Goal: Task Accomplishment & Management: Manage account settings

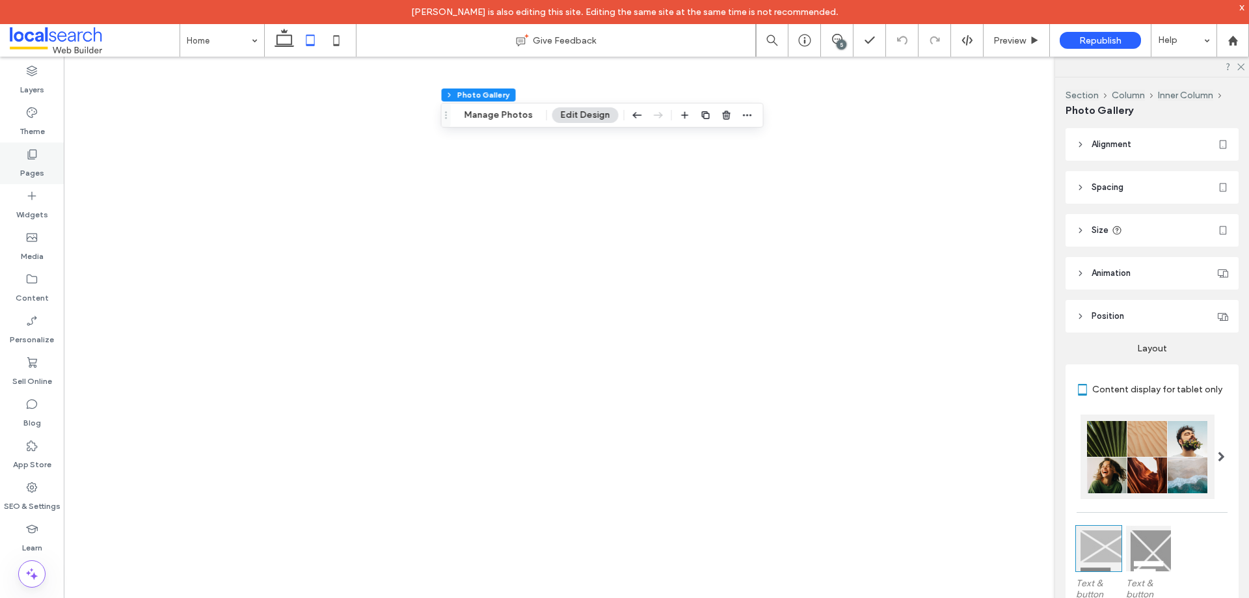
click at [44, 150] on div "Pages" at bounding box center [32, 164] width 64 height 42
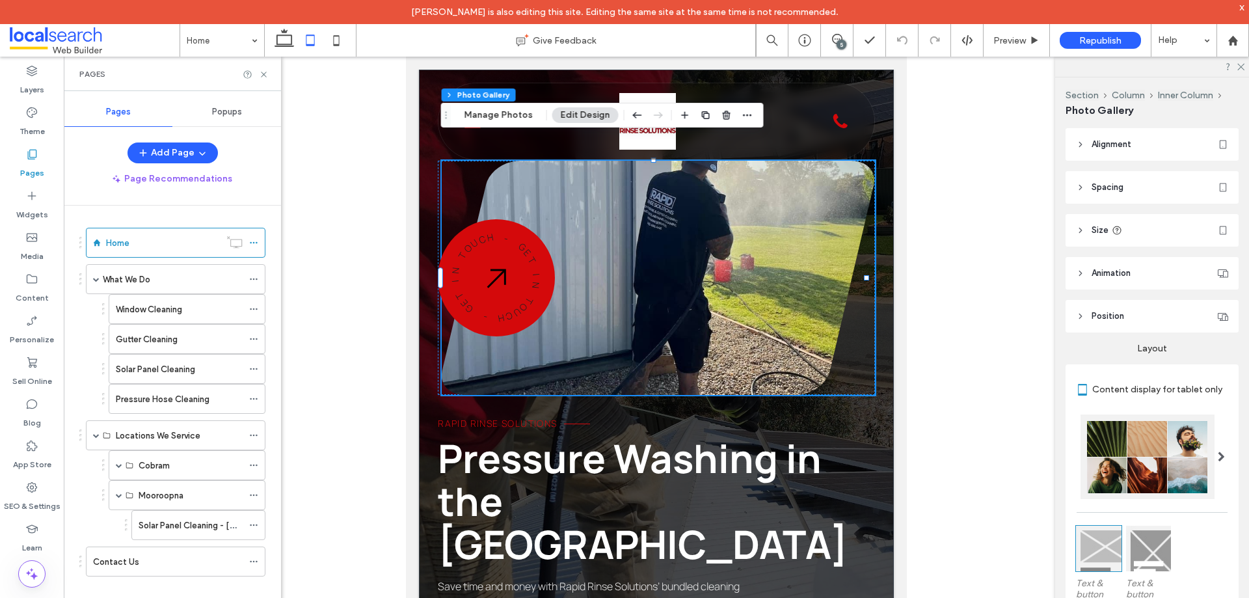
click at [221, 121] on div "Popups" at bounding box center [226, 112] width 109 height 29
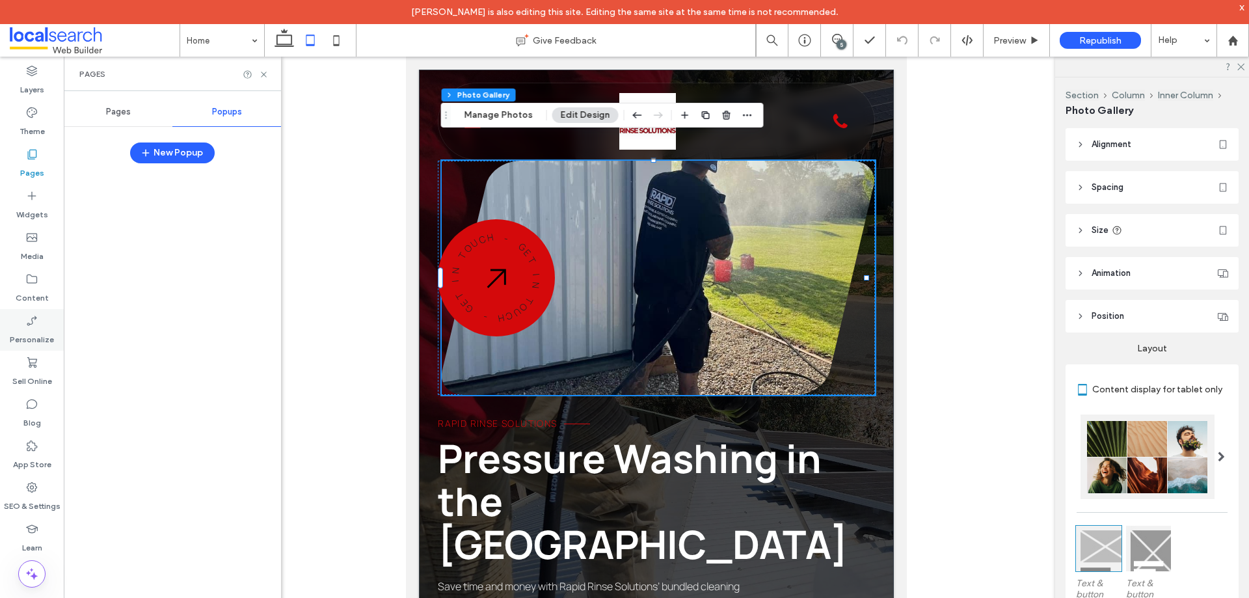
click at [32, 321] on use at bounding box center [32, 321] width 10 height 10
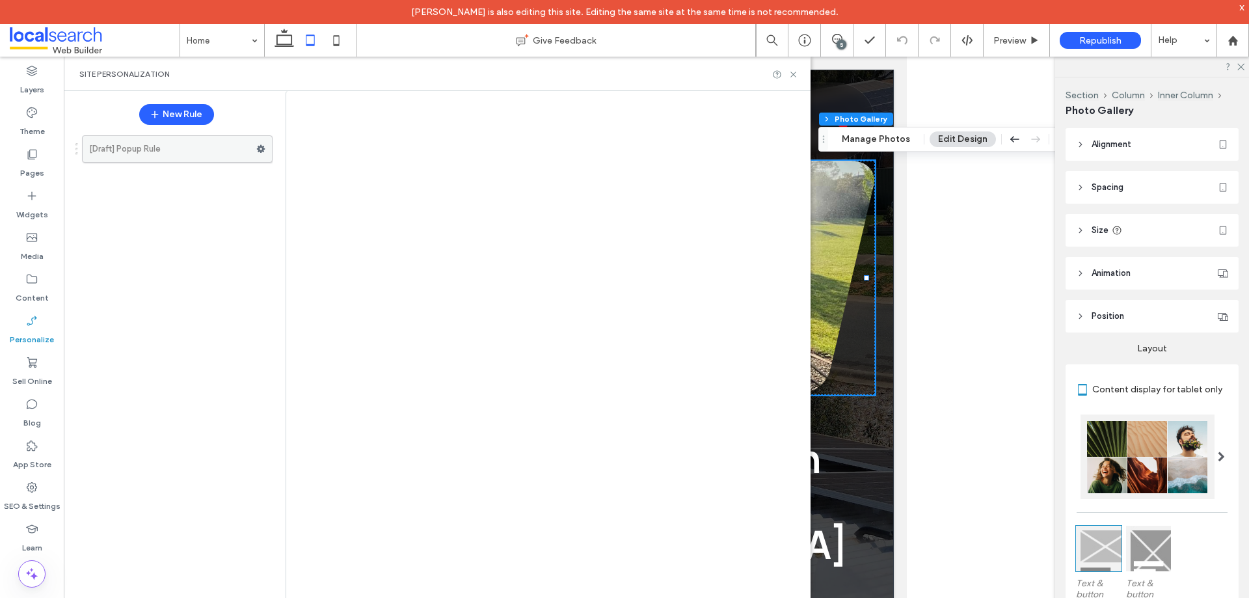
click at [260, 148] on use at bounding box center [261, 149] width 8 height 8
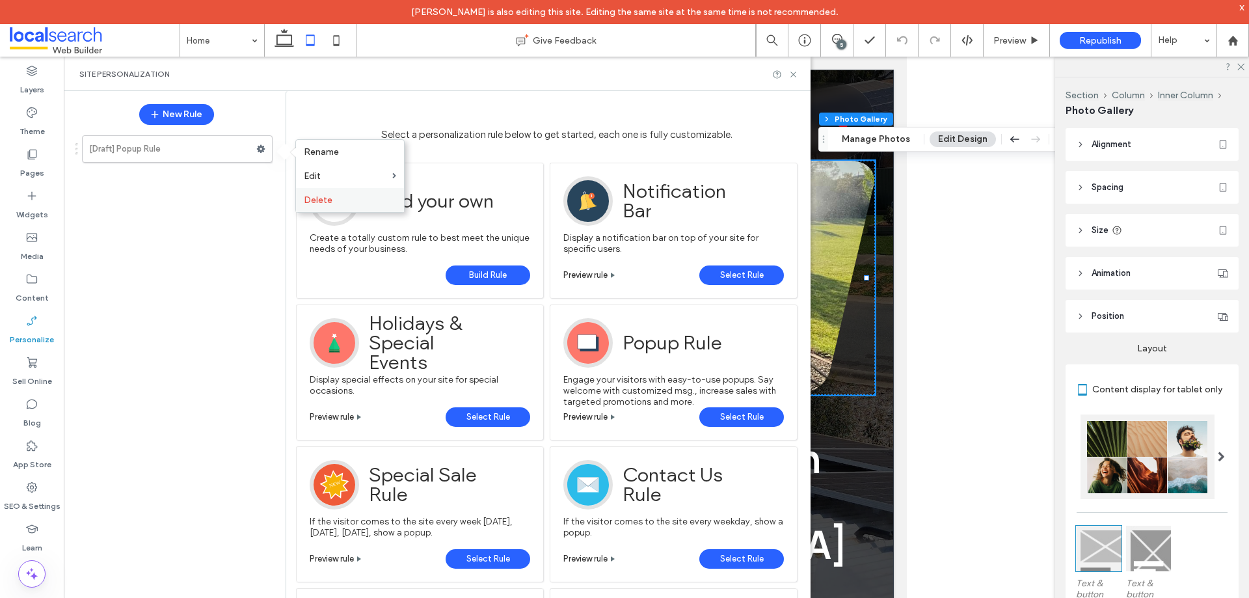
click at [327, 199] on span "Delete" at bounding box center [318, 200] width 29 height 11
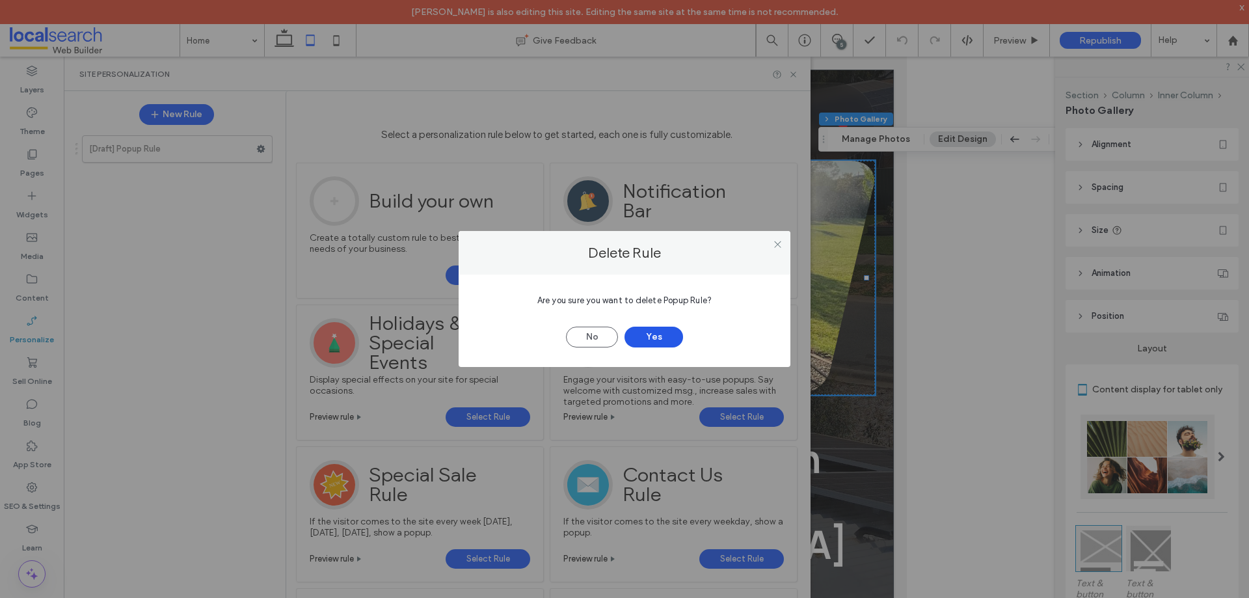
click at [666, 334] on button "Yes" at bounding box center [654, 337] width 59 height 21
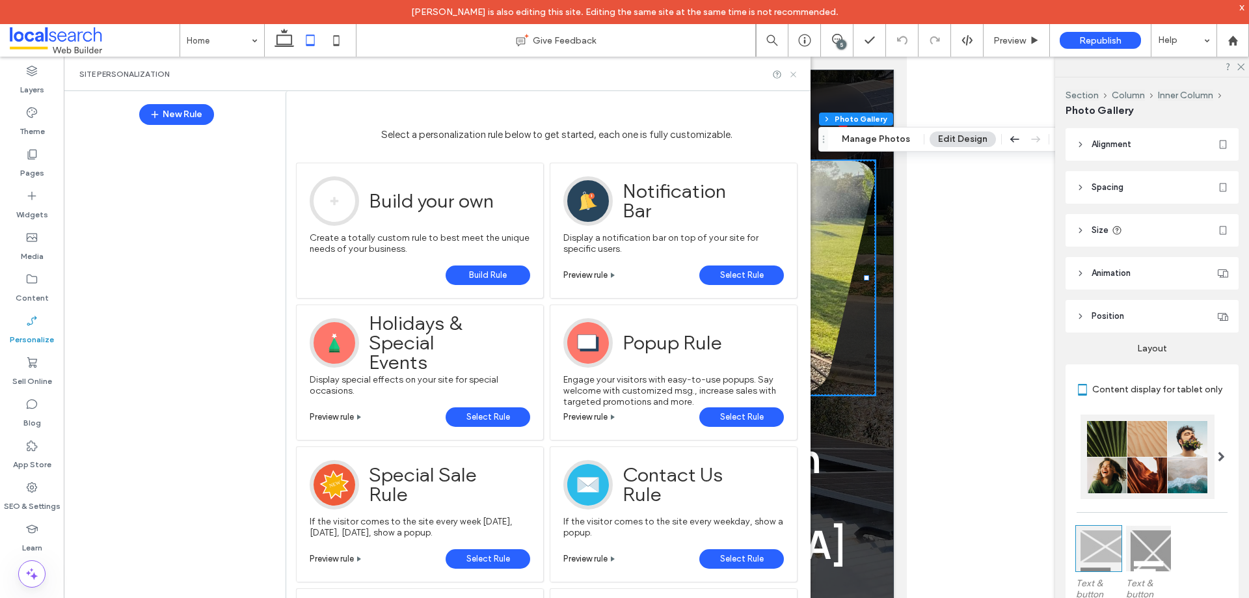
click at [792, 74] on icon at bounding box center [794, 75] width 10 height 10
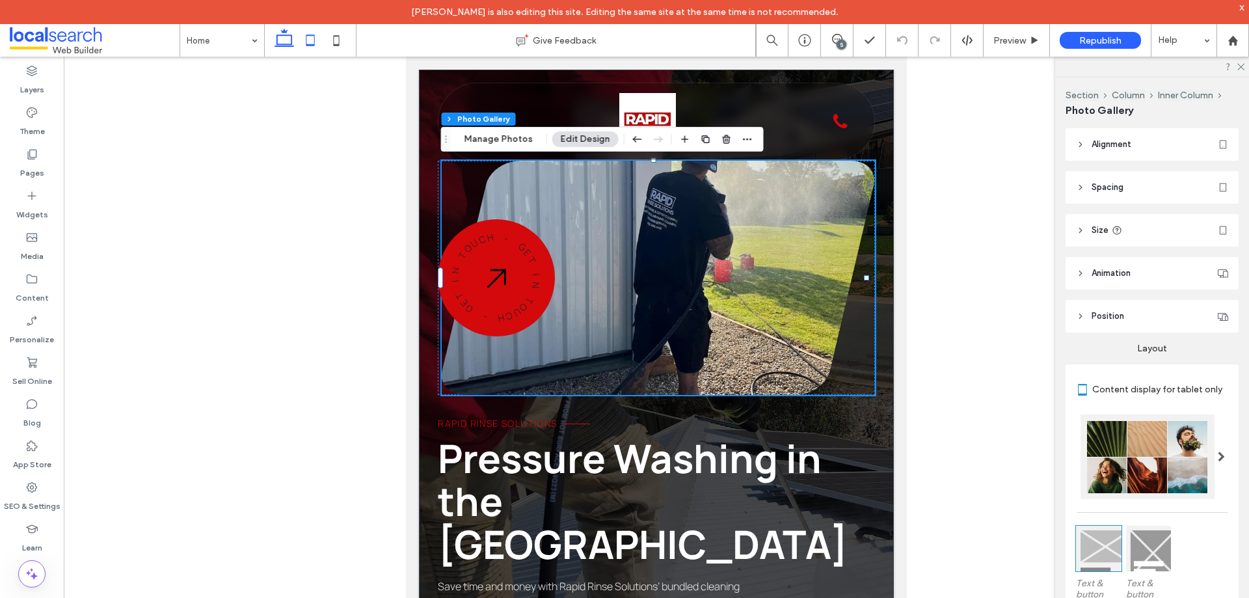
drag, startPoint x: 219, startPoint y: 3, endPoint x: 288, endPoint y: 38, distance: 77.4
click at [281, 33] on icon at bounding box center [284, 40] width 26 height 26
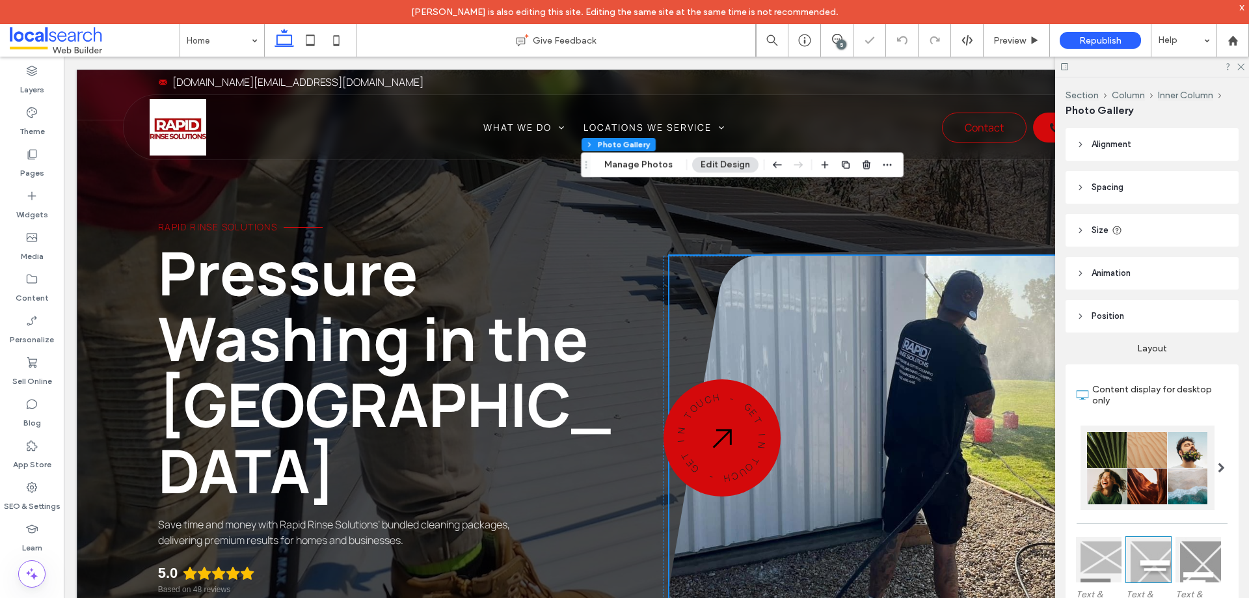
scroll to position [36, 0]
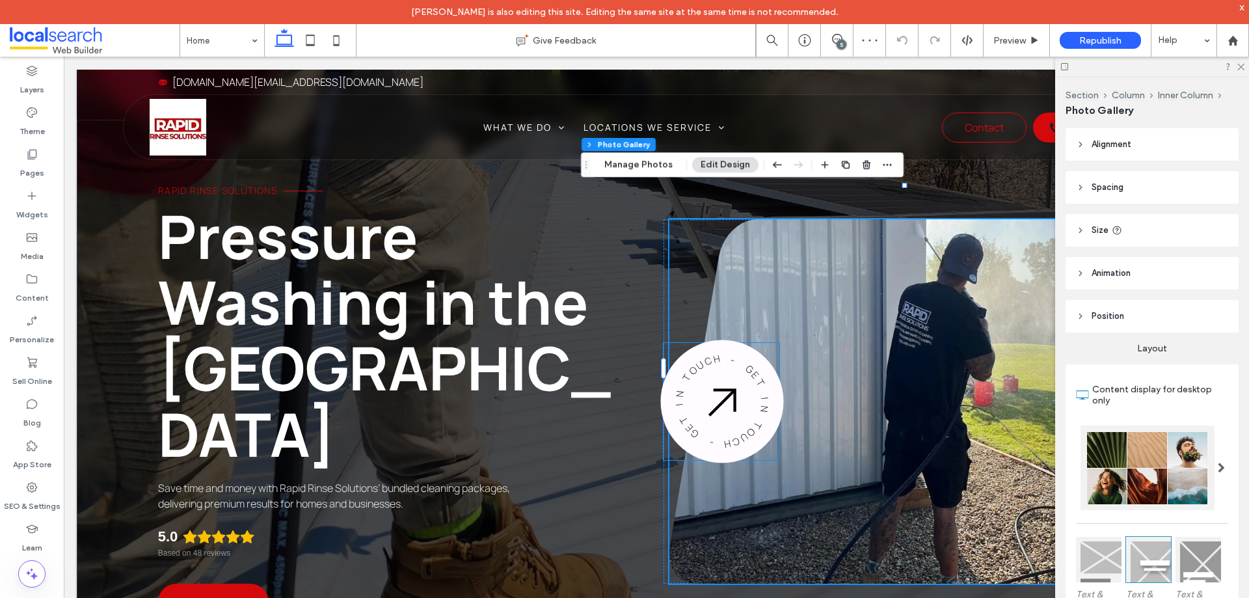
click at [705, 387] on div "- G E T I N T O U C H - G E T I N T O U C H" at bounding box center [722, 401] width 165 height 165
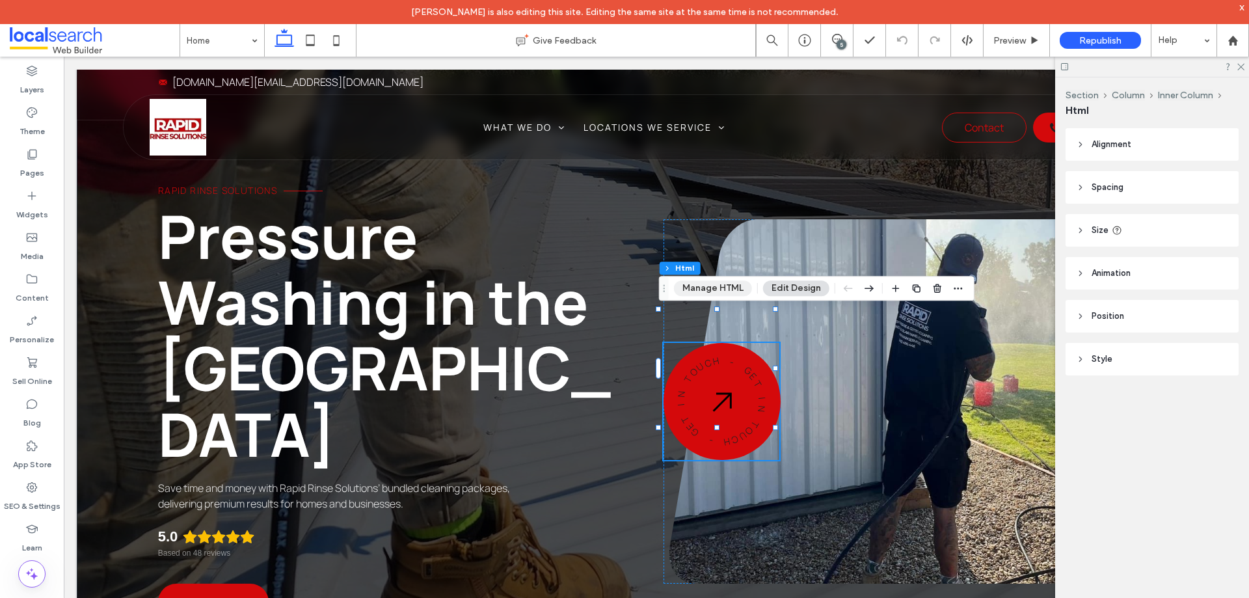
click at [700, 288] on button "Manage HTML" at bounding box center [713, 288] width 78 height 16
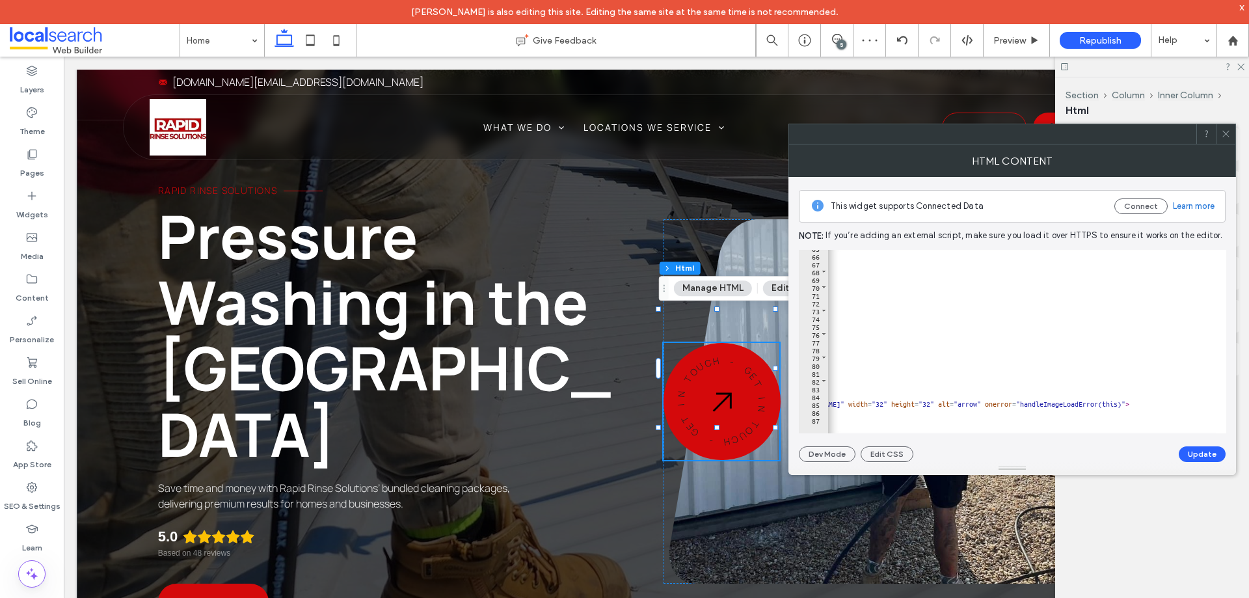
scroll to position [0, 321]
drag, startPoint x: 1165, startPoint y: 403, endPoint x: 930, endPoint y: 404, distance: 234.9
click at [930, 404] on div "< span class = "badge__char" style = "--char-rotate: 276deg;" > N </ span > < s…" at bounding box center [982, 338] width 950 height 189
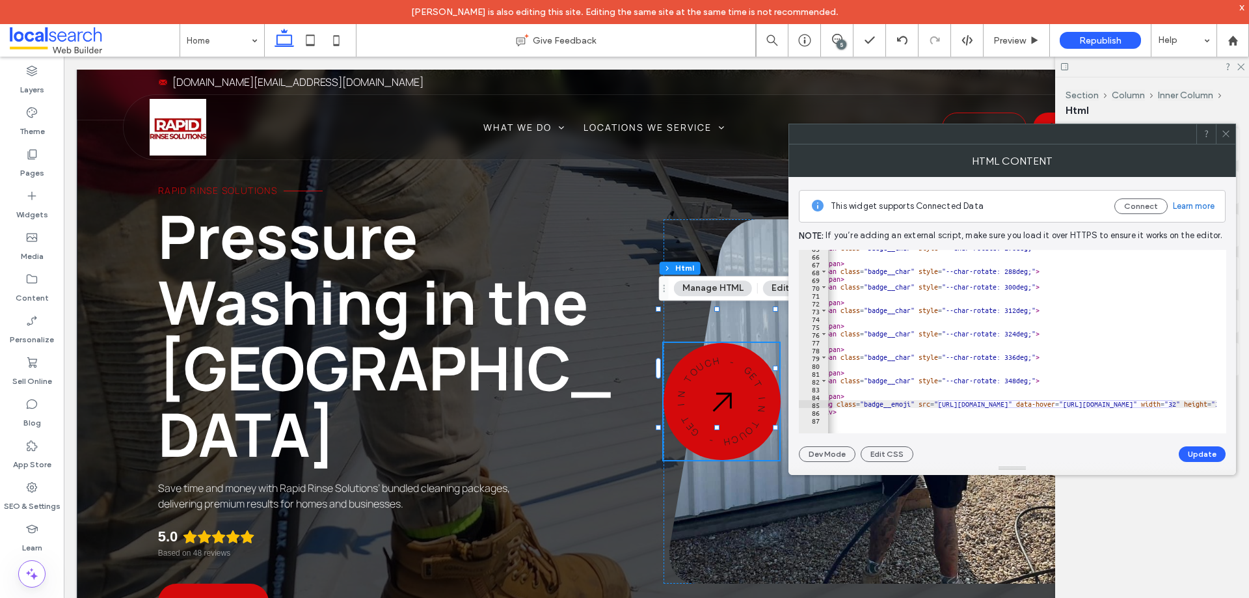
scroll to position [0, 25]
drag, startPoint x: 865, startPoint y: 403, endPoint x: 1172, endPoint y: 405, distance: 307.2
paste textarea "Cursor at row 85"
type textarea "**********"
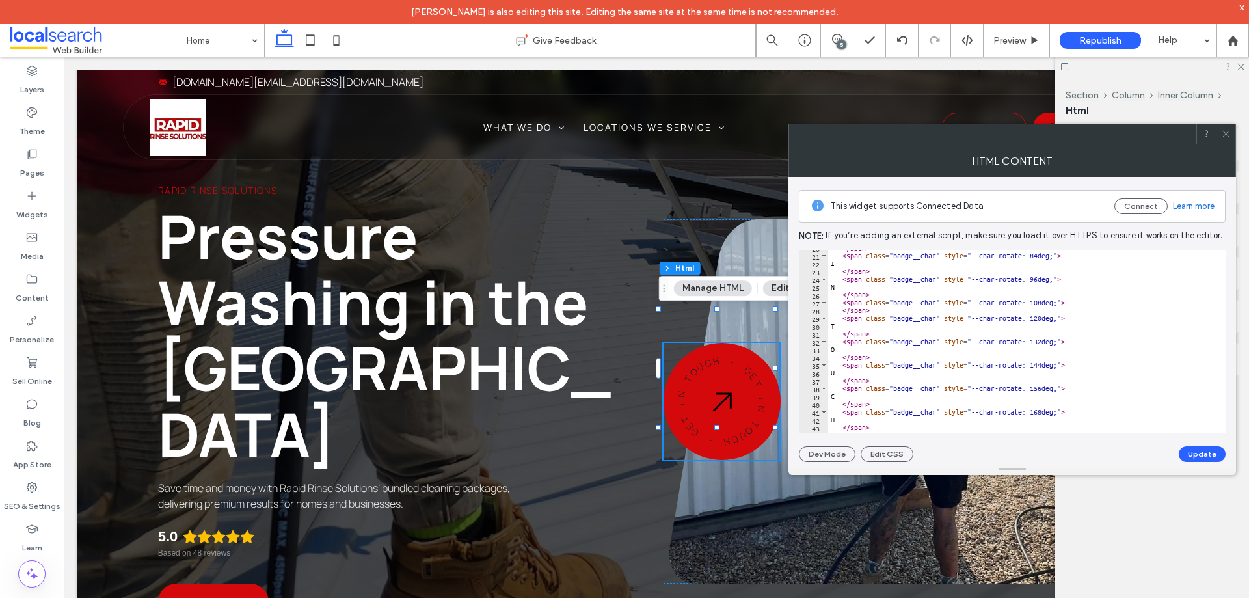
scroll to position [0, 0]
click at [1189, 452] on button "Update" at bounding box center [1202, 454] width 47 height 16
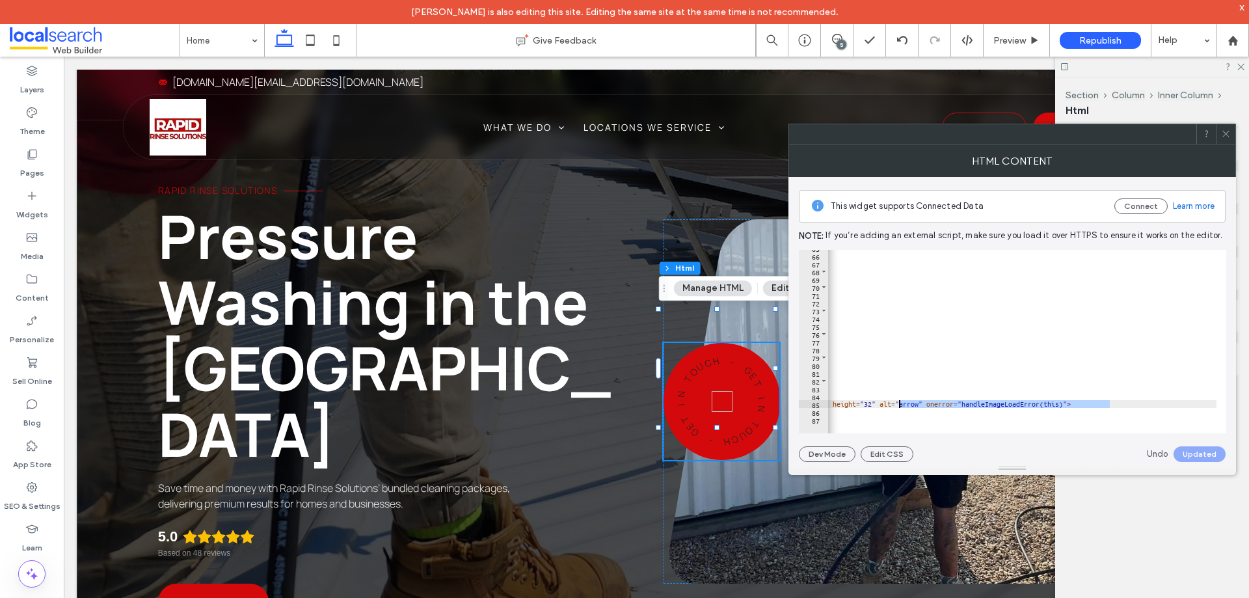
scroll to position [0, 303]
drag, startPoint x: 1046, startPoint y: 403, endPoint x: 875, endPoint y: 405, distance: 170.5
click at [875, 405] on div "< span class = "badge__char" style = "--char-rotate: 276deg;" > N </ span > < s…" at bounding box center [964, 338] width 876 height 189
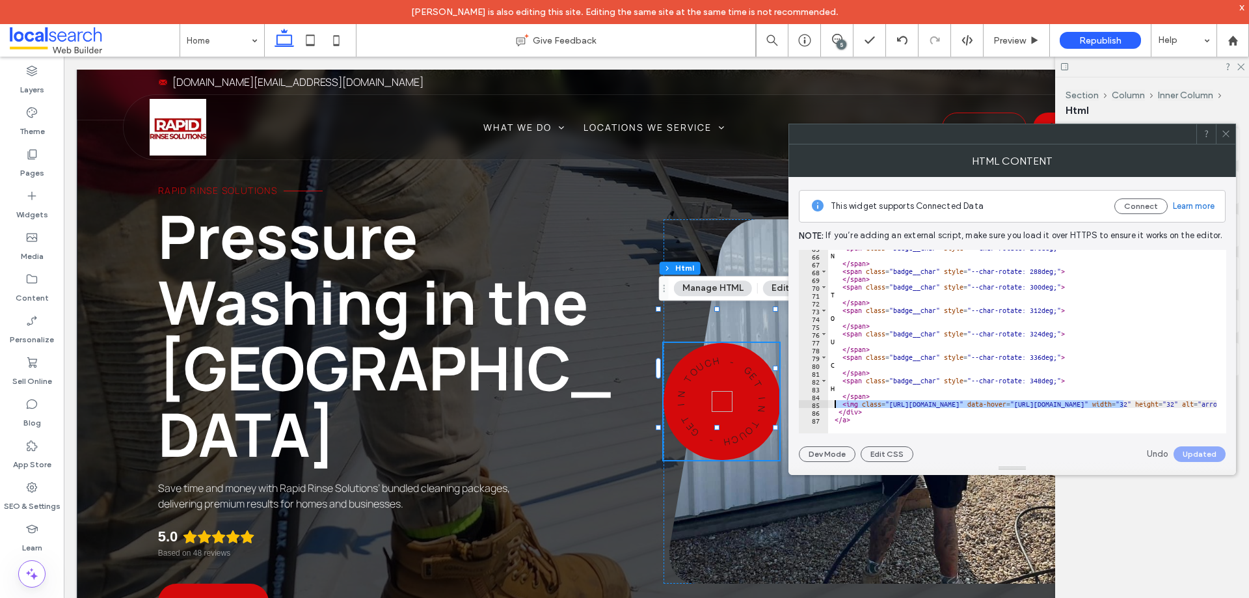
scroll to position [0, 0]
drag, startPoint x: 1044, startPoint y: 403, endPoint x: 890, endPoint y: 403, distance: 154.2
click at [890, 403] on div "< span class = "badge__char" style = "--char-rotate: 276deg;" > N </ span > < s…" at bounding box center [1266, 338] width 876 height 189
click at [1193, 451] on button "Update" at bounding box center [1202, 454] width 47 height 16
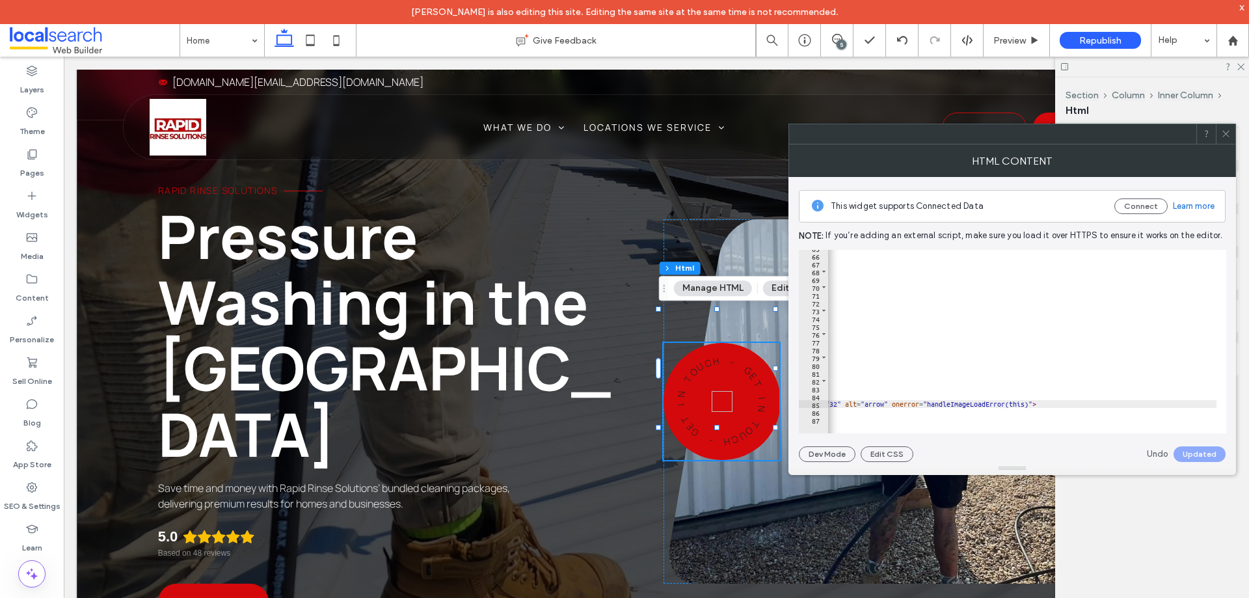
scroll to position [0, 337]
click at [1229, 136] on icon at bounding box center [1226, 134] width 10 height 10
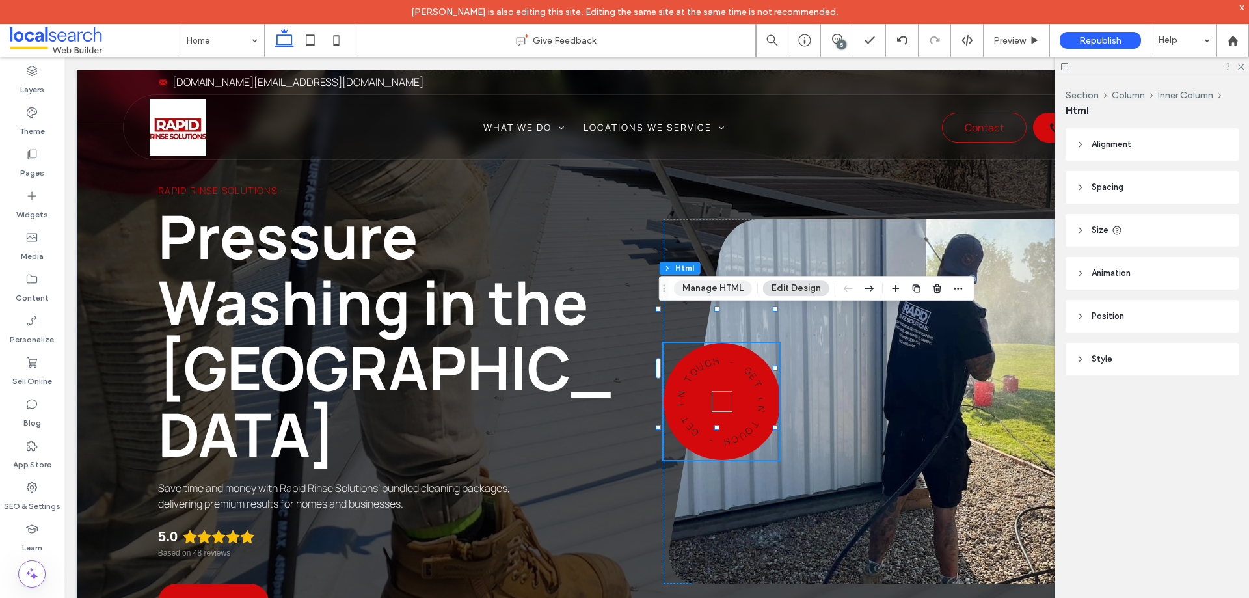
click at [722, 286] on button "Manage HTML" at bounding box center [713, 288] width 78 height 16
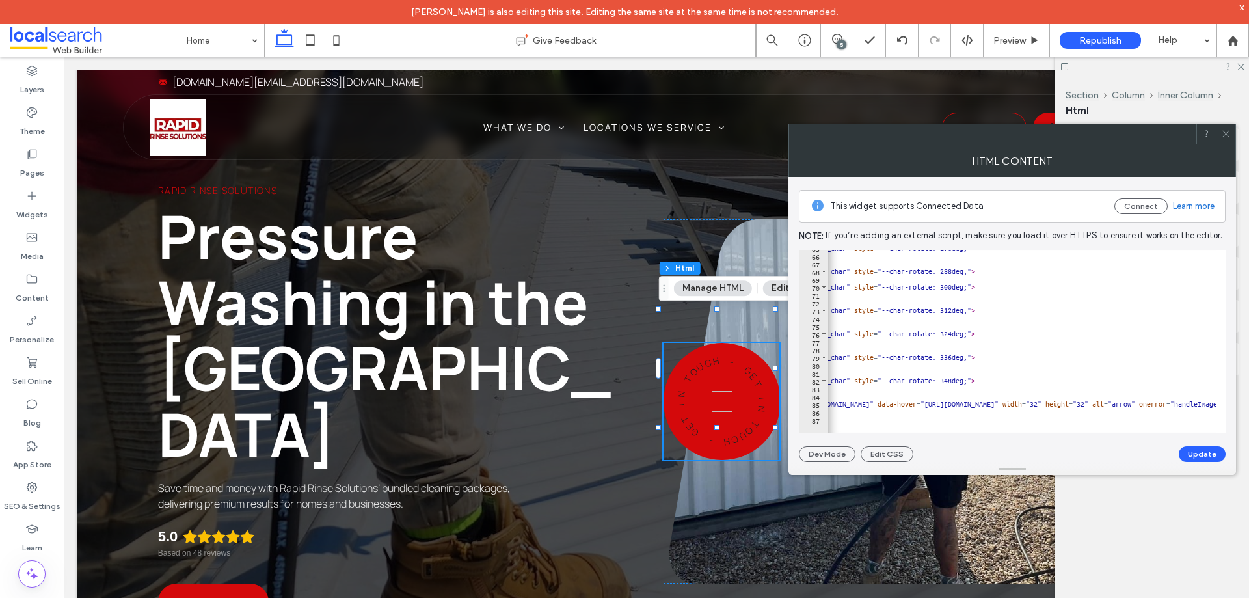
scroll to position [0, 0]
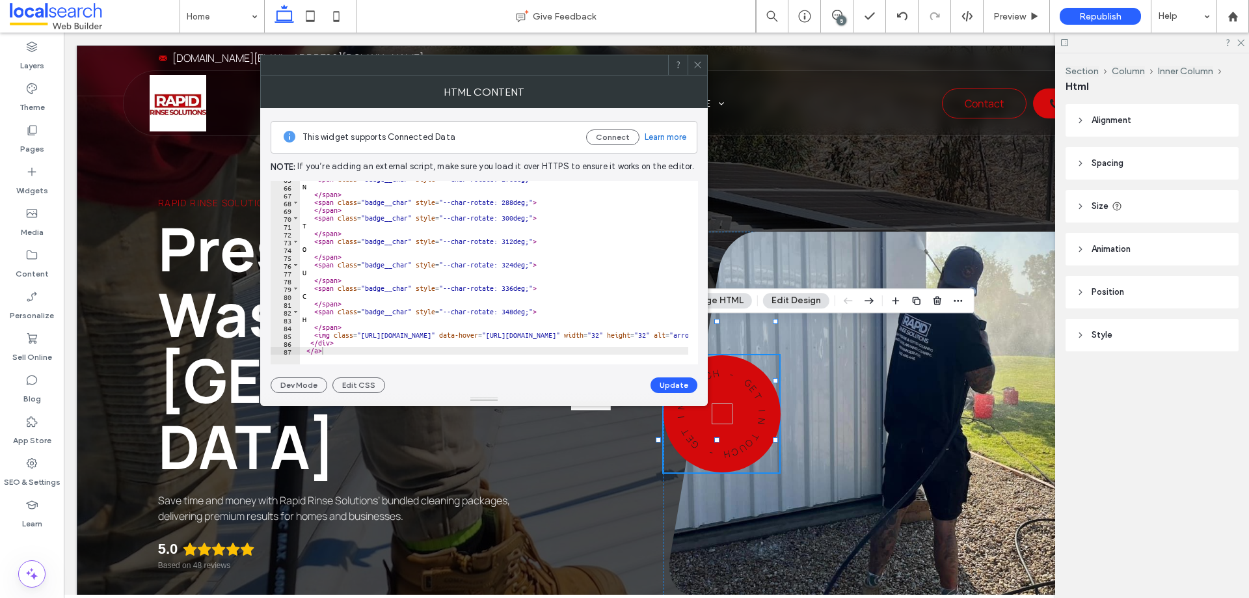
scroll to position [506, 0]
click at [41, 256] on div "Content" at bounding box center [32, 264] width 64 height 42
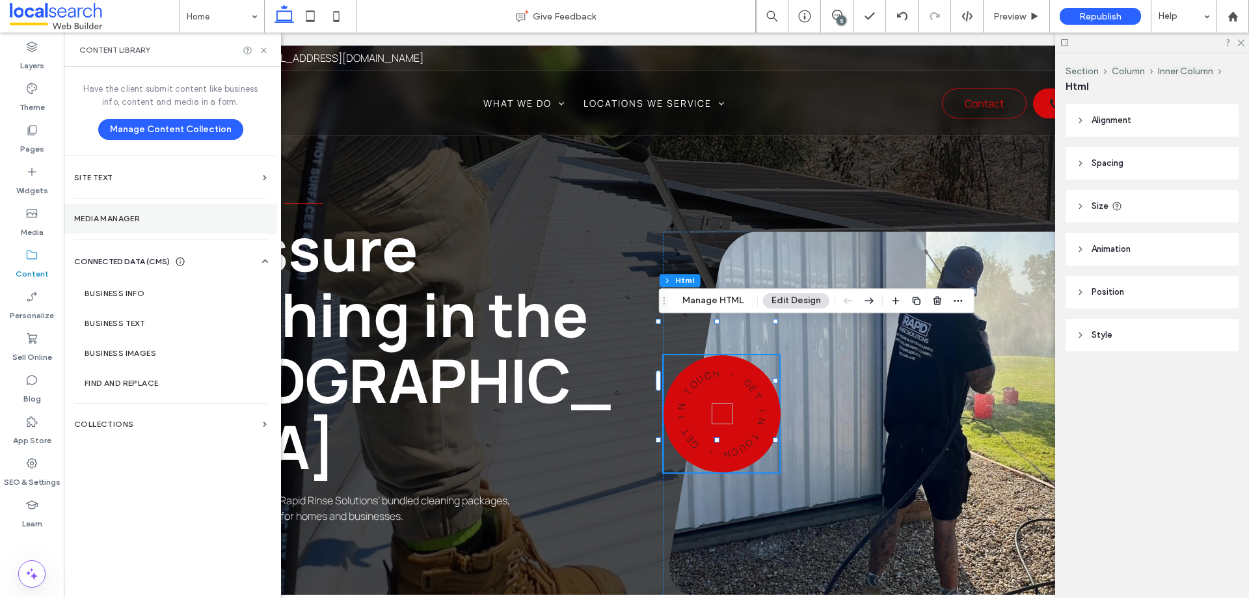
click at [167, 221] on label "Media Manager" at bounding box center [170, 218] width 193 height 9
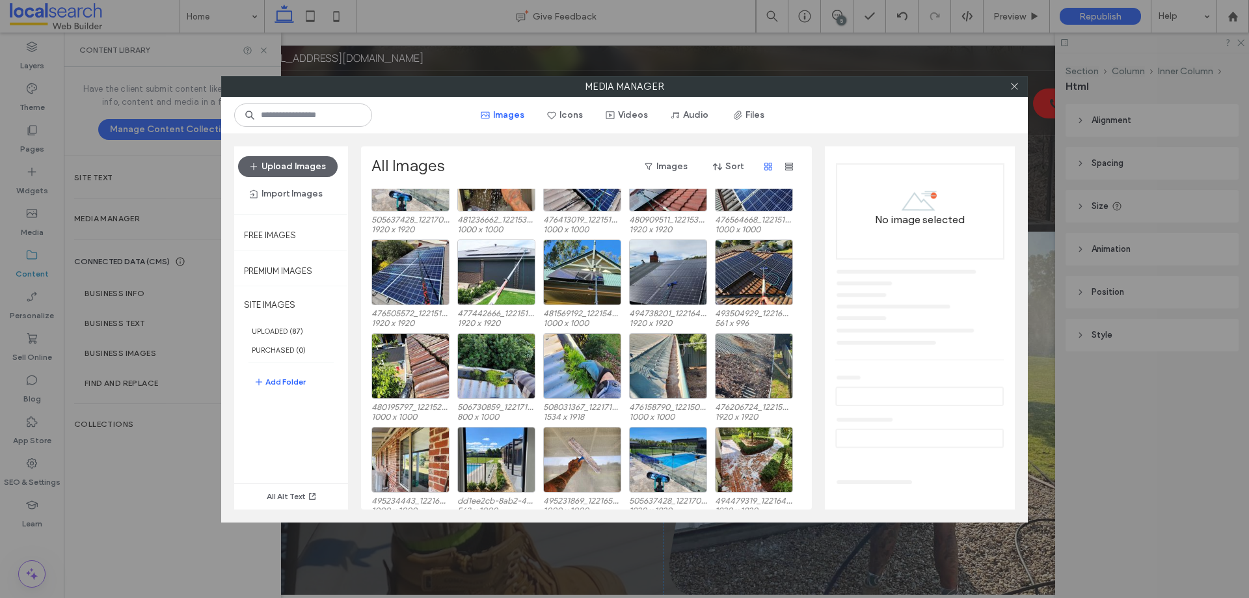
scroll to position [80, 0]
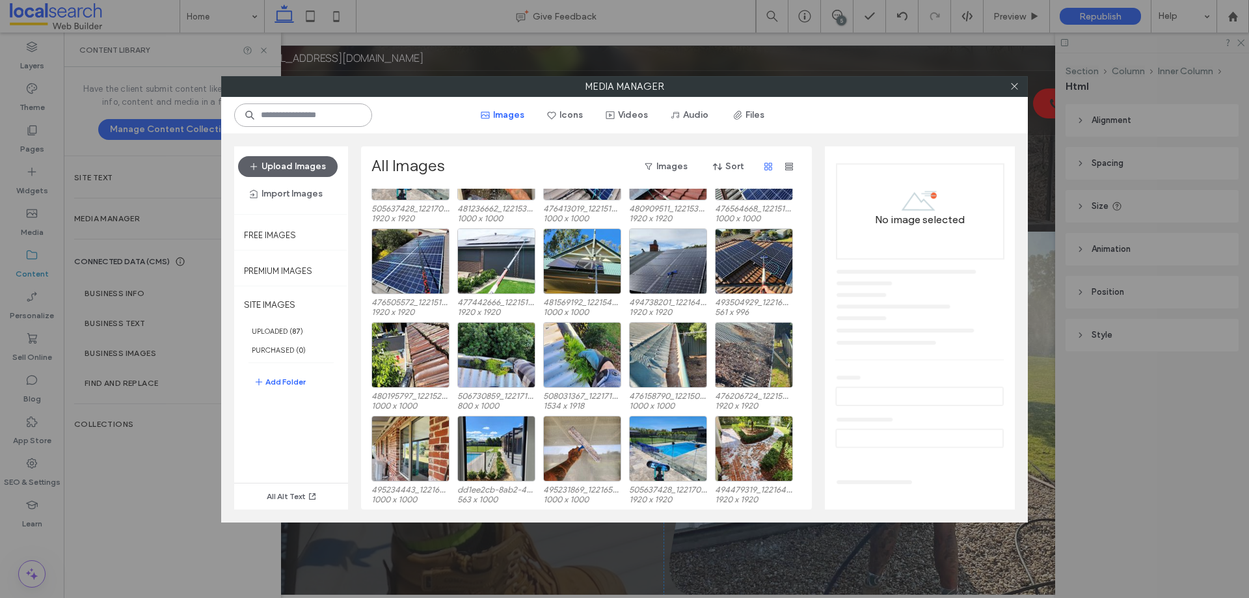
click at [279, 115] on input at bounding box center [303, 114] width 138 height 23
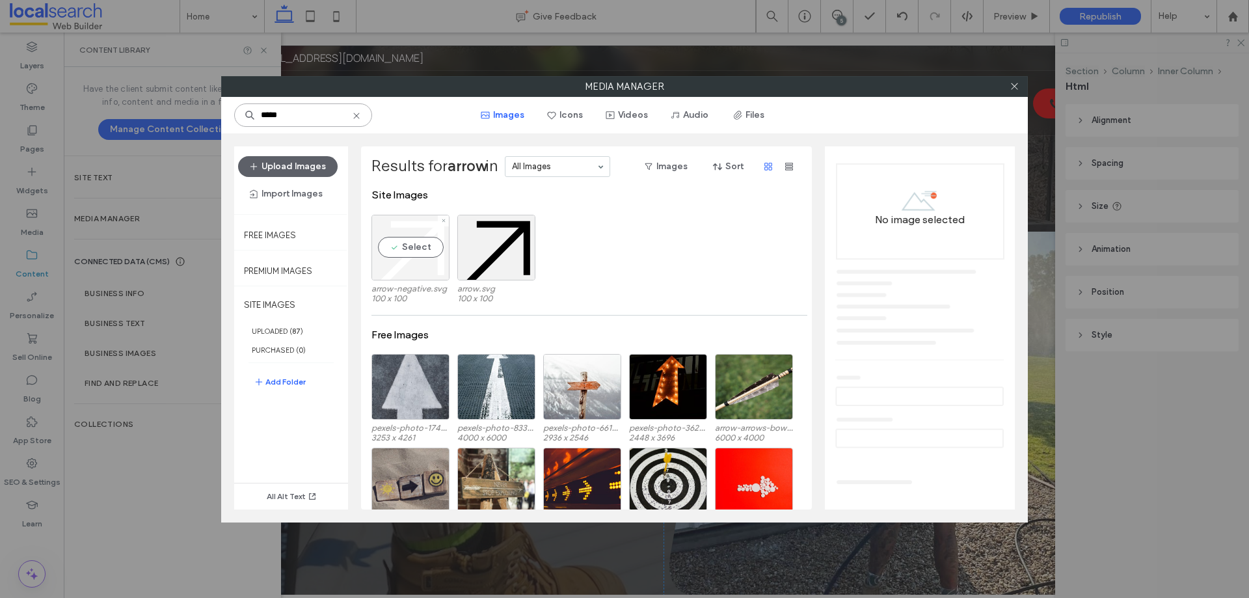
type input "*****"
click at [415, 267] on div "Select" at bounding box center [411, 248] width 78 height 66
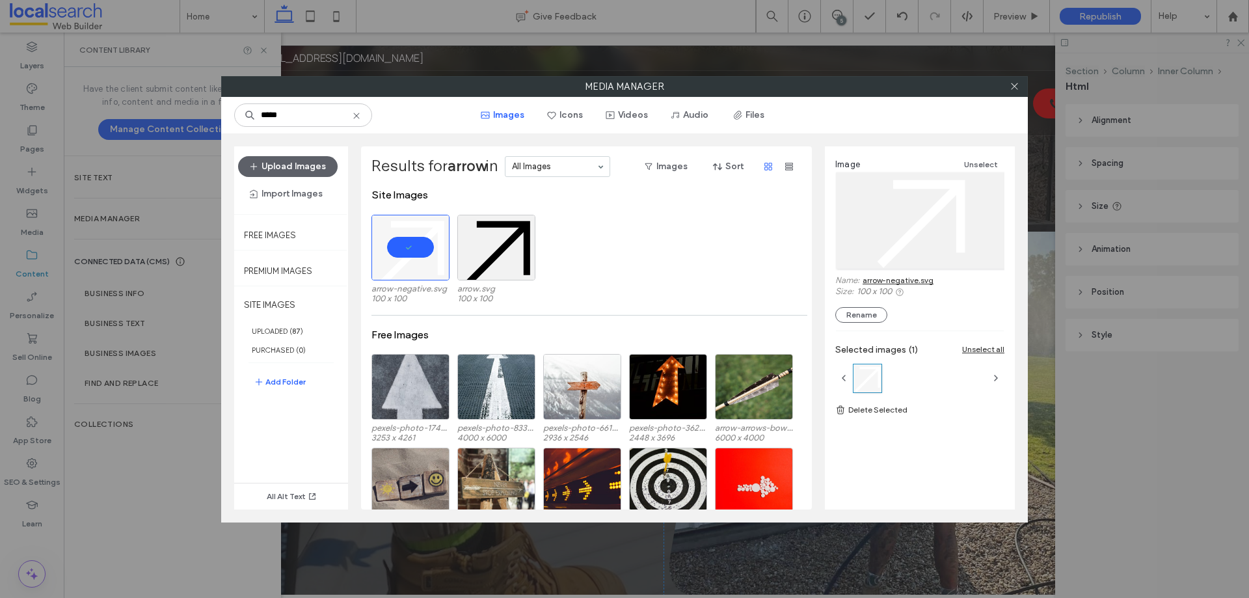
click at [914, 282] on link "arrow-negative.svg" at bounding box center [898, 280] width 71 height 10
click at [1017, 85] on icon at bounding box center [1015, 86] width 10 height 10
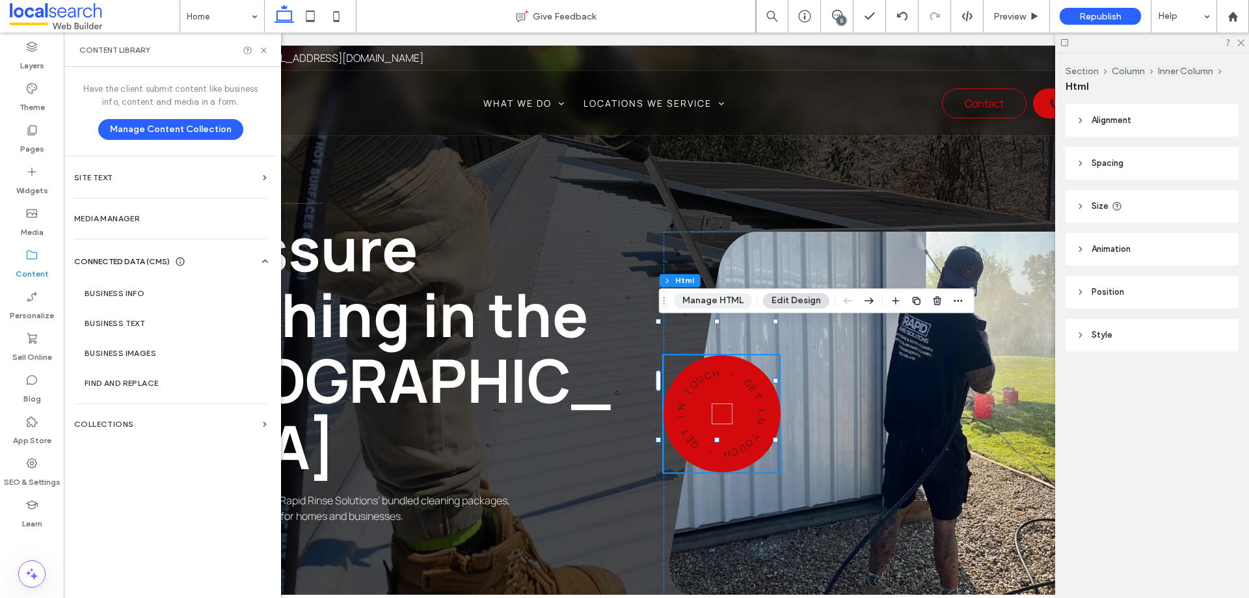
click at [695, 293] on button "Manage HTML" at bounding box center [713, 301] width 78 height 16
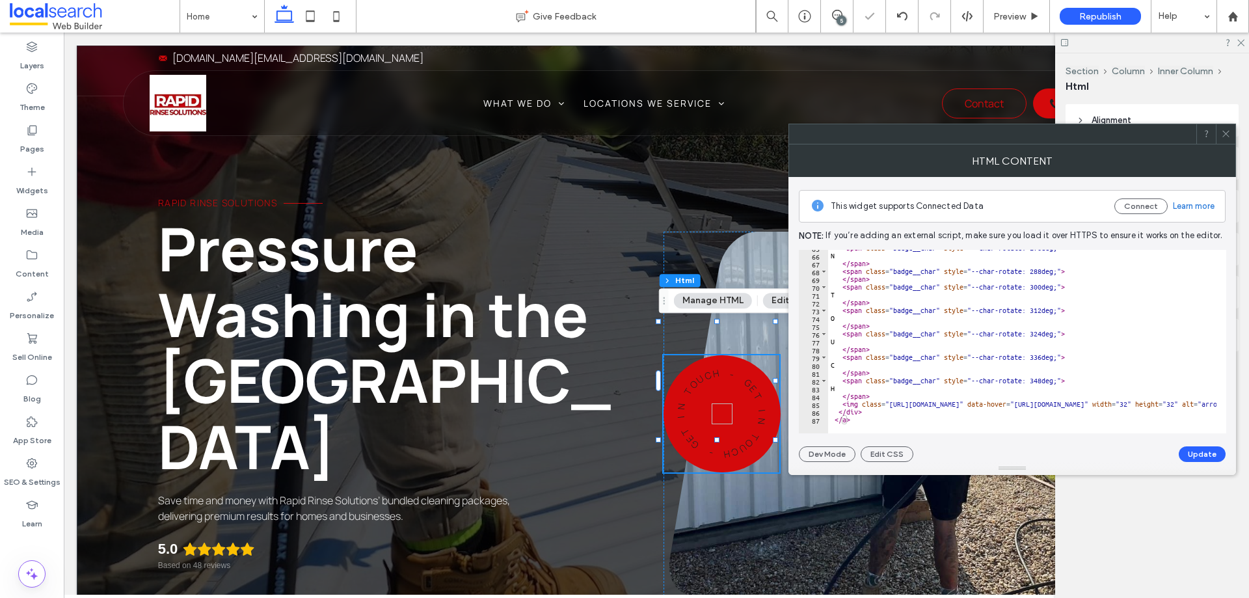
scroll to position [506, 0]
drag, startPoint x: 1123, startPoint y: 403, endPoint x: 890, endPoint y: 407, distance: 233.0
click at [890, 407] on div "< span class = "badge__char" style = "--char-rotate: 276deg;" > N </ span > < s…" at bounding box center [1266, 338] width 876 height 189
paste textarea "*********"
type textarea "**********"
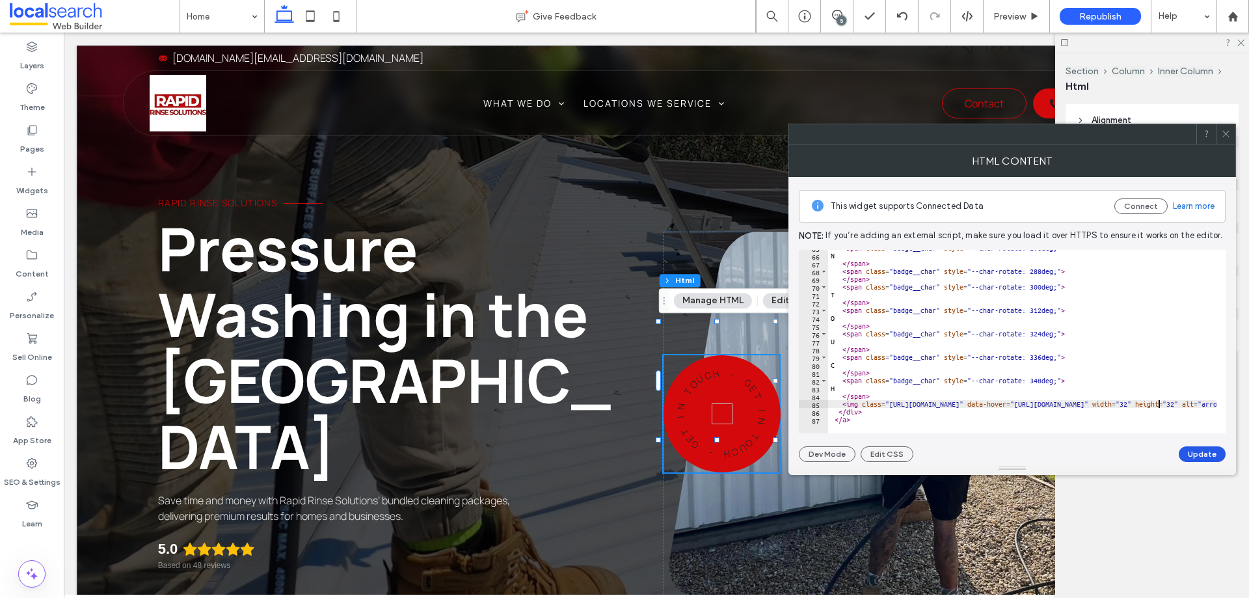
click at [1192, 454] on button "Update" at bounding box center [1202, 454] width 47 height 16
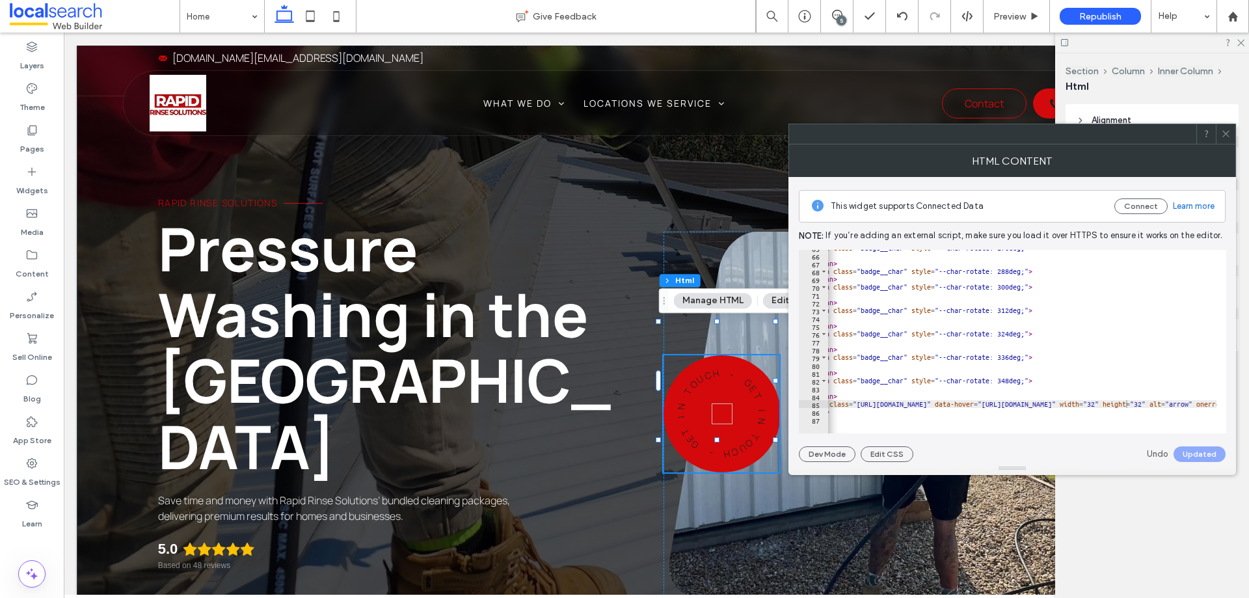
scroll to position [0, 0]
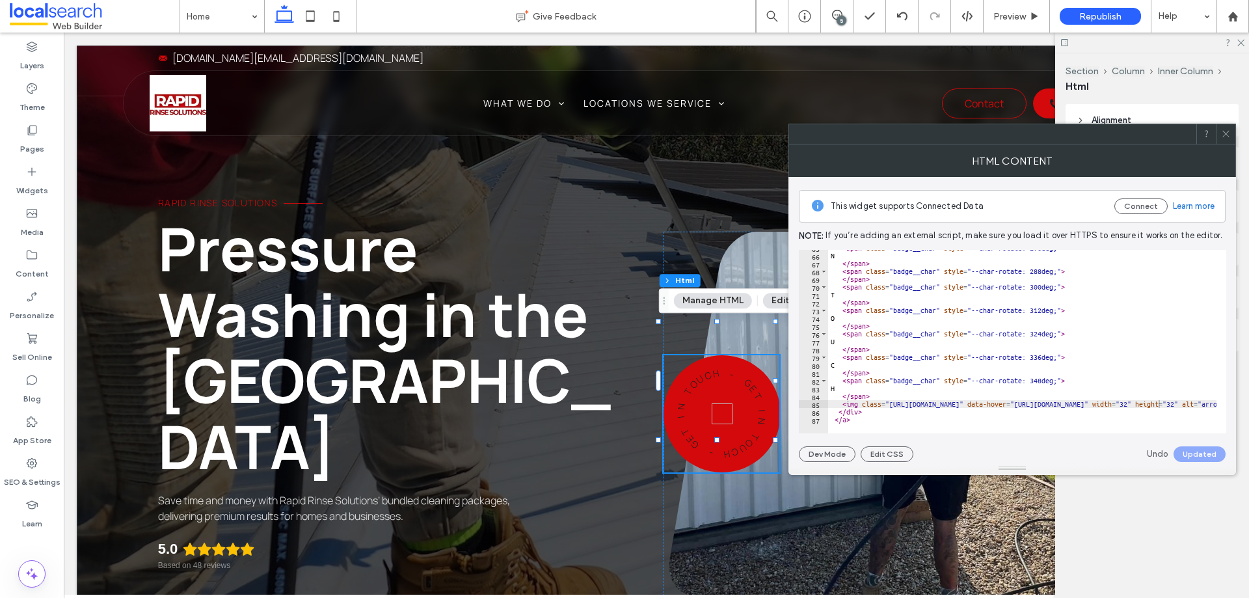
click at [1224, 132] on icon at bounding box center [1226, 134] width 10 height 10
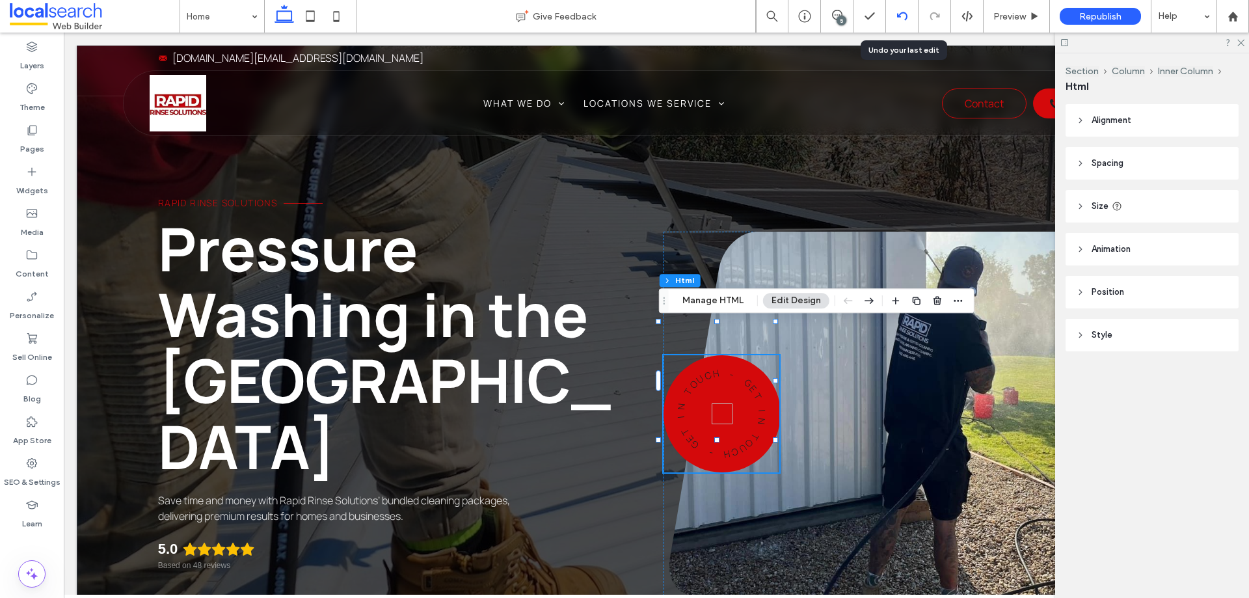
click at [906, 23] on div at bounding box center [902, 16] width 33 height 33
click at [910, 18] on div at bounding box center [902, 16] width 32 height 10
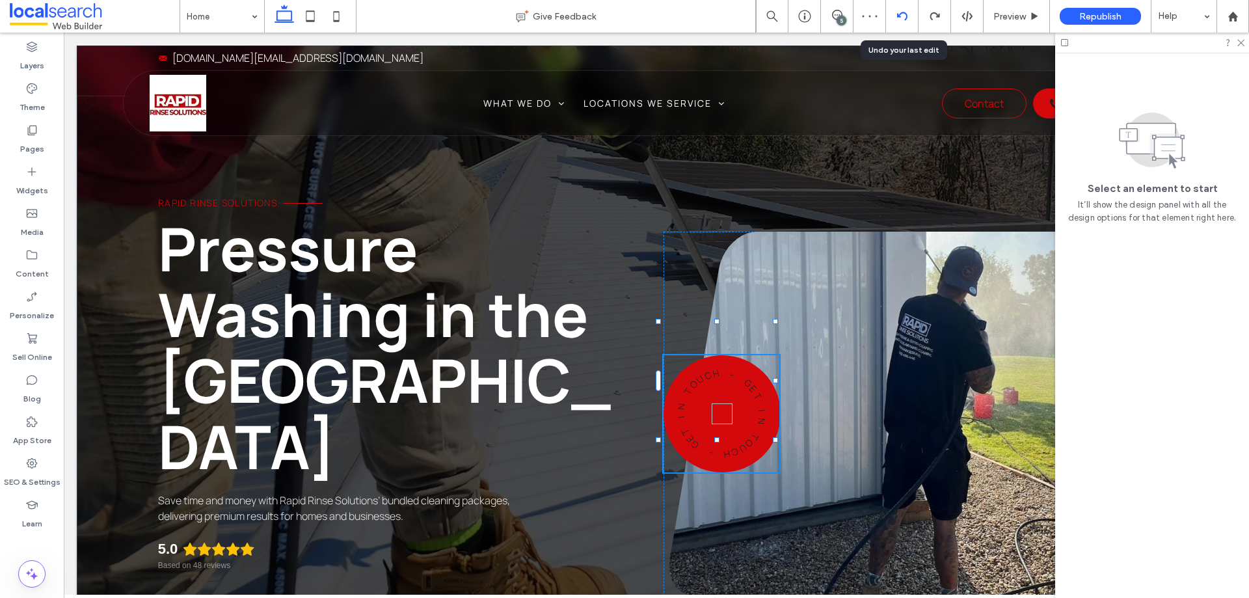
click at [905, 14] on icon at bounding box center [902, 16] width 10 height 10
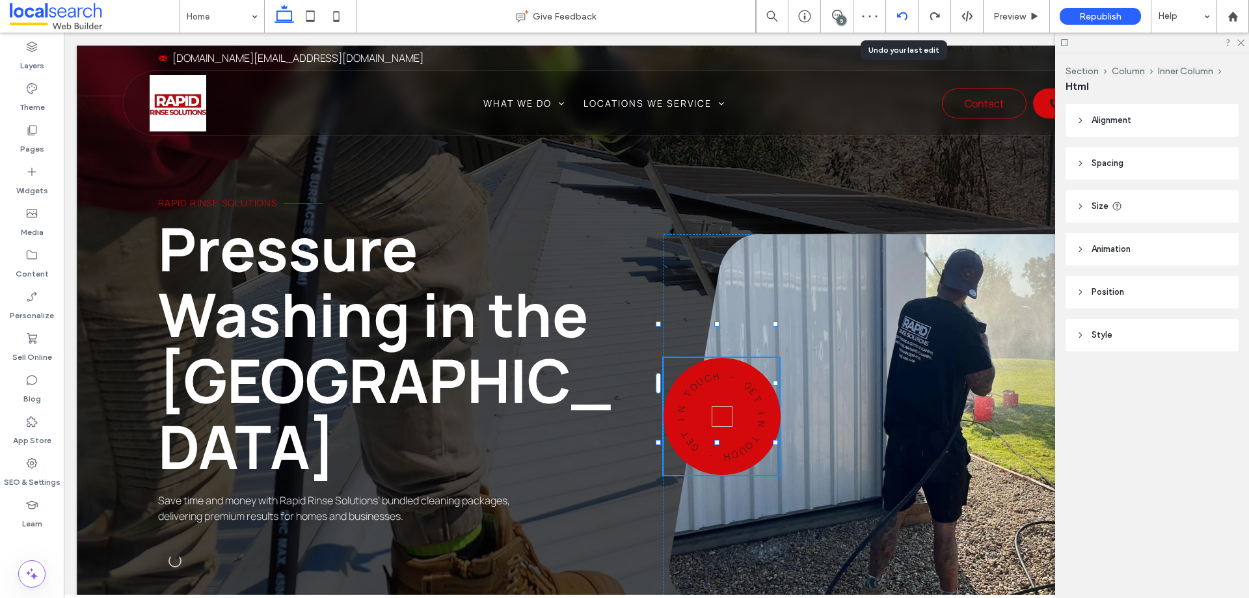
click at [905, 14] on icon at bounding box center [902, 16] width 10 height 10
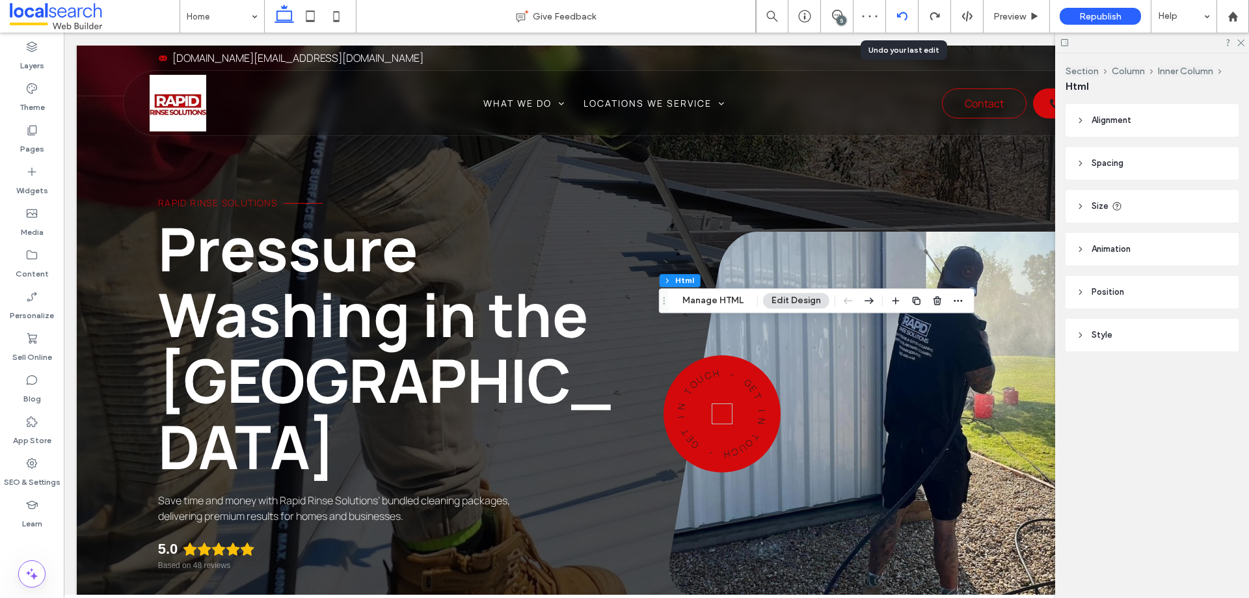
click at [905, 14] on icon at bounding box center [902, 16] width 10 height 10
click at [902, 21] on div at bounding box center [624, 299] width 1249 height 598
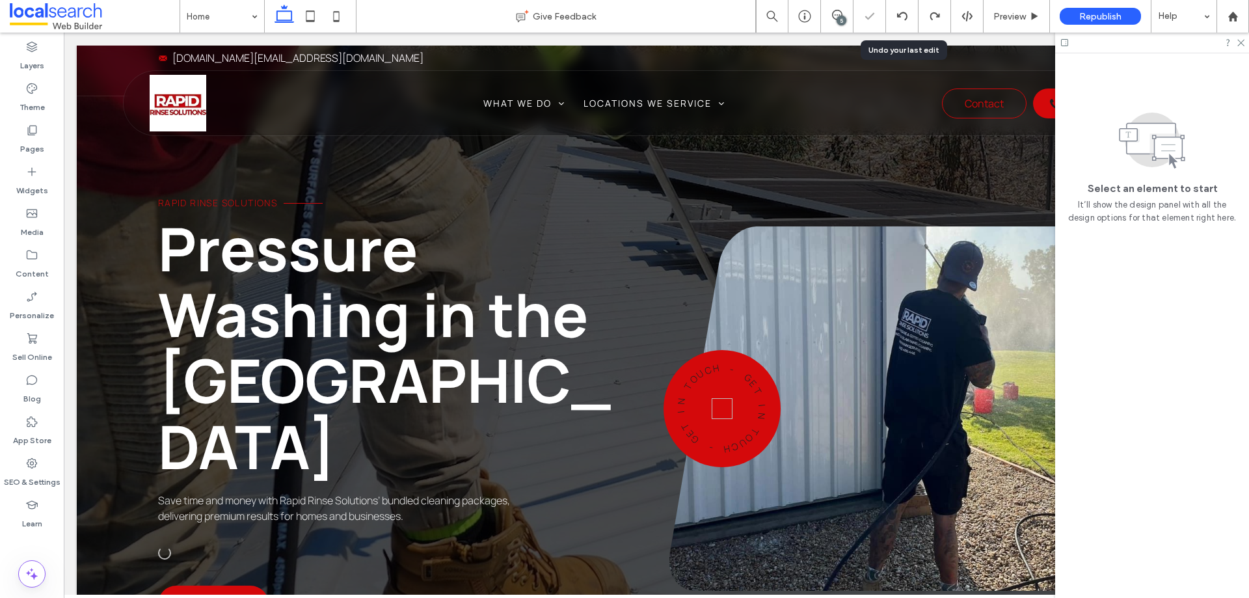
click at [902, 21] on icon at bounding box center [902, 16] width 10 height 10
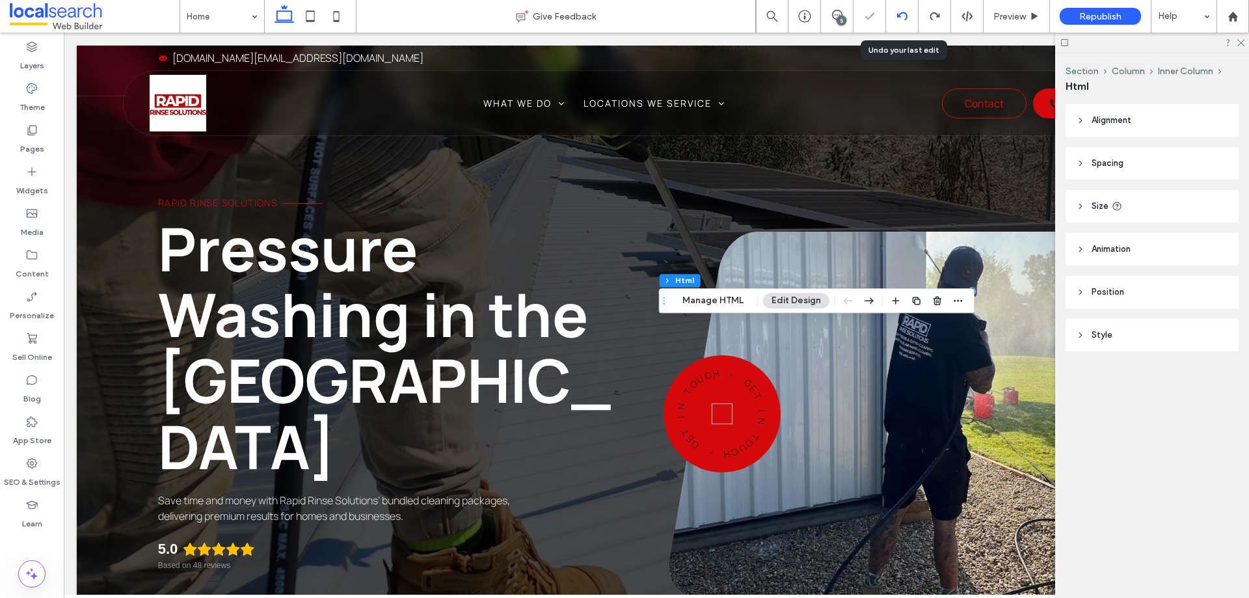
click at [901, 18] on icon at bounding box center [902, 16] width 10 height 10
click at [706, 298] on button "Manage HTML" at bounding box center [713, 301] width 78 height 16
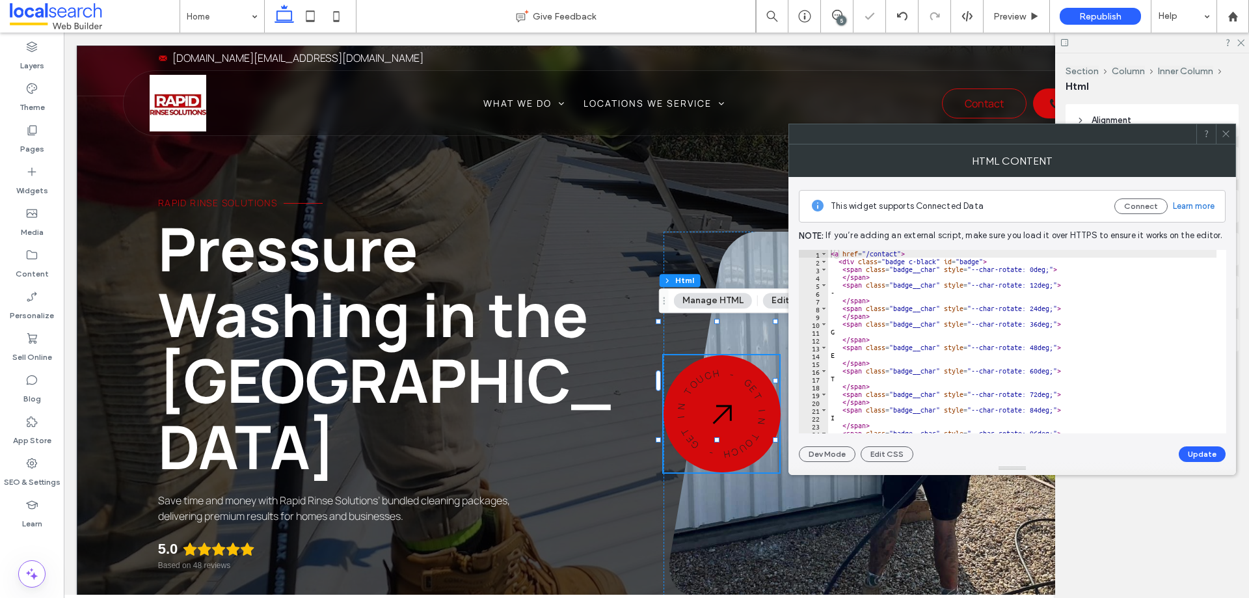
drag, startPoint x: 923, startPoint y: 136, endPoint x: 588, endPoint y: 98, distance: 337.3
click at [789, 124] on div at bounding box center [992, 134] width 407 height 20
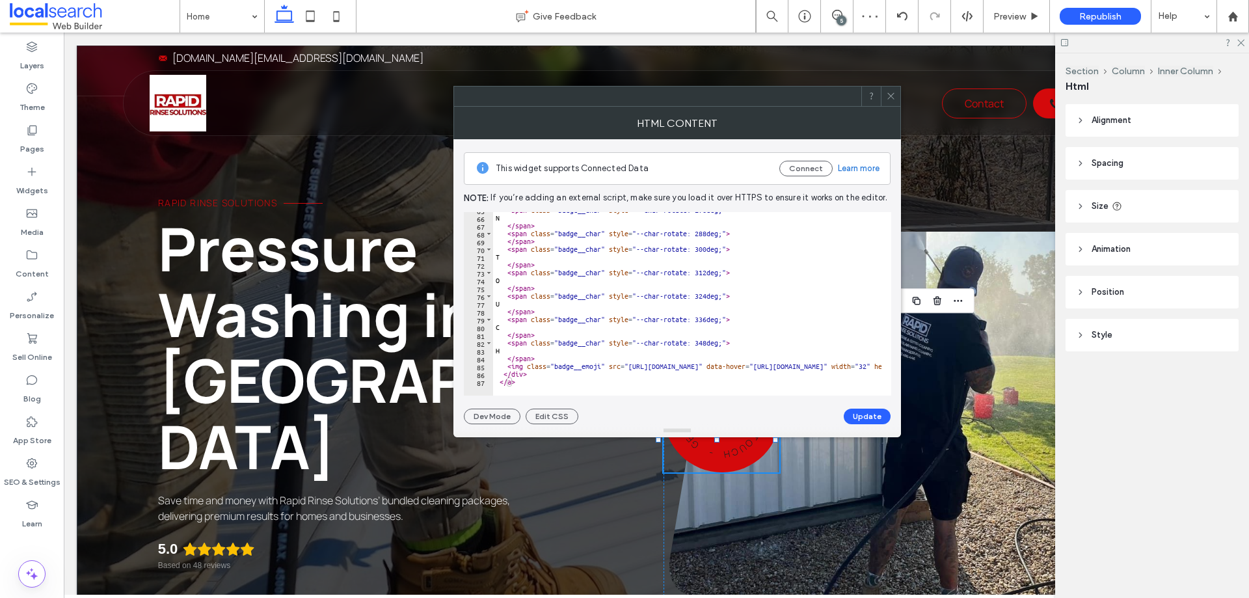
scroll to position [506, 0]
drag, startPoint x: 610, startPoint y: 396, endPoint x: 704, endPoint y: 393, distance: 94.4
click at [704, 393] on div "This widget supports Connected Data Connect Learn more Note: If you’re adding a…" at bounding box center [677, 281] width 427 height 285
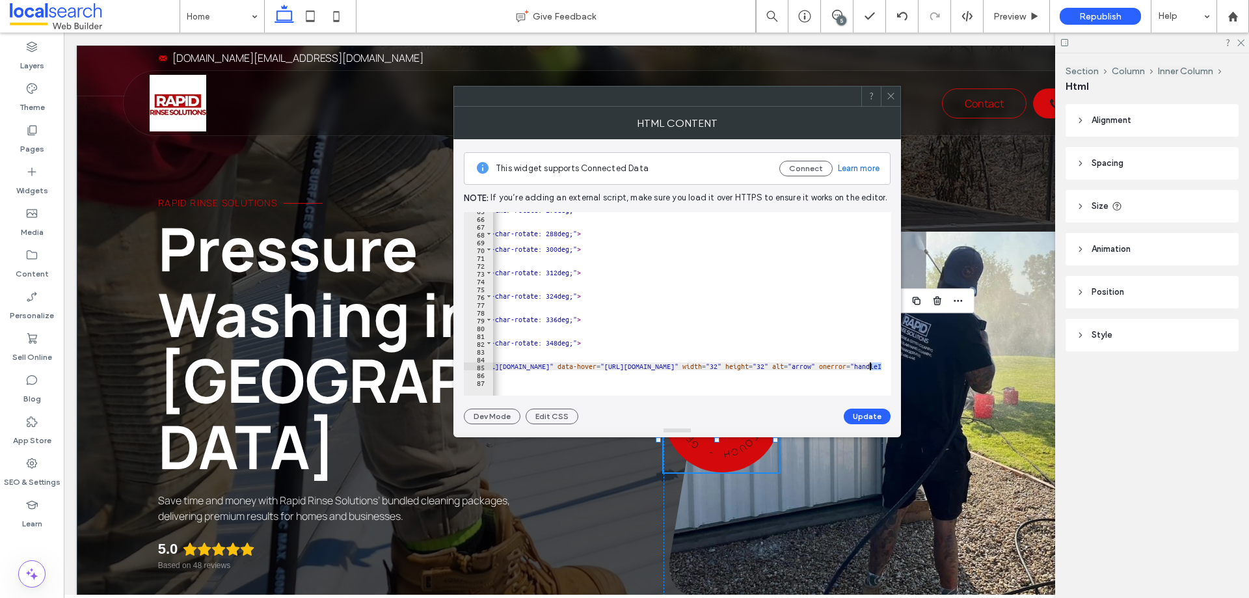
scroll to position [0, 208]
drag, startPoint x: 800, startPoint y: 366, endPoint x: 711, endPoint y: 366, distance: 89.8
click at [711, 366] on div "< span class = "badge__char" style = "--char-rotate: 276deg;" > N </ span > < s…" at bounding box center [761, 300] width 950 height 189
paste textarea "**********"
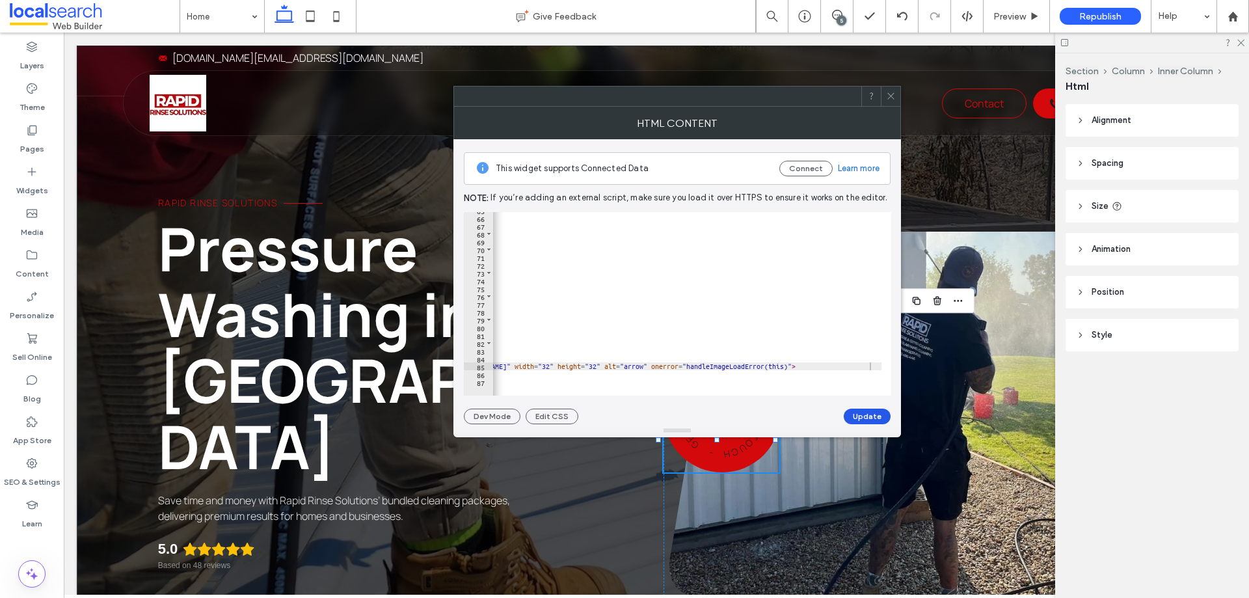
click at [867, 414] on button "Update" at bounding box center [867, 417] width 47 height 16
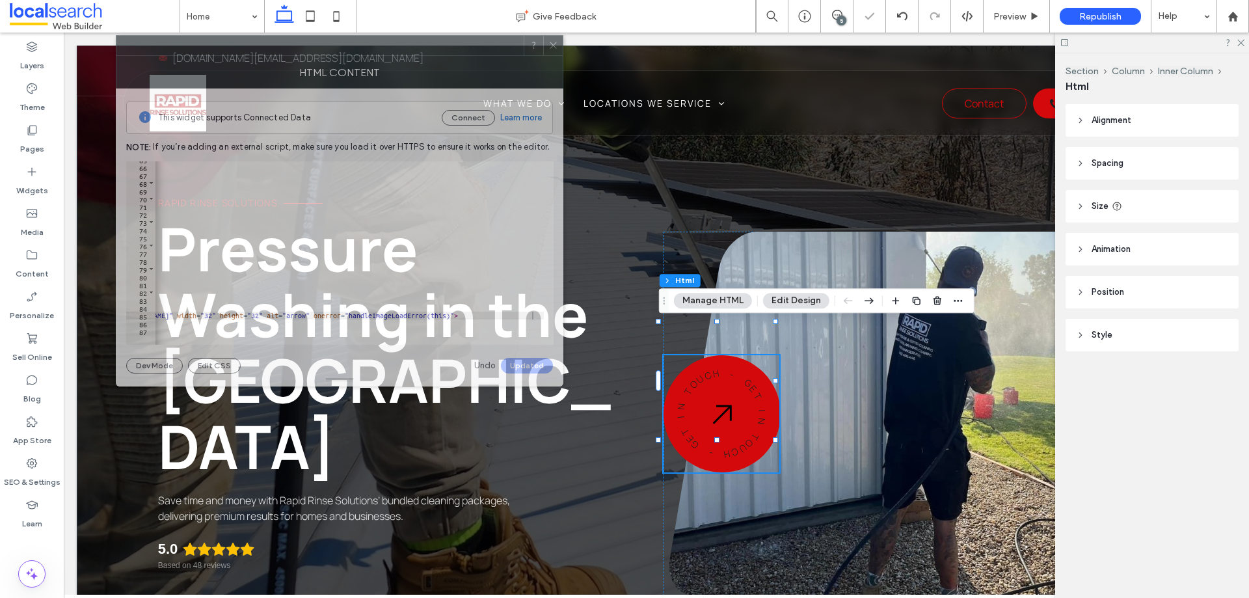
drag, startPoint x: 642, startPoint y: 98, endPoint x: 342, endPoint y: 46, distance: 304.4
click at [342, 46] on div at bounding box center [319, 46] width 407 height 20
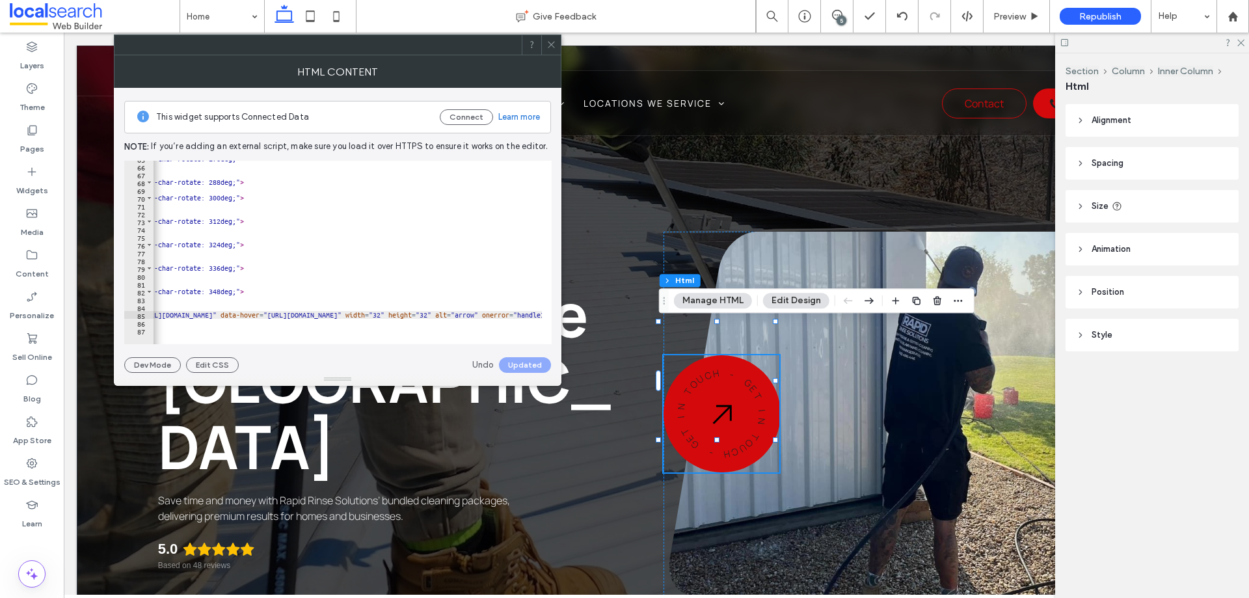
scroll to position [0, 243]
click at [413, 312] on div "< span class = "badge__char" style = "--char-rotate: 276deg;" > N </ span > < s…" at bounding box center [402, 249] width 985 height 189
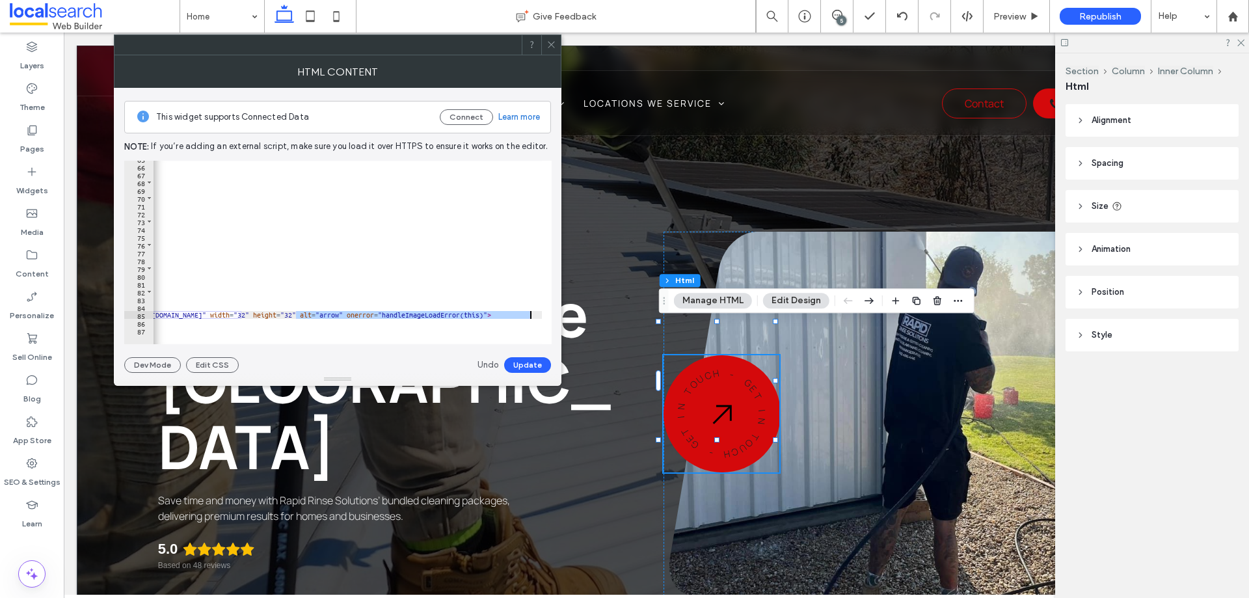
scroll to position [0, 282]
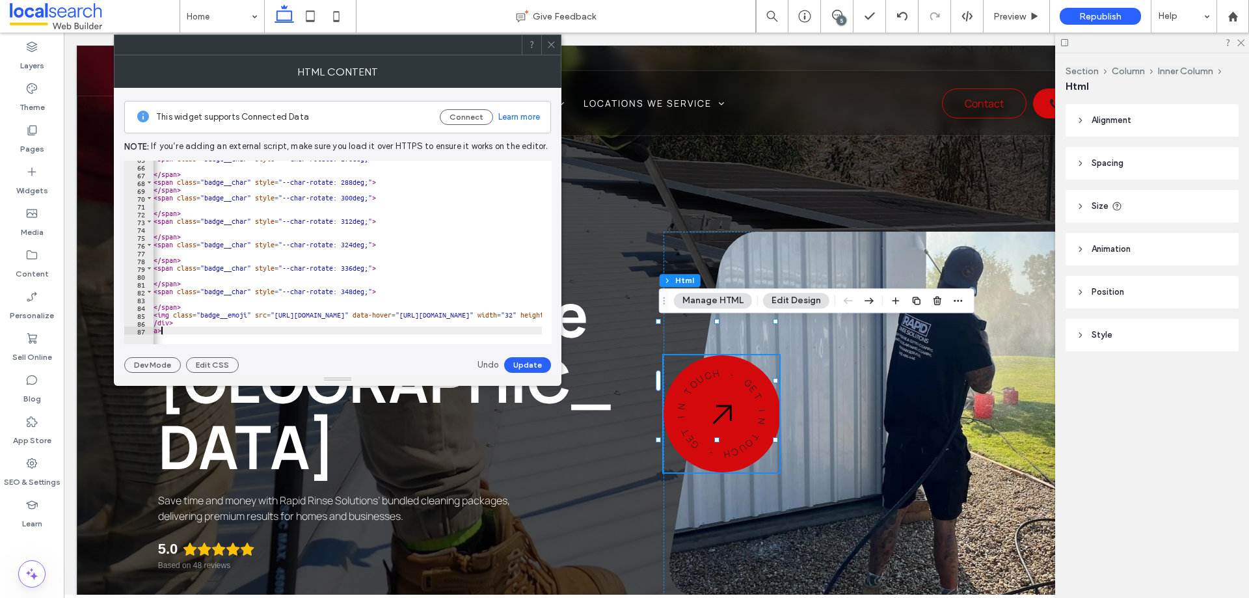
drag, startPoint x: 305, startPoint y: 334, endPoint x: 297, endPoint y: 335, distance: 7.9
click at [297, 335] on div at bounding box center [348, 337] width 389 height 13
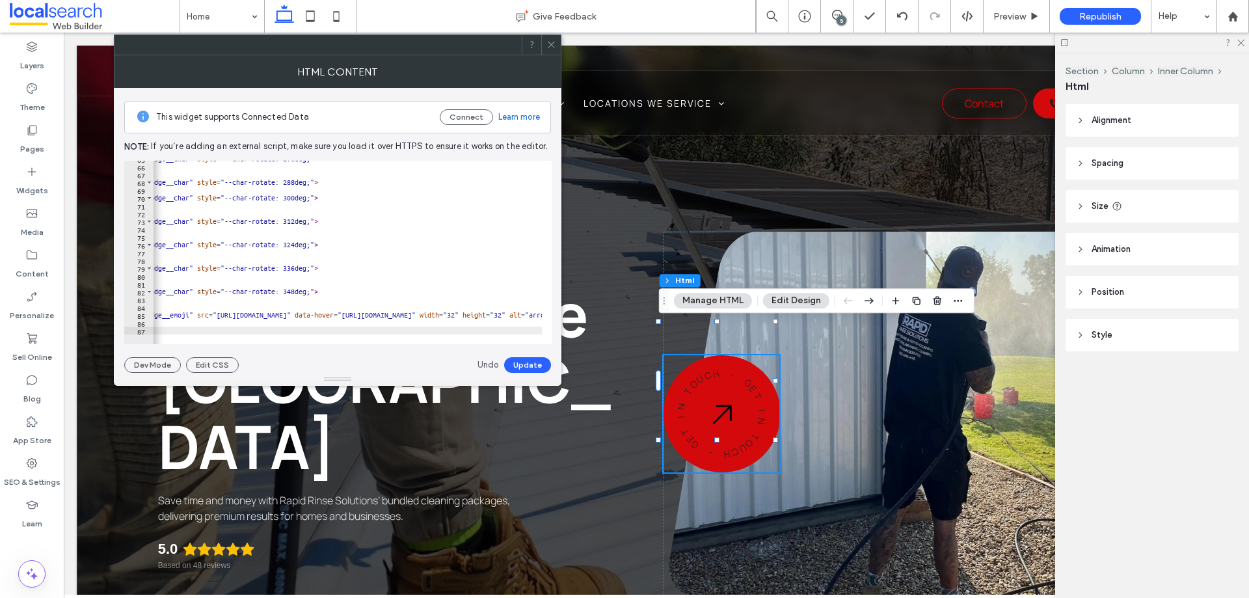
scroll to position [0, 79]
drag, startPoint x: 443, startPoint y: 314, endPoint x: 210, endPoint y: 312, distance: 233.0
click at [210, 312] on div "< span class = "badge__char" style = "--char-rotate: 276deg;" > N </ span > < s…" at bounding box center [550, 249] width 950 height 189
paste textarea "*********"
click at [528, 366] on button "Update" at bounding box center [527, 365] width 47 height 16
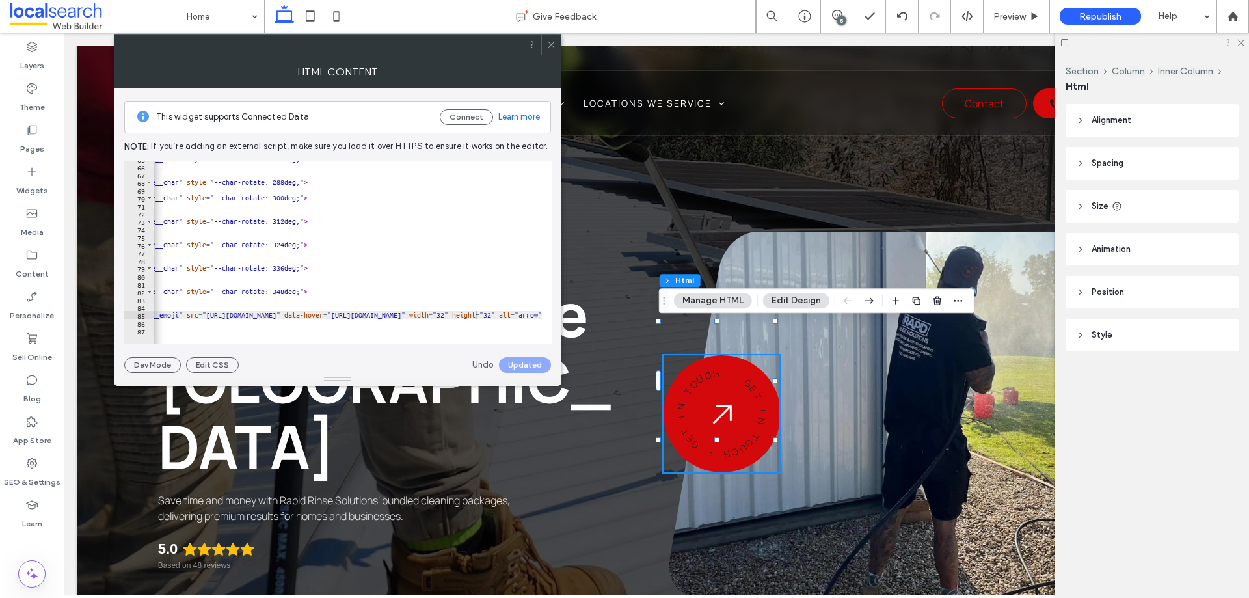
scroll to position [0, 91]
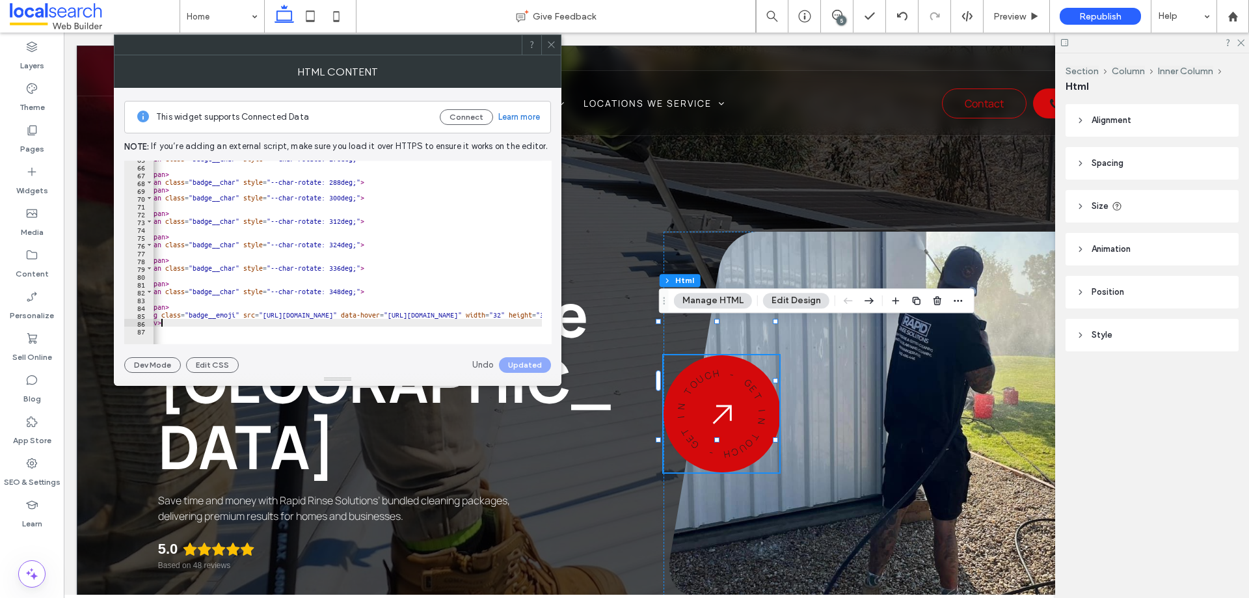
click at [369, 321] on div "< span class = "badge__char" style = "--char-rotate: 276deg;" > N </ span > < s…" at bounding box center [620, 249] width 985 height 189
type textarea "**********"
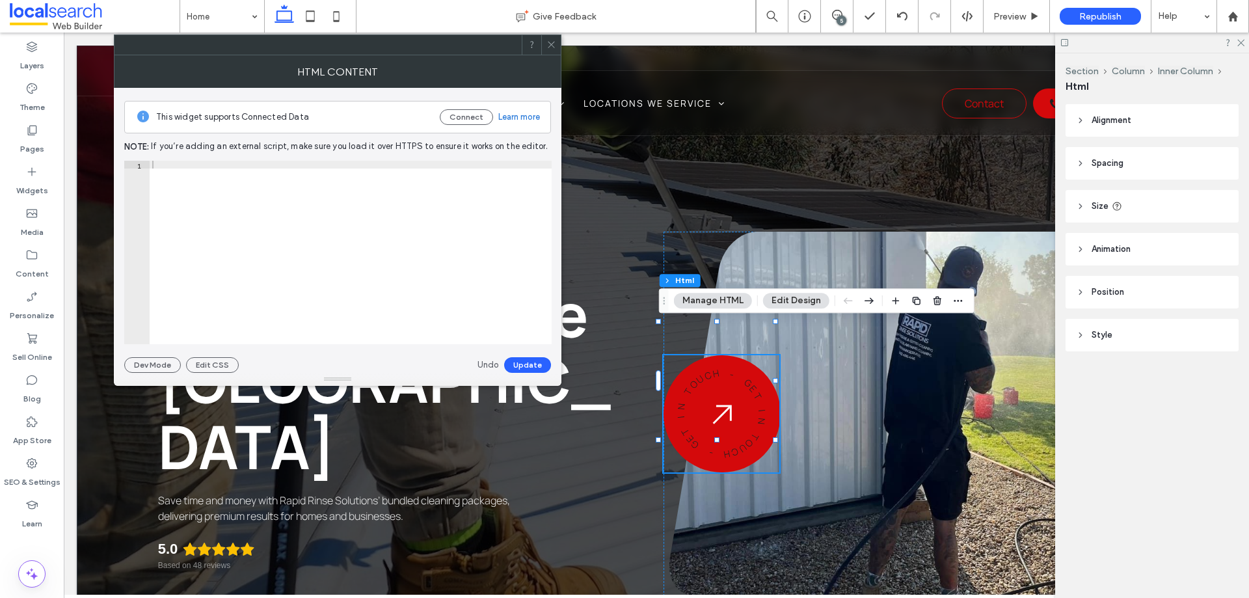
click at [553, 44] on icon at bounding box center [552, 45] width 10 height 10
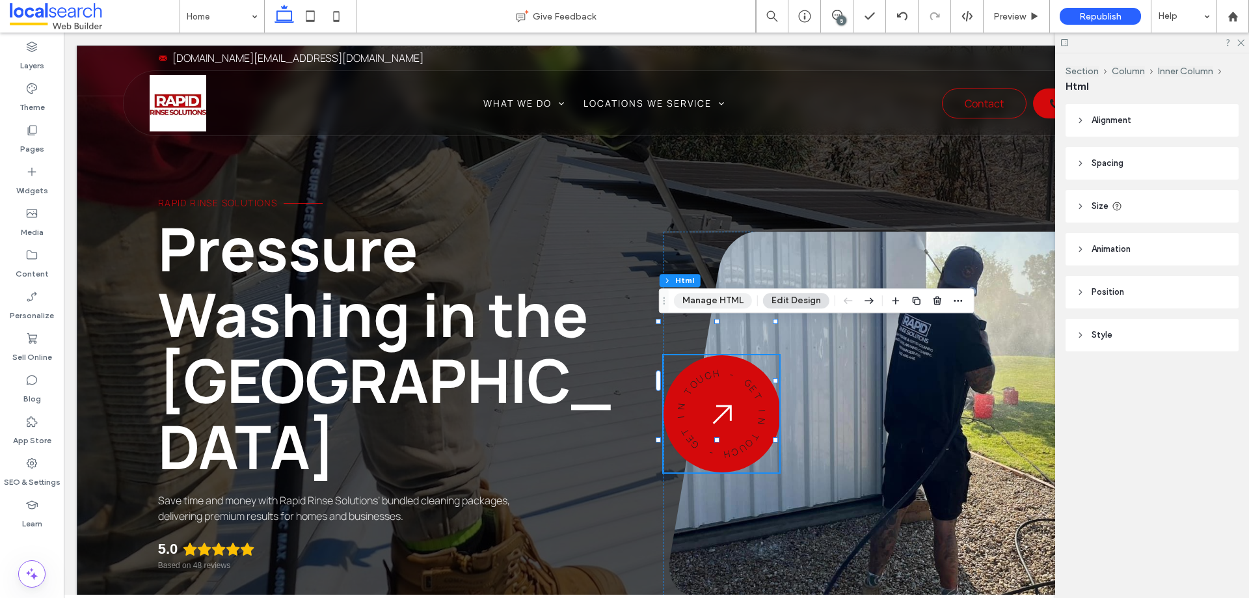
click at [711, 303] on button "Manage HTML" at bounding box center [713, 301] width 78 height 16
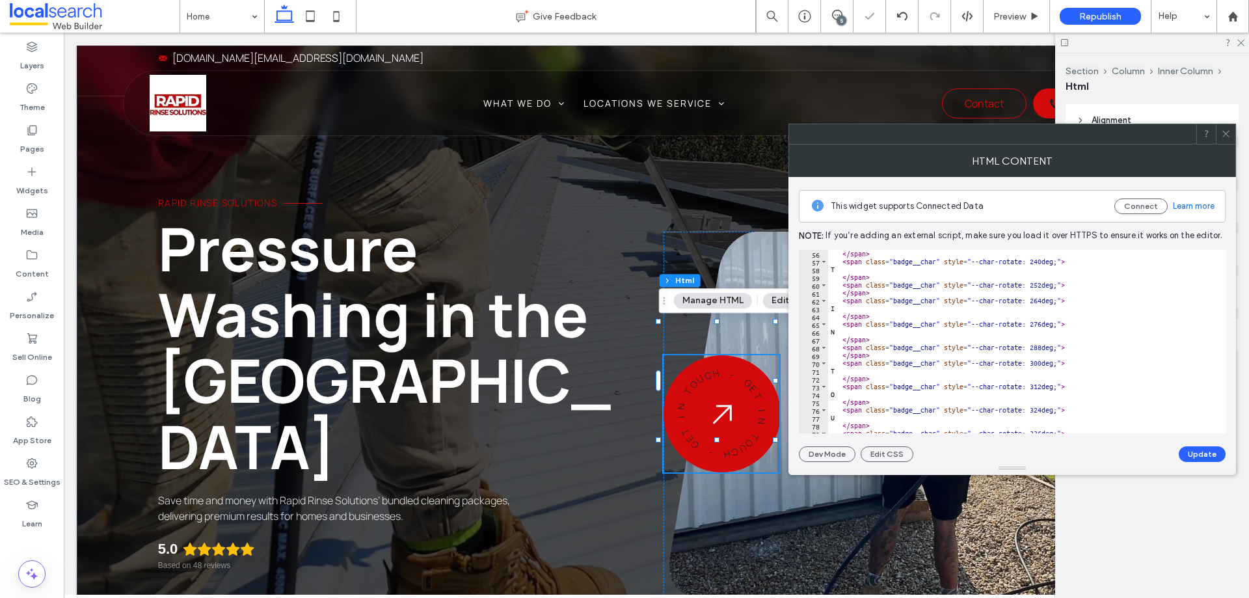
scroll to position [506, 0]
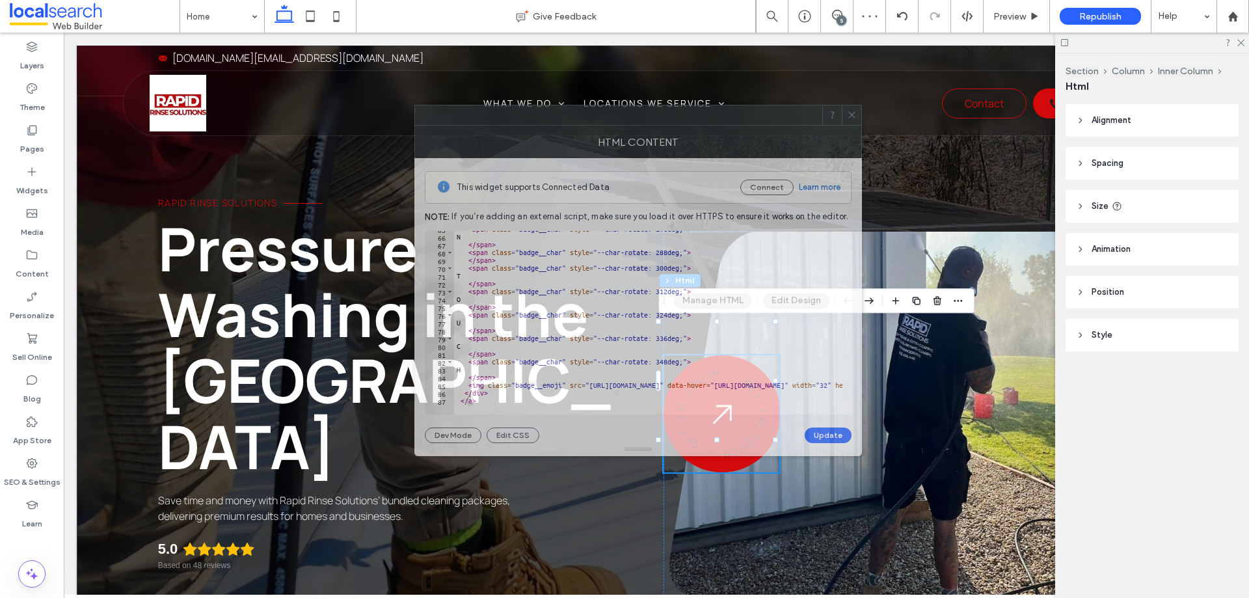
drag, startPoint x: 935, startPoint y: 136, endPoint x: 417, endPoint y: 116, distance: 517.8
click at [417, 116] on div at bounding box center [618, 115] width 407 height 20
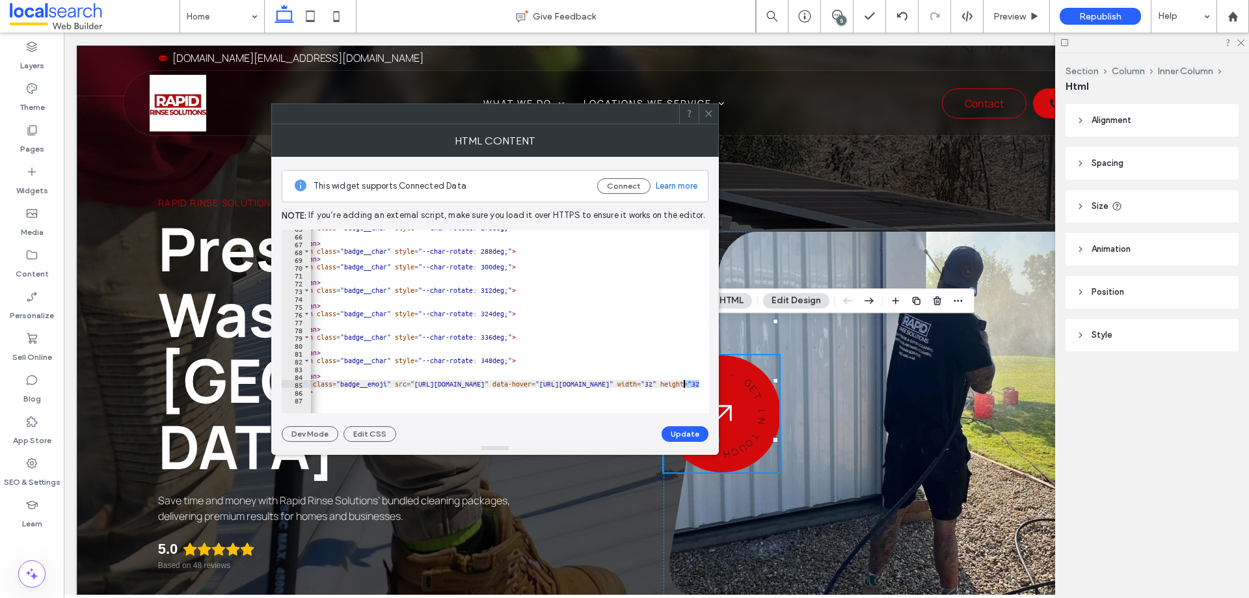
scroll to position [0, 26]
drag, startPoint x: 612, startPoint y: 382, endPoint x: 679, endPoint y: 383, distance: 67.0
click at [659, 383] on div "< span class = "badge__char" style = "--char-rotate: 276deg;" > N </ span > < s…" at bounding box center [777, 318] width 985 height 189
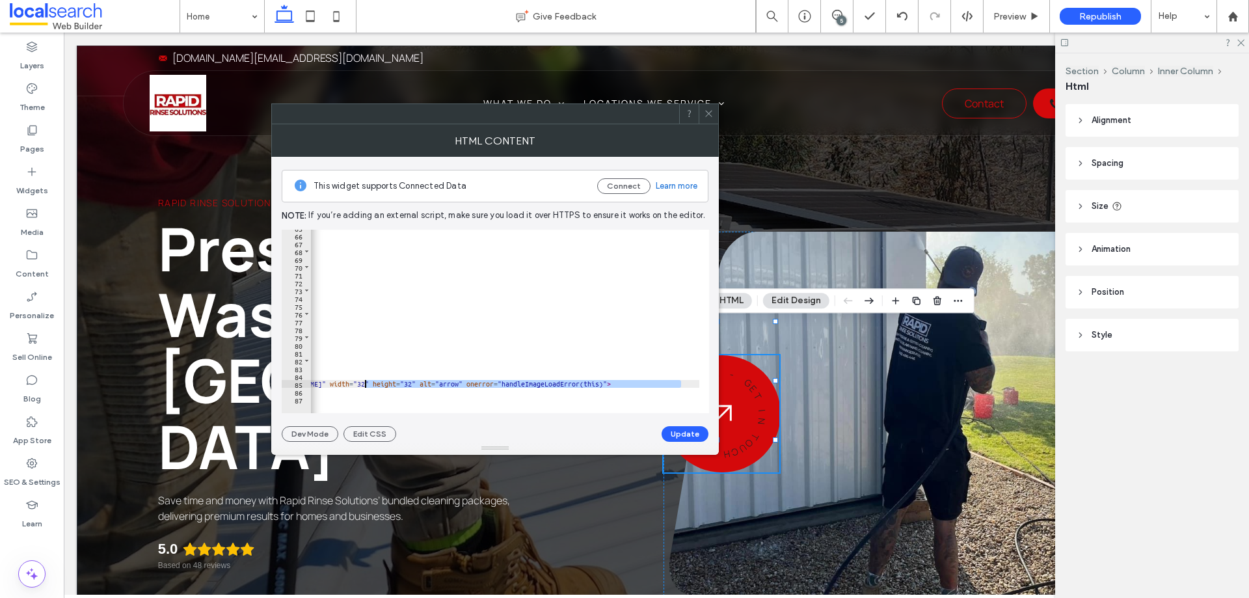
scroll to position [0, 351]
click at [641, 387] on div "< span class = "badge__char" style = "--char-rotate: 276deg;" > N </ span > < s…" at bounding box center [505, 322] width 389 height 184
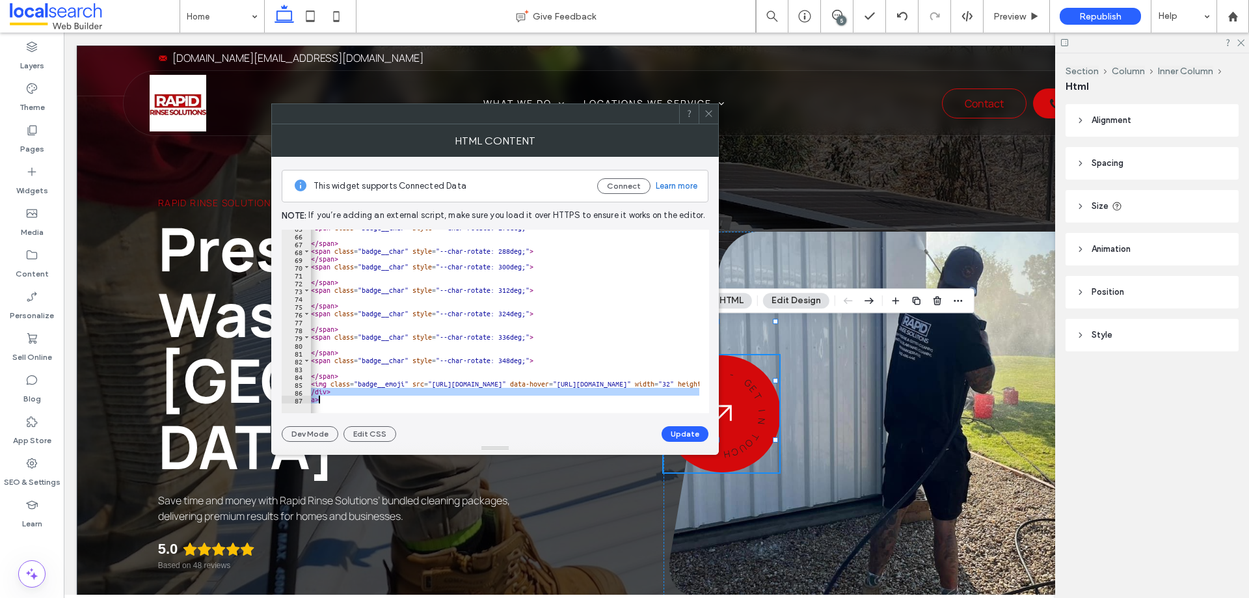
scroll to position [0, 14]
drag, startPoint x: 644, startPoint y: 380, endPoint x: 662, endPoint y: 388, distance: 19.8
click at [646, 392] on div "< span class = "badge__char" style = "--char-rotate: 276deg;" > N </ span > < s…" at bounding box center [789, 318] width 985 height 189
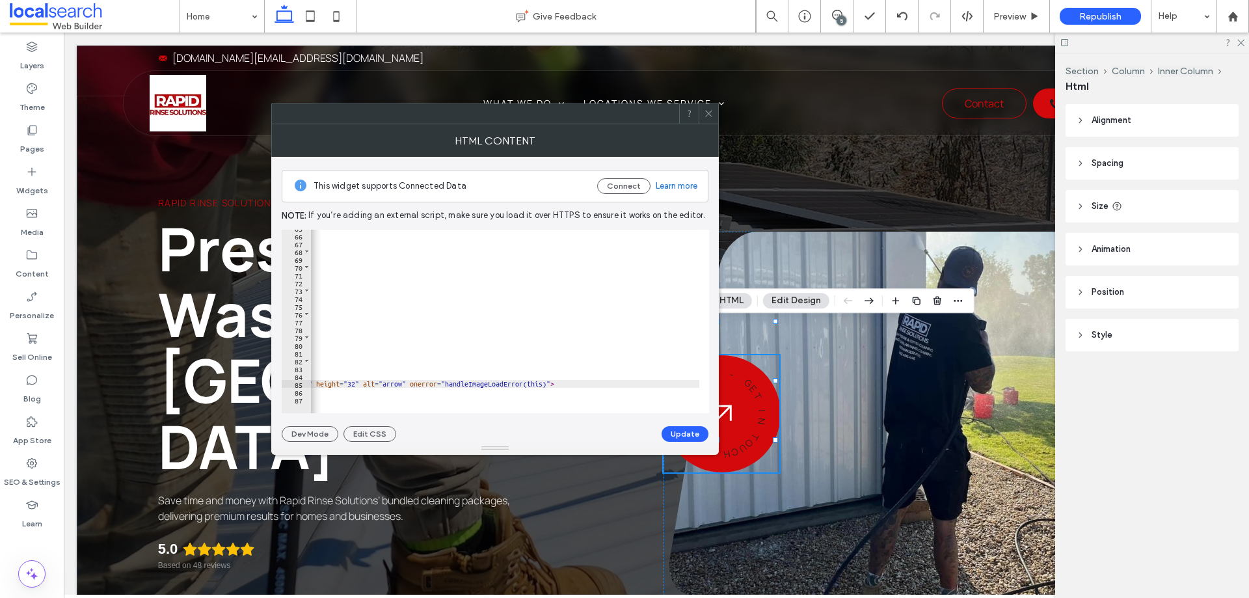
scroll to position [0, 376]
click at [629, 385] on div "< span class = "badge__char" style = "--char-rotate: 276deg;" > N </ span > < s…" at bounding box center [427, 318] width 985 height 189
paste textarea "*********"
type textarea "**********"
click at [670, 433] on button "Update" at bounding box center [685, 434] width 47 height 16
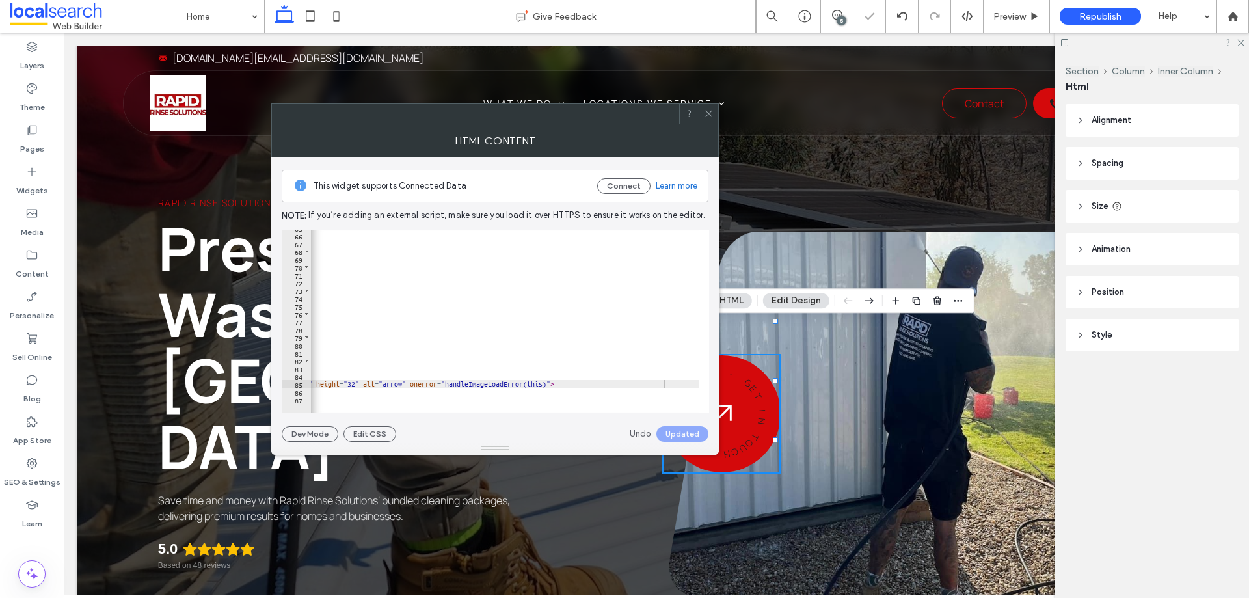
drag, startPoint x: 554, startPoint y: 118, endPoint x: 392, endPoint y: 108, distance: 163.0
click at [396, 109] on div at bounding box center [475, 114] width 407 height 20
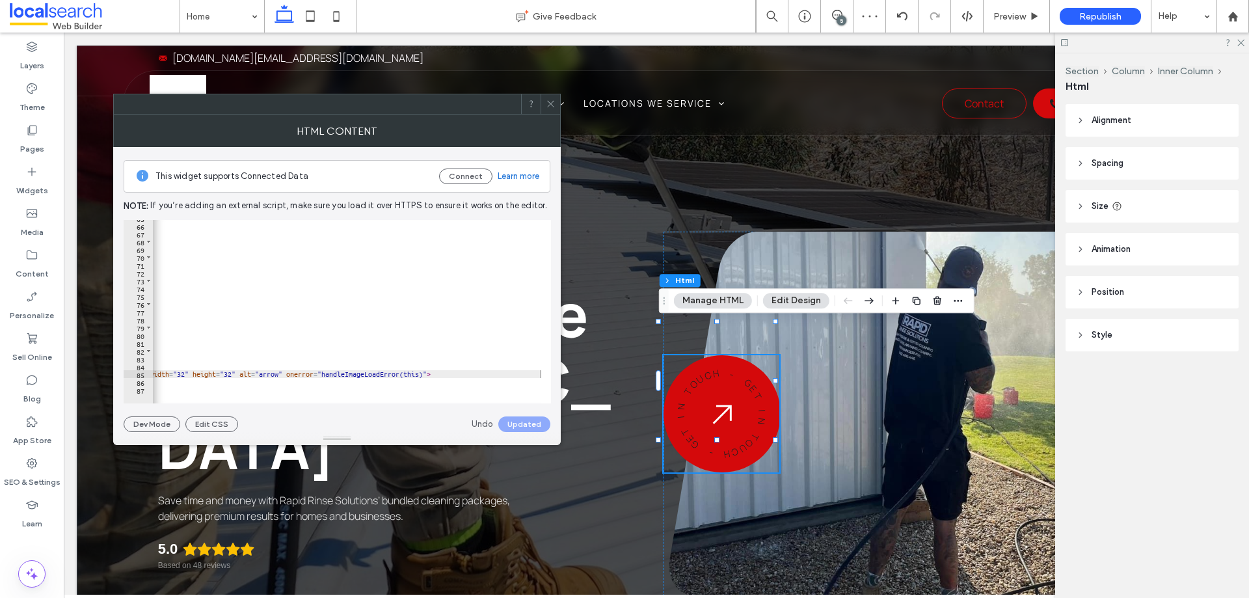
scroll to position [0, 342]
click at [428, 375] on div at bounding box center [624, 299] width 1249 height 598
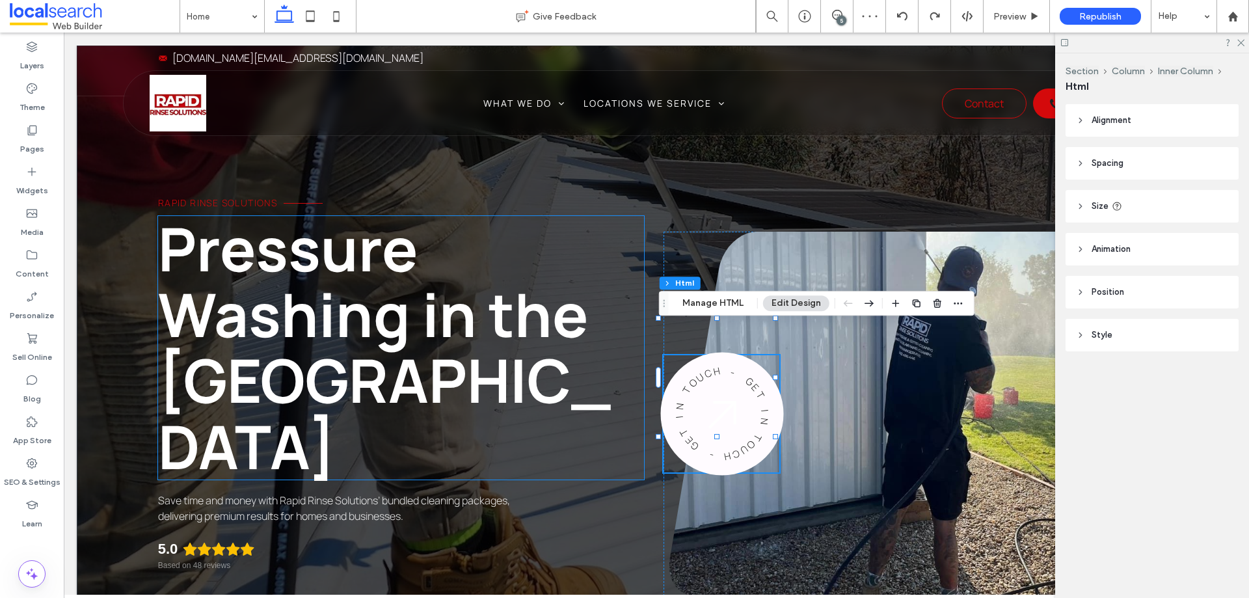
scroll to position [0, 0]
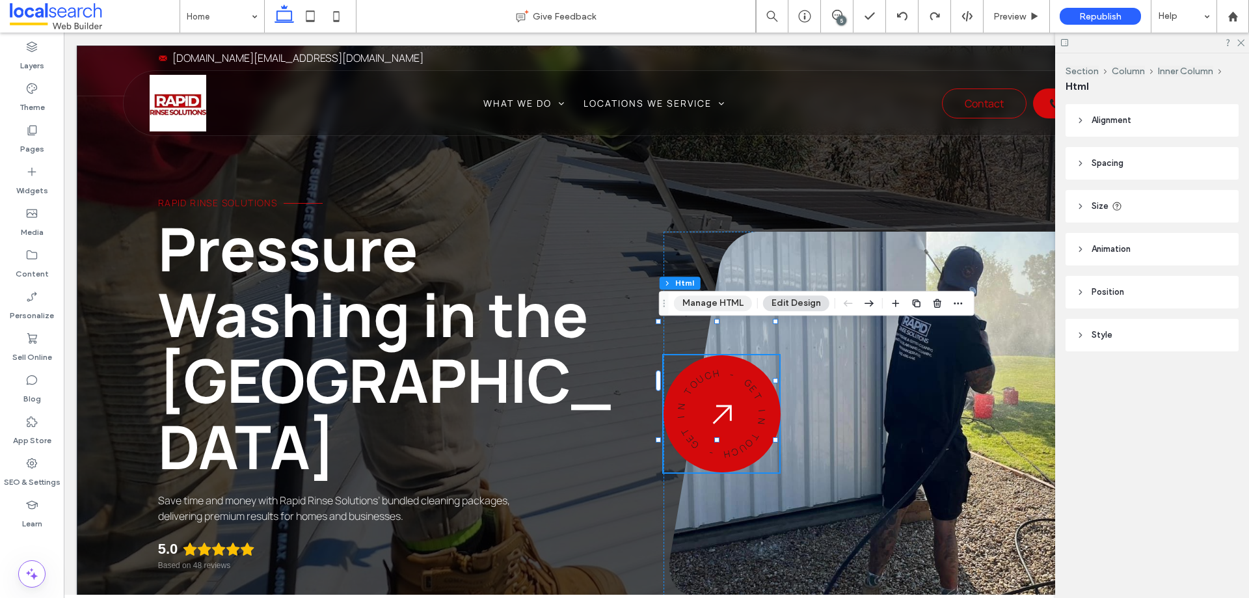
click at [696, 305] on button "Manage HTML" at bounding box center [713, 303] width 78 height 16
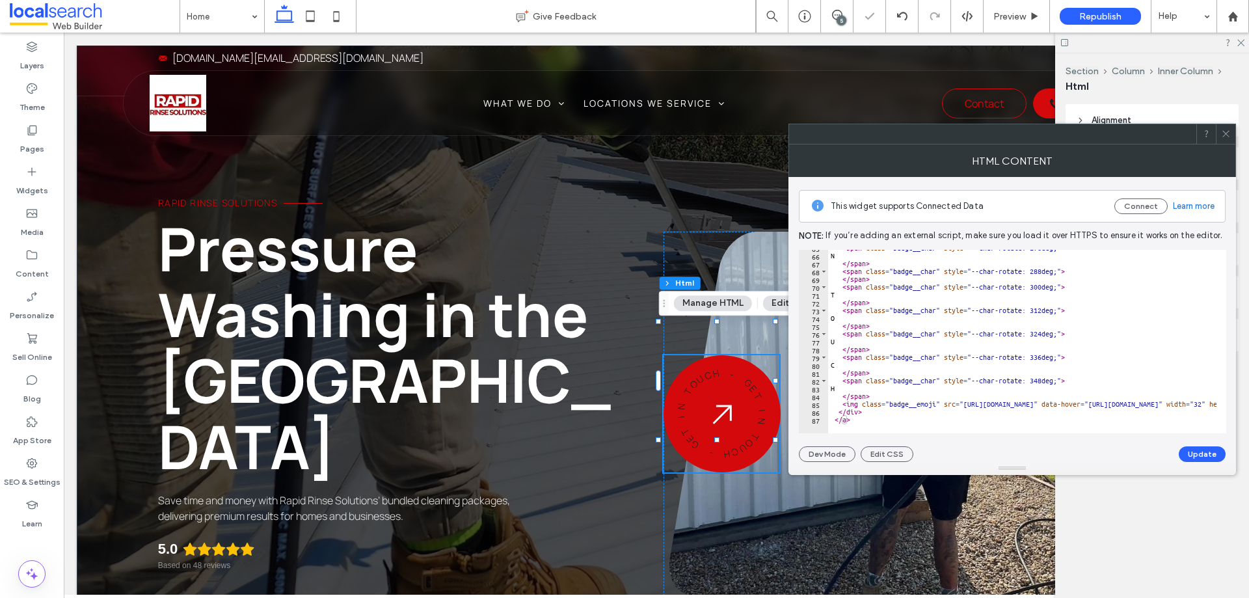
scroll to position [506, 0]
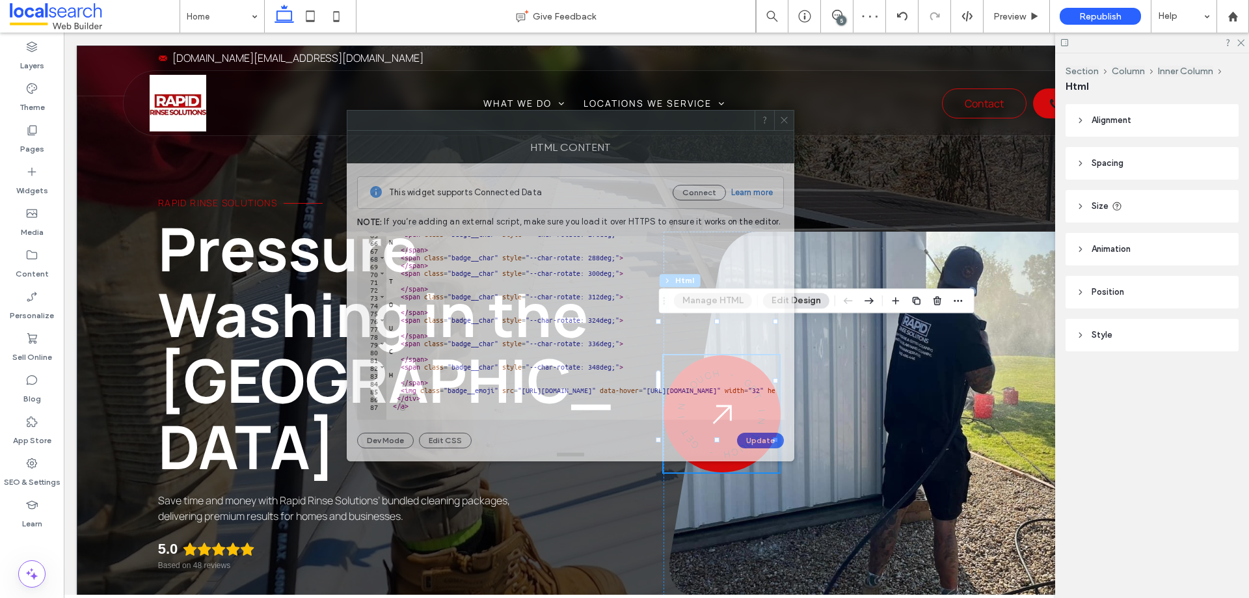
drag, startPoint x: 1010, startPoint y: 140, endPoint x: 537, endPoint y: 147, distance: 473.2
click at [513, 115] on div at bounding box center [551, 121] width 407 height 20
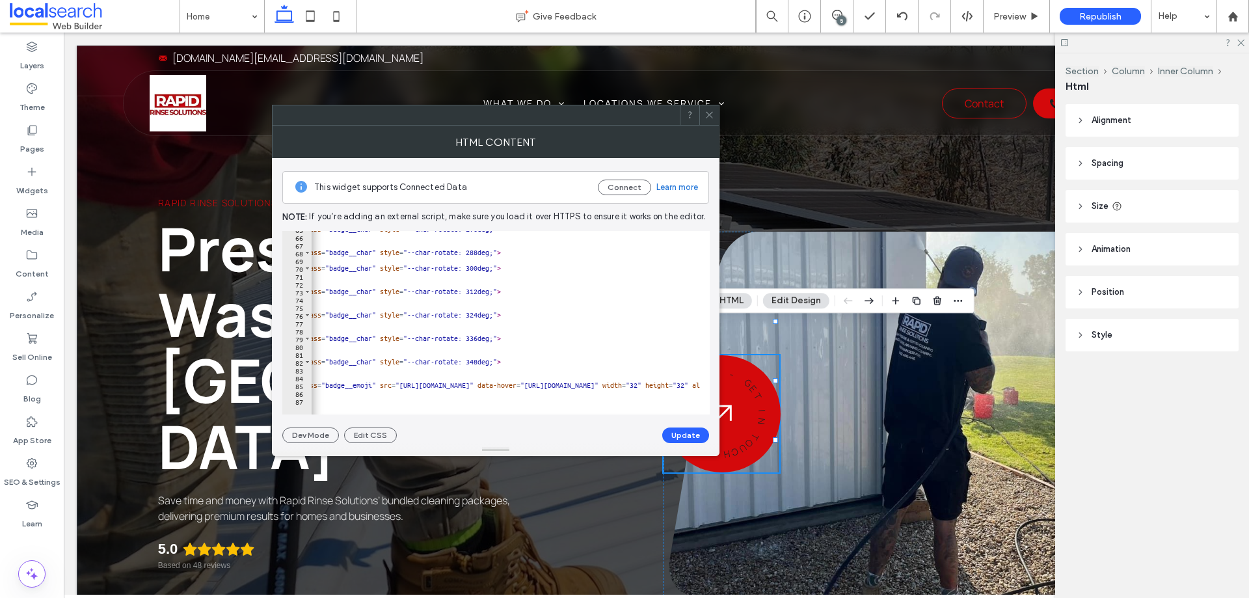
scroll to position [0, 56]
click at [644, 383] on div "< span class = "badge__char" style = "--char-rotate: 276deg;" > N </ span > < s…" at bounding box center [748, 319] width 985 height 189
click at [645, 385] on div "< span class = "badge__char" style = "--char-rotate: 276deg;" > N </ span > < s…" at bounding box center [506, 323] width 389 height 184
drag, startPoint x: 644, startPoint y: 383, endPoint x: 610, endPoint y: 383, distance: 33.8
click at [610, 383] on div "< span class = "badge__char" style = "--char-rotate: 276deg;" > N </ span > < s…" at bounding box center [748, 319] width 985 height 189
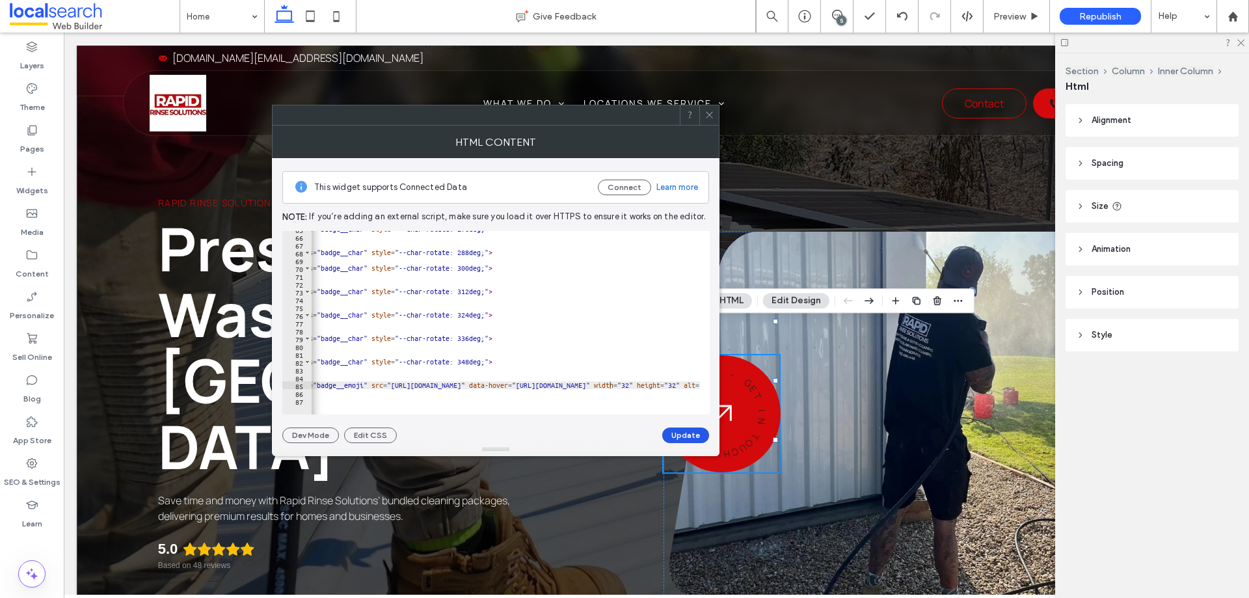
click at [670, 433] on button "Update" at bounding box center [685, 436] width 47 height 16
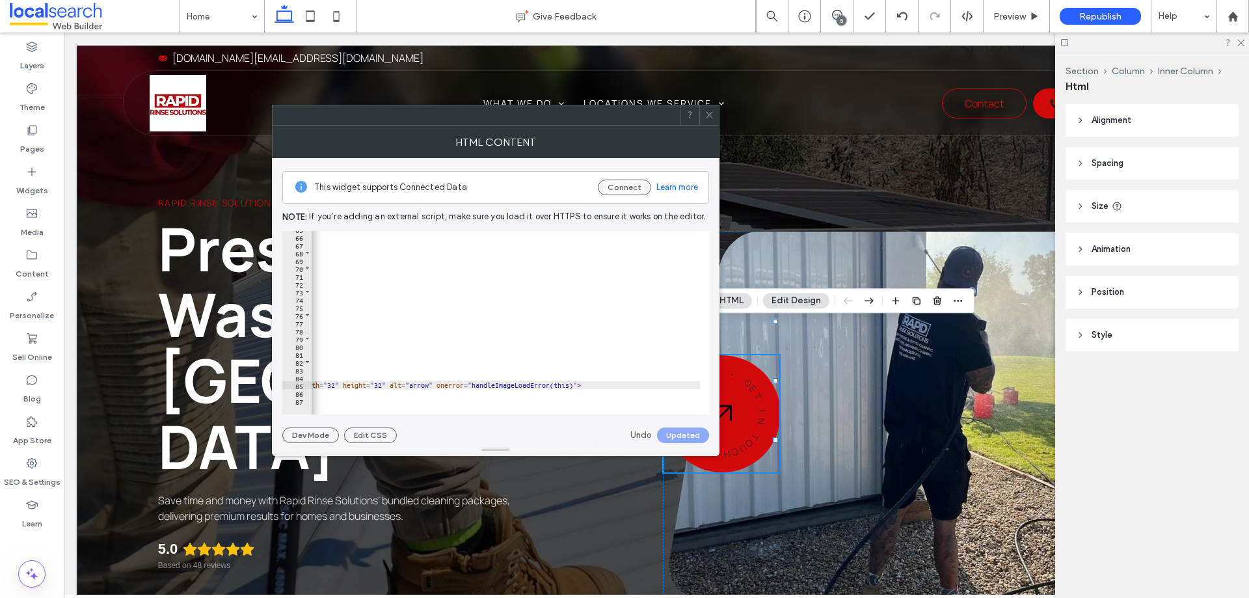
scroll to position [0, 350]
drag, startPoint x: 620, startPoint y: 385, endPoint x: 386, endPoint y: 385, distance: 233.6
click at [386, 385] on div "< span class = "badge__char" style = "--char-rotate: 276deg;" > N </ span > < s…" at bounding box center [437, 319] width 950 height 189
type textarea "**********"
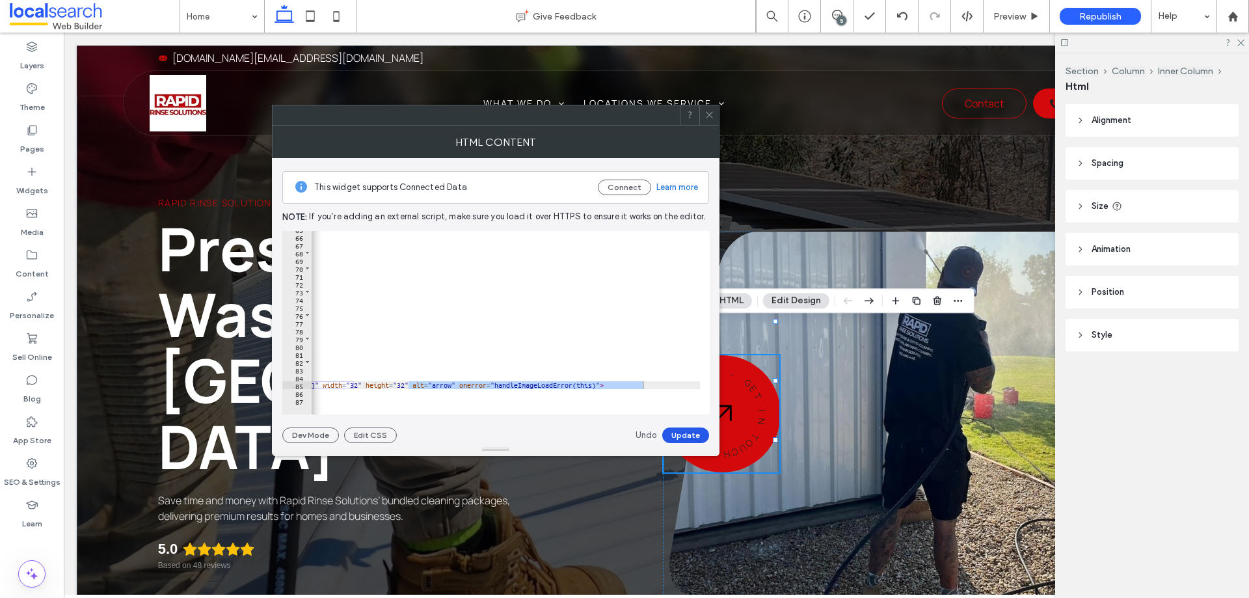
click at [683, 434] on button "Update" at bounding box center [685, 436] width 47 height 16
click at [711, 109] on span at bounding box center [710, 115] width 10 height 20
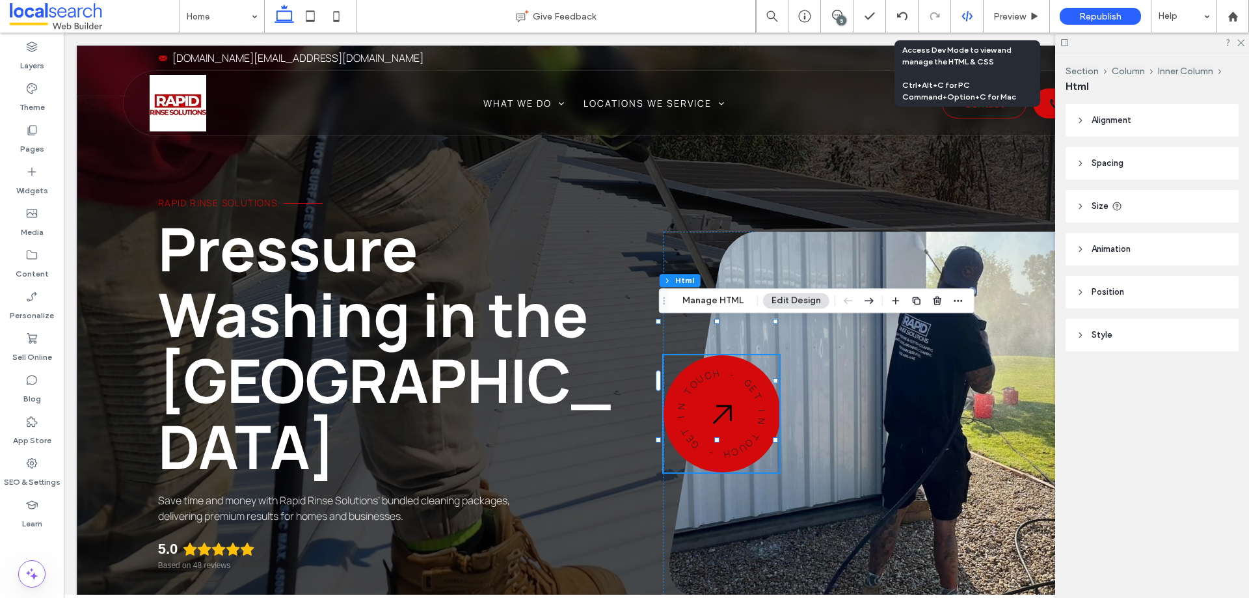
click at [976, 14] on div at bounding box center [967, 16] width 32 height 12
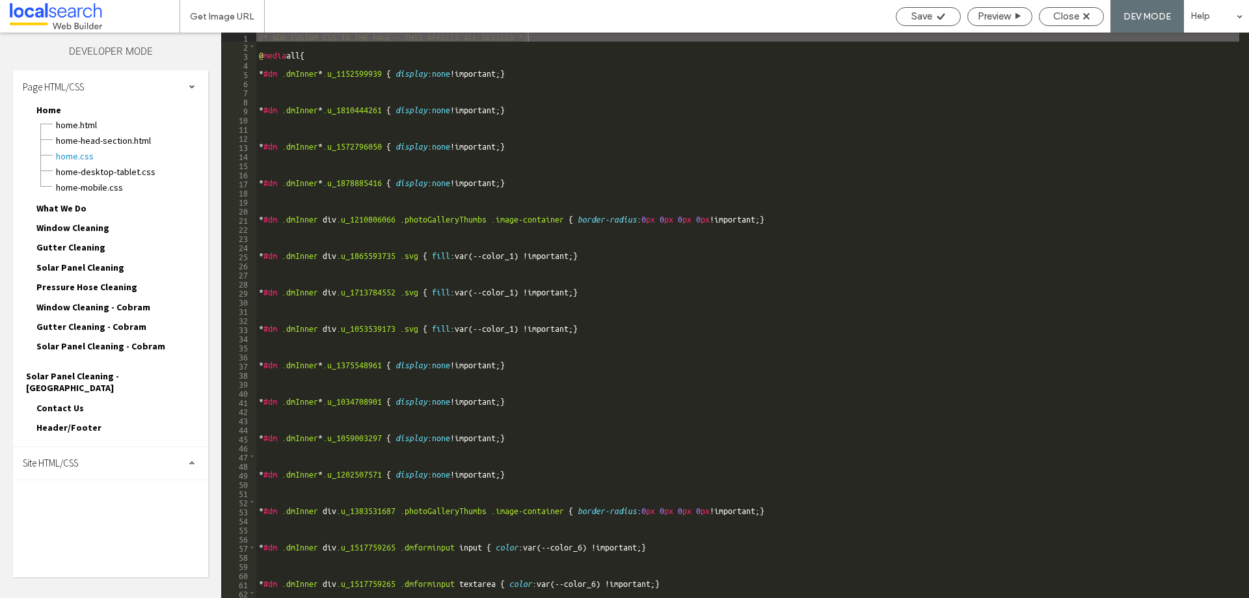
click at [100, 451] on div "Site HTML/CSS" at bounding box center [110, 463] width 195 height 33
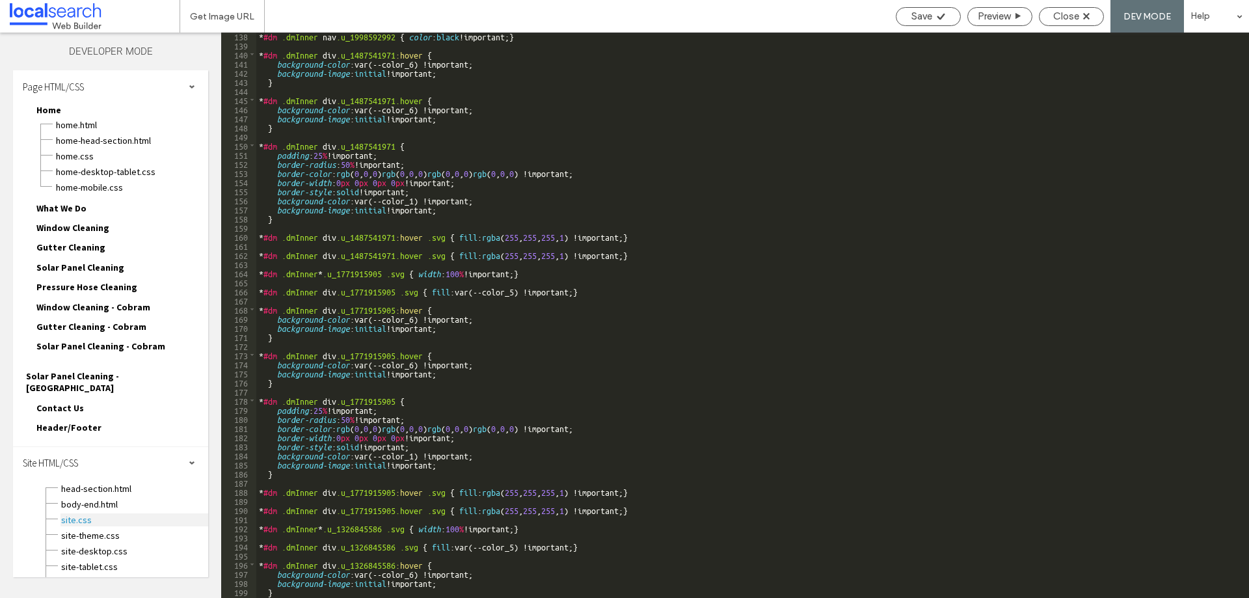
click at [75, 513] on span "site.css" at bounding box center [135, 519] width 148 height 13
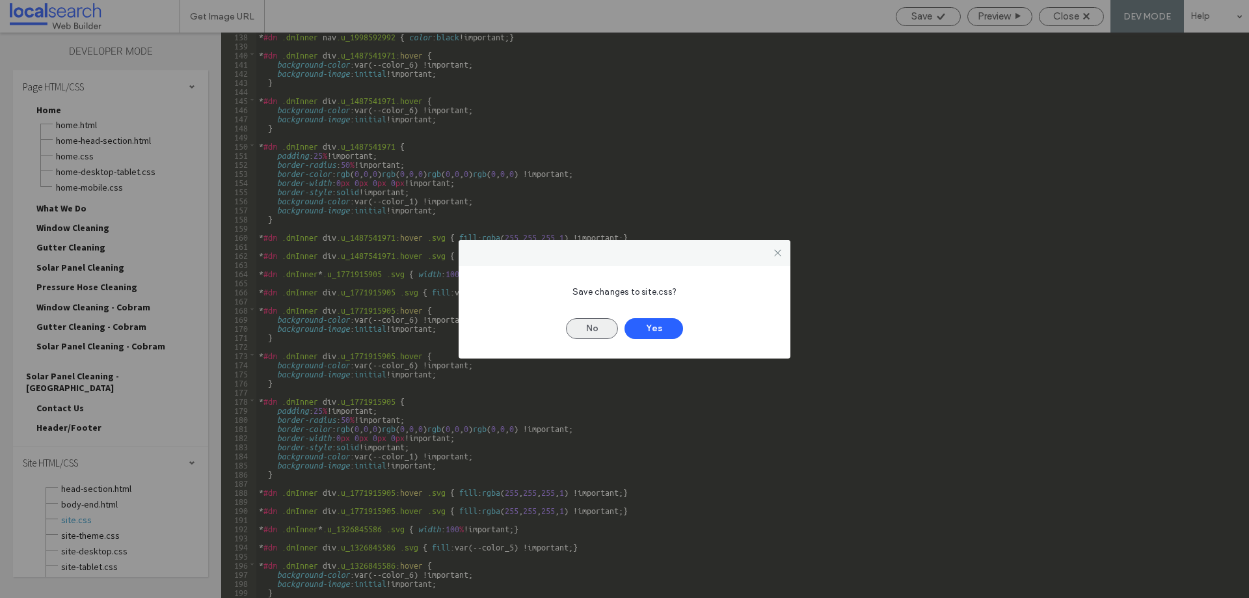
click at [604, 331] on button "No" at bounding box center [592, 328] width 52 height 21
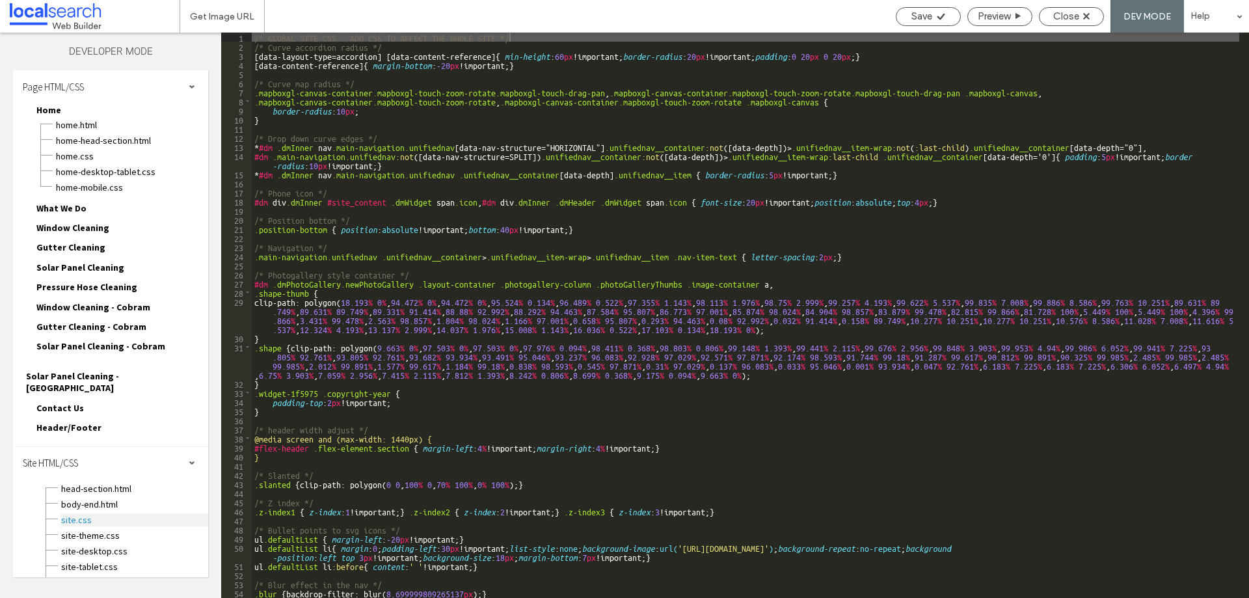
click at [98, 513] on span "site.css" at bounding box center [135, 519] width 148 height 13
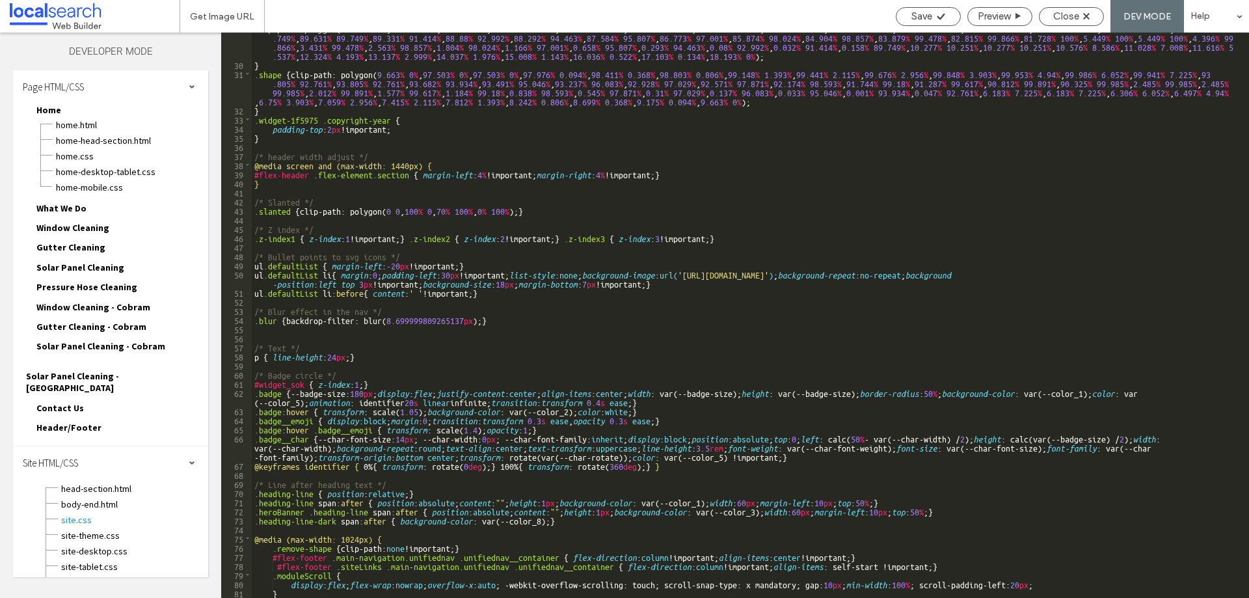
scroll to position [273, 0]
click at [1085, 23] on div "Close" at bounding box center [1071, 16] width 65 height 19
click at [1080, 17] on span "Close" at bounding box center [1067, 16] width 26 height 12
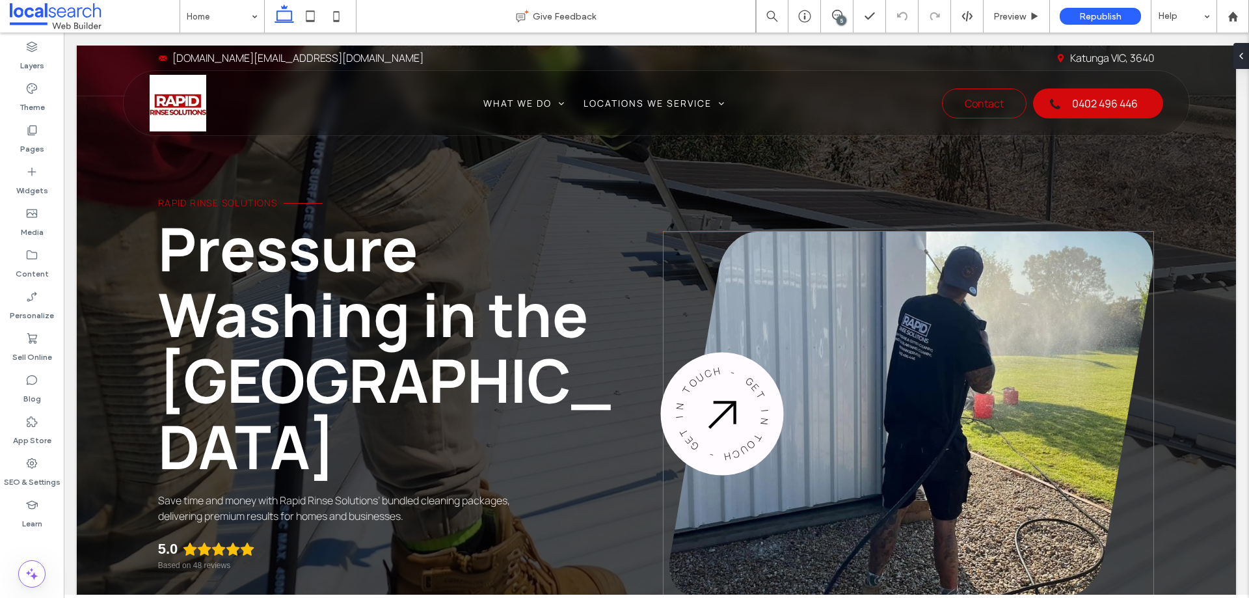
click at [707, 394] on img at bounding box center [723, 414] width 40 height 40
click at [707, 394] on img at bounding box center [722, 414] width 40 height 40
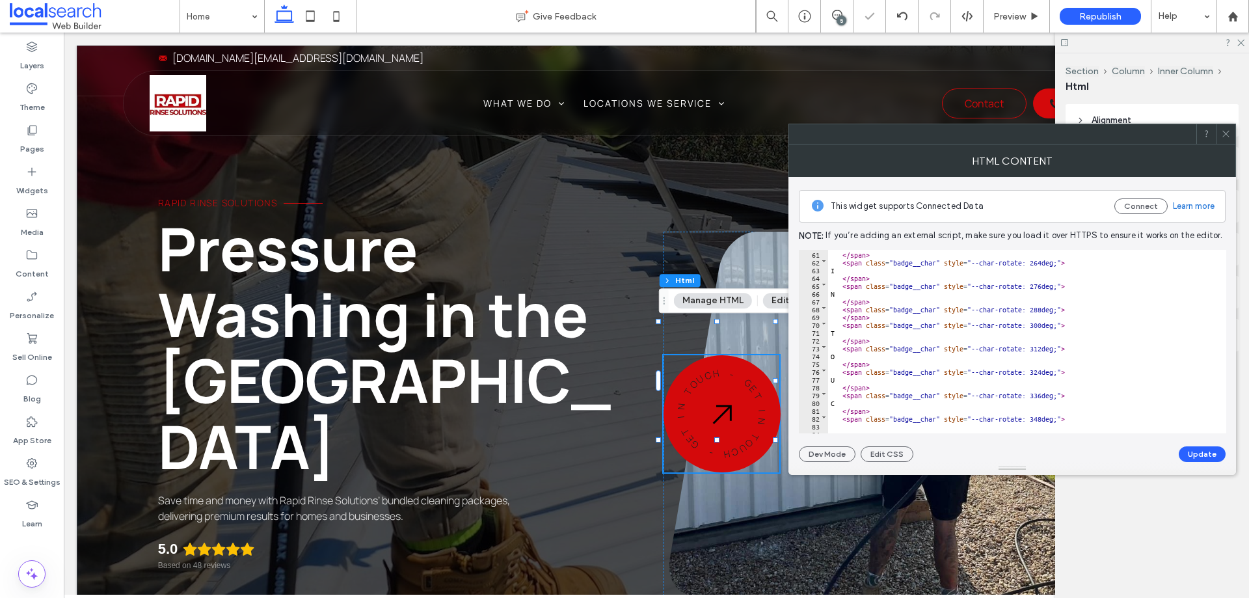
scroll to position [506, 0]
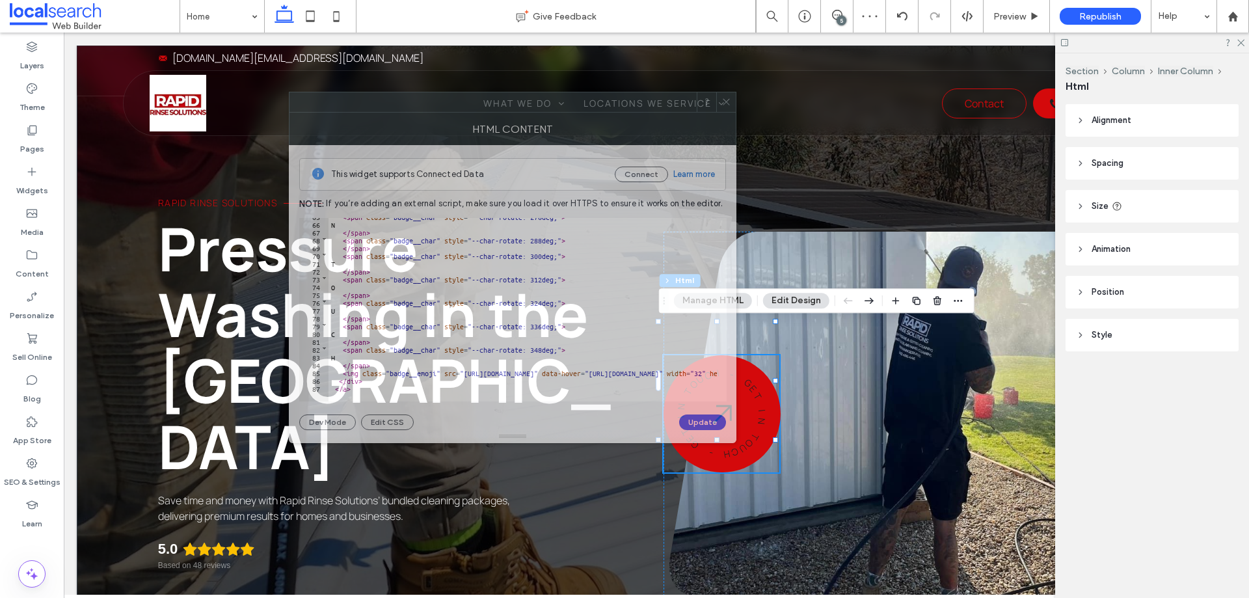
drag, startPoint x: 1011, startPoint y: 137, endPoint x: 539, endPoint y: 100, distance: 473.2
click at [539, 100] on div at bounding box center [493, 102] width 407 height 20
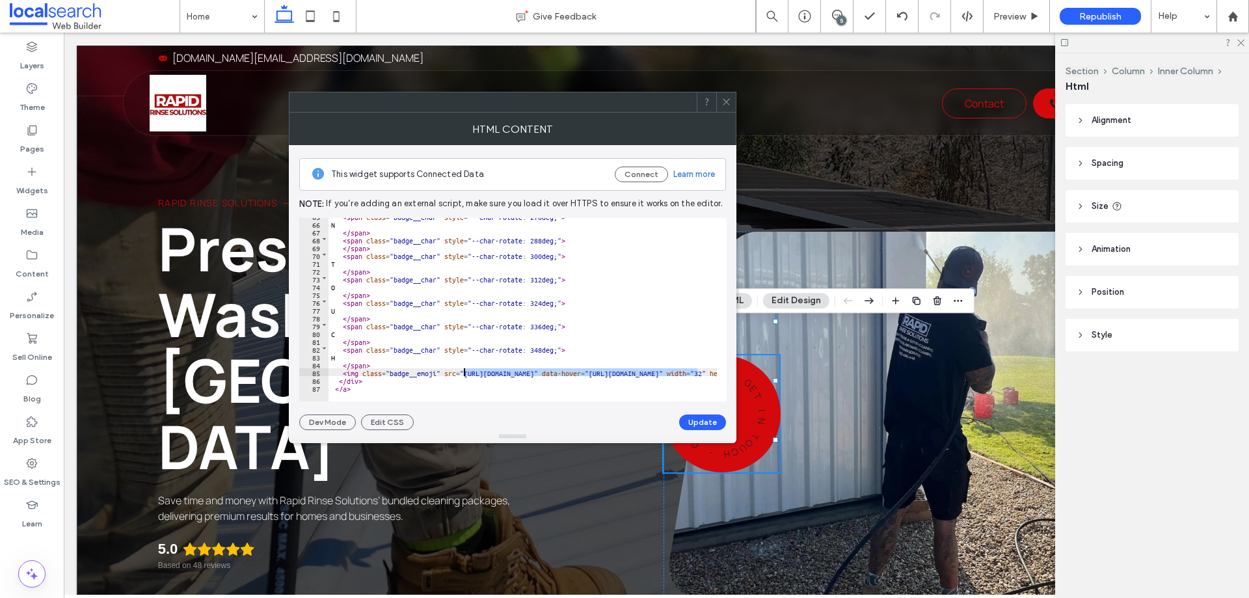
drag, startPoint x: 698, startPoint y: 372, endPoint x: 463, endPoint y: 373, distance: 234.9
click at [463, 373] on div "< span class = "badge__char" style = "--char-rotate: 276deg;" > N </ span > < s…" at bounding box center [804, 306] width 950 height 189
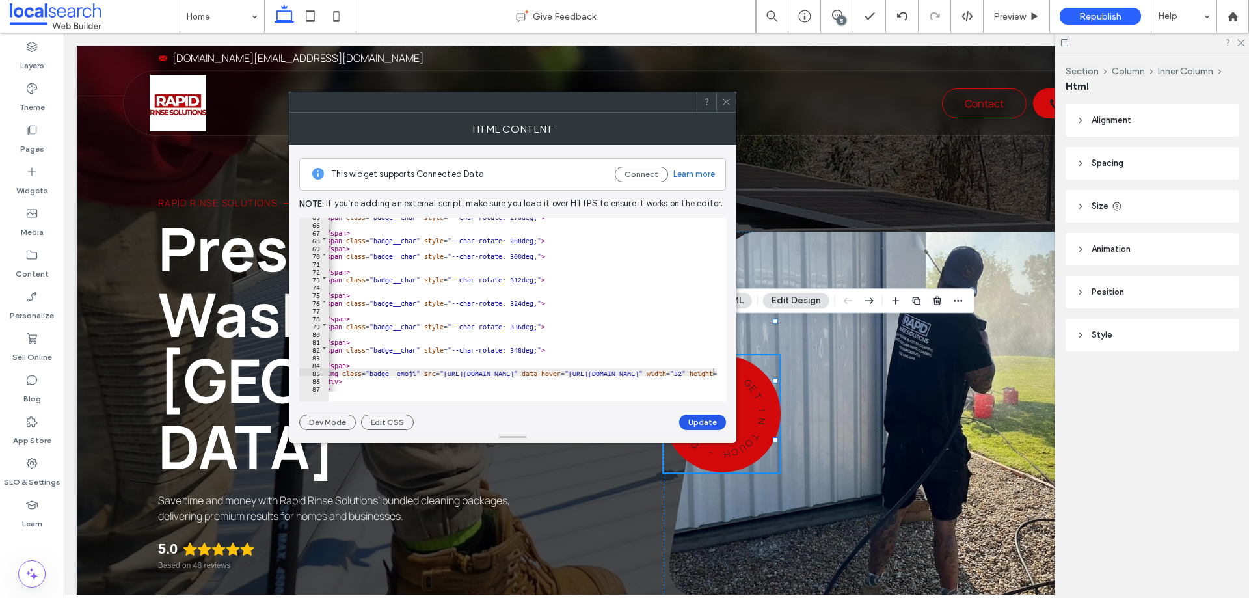
click at [698, 415] on button "Update" at bounding box center [702, 423] width 47 height 16
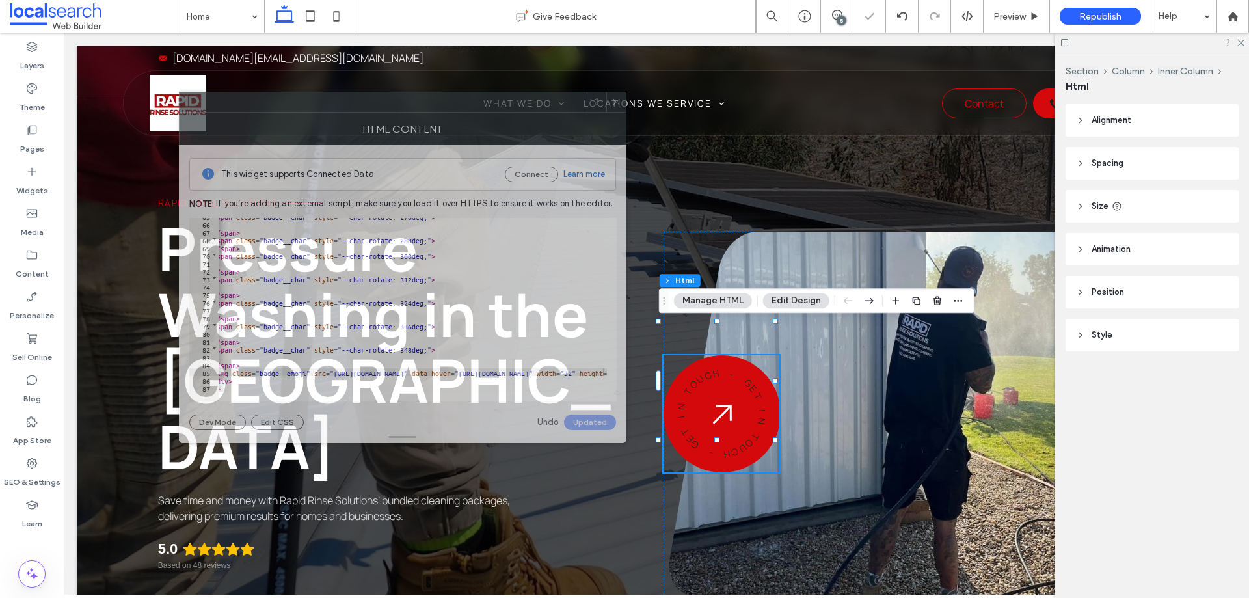
drag, startPoint x: 542, startPoint y: 105, endPoint x: 356, endPoint y: 89, distance: 186.8
click div
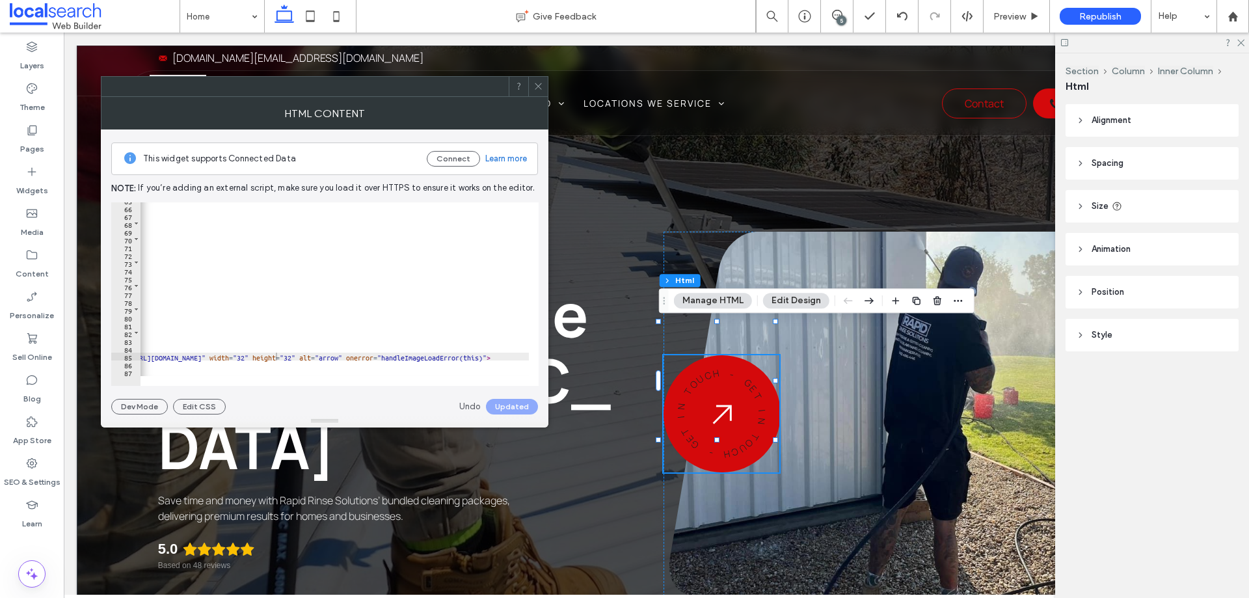
scroll to position [0, 0]
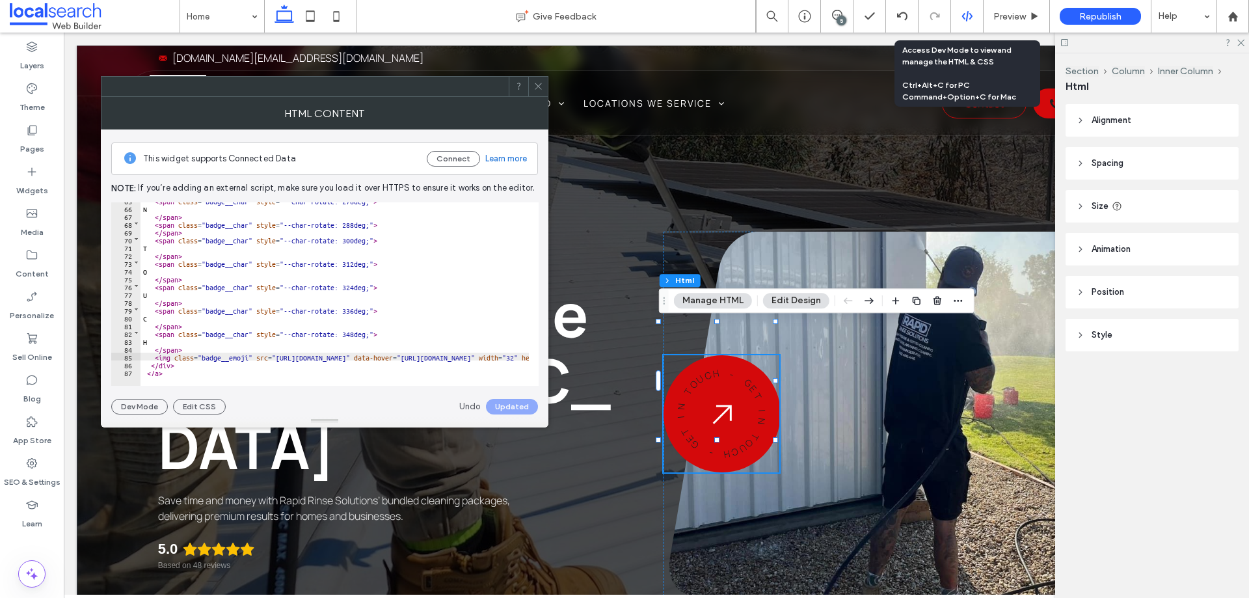
click div
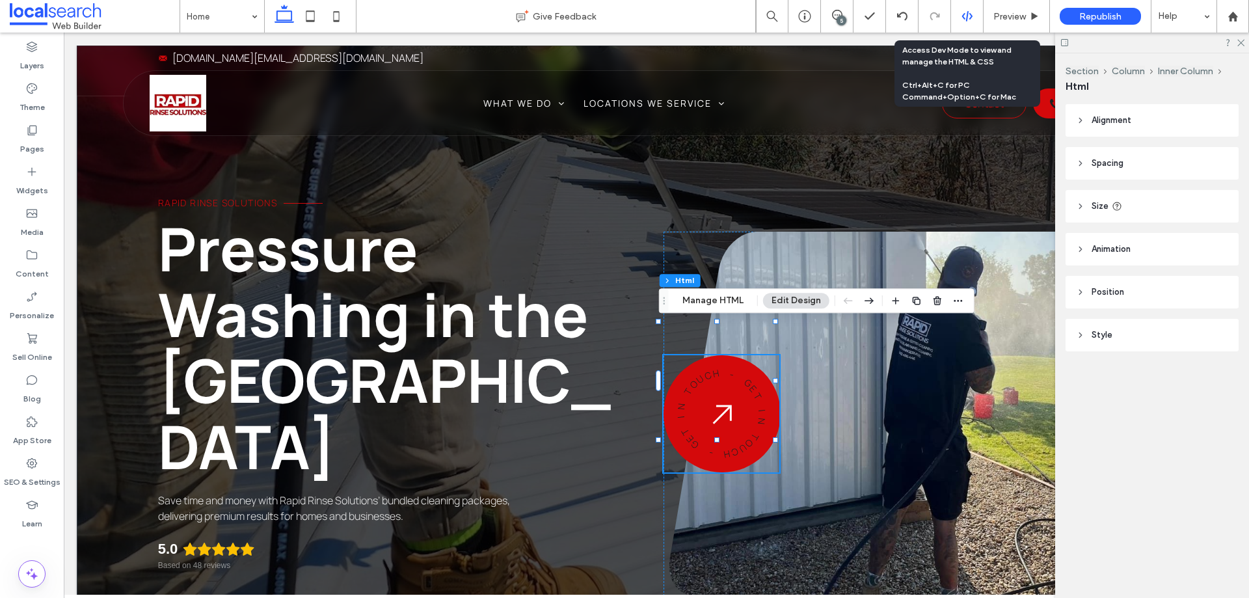
click div
click icon
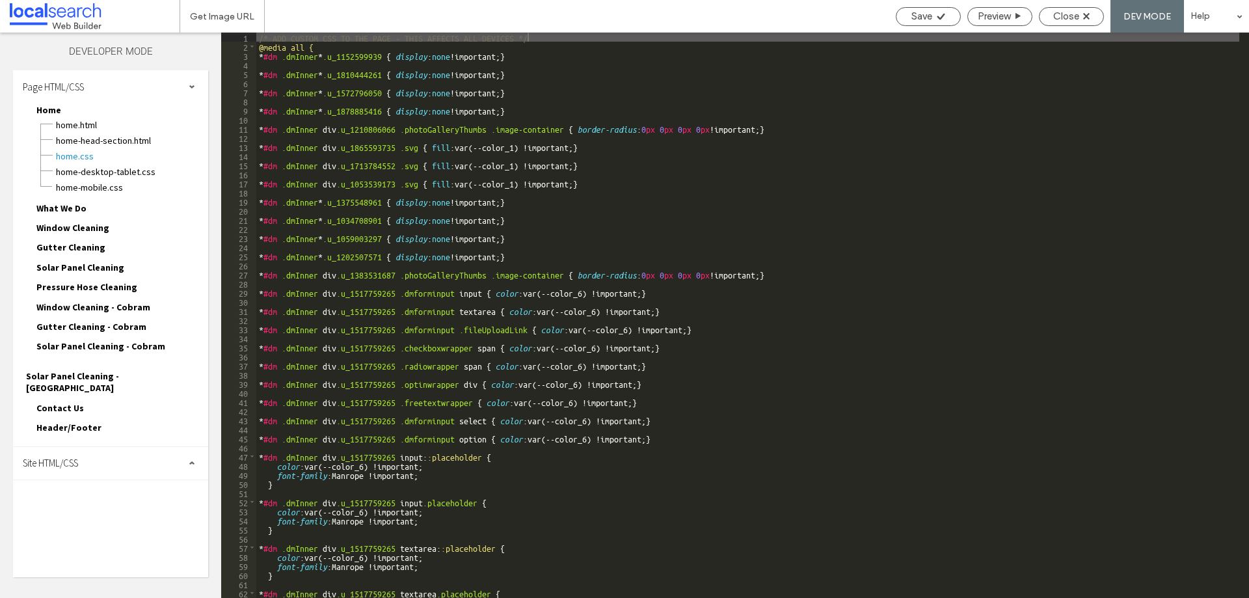
click div "Site HTML/CSS"
click span "site.css"
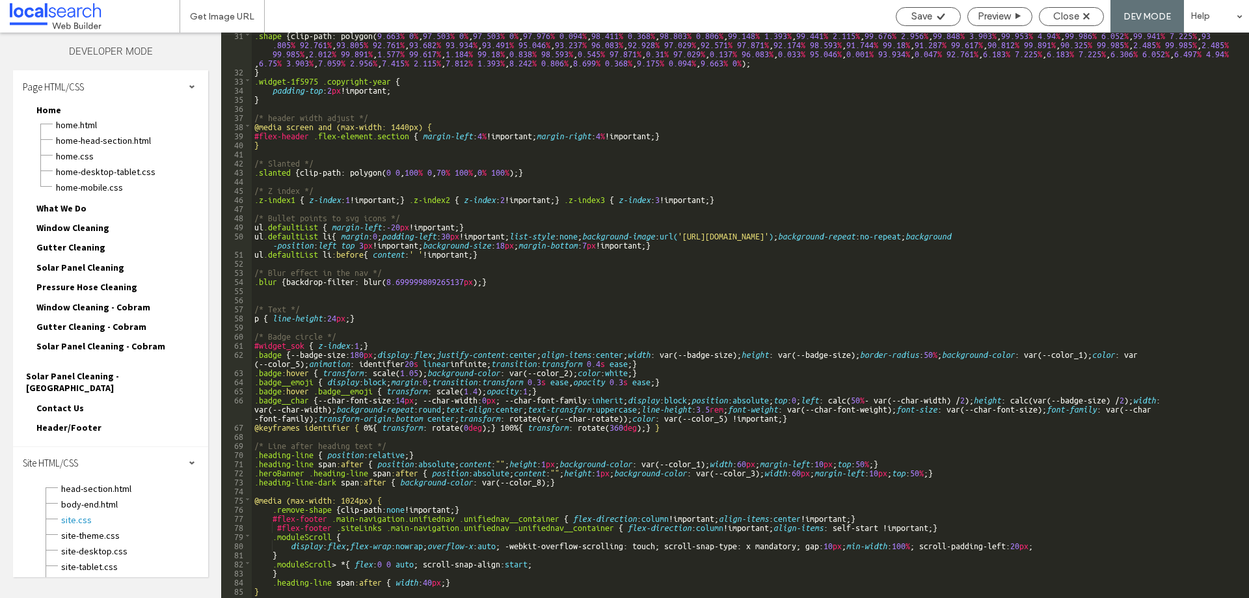
scroll to position [312, 0]
click div ".shape { clip-path: polygon( 9.663 % 0 % , 97.503 % 0 % , 97.503 % 0 % , 97.976…"
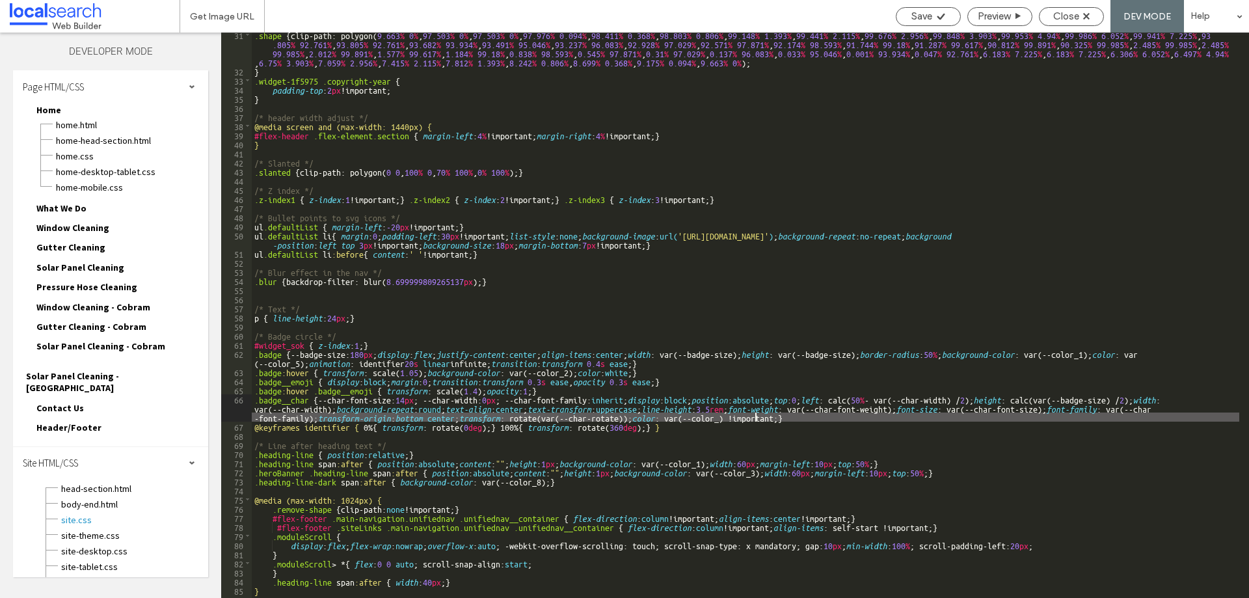
type textarea "**"
click span "Save"
click span "Close"
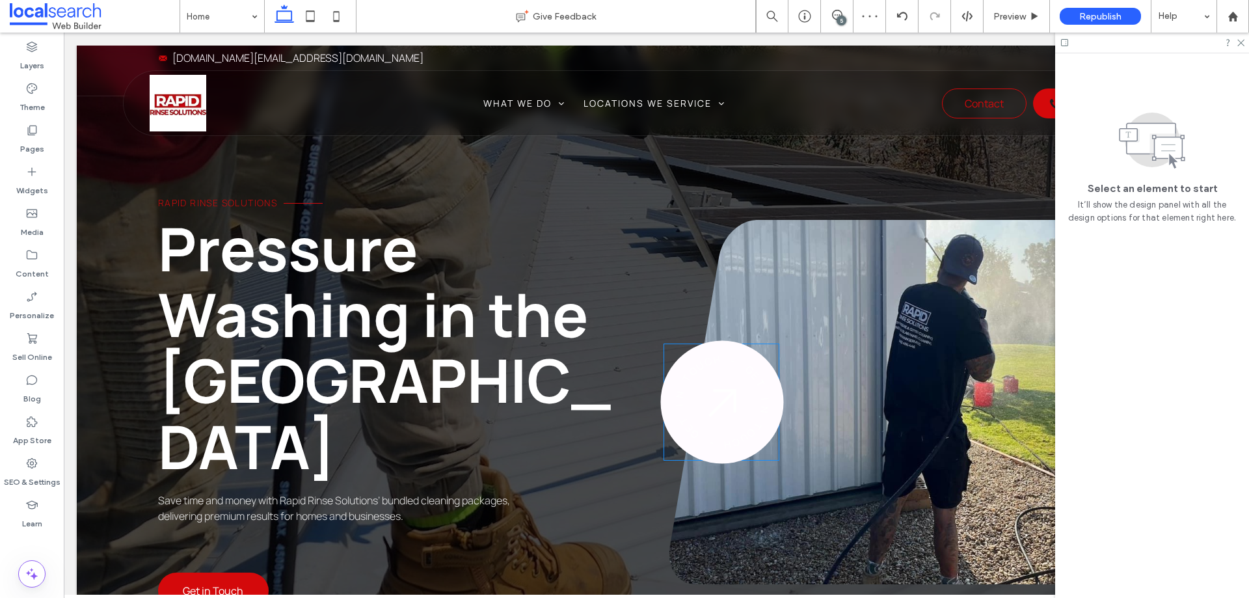
scroll to position [0, 0]
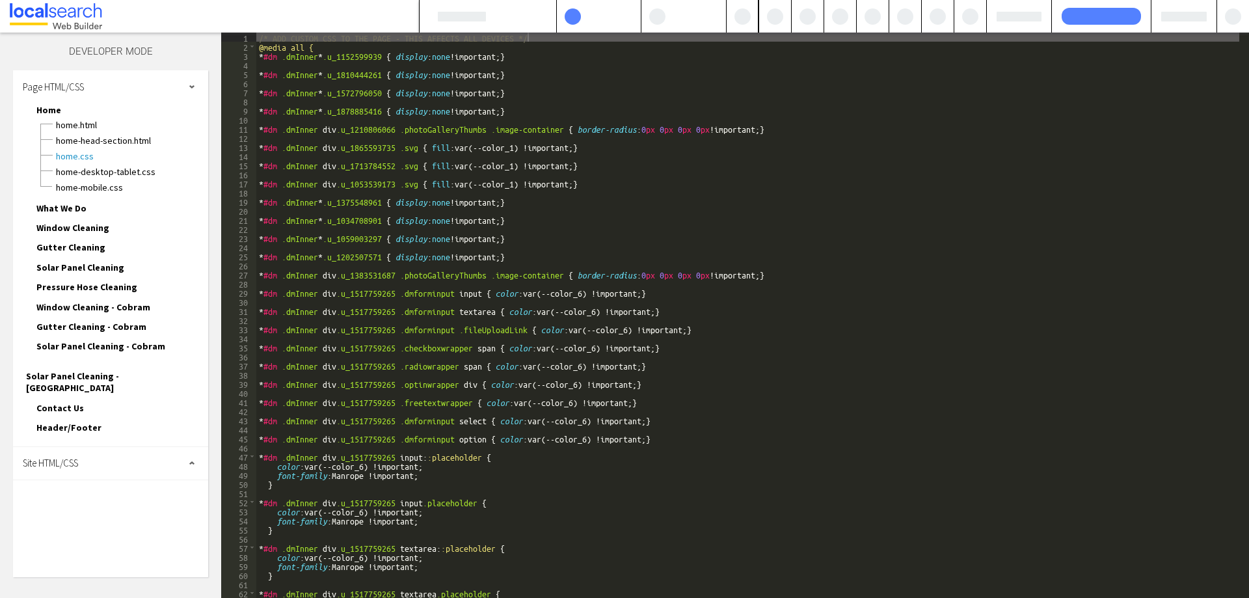
click at [139, 447] on div "Site HTML/CSS" at bounding box center [110, 463] width 195 height 33
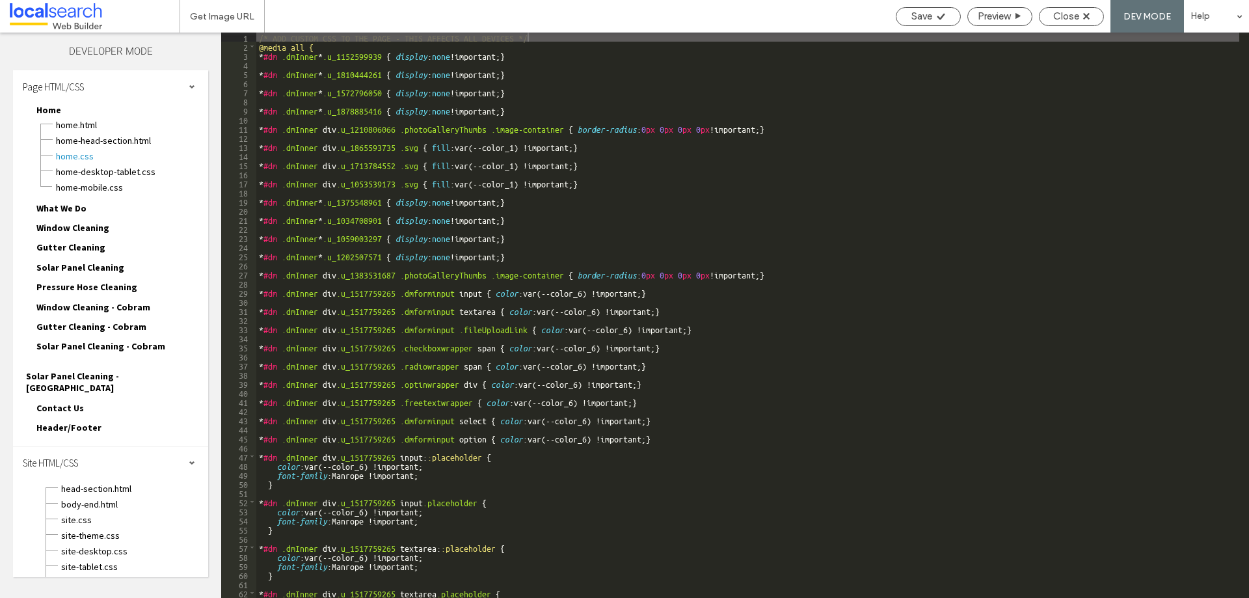
click at [76, 511] on div "site.css" at bounding box center [135, 519] width 148 height 16
click at [72, 513] on span "site.css" at bounding box center [135, 519] width 148 height 13
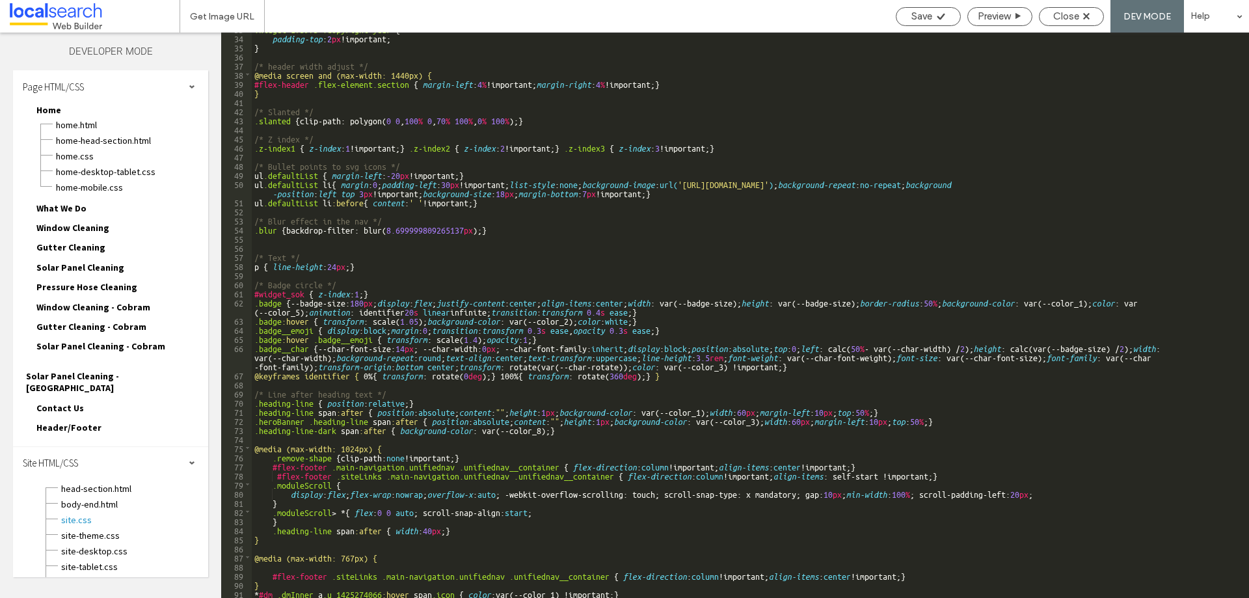
scroll to position [364, 0]
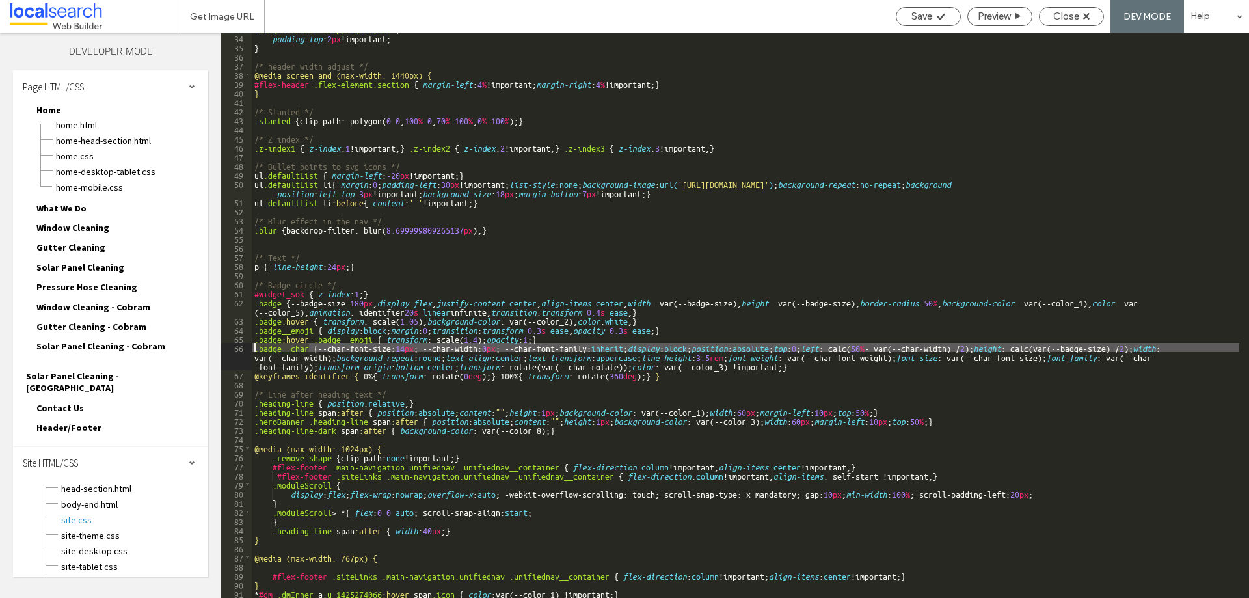
drag, startPoint x: 307, startPoint y: 347, endPoint x: 251, endPoint y: 351, distance: 56.8
click at [251, 351] on div "** 33 34 35 36 37 38 39 40 41 42 43 44 45 46 47 48 49 50 51 52 53 54 55 56 57 5…" at bounding box center [735, 316] width 1028 height 566
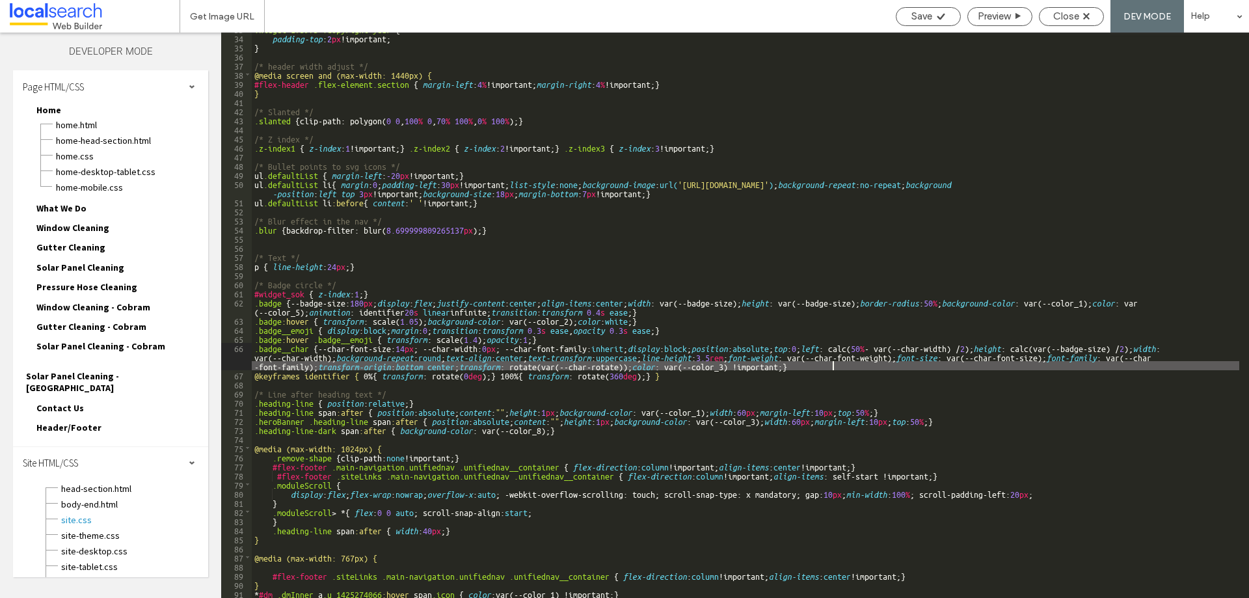
click at [838, 364] on div ".widget-1f5975 .copyright-year { padding-top : 2 px !important; } /* header wid…" at bounding box center [746, 316] width 988 height 584
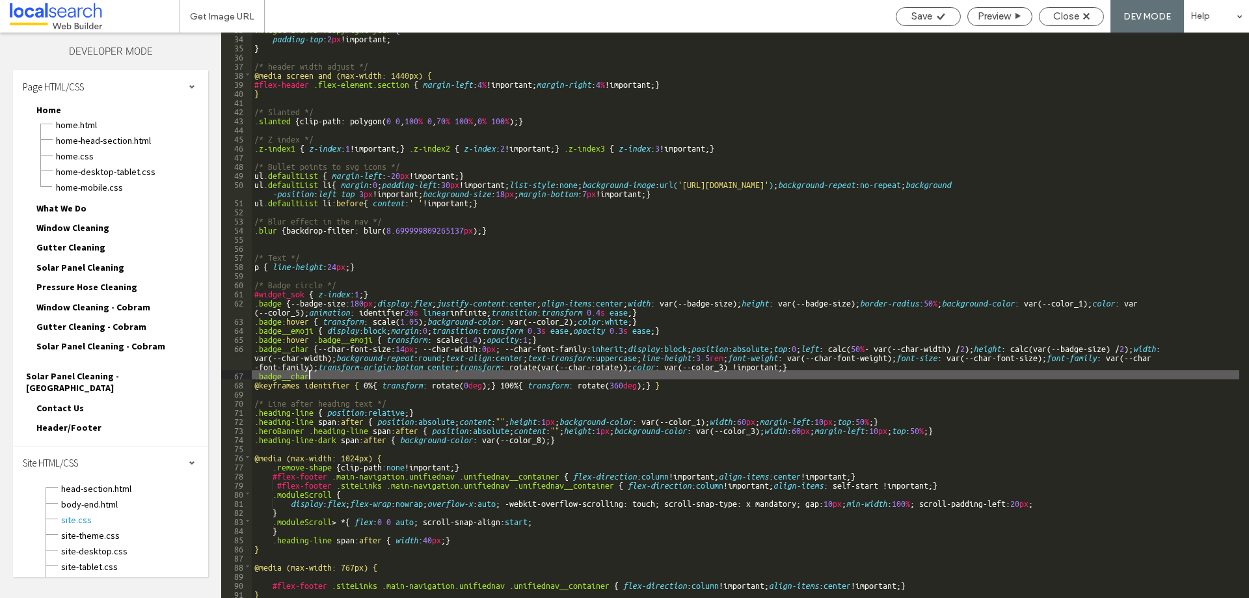
scroll to position [325, 0]
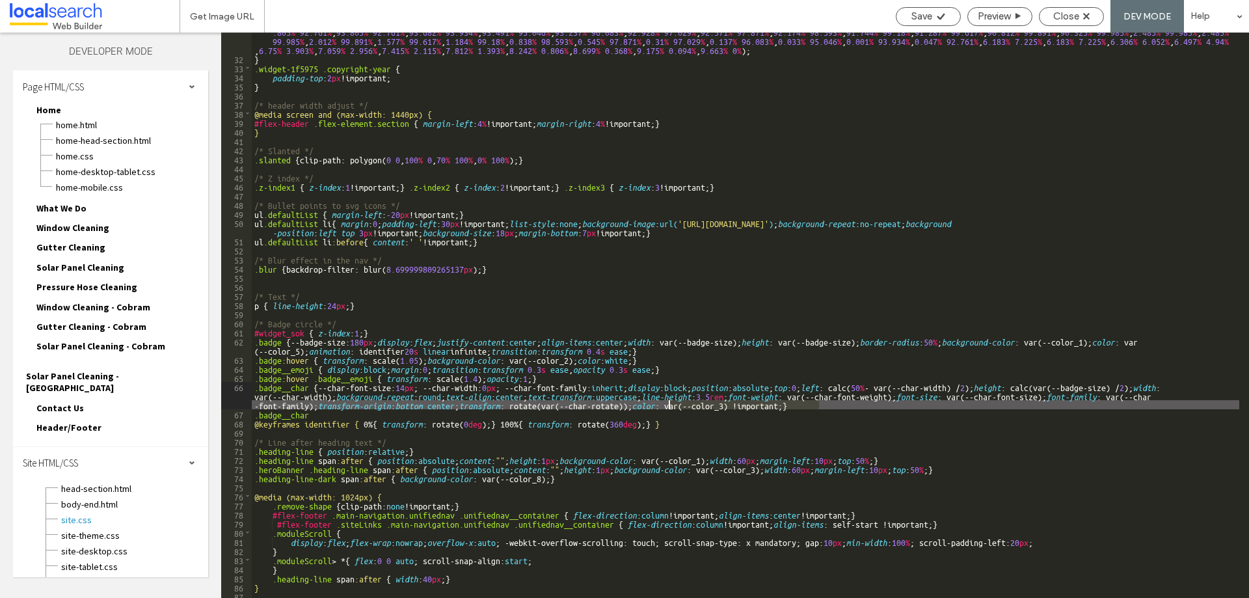
drag, startPoint x: 819, startPoint y: 405, endPoint x: 669, endPoint y: 404, distance: 150.3
click at [669, 404] on div ".shape { clip-path: polygon( 9.663 % 0 % , 97.503 % 0 % , 97.503 % 0 % , 97.976…" at bounding box center [746, 323] width 988 height 611
click at [334, 414] on div ".shape { clip-path: polygon( 9.663 % 0 % , 97.503 % 0 % , 97.503 % 0 % , 97.976…" at bounding box center [746, 323] width 988 height 611
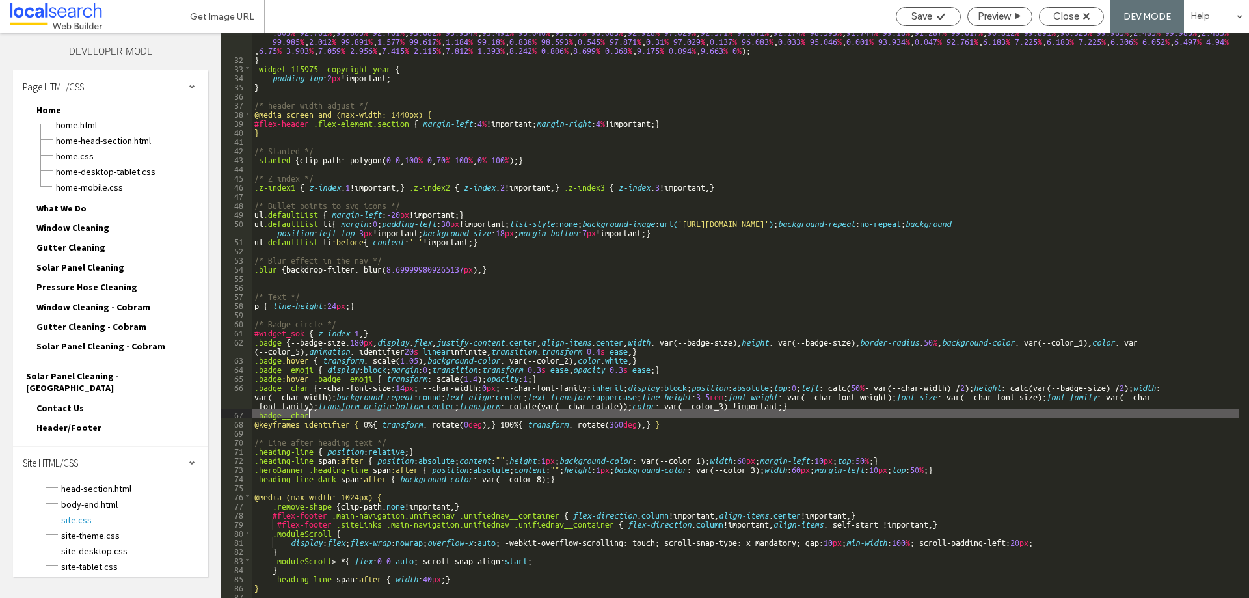
paste textarea
click at [310, 413] on div ".shape { clip-path: polygon( 9.663 % 0 % , 97.503 % 0 % , 97.503 % 0 % , 97.976…" at bounding box center [746, 323] width 988 height 611
click at [464, 411] on div ".shape { clip-path: polygon( 9.663 % 0 % , 97.503 % 0 % , 97.503 % 0 % , 97.976…" at bounding box center [746, 323] width 988 height 611
click at [758, 405] on div ".shape { clip-path: polygon( 9.663 % 0 % , 97.503 % 0 % , 97.503 % 0 % , 97.976…" at bounding box center [746, 323] width 988 height 611
click at [403, 416] on div ".shape { clip-path: polygon( 9.663 % 0 % , 97.503 % 0 % , 97.503 % 0 % , 97.976…" at bounding box center [746, 323] width 988 height 611
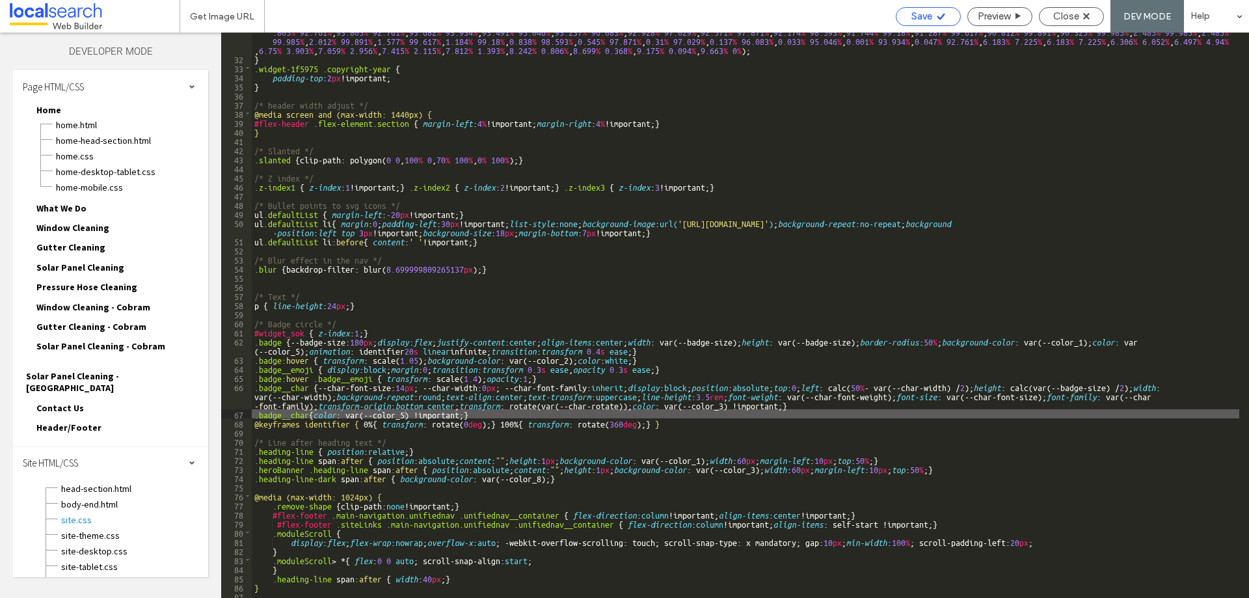
click at [918, 18] on span "Save" at bounding box center [922, 16] width 21 height 12
click at [307, 415] on div ".shape { clip-path: polygon( 9.663 % 0 % , 97.503 % 0 % , 97.503 % 0 % , 97.976…" at bounding box center [746, 323] width 988 height 611
click at [929, 19] on span "Save" at bounding box center [922, 16] width 21 height 12
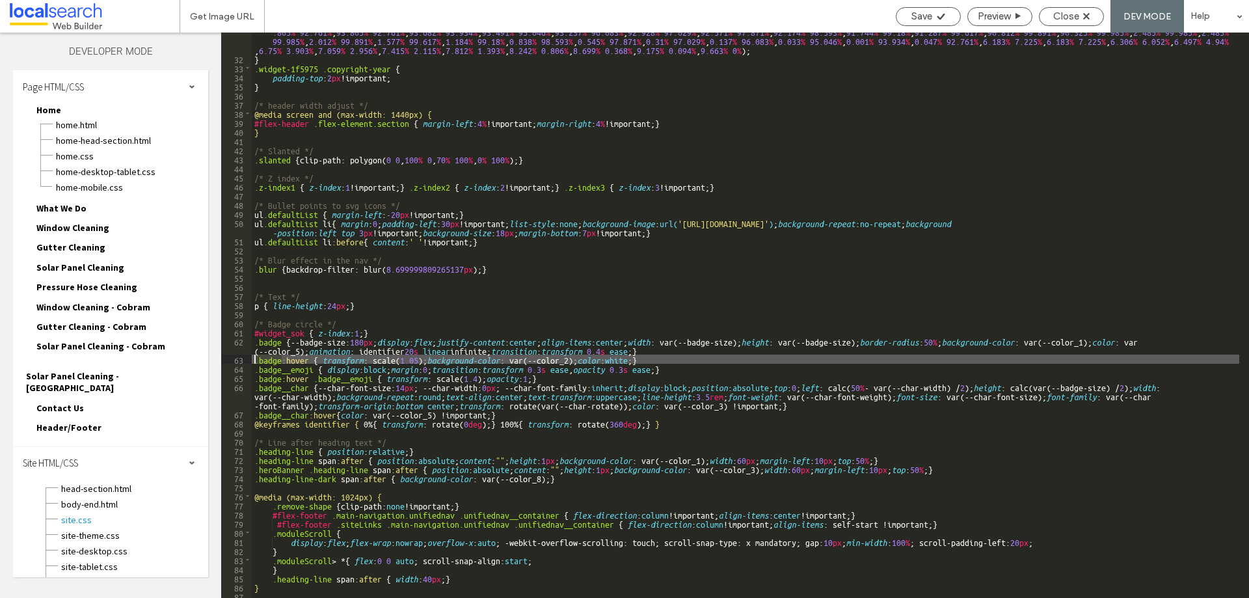
drag, startPoint x: 281, startPoint y: 358, endPoint x: 250, endPoint y: 359, distance: 31.2
click at [250, 359] on div "** 31 32 33 34 35 36 37 38 39 40 41 42 43 44 45 46 47 48 49 50 51 52 53 54 55 5…" at bounding box center [735, 316] width 1028 height 566
click at [254, 413] on div ".shape { clip-path: polygon( 9.663 % 0 % , 97.503 % 0 % , 97.503 % 0 % , 97.976…" at bounding box center [746, 323] width 988 height 611
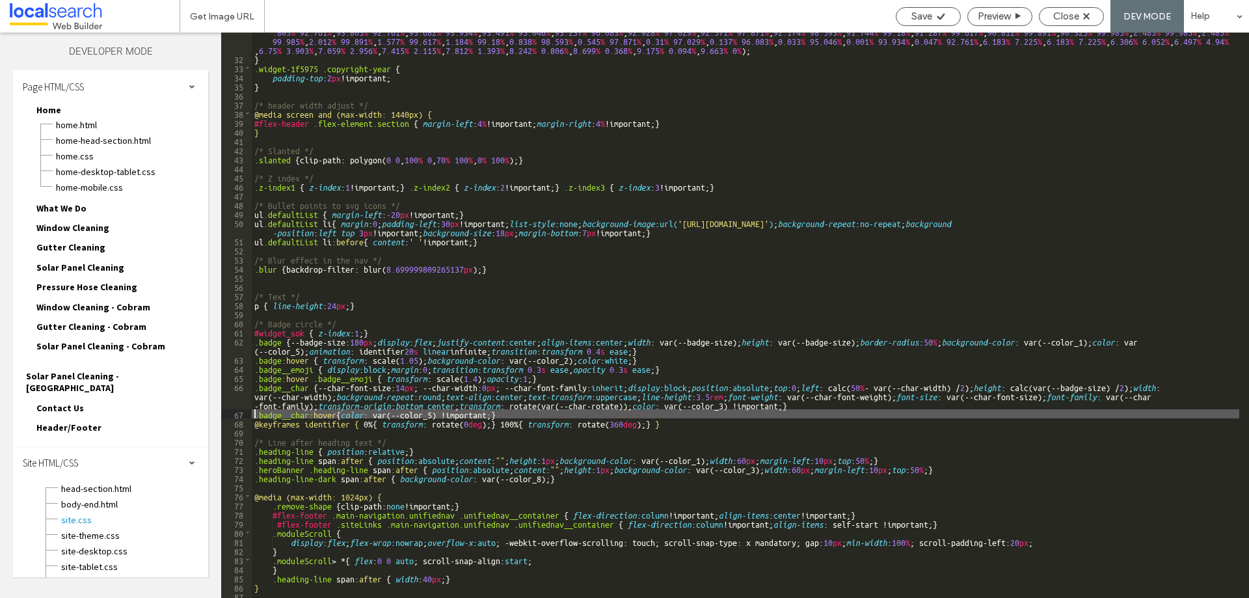
paste textarea
type textarea "**"
click at [918, 14] on span "Save" at bounding box center [922, 16] width 21 height 12
drag, startPoint x: 341, startPoint y: 413, endPoint x: 366, endPoint y: 413, distance: 24.7
click at [366, 413] on div ".shape { clip-path: polygon( 9.663 % 0 % , 97.503 % 0 % , 97.503 % 0 % , 97.976…" at bounding box center [746, 323] width 988 height 611
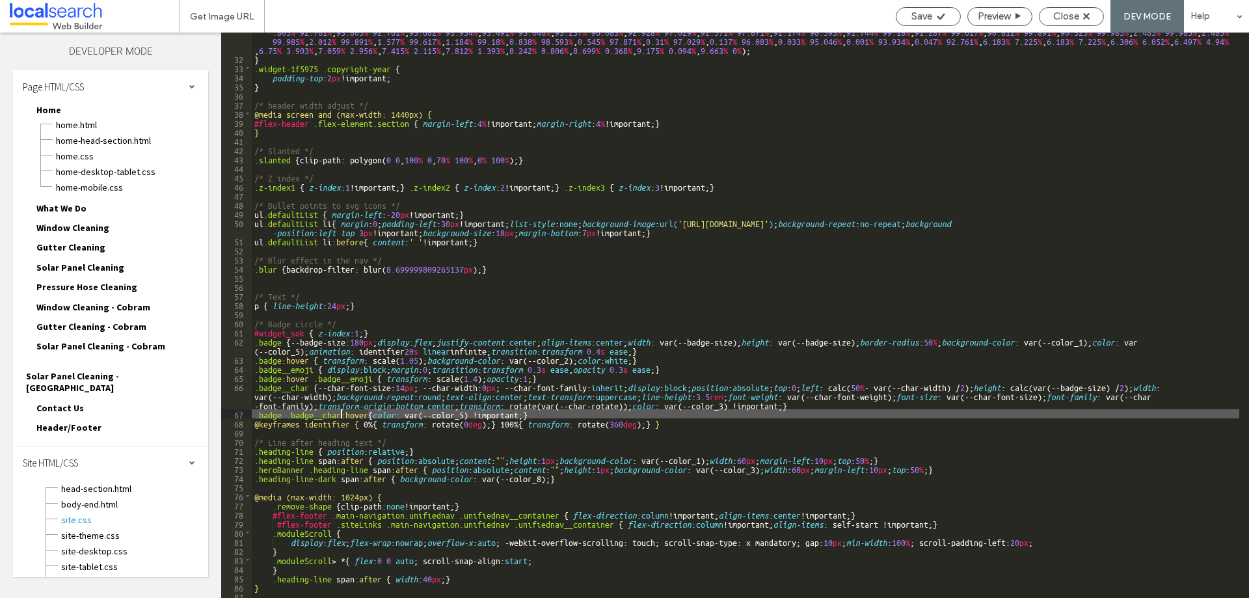
drag, startPoint x: 368, startPoint y: 413, endPoint x: 341, endPoint y: 413, distance: 27.3
click at [341, 413] on div ".shape { clip-path: polygon( 9.663 % 0 % , 97.503 % 0 % , 97.503 % 0 % , 97.976…" at bounding box center [746, 323] width 988 height 611
click at [281, 415] on div ".shape { clip-path: polygon( 9.663 % 0 % , 97.503 % 0 % , 97.503 % 0 % , 97.976…" at bounding box center [746, 323] width 988 height 611
click at [929, 21] on span "Save" at bounding box center [922, 16] width 21 height 12
click at [1065, 16] on span "Close" at bounding box center [1067, 16] width 26 height 12
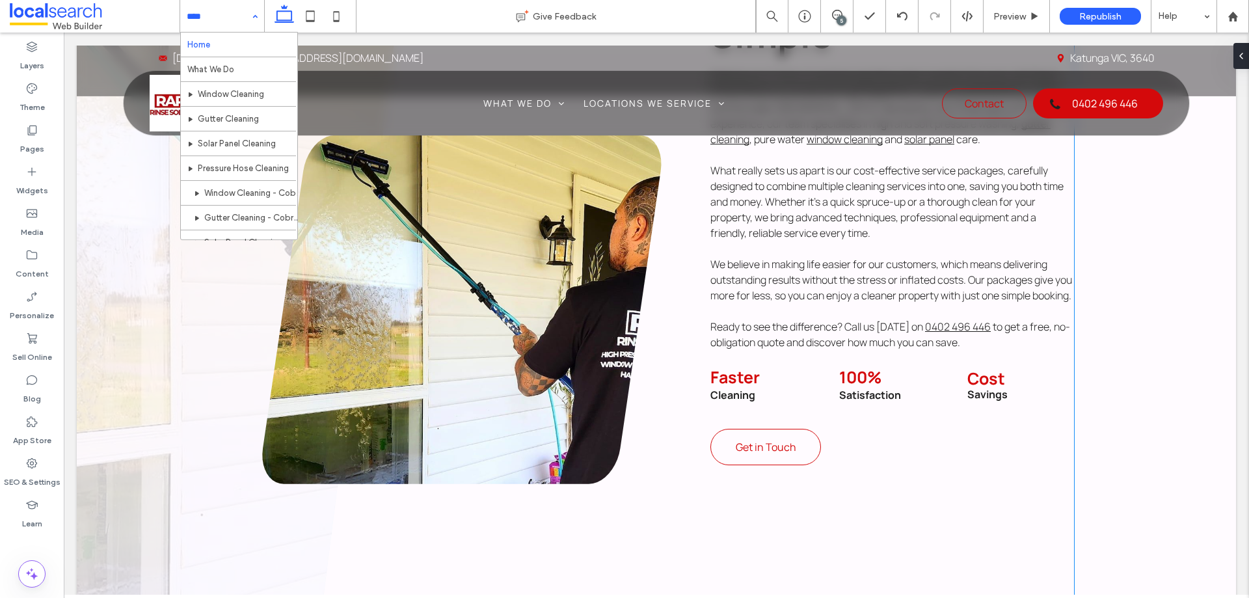
scroll to position [911, 0]
click at [748, 387] on strong "Cleaning" at bounding box center [733, 394] width 45 height 14
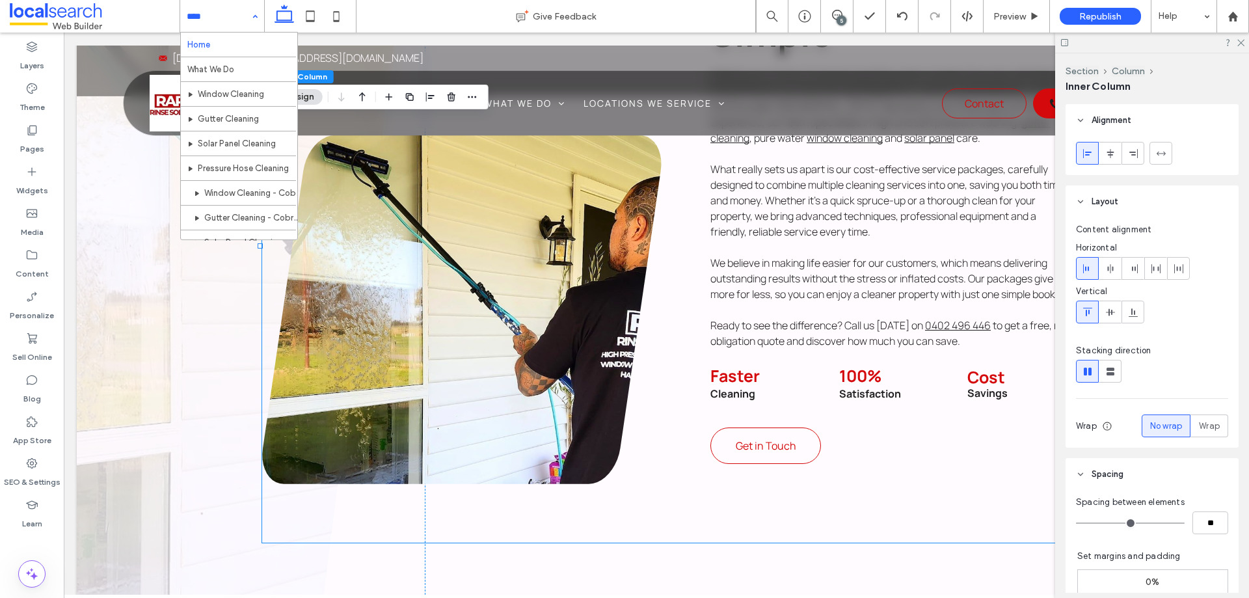
click at [748, 368] on p "Faster Cleaning" at bounding box center [757, 384] width 93 height 33
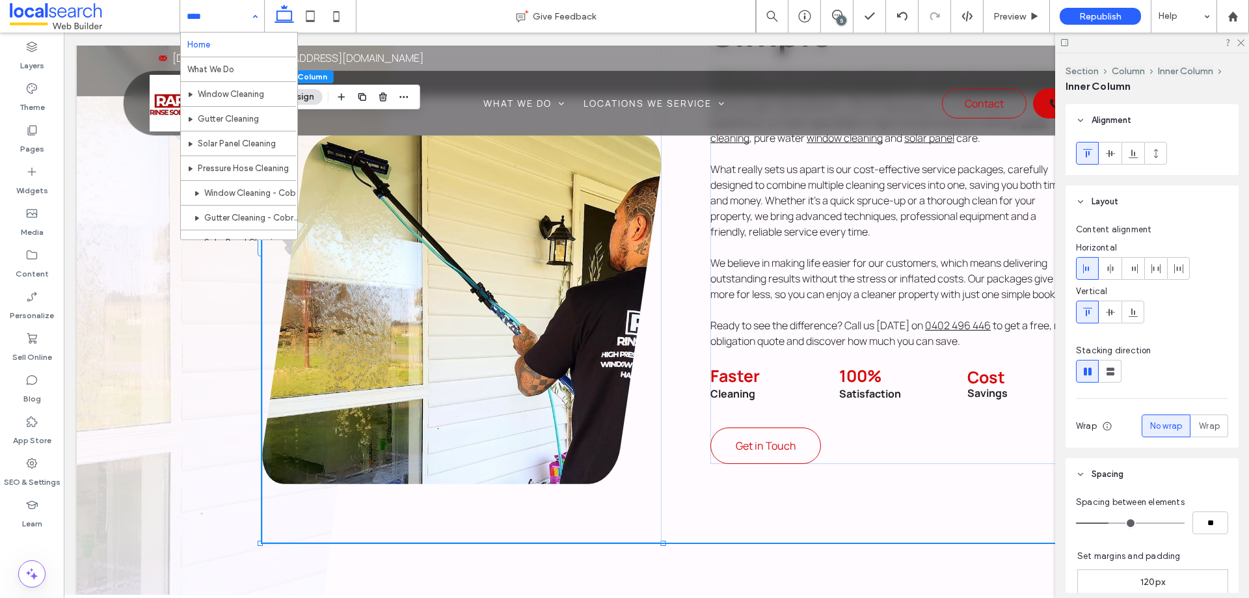
click at [748, 368] on p "Faster Cleaning" at bounding box center [757, 384] width 93 height 33
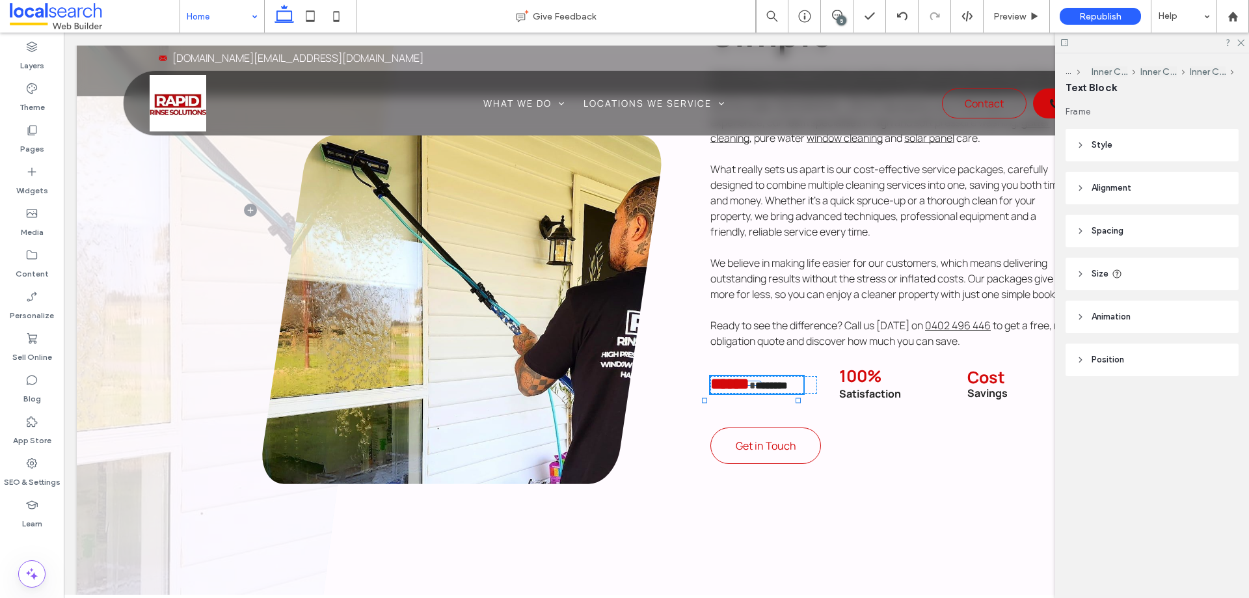
type input "*******"
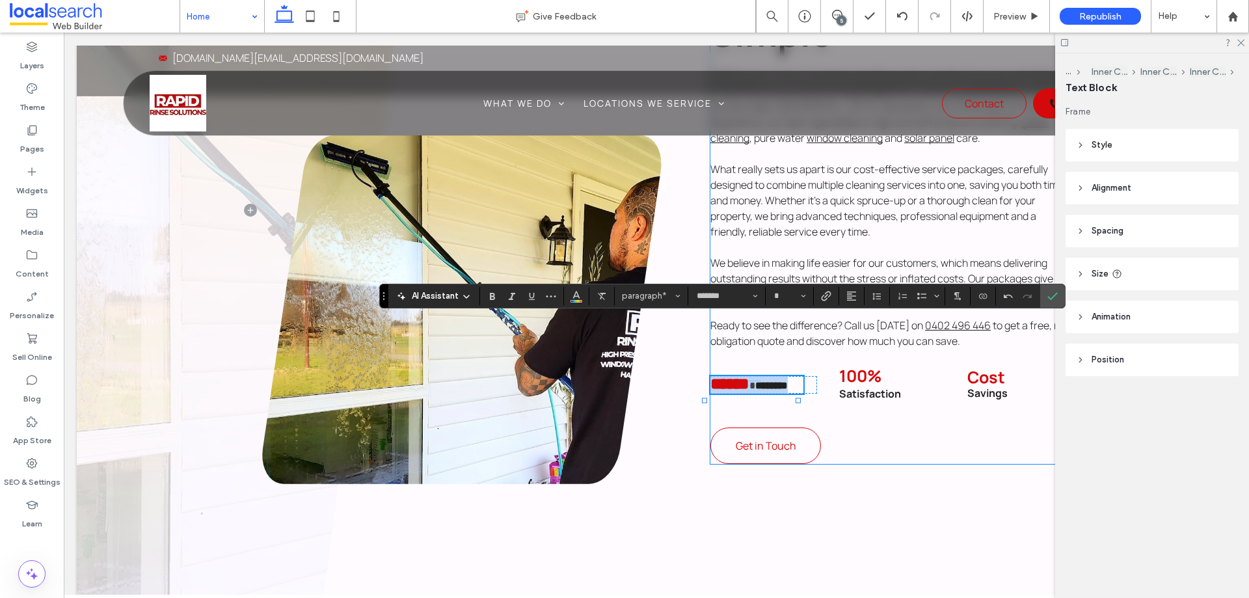
click at [832, 379] on div "local experts Cleaning Made Simple Keeping your home or business sparkling clea…" at bounding box center [893, 206] width 364 height 515
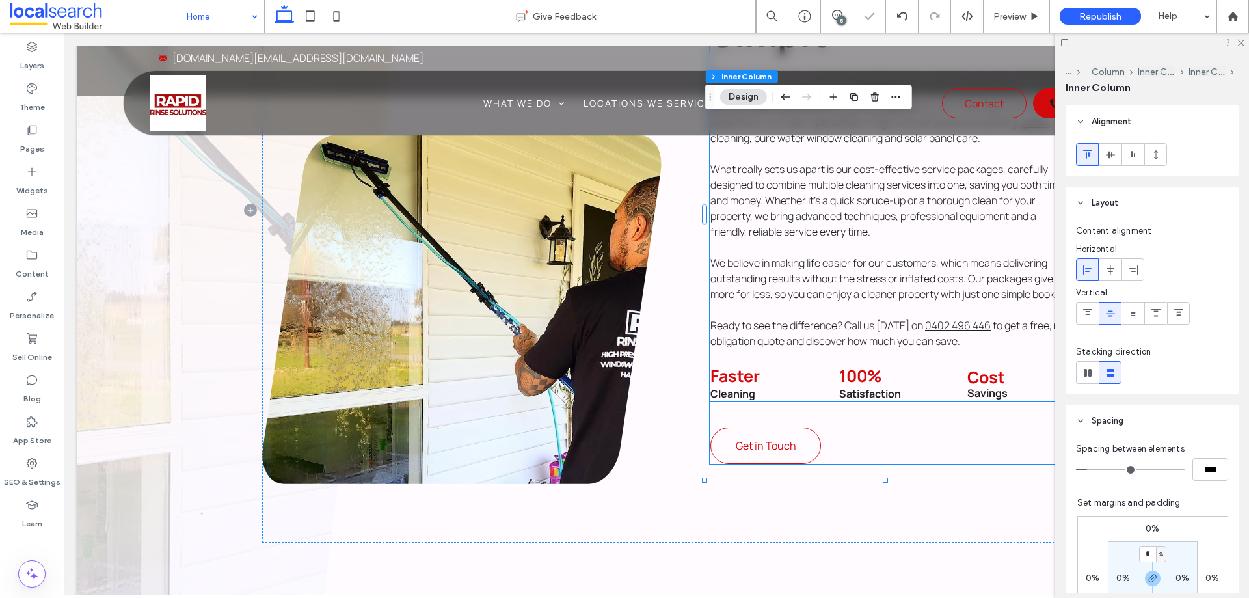
click at [783, 368] on p "Faster Cleaning" at bounding box center [757, 384] width 93 height 33
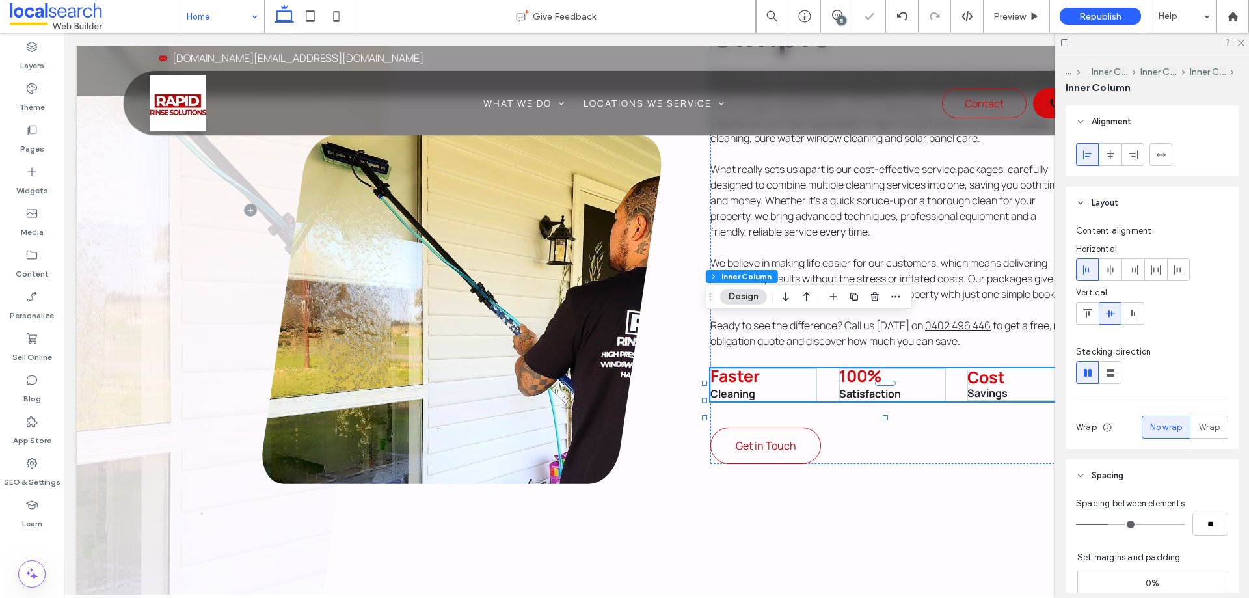
click at [777, 368] on p "Faster Cleaning" at bounding box center [757, 384] width 93 height 33
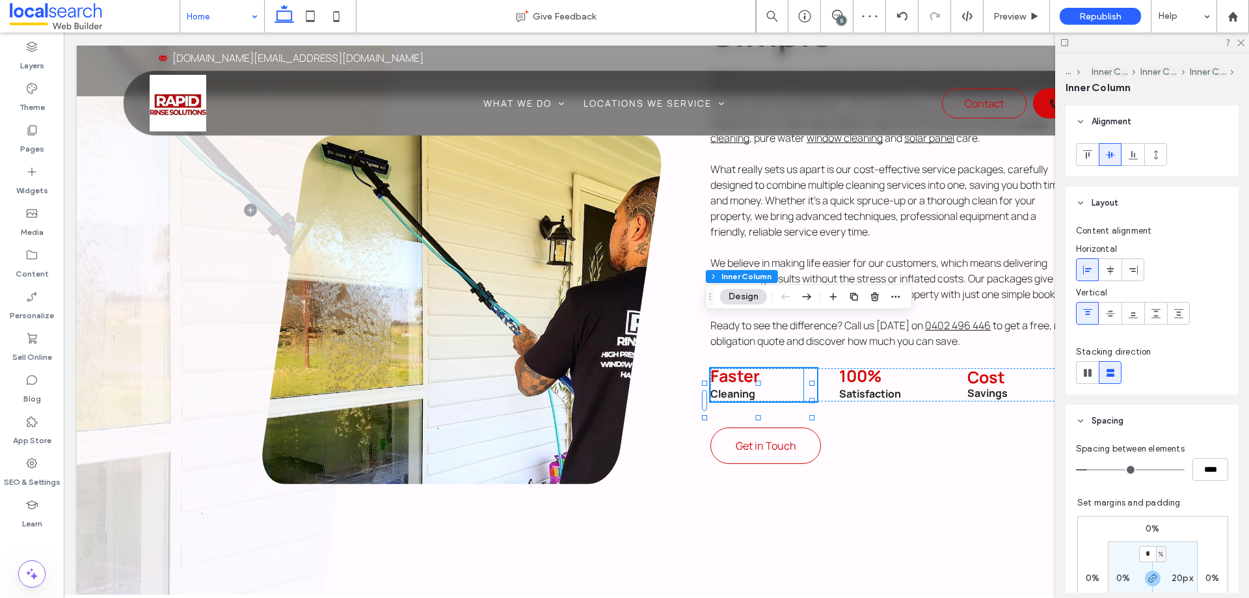
click at [718, 387] on strong "Cleaning" at bounding box center [733, 394] width 45 height 14
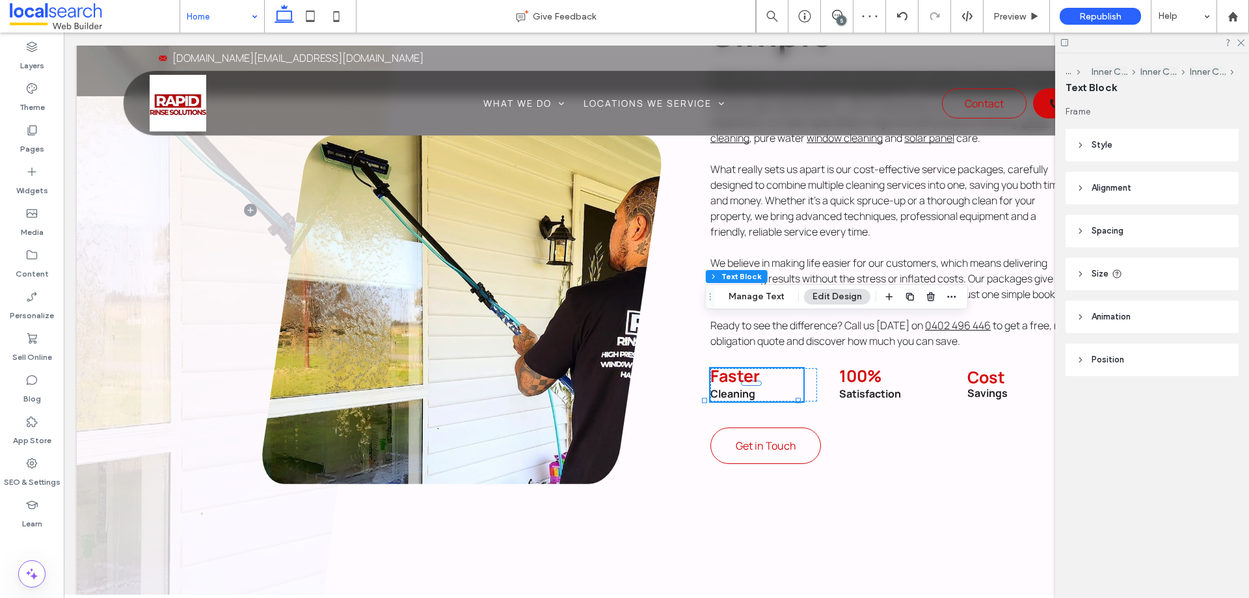
click at [711, 387] on strong "Cleaning" at bounding box center [733, 394] width 45 height 14
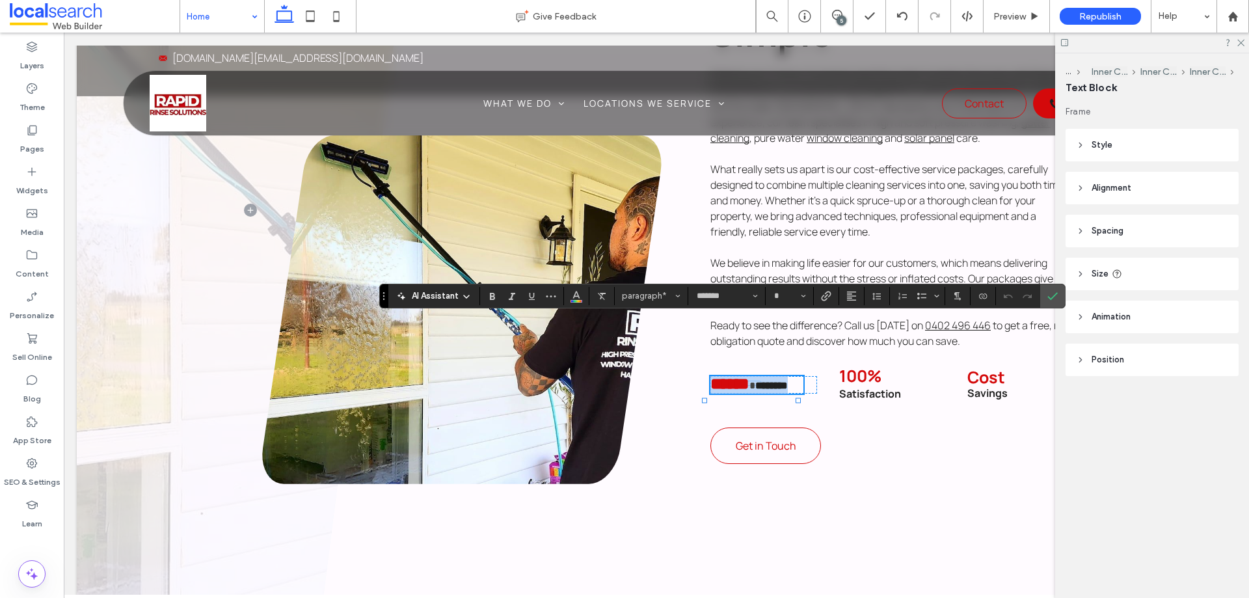
click at [786, 376] on p "****** ********" at bounding box center [757, 385] width 93 height 18
type input "**"
click at [806, 376] on div "****** ********" at bounding box center [764, 385] width 107 height 18
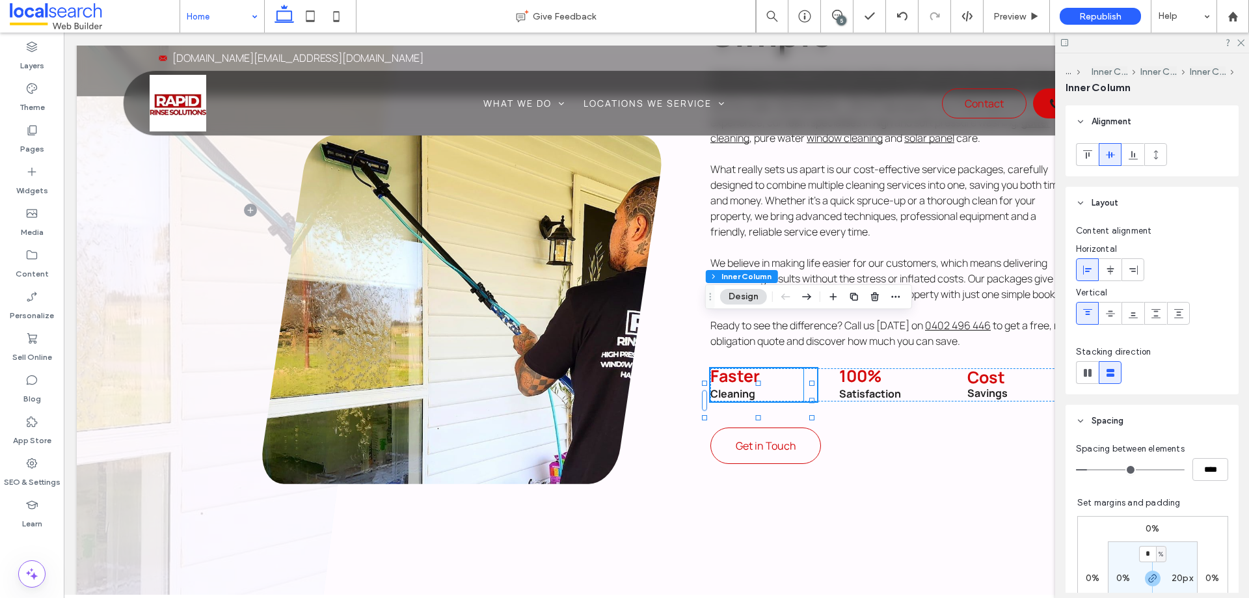
click at [772, 368] on p "Faster Cleaning" at bounding box center [757, 384] width 93 height 33
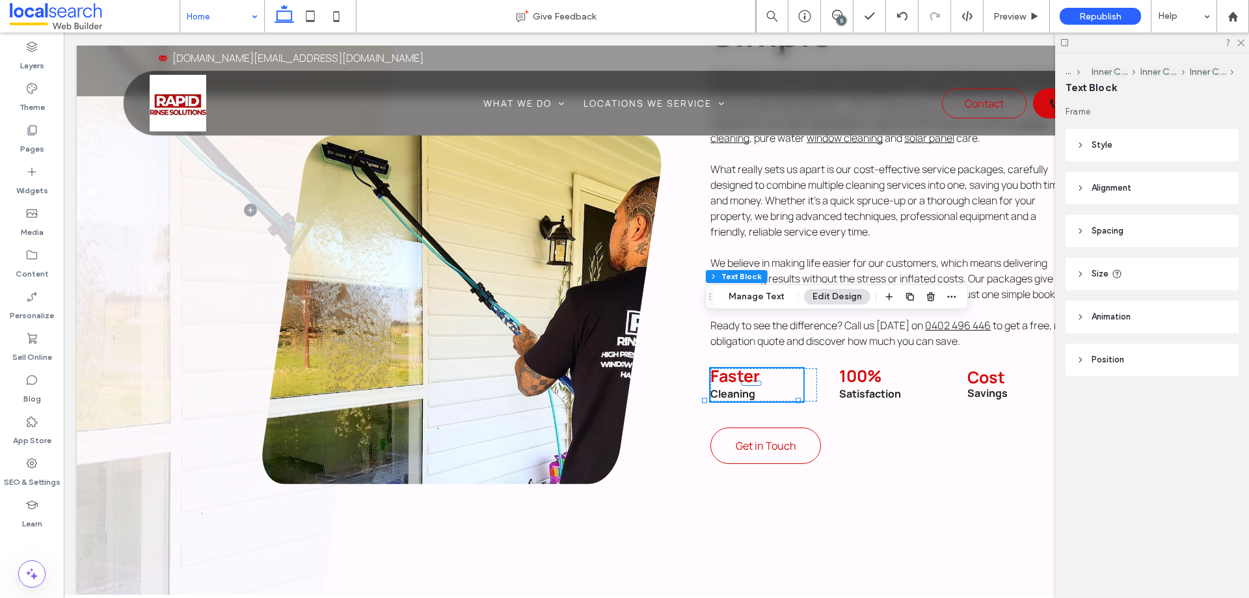
click at [1121, 187] on span "Alignment" at bounding box center [1112, 188] width 40 height 13
click at [1090, 273] on header "Spacing" at bounding box center [1152, 269] width 173 height 33
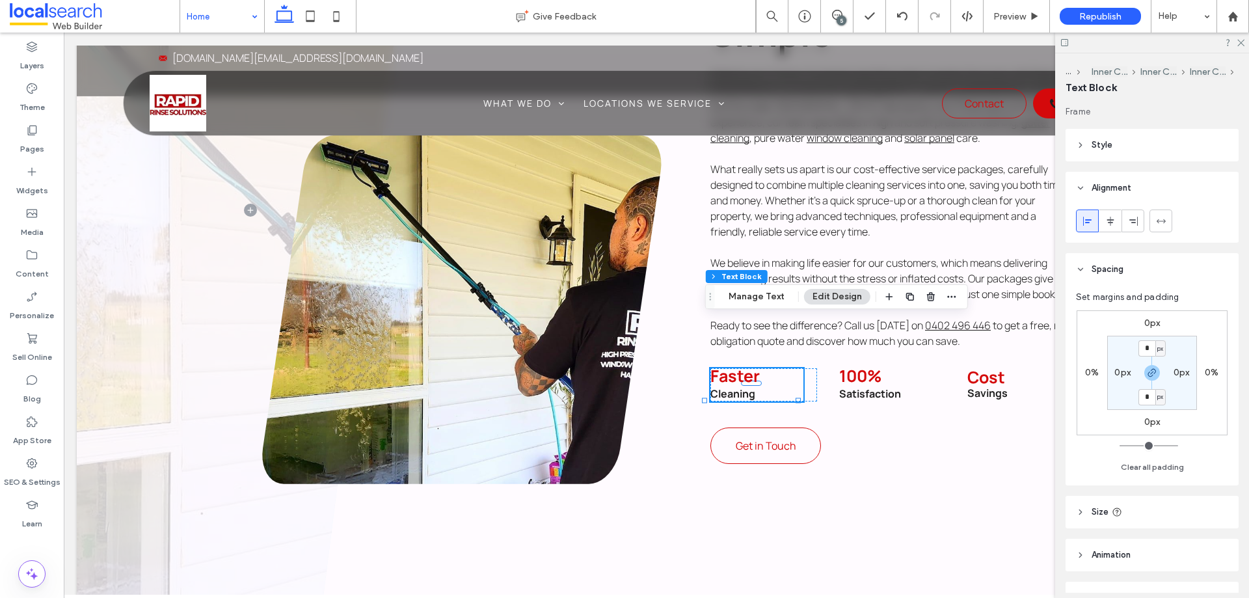
click at [1090, 272] on header "Spacing" at bounding box center [1152, 269] width 173 height 33
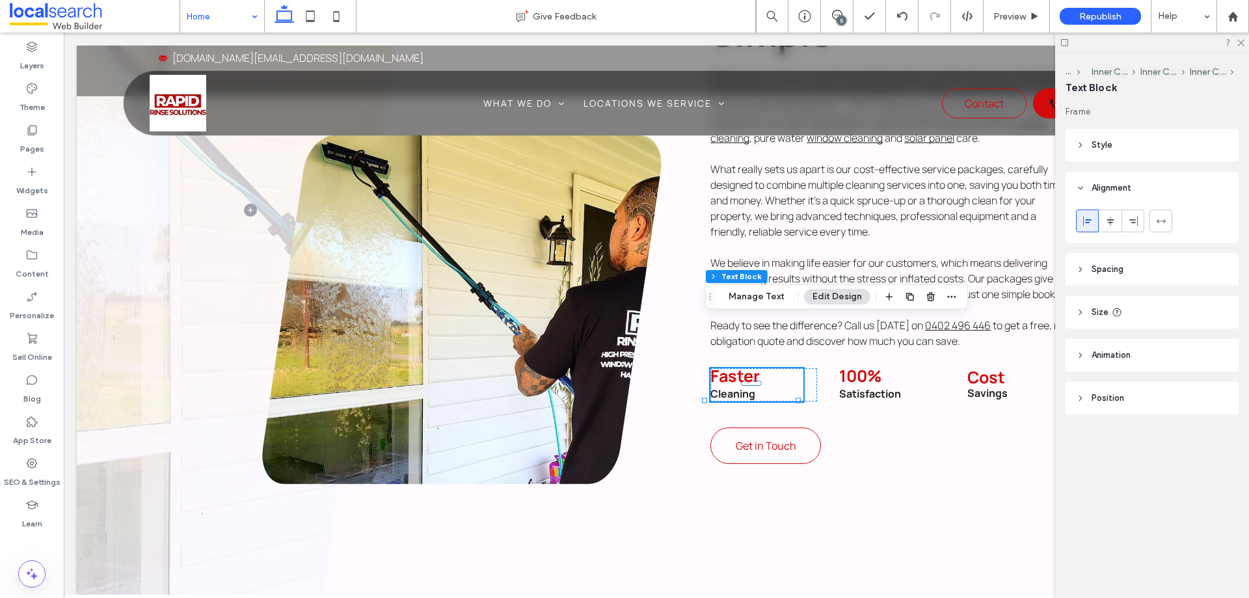
click at [772, 368] on p "Faster Cleaning" at bounding box center [757, 384] width 93 height 33
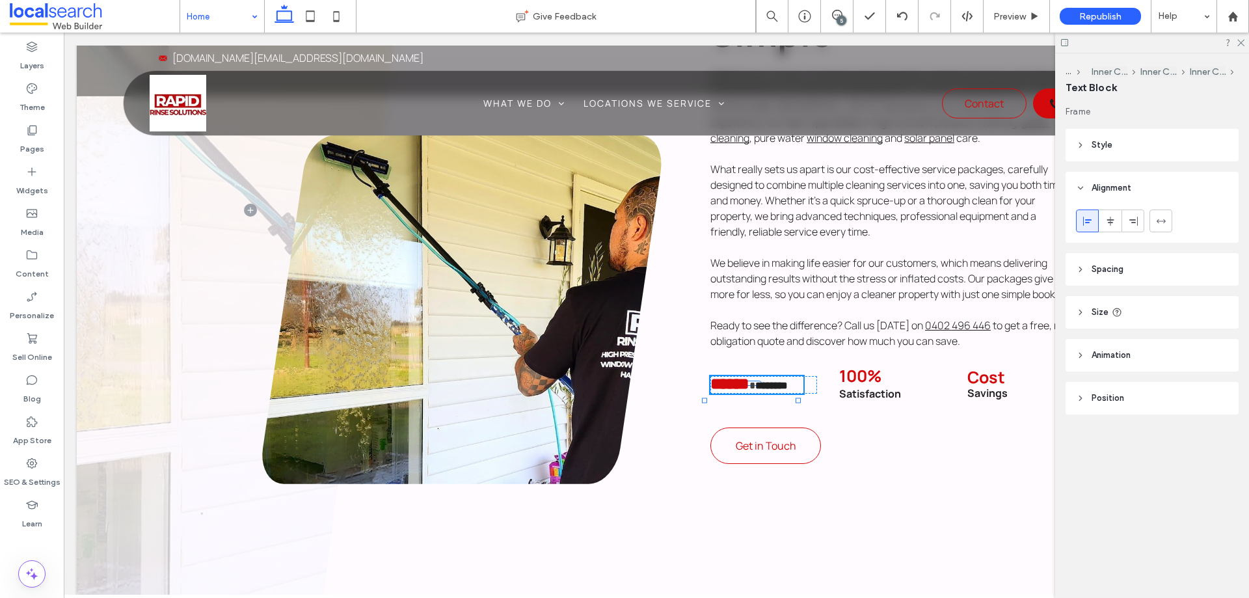
click at [772, 376] on p "****** ********" at bounding box center [757, 385] width 93 height 18
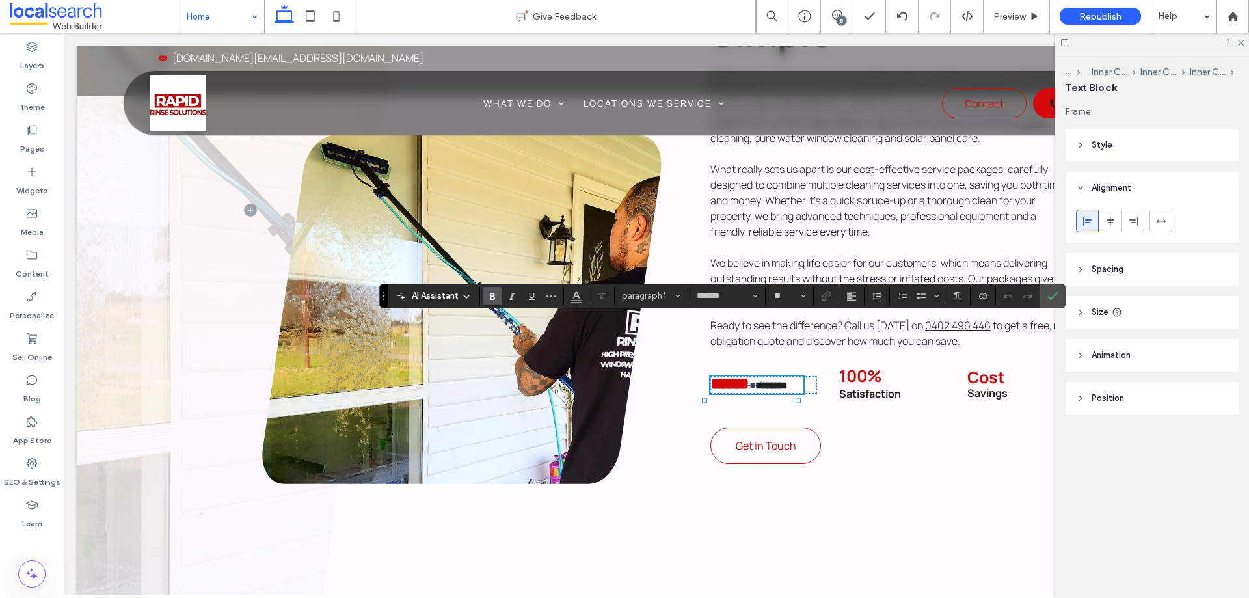
click at [756, 381] on strong "********" at bounding box center [772, 386] width 33 height 10
type input "**"
click at [1054, 301] on span "Confirm" at bounding box center [1053, 296] width 10 height 22
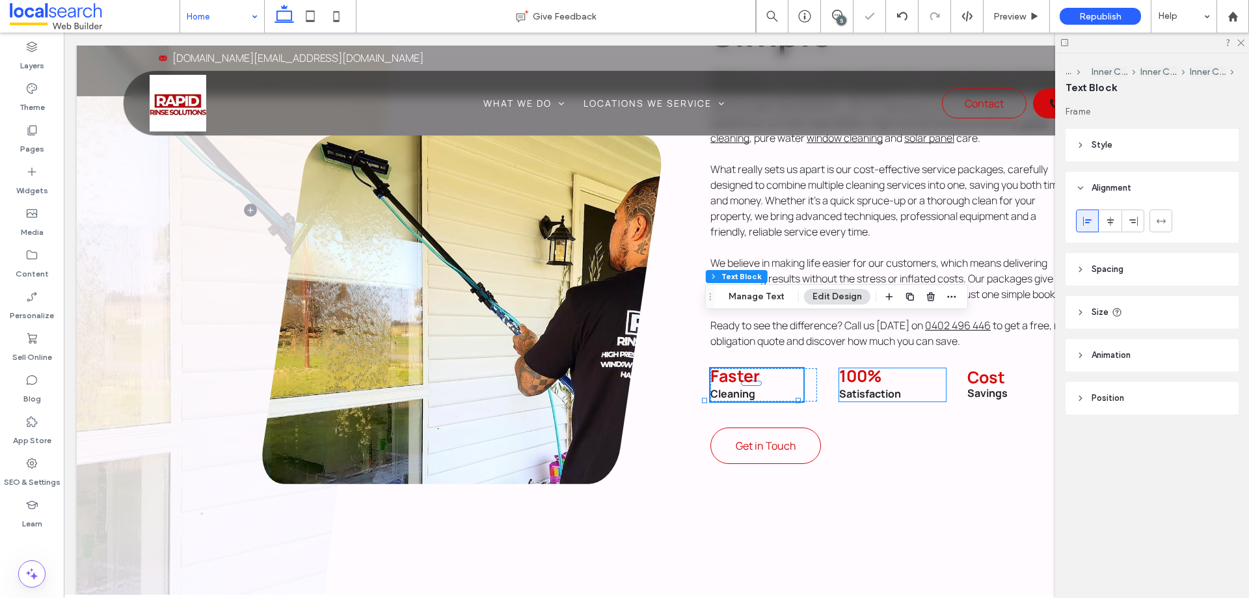
click at [873, 387] on strong "Satisfaction" at bounding box center [870, 394] width 62 height 14
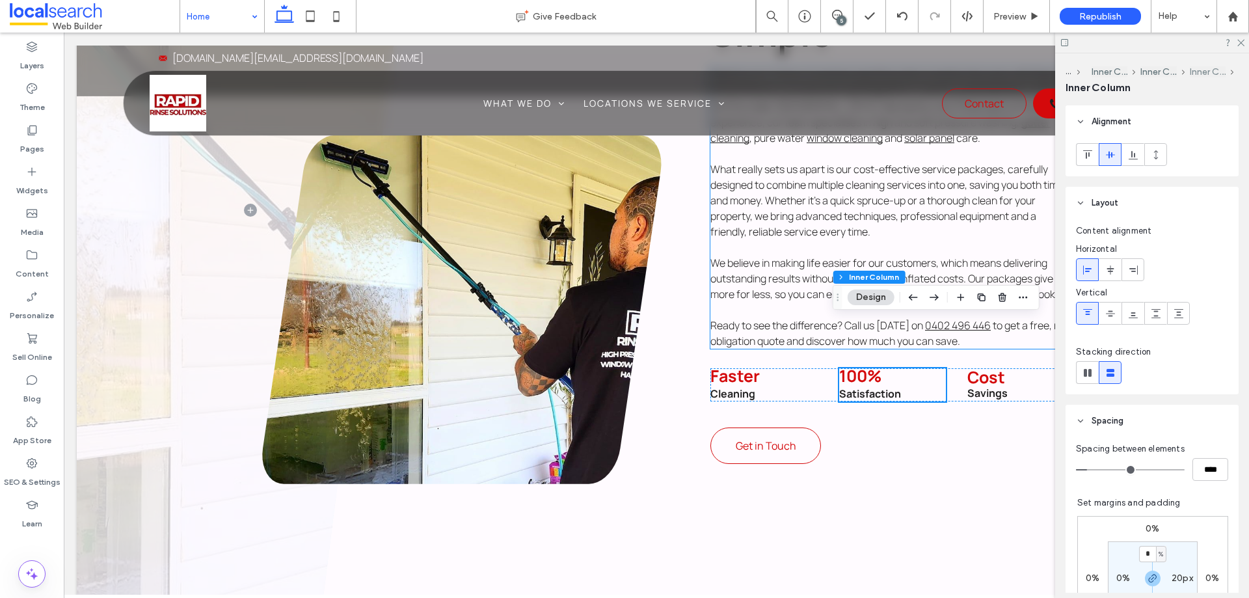
scroll to position [651, 0]
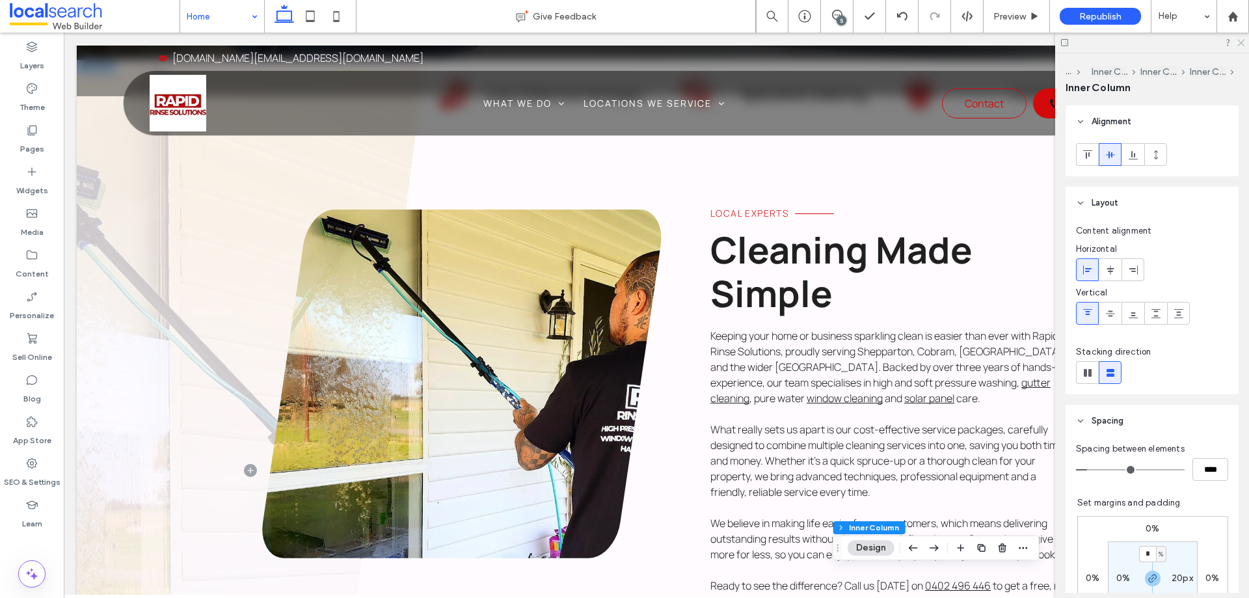
click at [1244, 42] on icon at bounding box center [1240, 42] width 8 height 8
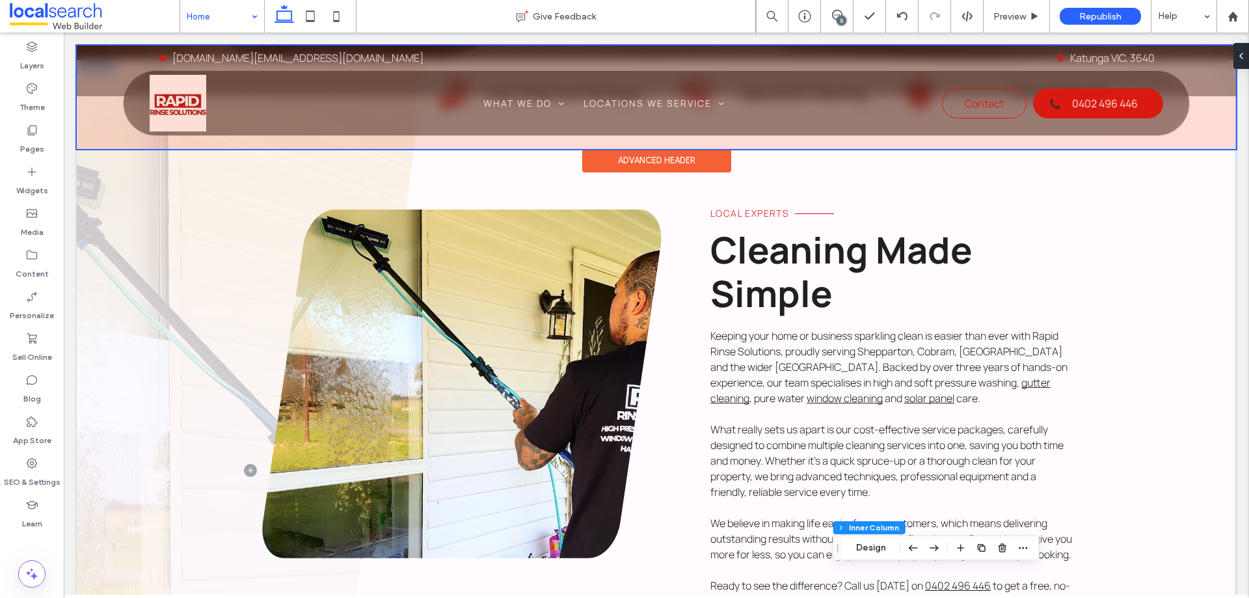
click at [1065, 97] on div at bounding box center [657, 97] width 1160 height 103
click at [1072, 97] on span "0402 496 446" at bounding box center [1105, 103] width 66 height 27
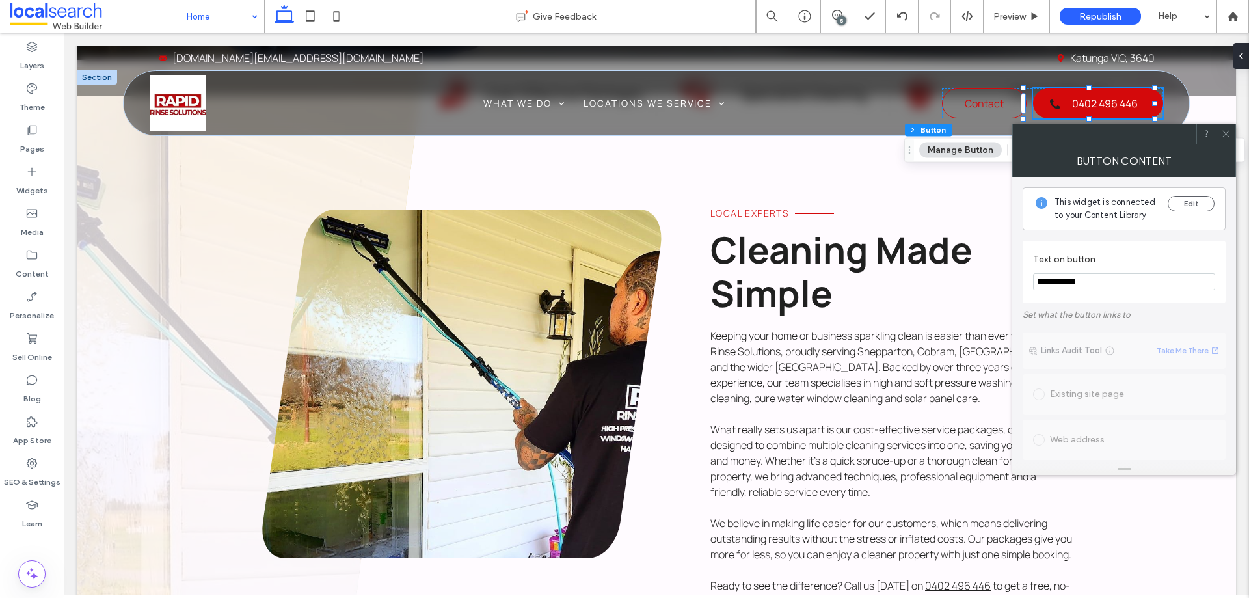
click at [1242, 54] on icon at bounding box center [1236, 56] width 10 height 10
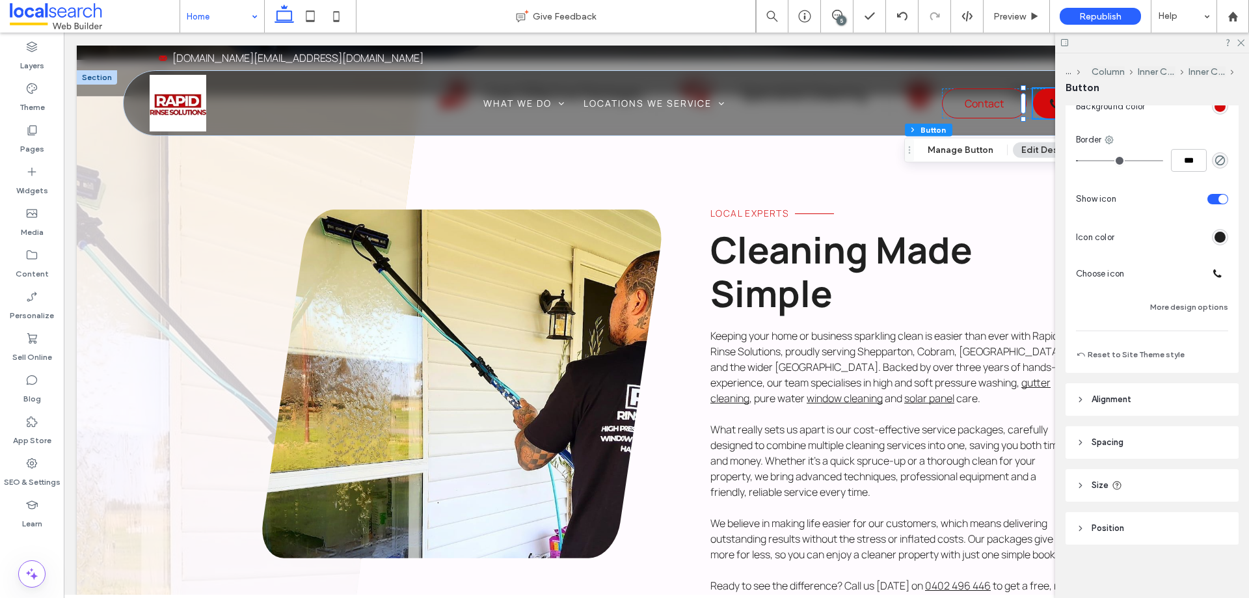
scroll to position [281, 0]
click at [1216, 233] on div "rgb(32, 32, 32)" at bounding box center [1220, 233] width 11 height 11
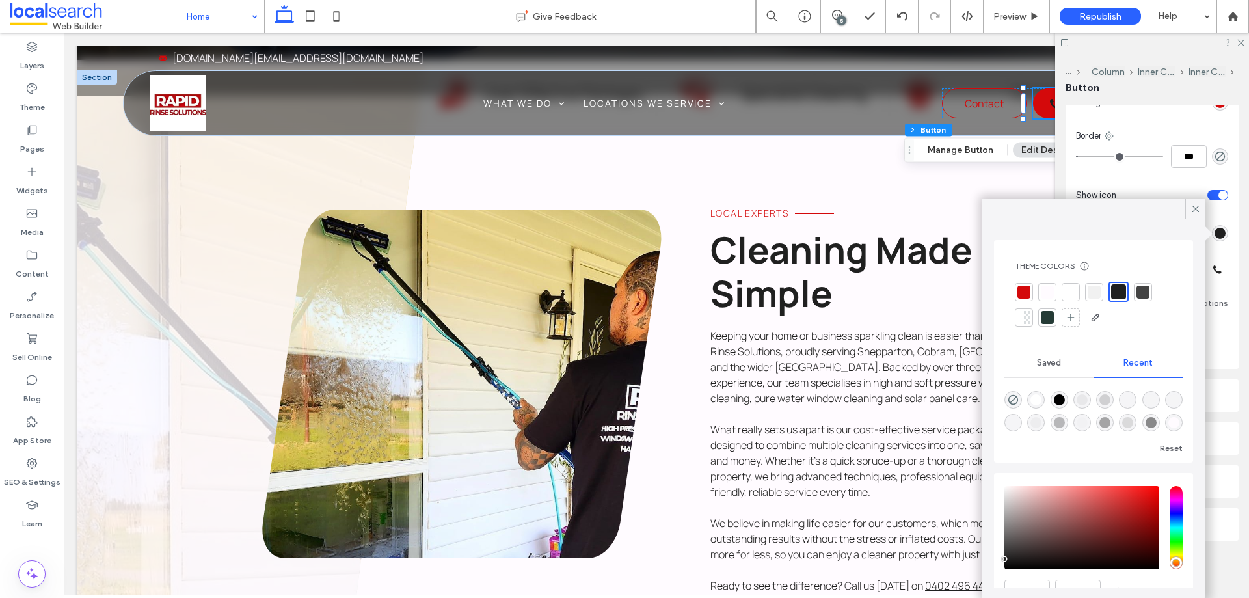
click at [1041, 293] on div at bounding box center [1047, 292] width 13 height 13
drag, startPoint x: 1194, startPoint y: 204, endPoint x: 1195, endPoint y: 195, distance: 9.1
click at [1194, 203] on icon at bounding box center [1196, 209] width 12 height 12
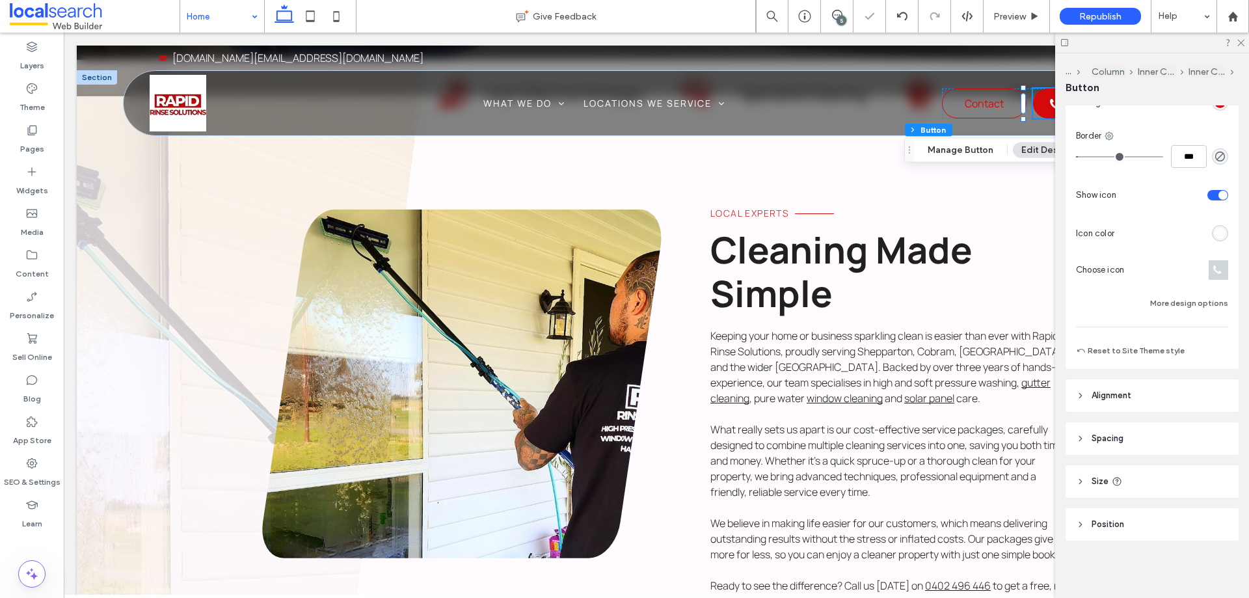
click at [1246, 37] on div at bounding box center [1153, 43] width 194 height 20
click at [1244, 39] on icon at bounding box center [1240, 42] width 8 height 8
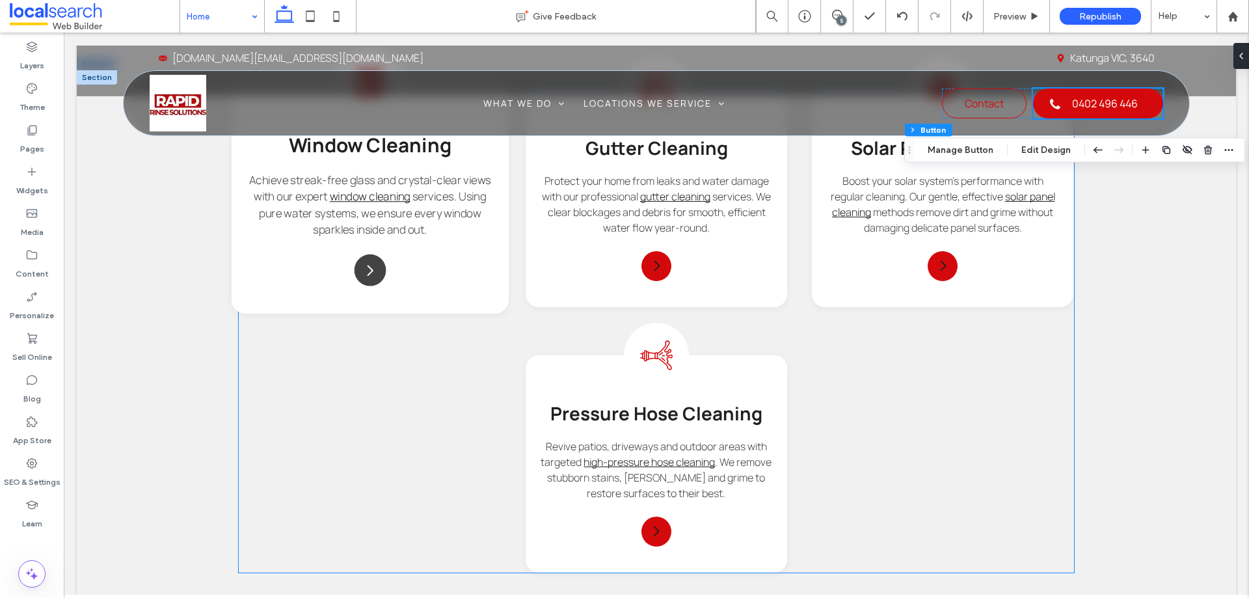
scroll to position [1562, 0]
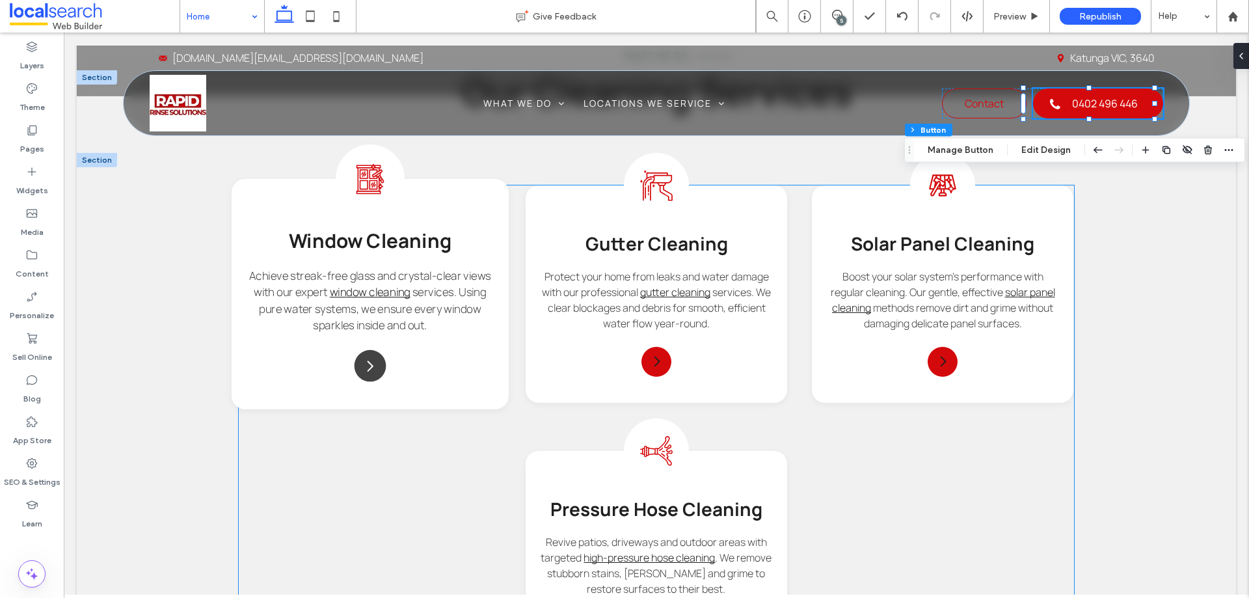
click at [370, 358] on icon "Arrow Icon" at bounding box center [370, 366] width 16 height 16
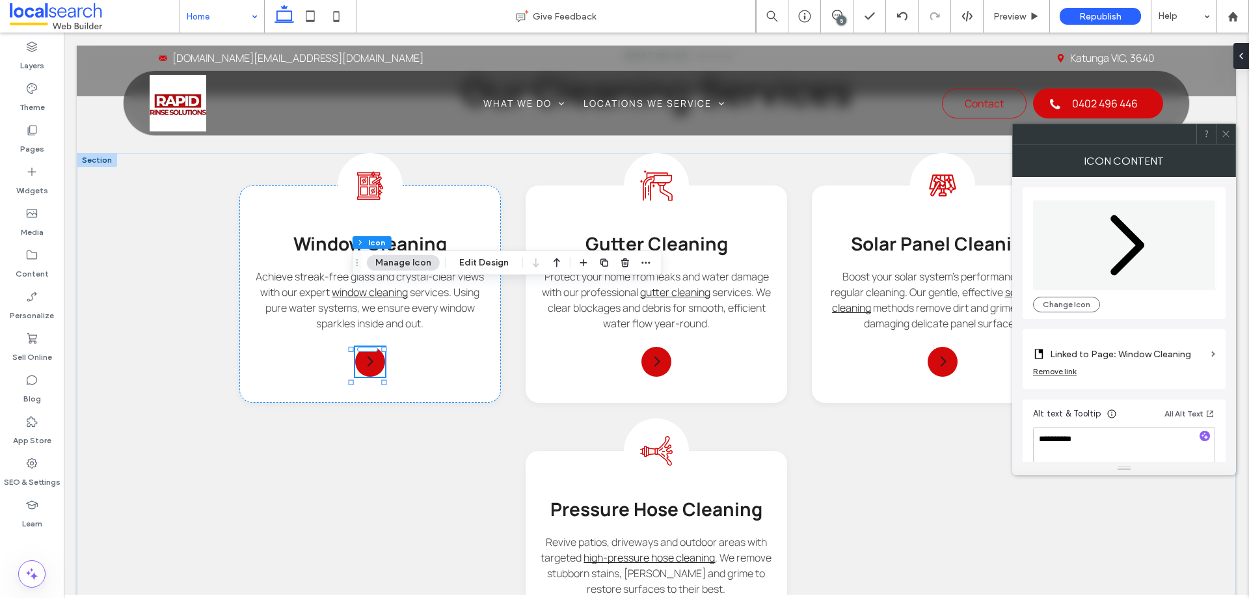
click at [1227, 133] on icon at bounding box center [1226, 134] width 10 height 10
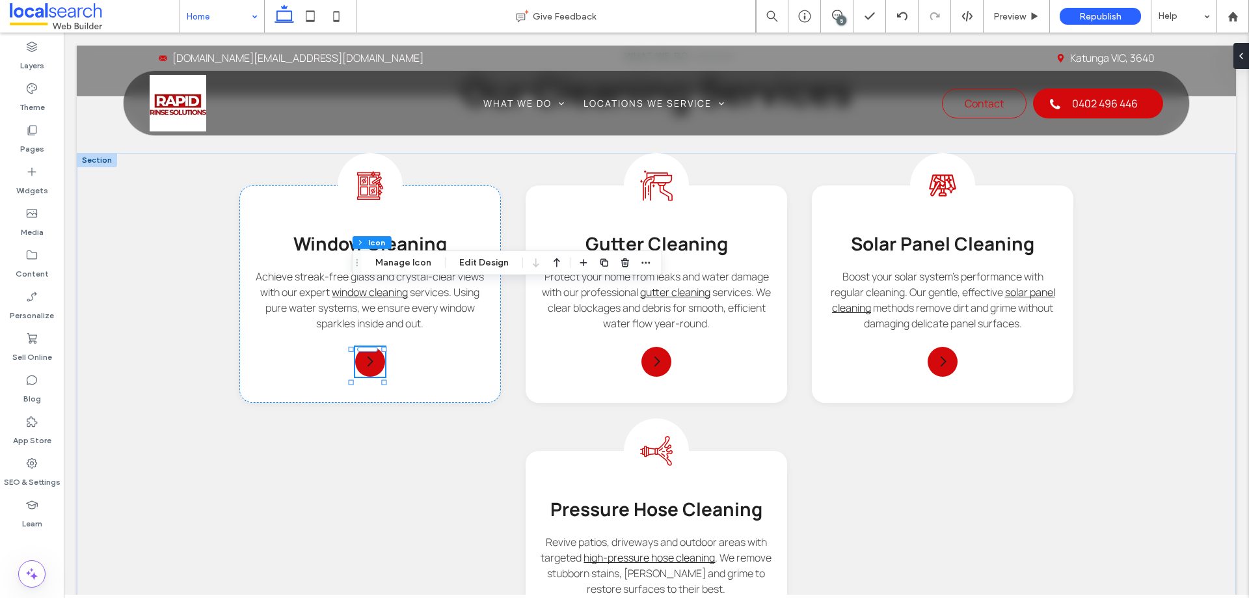
click at [1236, 57] on use at bounding box center [1236, 55] width 3 height 5
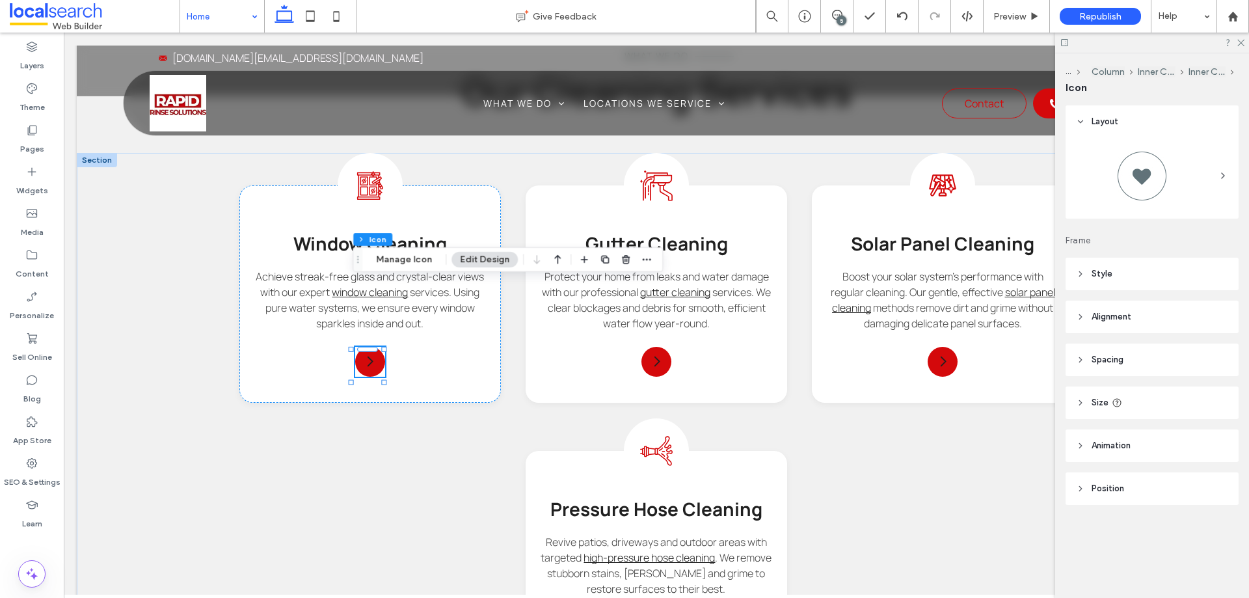
click at [1130, 269] on header "Style" at bounding box center [1152, 274] width 173 height 33
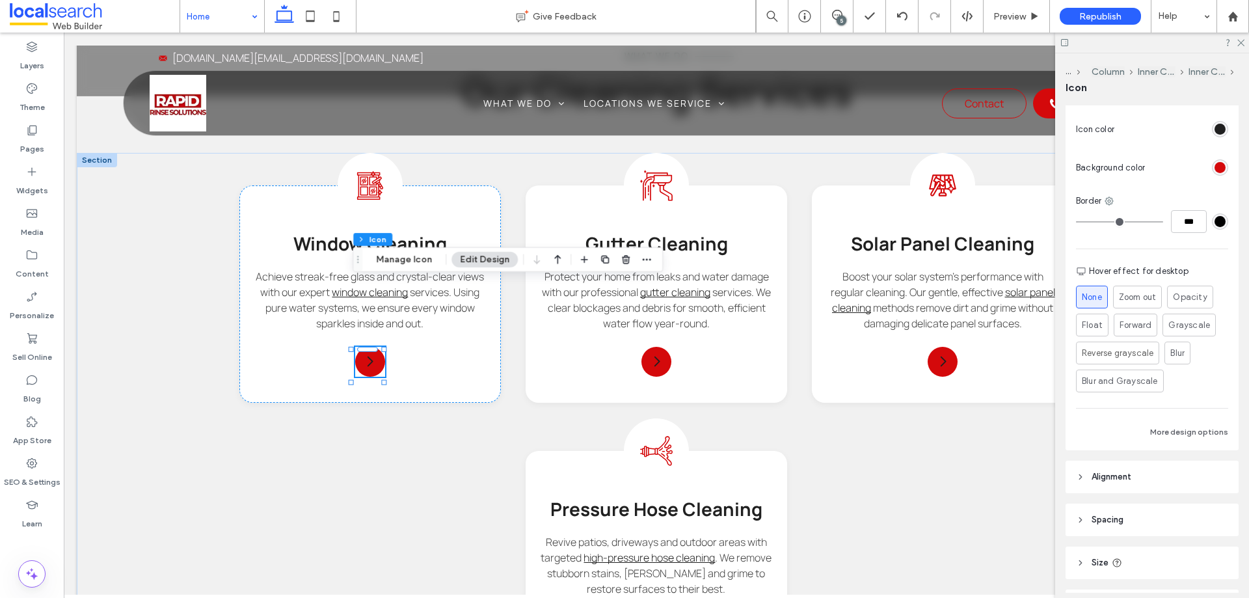
scroll to position [260, 0]
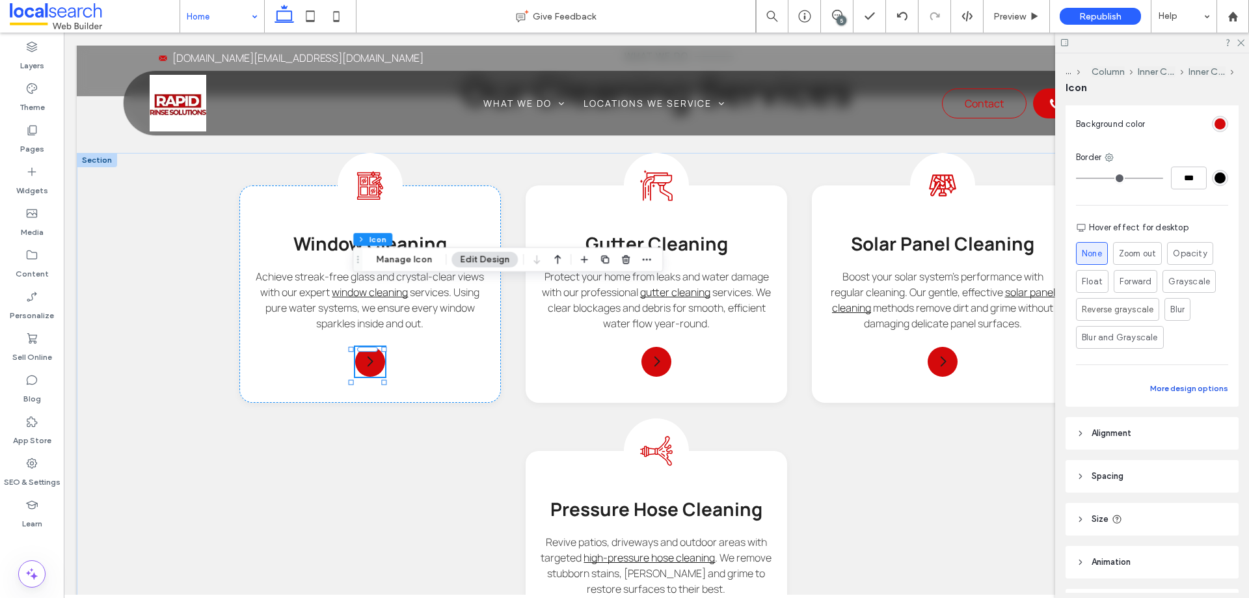
click at [1186, 386] on button "More design options" at bounding box center [1190, 389] width 78 height 16
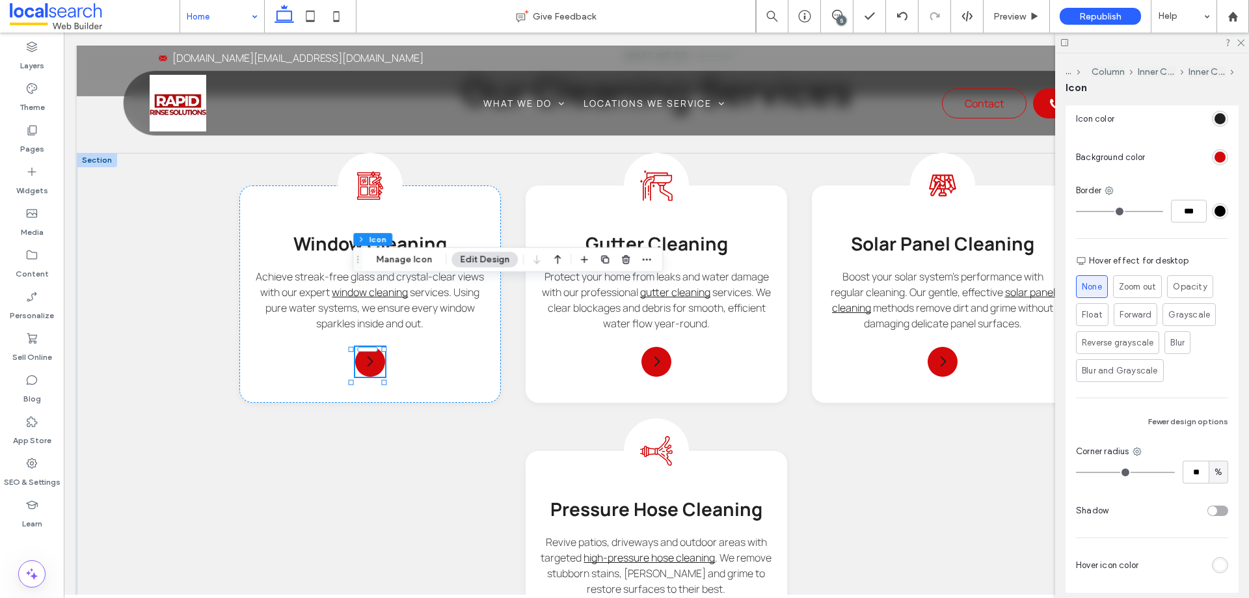
scroll to position [195, 0]
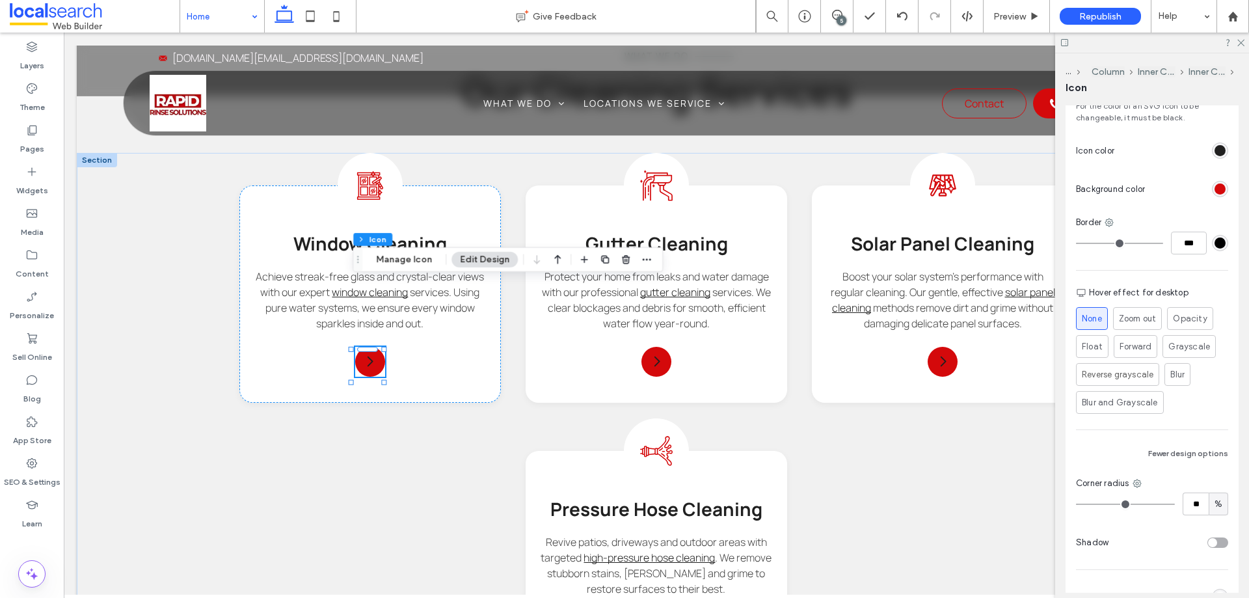
click at [1215, 150] on div "rgb(32, 32, 32)" at bounding box center [1220, 150] width 11 height 11
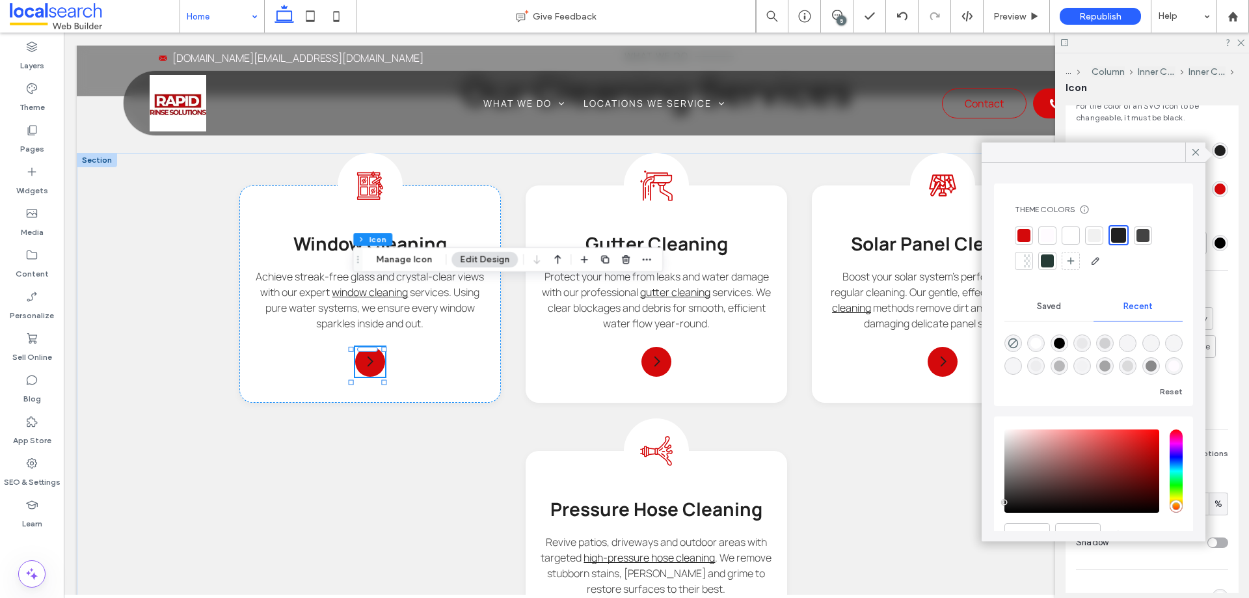
click at [1049, 234] on div at bounding box center [1047, 235] width 13 height 13
click at [654, 361] on icon at bounding box center [657, 366] width 6 height 11
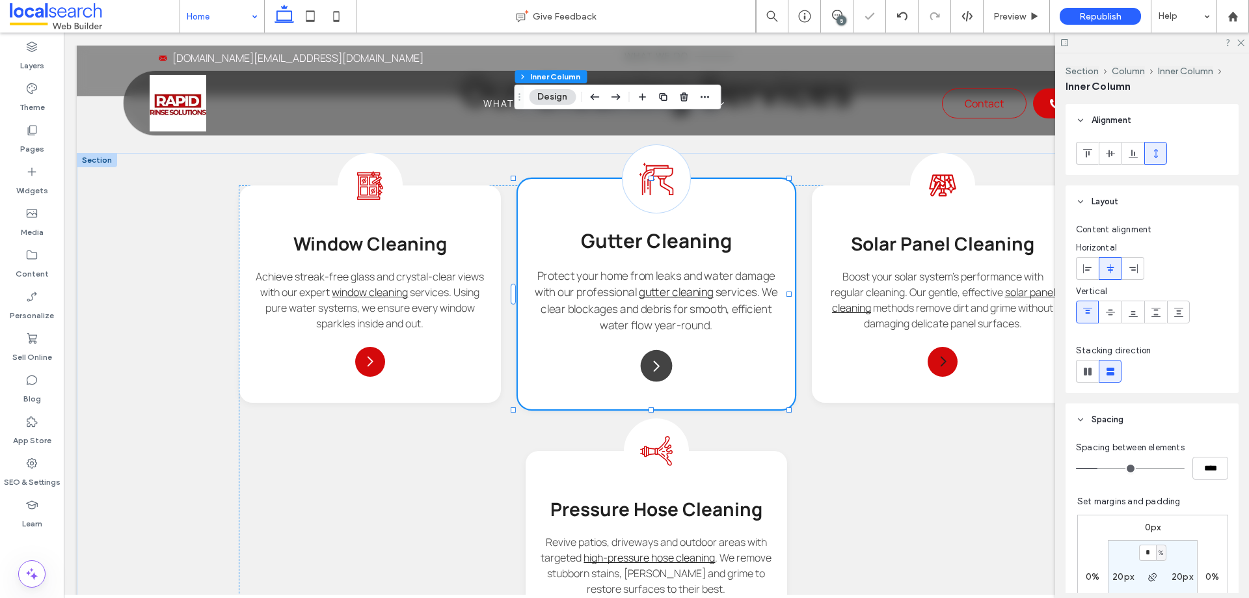
click at [654, 361] on icon at bounding box center [657, 366] width 6 height 11
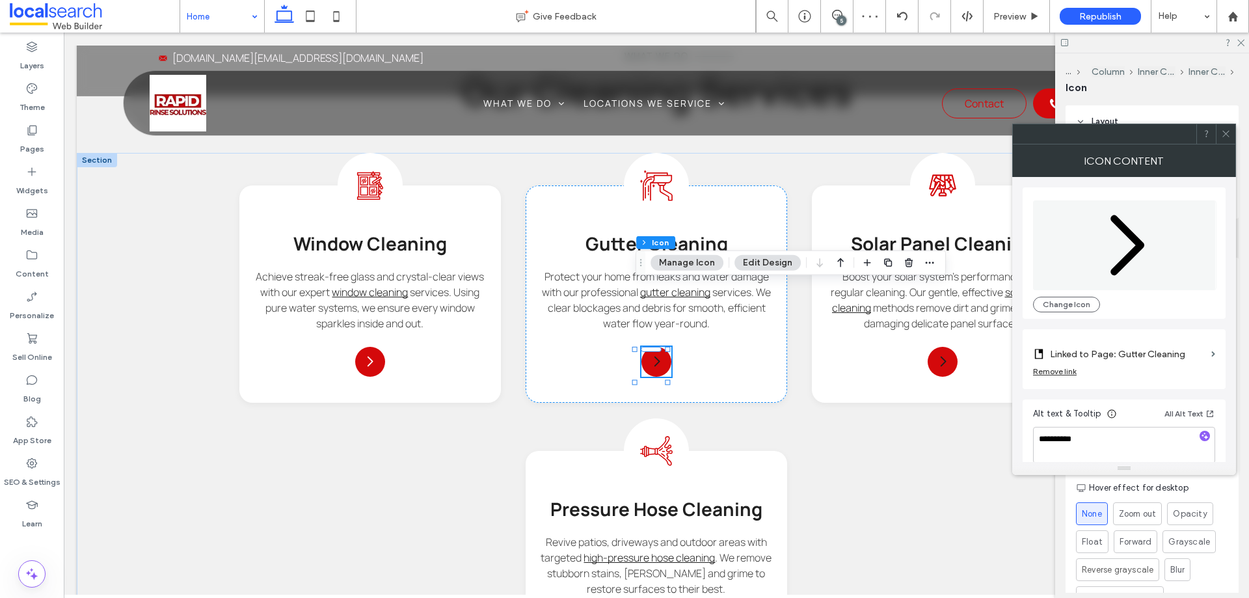
click at [1231, 136] on div at bounding box center [1226, 134] width 20 height 20
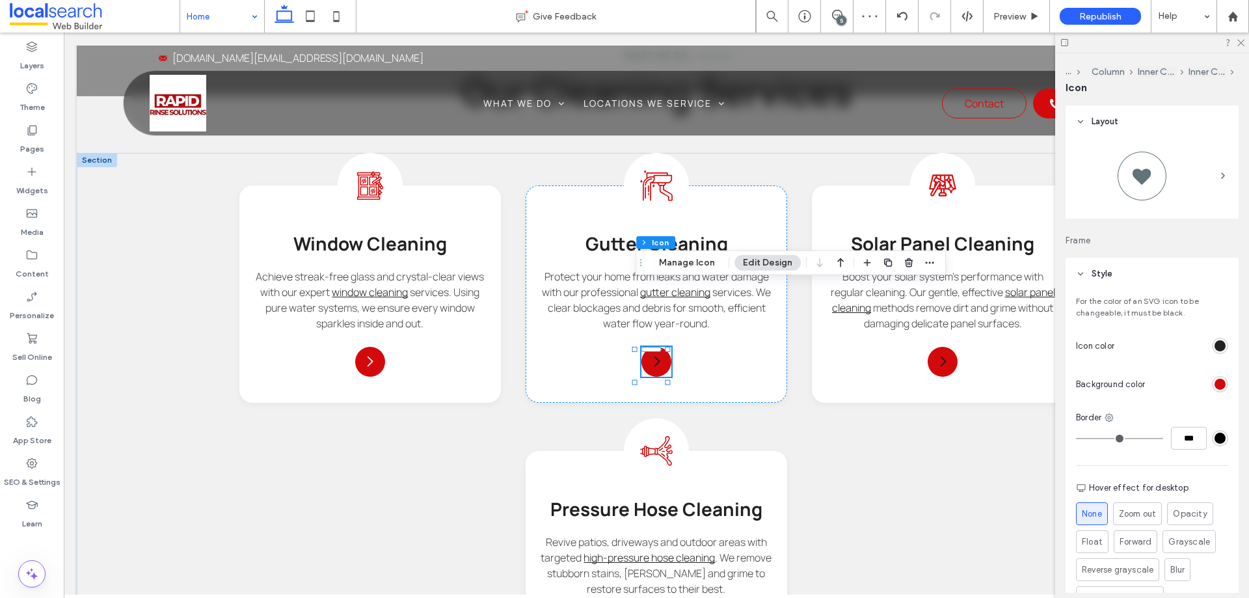
click at [1222, 345] on div "For the color of an SVG icon to be changeable, it must be black. Icon color Bac…" at bounding box center [1152, 478] width 173 height 377
click at [1217, 342] on div "rgb(32, 32, 32)" at bounding box center [1220, 345] width 11 height 11
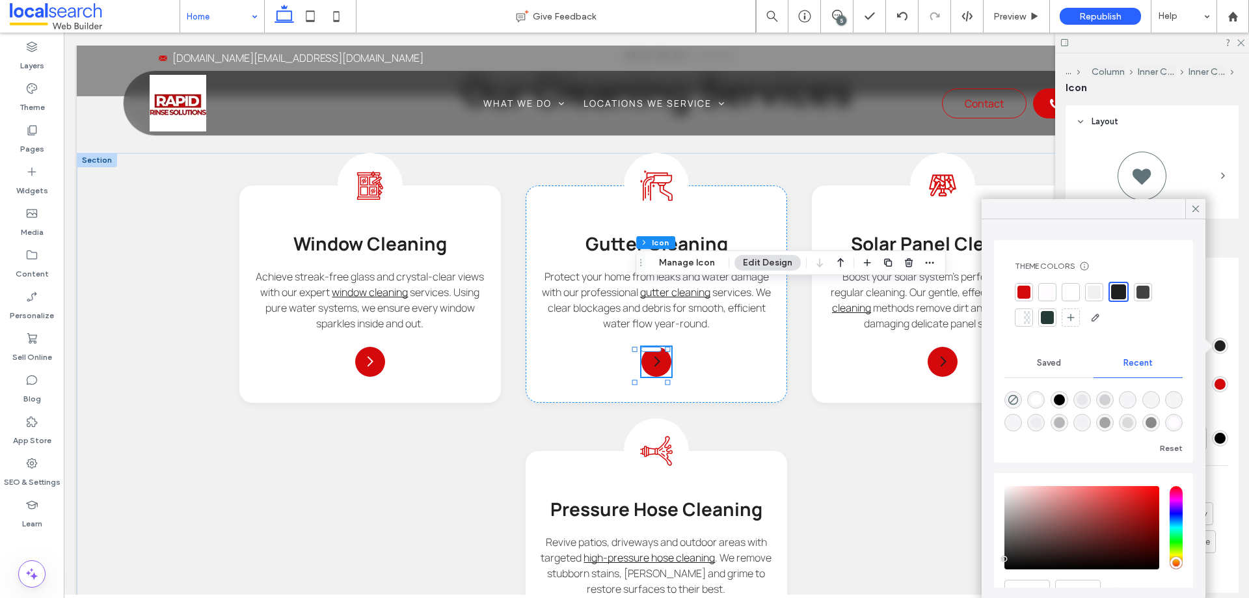
click at [1054, 292] on div at bounding box center [1047, 292] width 13 height 13
click at [940, 361] on icon at bounding box center [943, 366] width 6 height 11
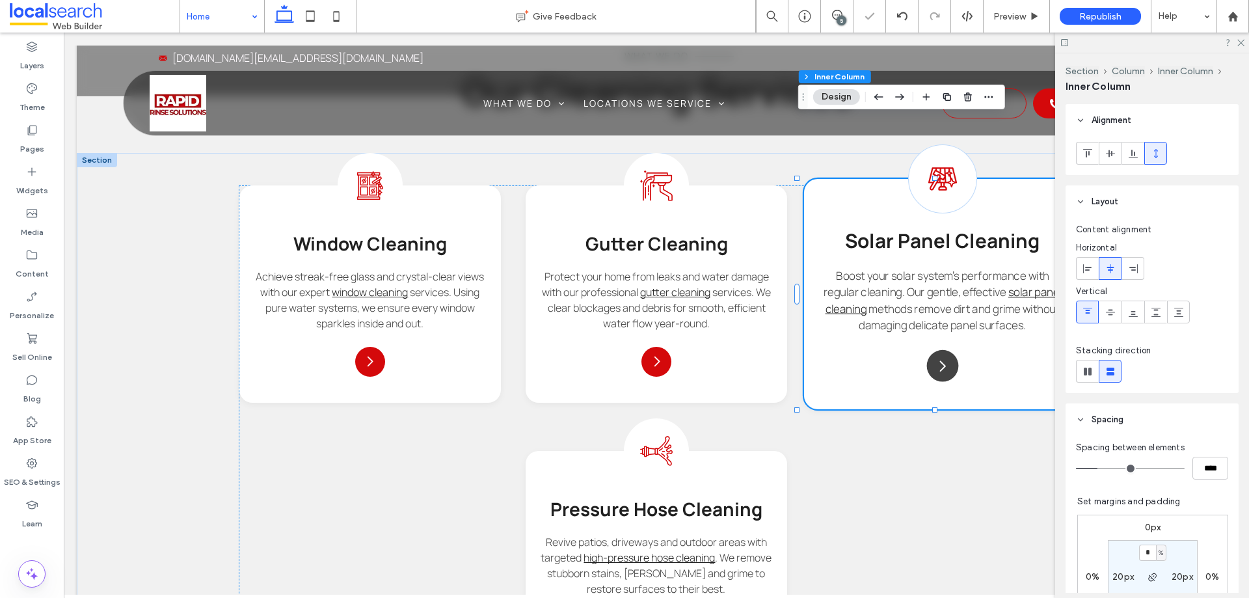
click at [940, 361] on icon at bounding box center [943, 366] width 6 height 11
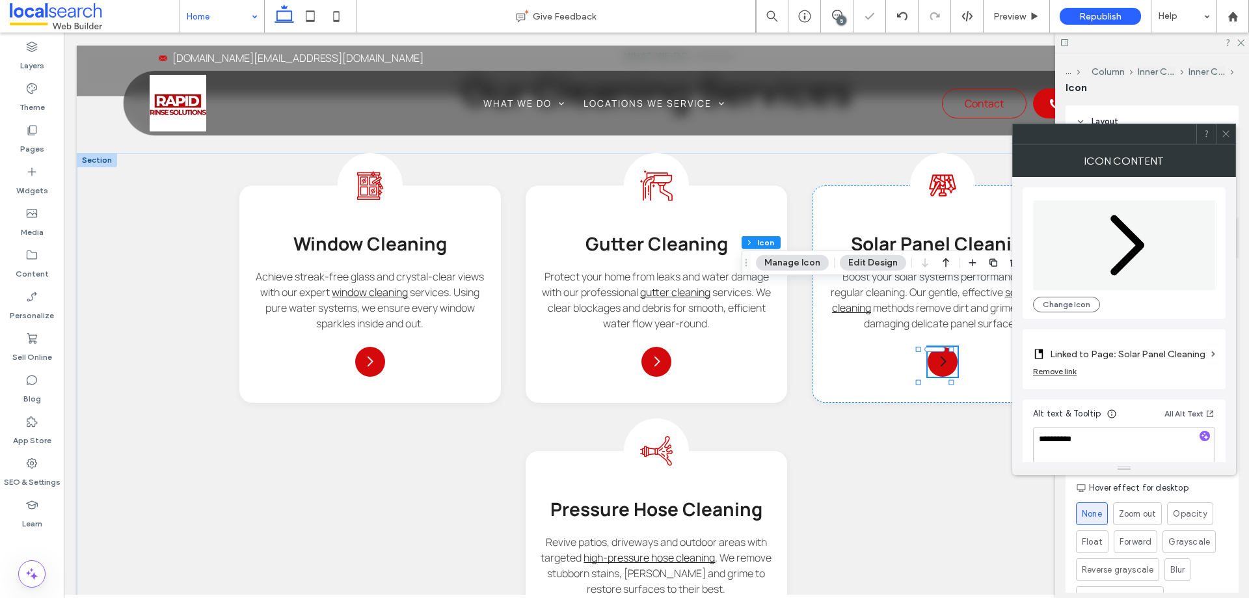
type input "****"
type input "**"
drag, startPoint x: 1225, startPoint y: 131, endPoint x: 1227, endPoint y: 189, distance: 57.9
click at [1225, 131] on icon at bounding box center [1226, 134] width 10 height 10
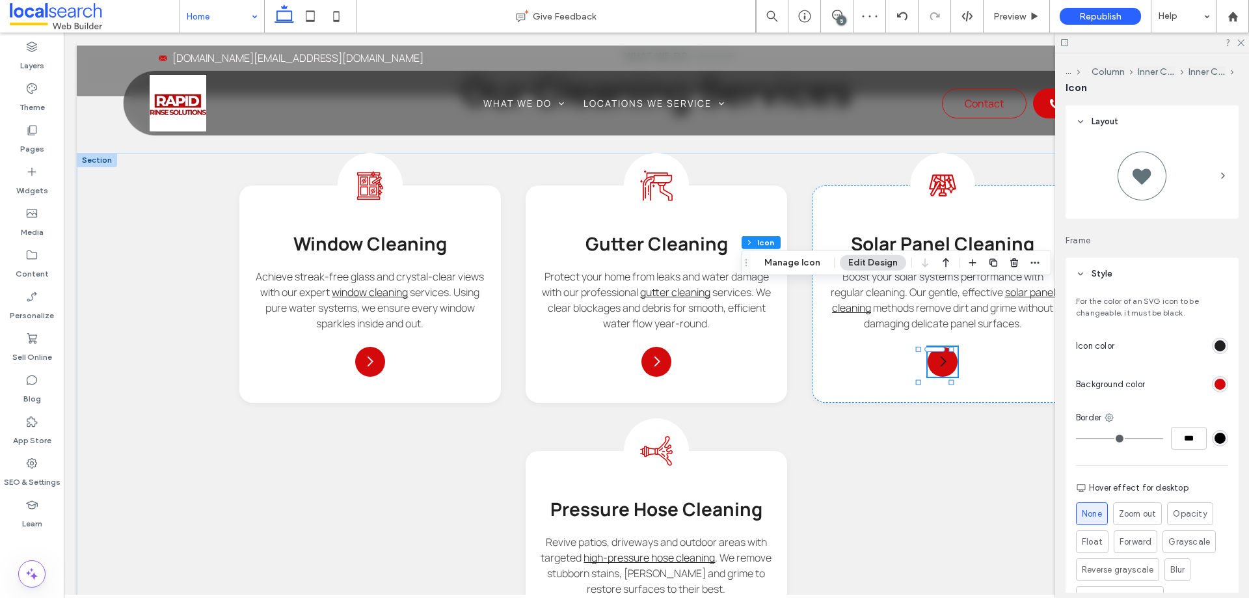
click at [1214, 333] on div "For the color of an SVG icon to be changeable, it must be black. Icon color Bac…" at bounding box center [1152, 478] width 173 height 377
click at [1215, 346] on div "rgb(32, 32, 32)" at bounding box center [1220, 345] width 11 height 11
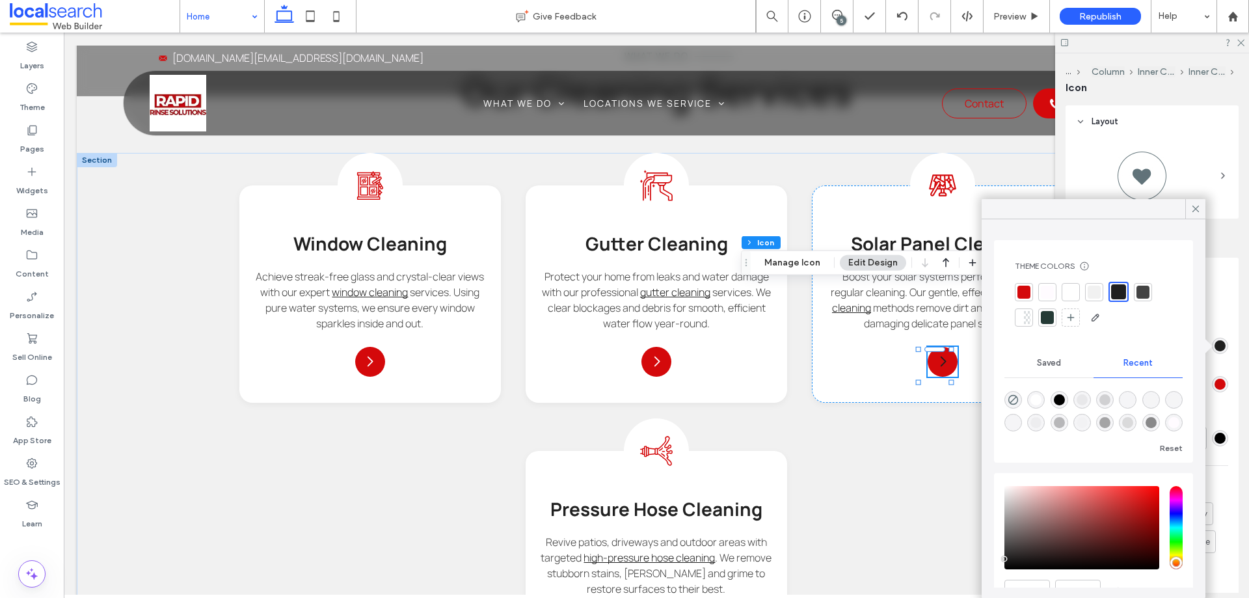
click at [1051, 296] on div at bounding box center [1047, 292] width 13 height 13
click at [1199, 211] on icon at bounding box center [1196, 209] width 12 height 12
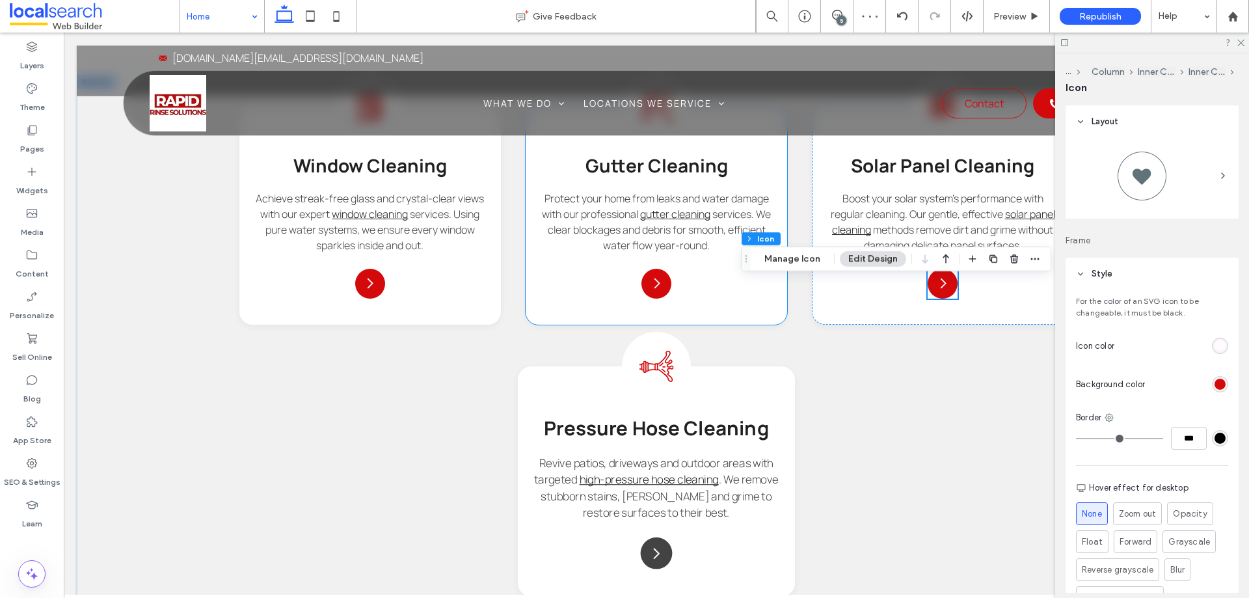
scroll to position [1757, 0]
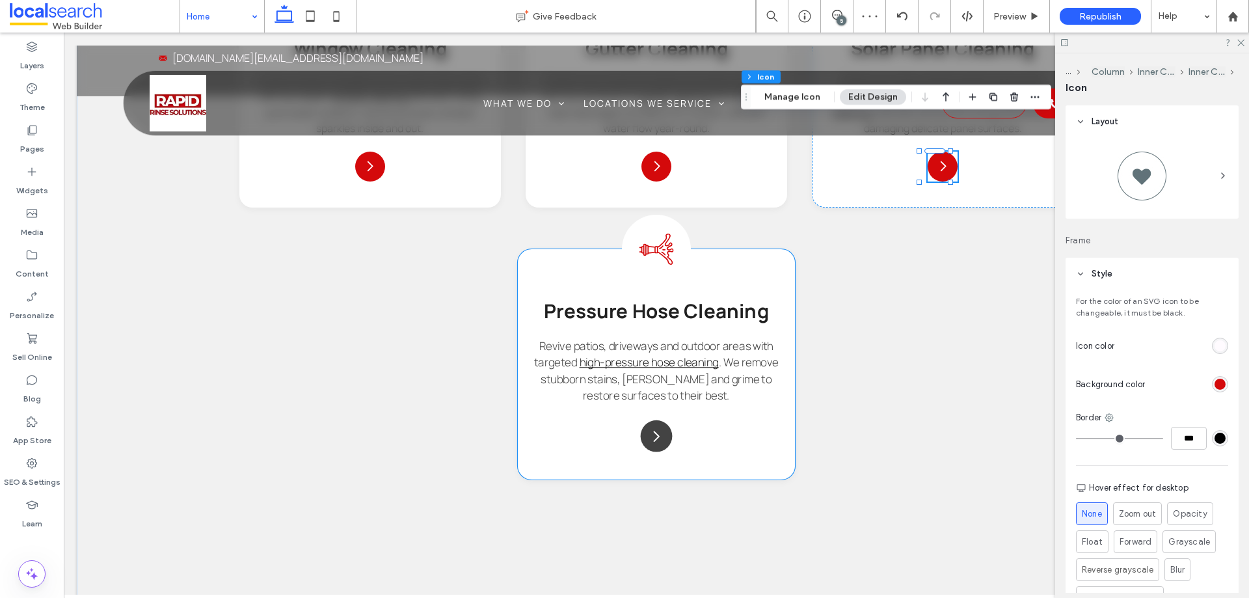
click at [656, 428] on icon "Arrow Icon" at bounding box center [657, 436] width 16 height 16
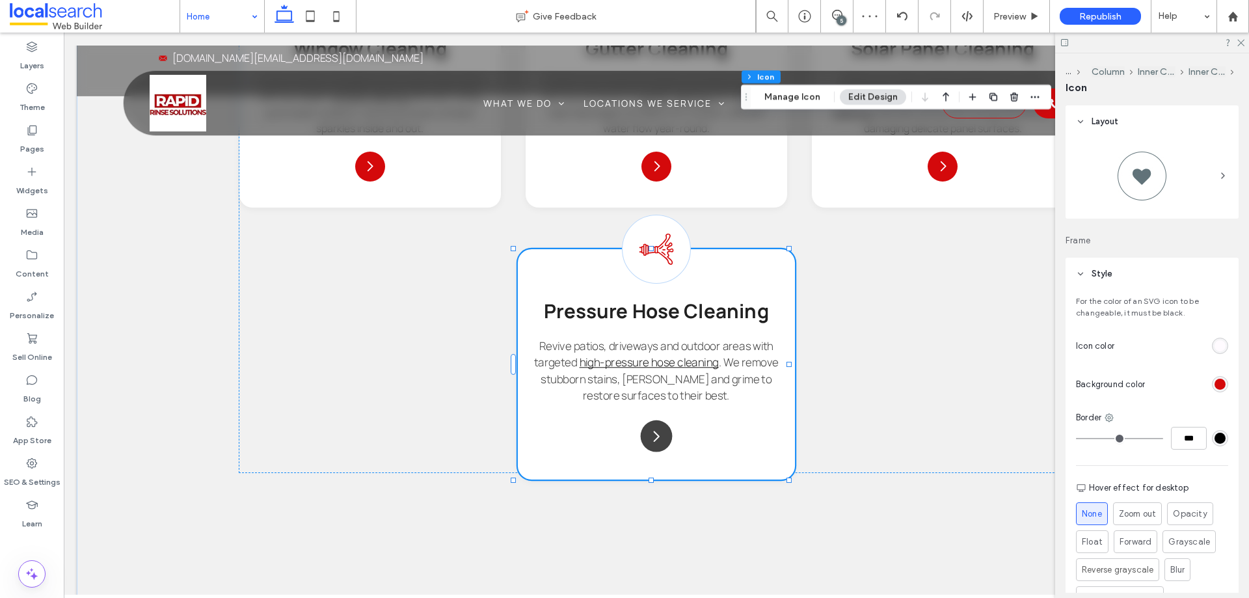
click at [656, 428] on icon "Arrow Icon" at bounding box center [657, 436] width 16 height 16
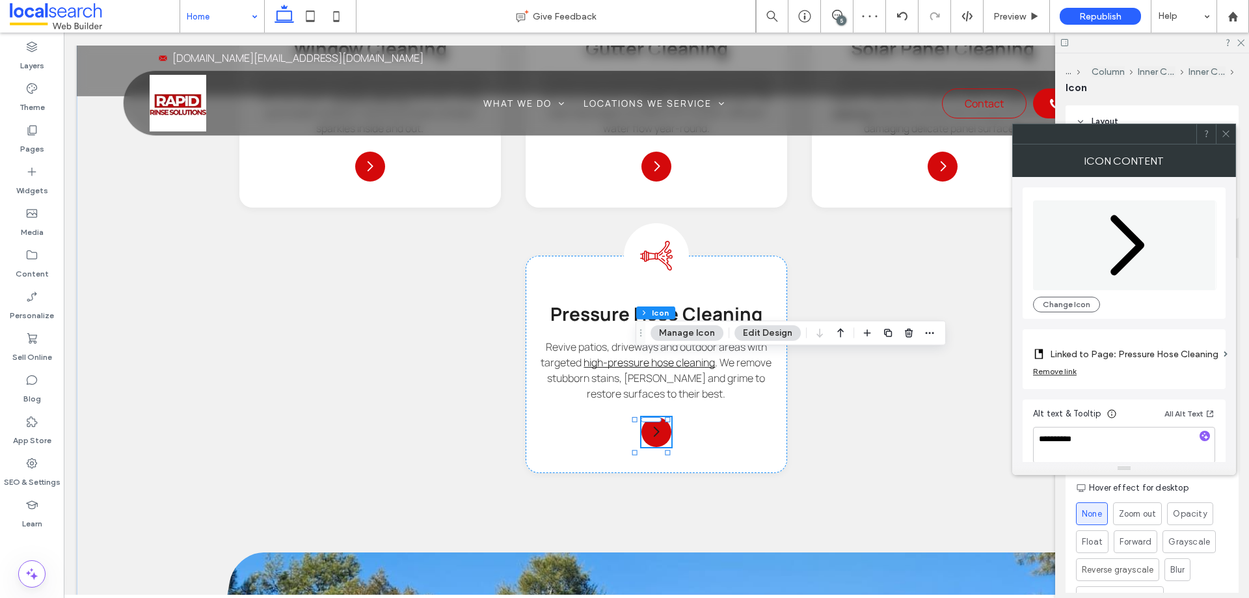
click at [1225, 136] on icon at bounding box center [1226, 134] width 10 height 10
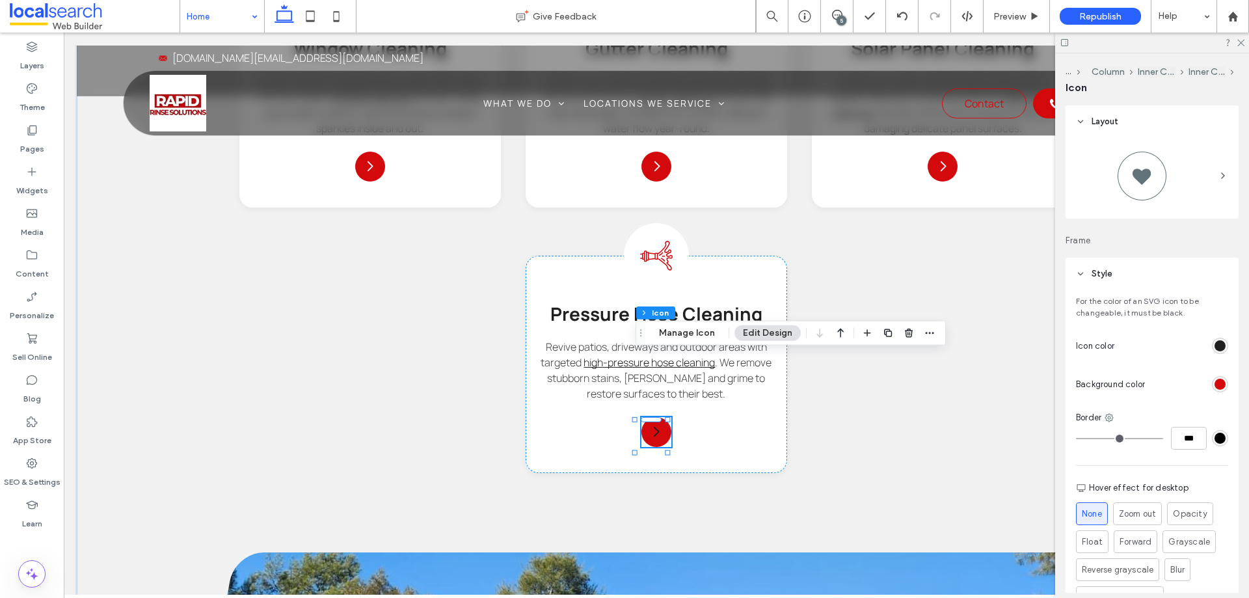
drag, startPoint x: 1216, startPoint y: 333, endPoint x: 1210, endPoint y: 346, distance: 14.0
click at [1215, 333] on div "For the color of an SVG icon to be changeable, it must be black. Icon color Bac…" at bounding box center [1152, 478] width 173 height 377
click at [1215, 346] on div "rgb(32, 32, 32)" at bounding box center [1220, 345] width 11 height 11
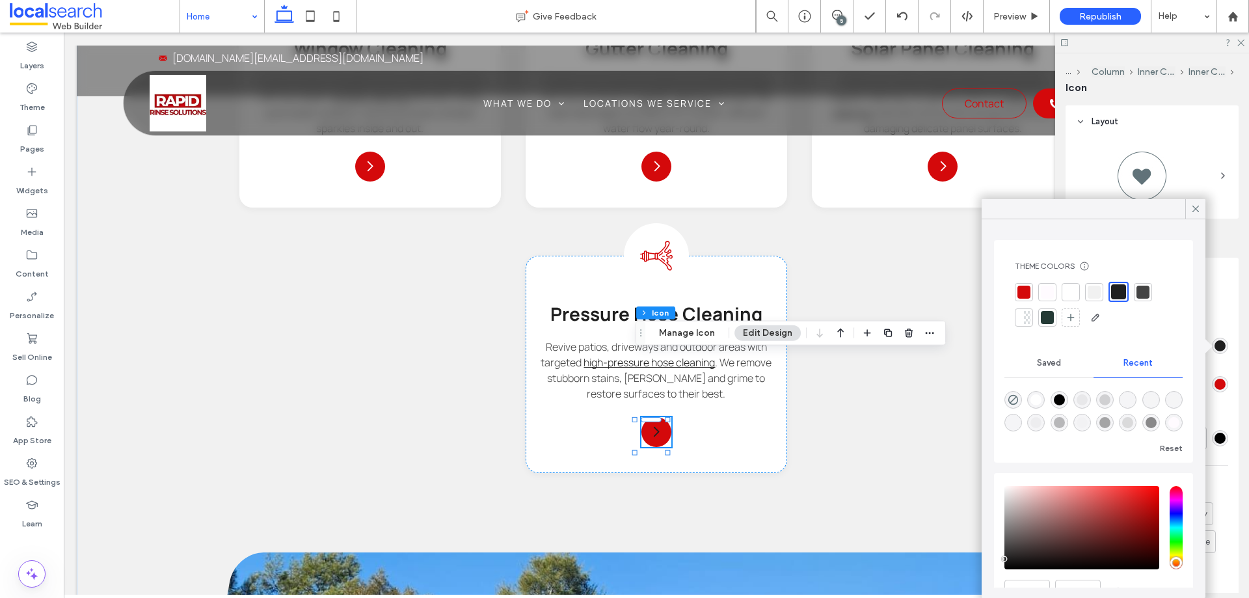
click at [1052, 295] on div at bounding box center [1047, 292] width 13 height 13
click at [1197, 211] on icon at bounding box center [1196, 209] width 12 height 12
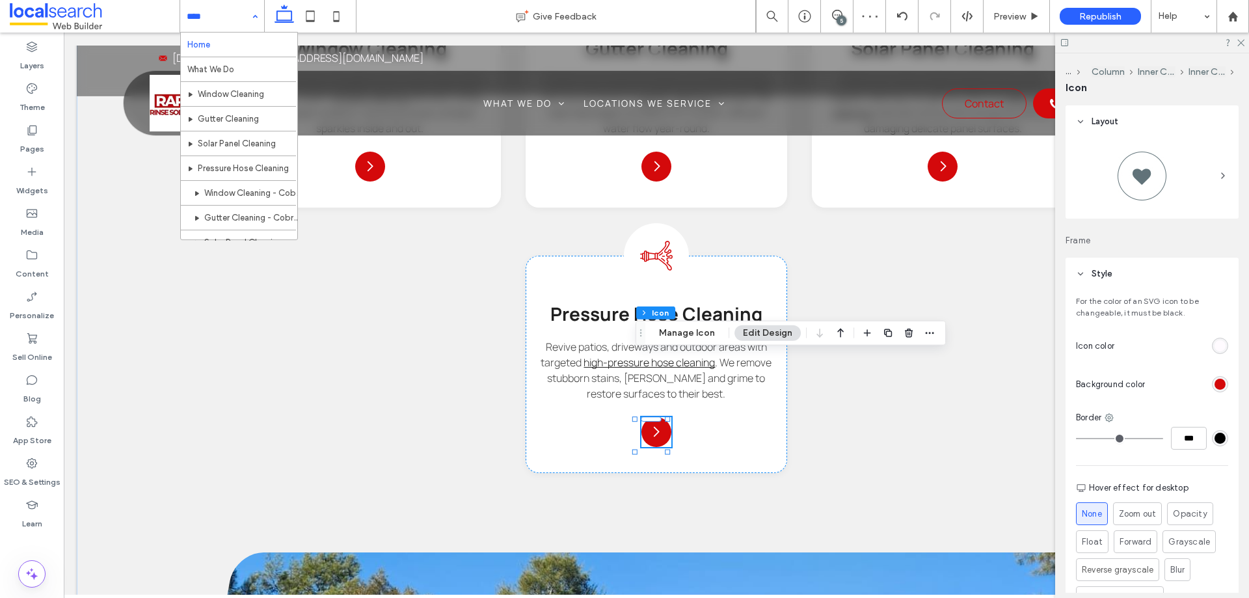
drag, startPoint x: 239, startPoint y: 23, endPoint x: 186, endPoint y: 0, distance: 58.0
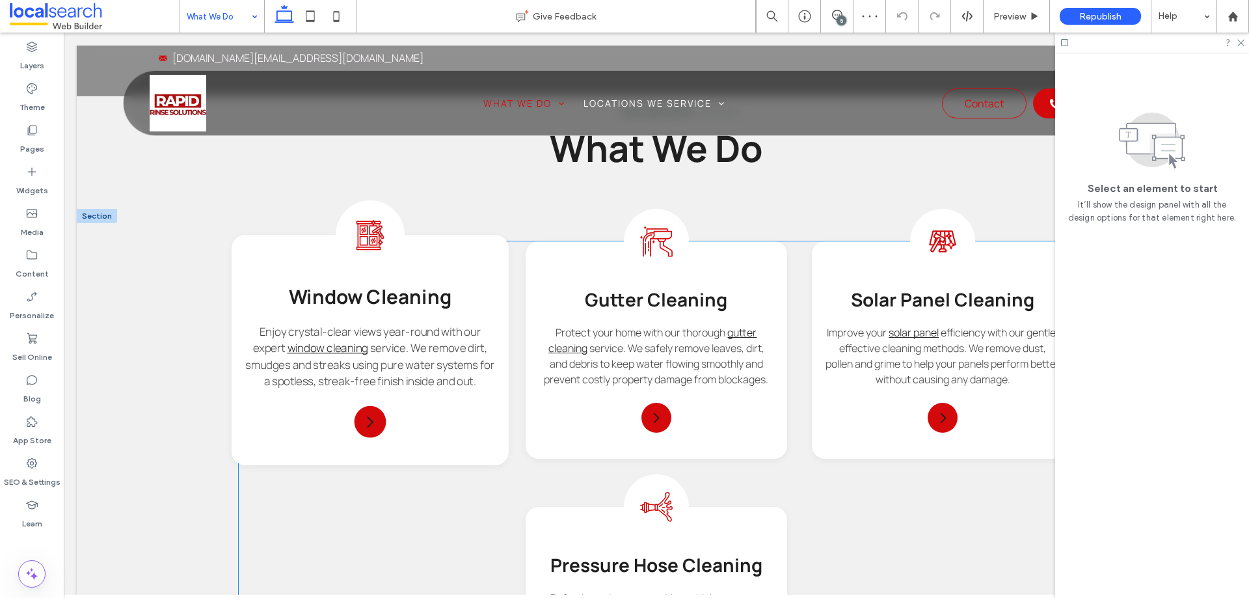
scroll to position [976, 0]
click at [365, 417] on icon "Arrow Icon" at bounding box center [370, 421] width 16 height 16
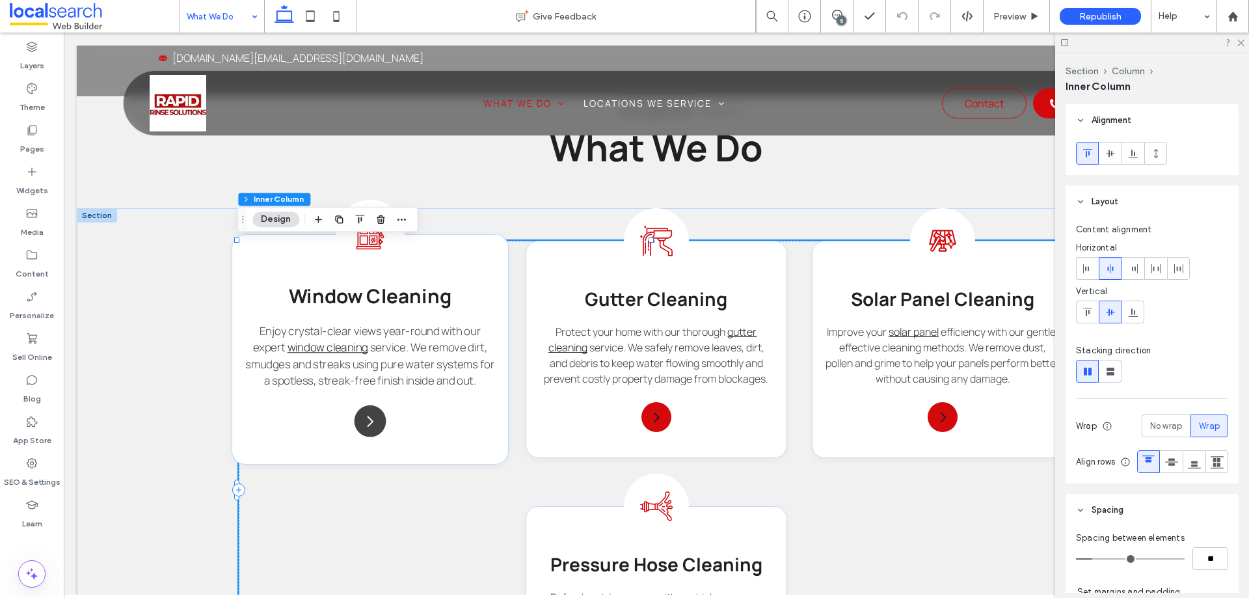
click at [365, 417] on icon "Arrow Icon" at bounding box center [370, 421] width 16 height 16
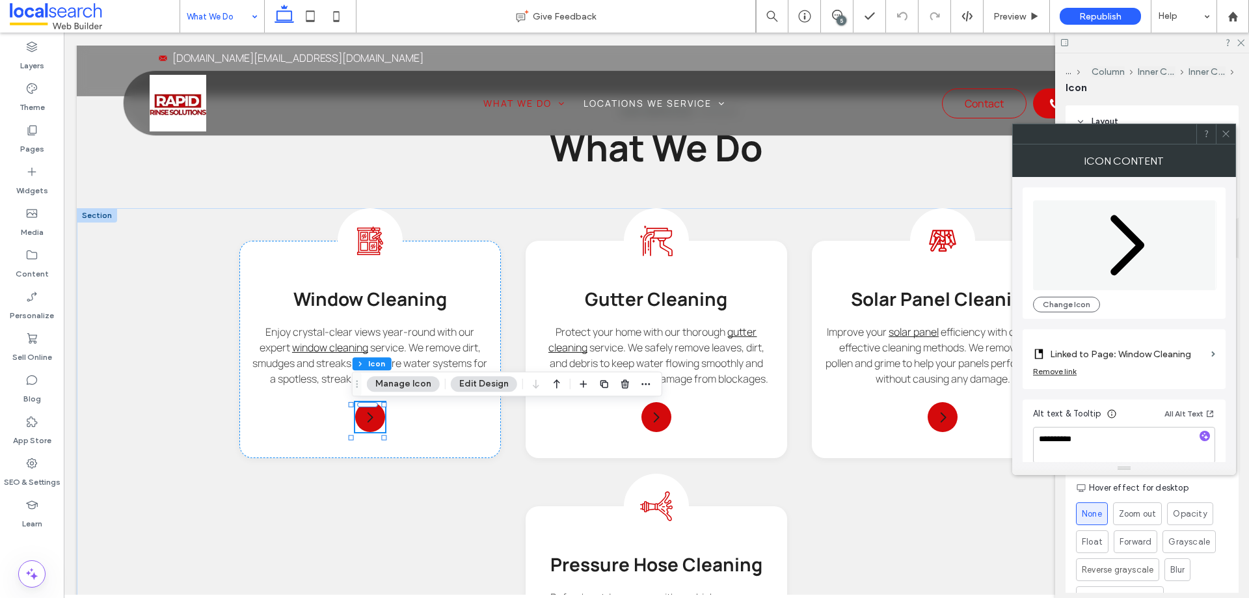
click at [1231, 134] on icon at bounding box center [1226, 134] width 10 height 10
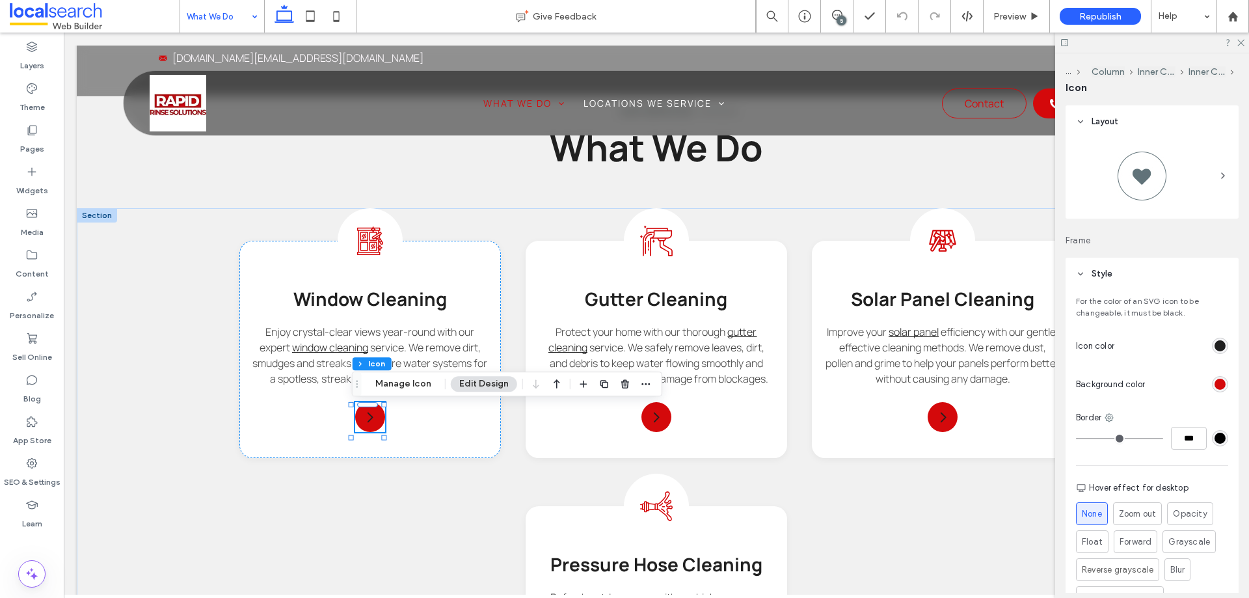
click at [1212, 345] on div "rgb(32, 32, 32)" at bounding box center [1220, 346] width 16 height 16
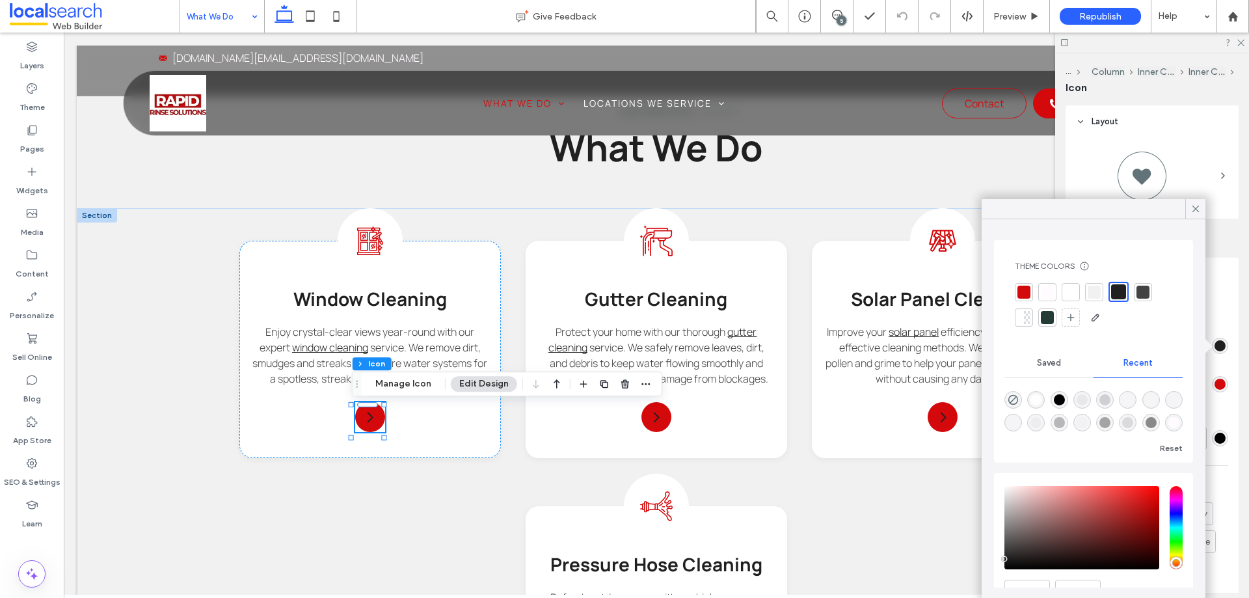
click at [1043, 288] on div at bounding box center [1047, 292] width 13 height 13
click at [1194, 207] on icon at bounding box center [1196, 209] width 12 height 12
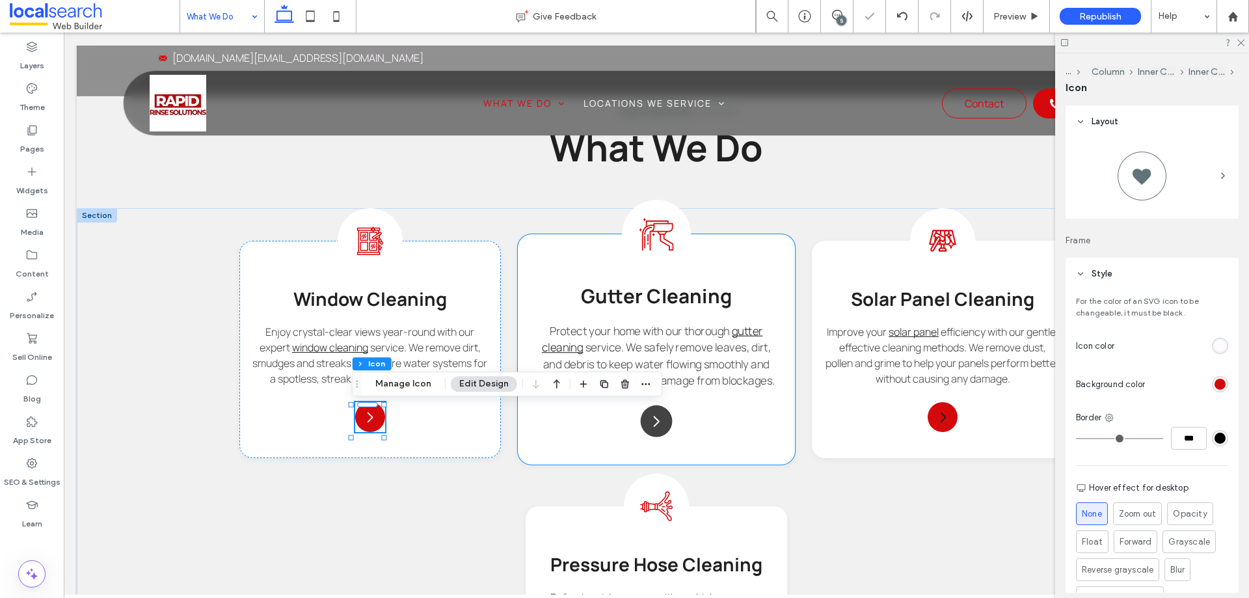
click at [656, 423] on icon "Arrow Icon" at bounding box center [657, 421] width 16 height 16
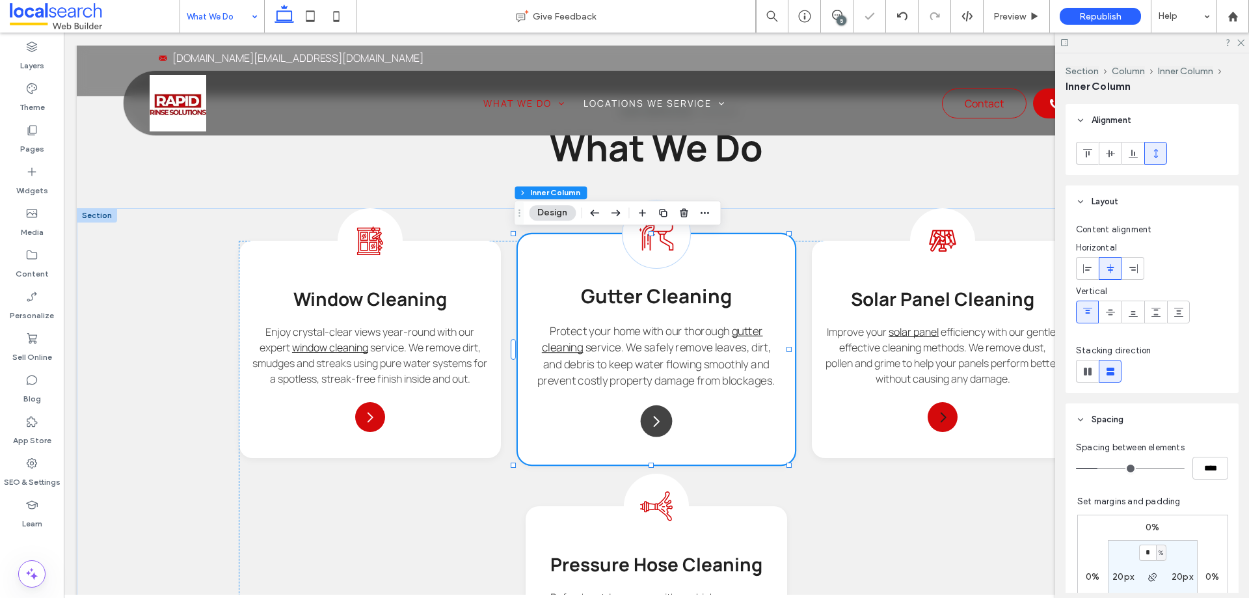
click at [656, 423] on icon "Arrow Icon" at bounding box center [657, 421] width 16 height 16
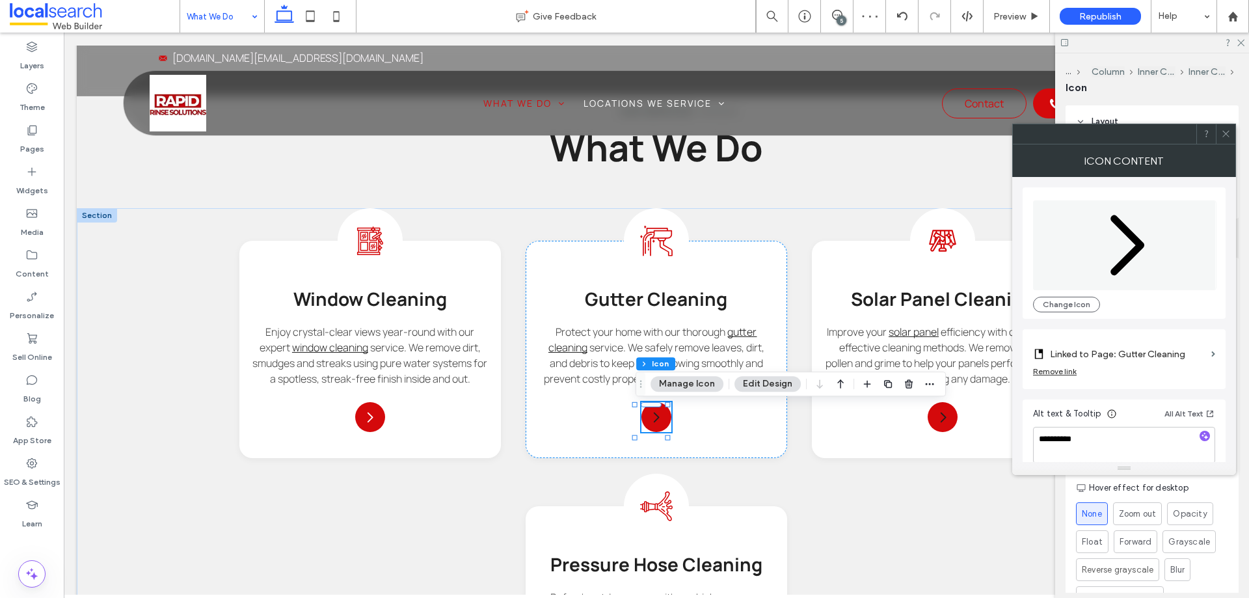
drag, startPoint x: 1221, startPoint y: 139, endPoint x: 1223, endPoint y: 162, distance: 22.8
click at [1223, 139] on span at bounding box center [1226, 134] width 10 height 20
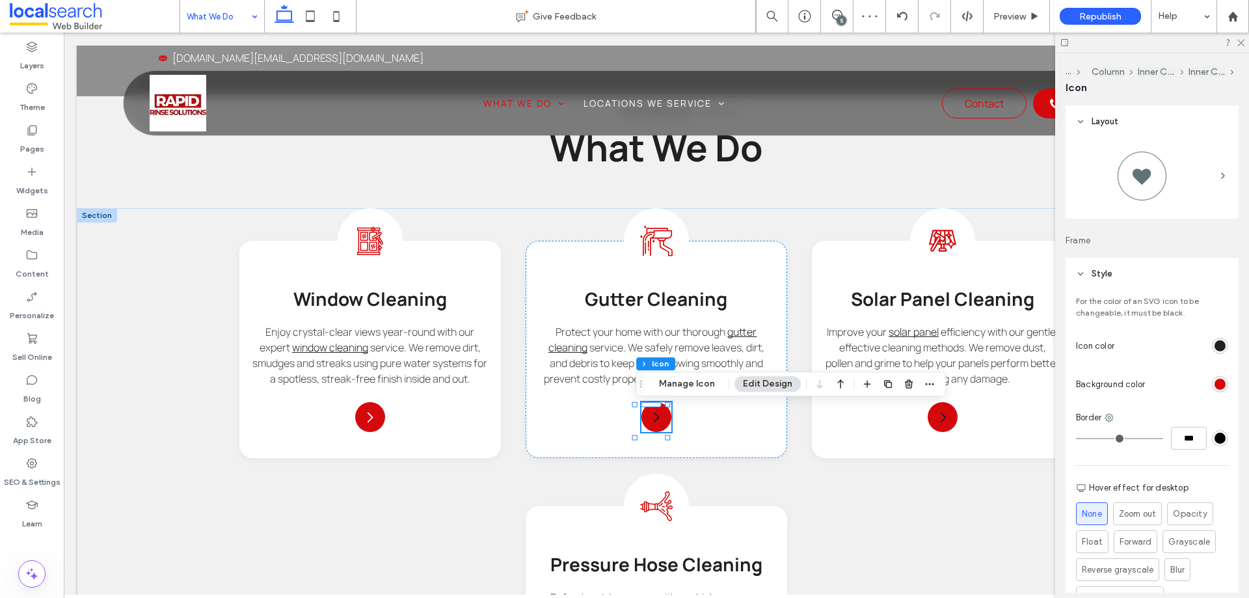
click at [1215, 347] on div "rgb(32, 32, 32)" at bounding box center [1220, 345] width 11 height 11
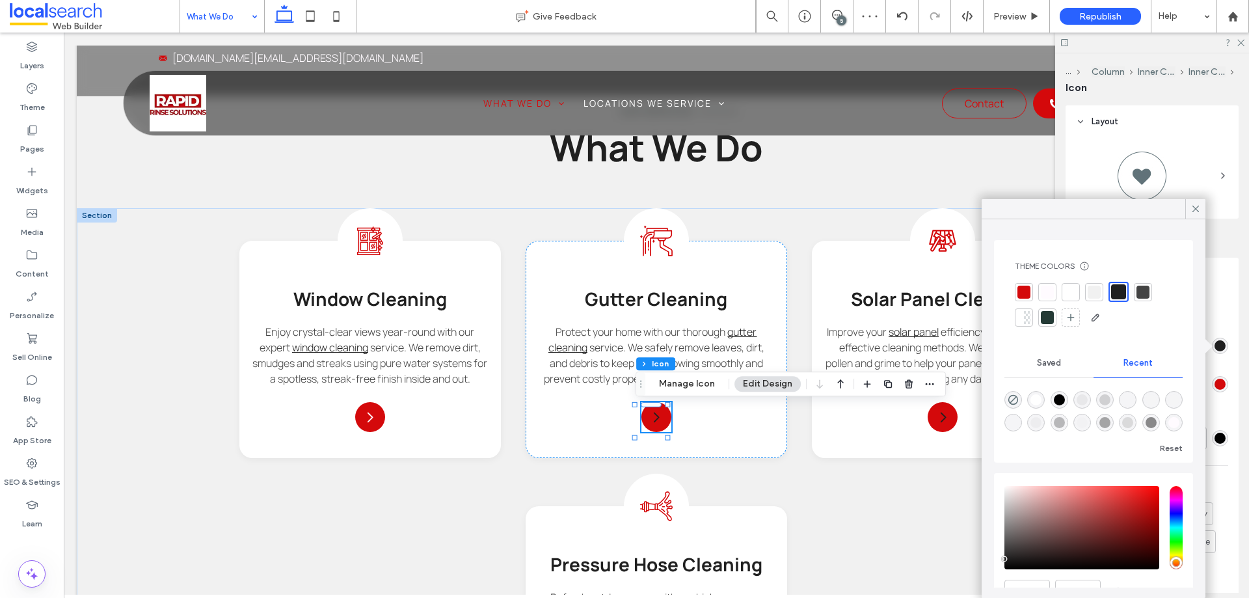
click at [1048, 295] on div at bounding box center [1047, 292] width 13 height 13
click at [1193, 206] on icon at bounding box center [1196, 209] width 12 height 12
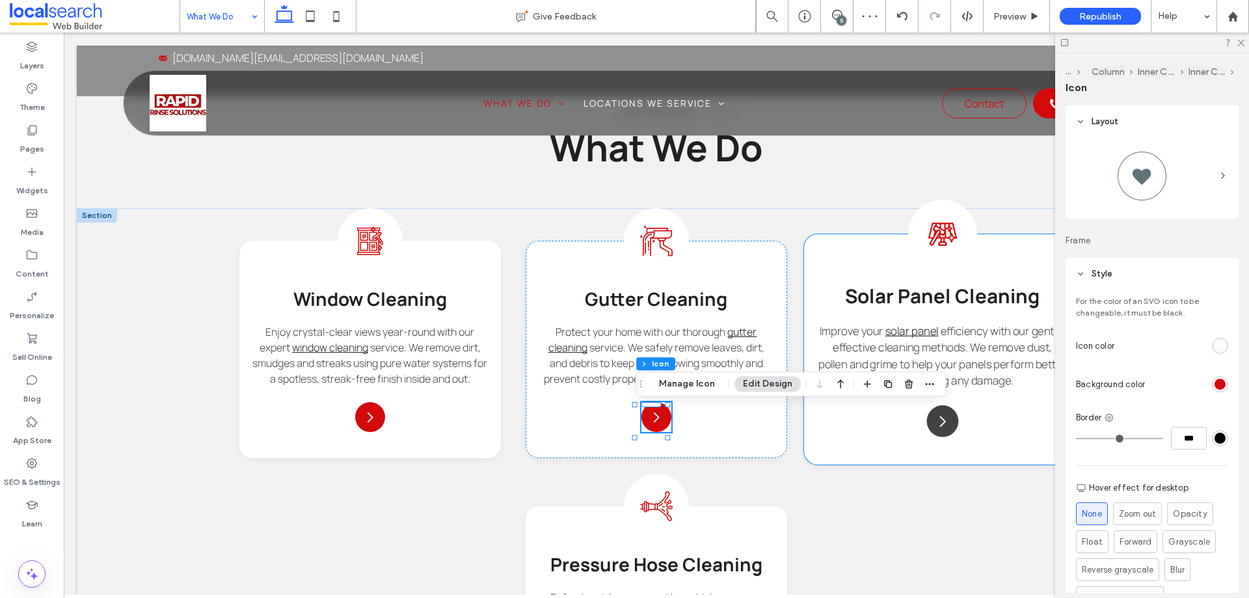
click at [935, 424] on icon "Arrow Icon" at bounding box center [943, 421] width 16 height 16
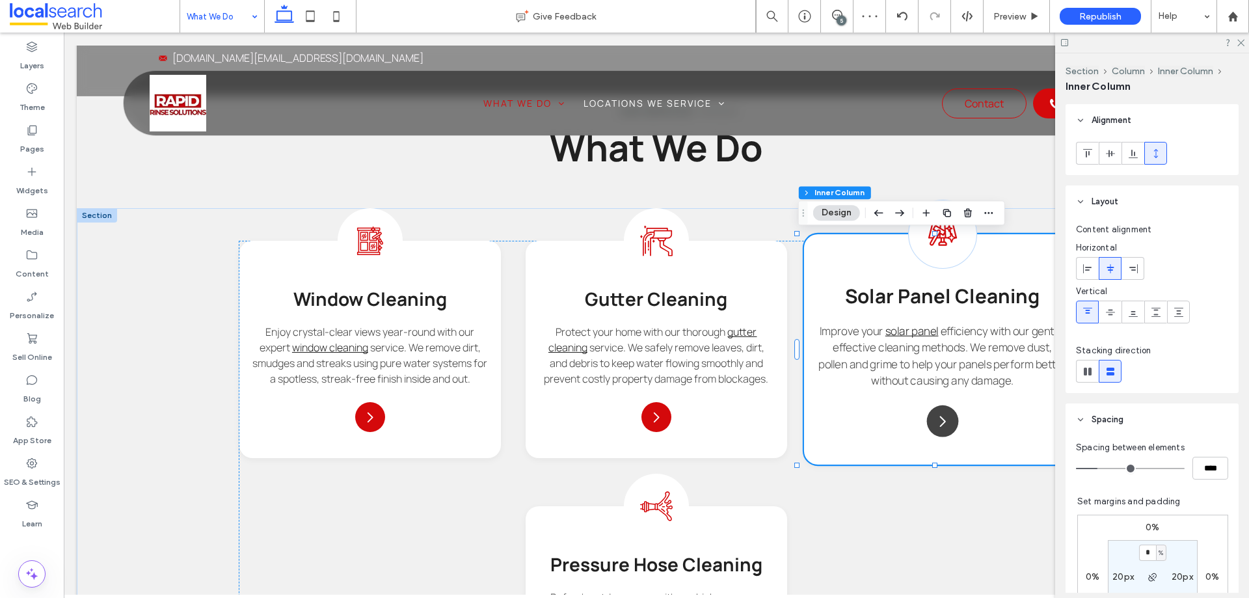
click at [935, 424] on icon "Arrow Icon" at bounding box center [943, 421] width 16 height 16
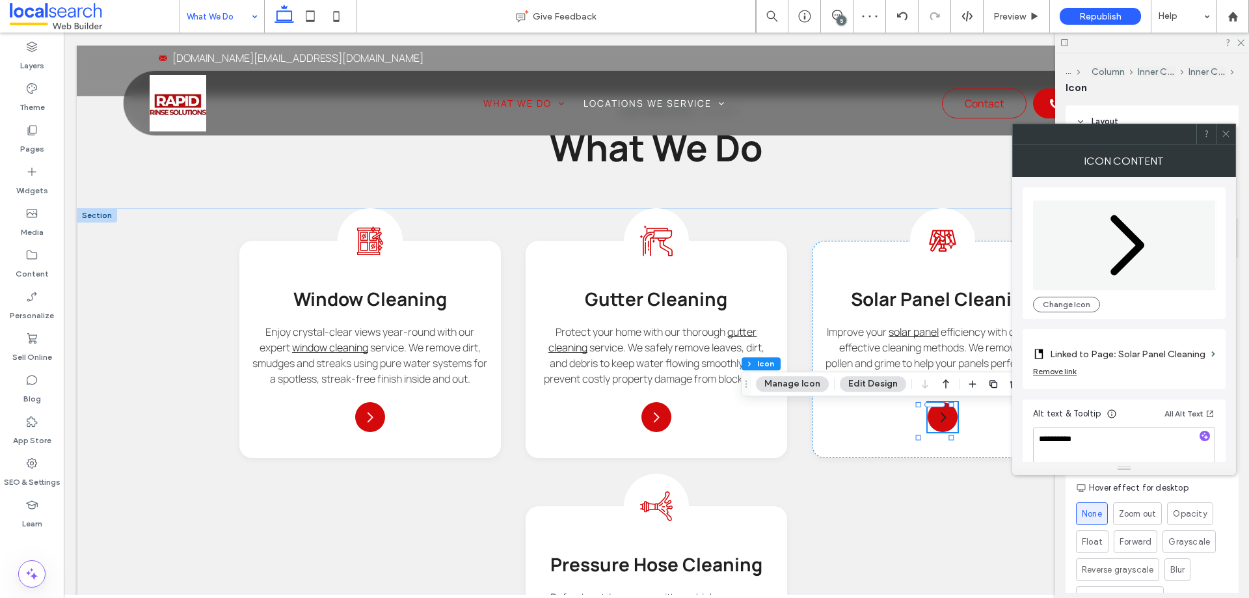
click at [1227, 135] on icon at bounding box center [1226, 134] width 10 height 10
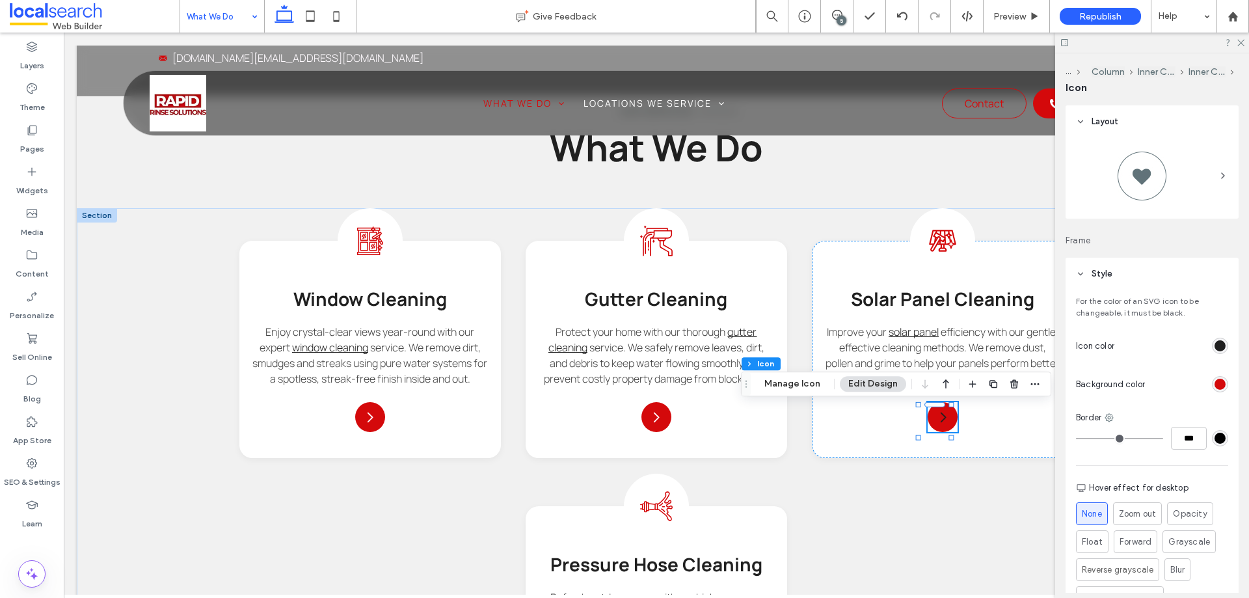
click at [1217, 346] on div "rgb(32, 32, 32)" at bounding box center [1220, 345] width 11 height 11
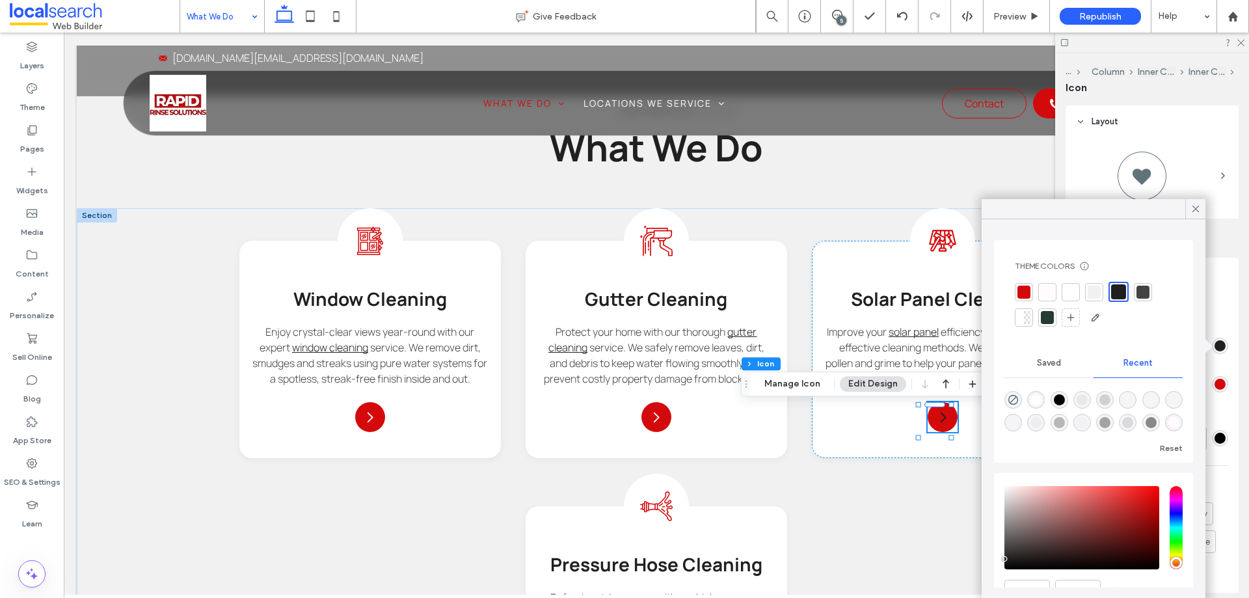
click at [1044, 287] on div at bounding box center [1047, 292] width 13 height 13
click at [1190, 206] on div at bounding box center [1196, 209] width 20 height 20
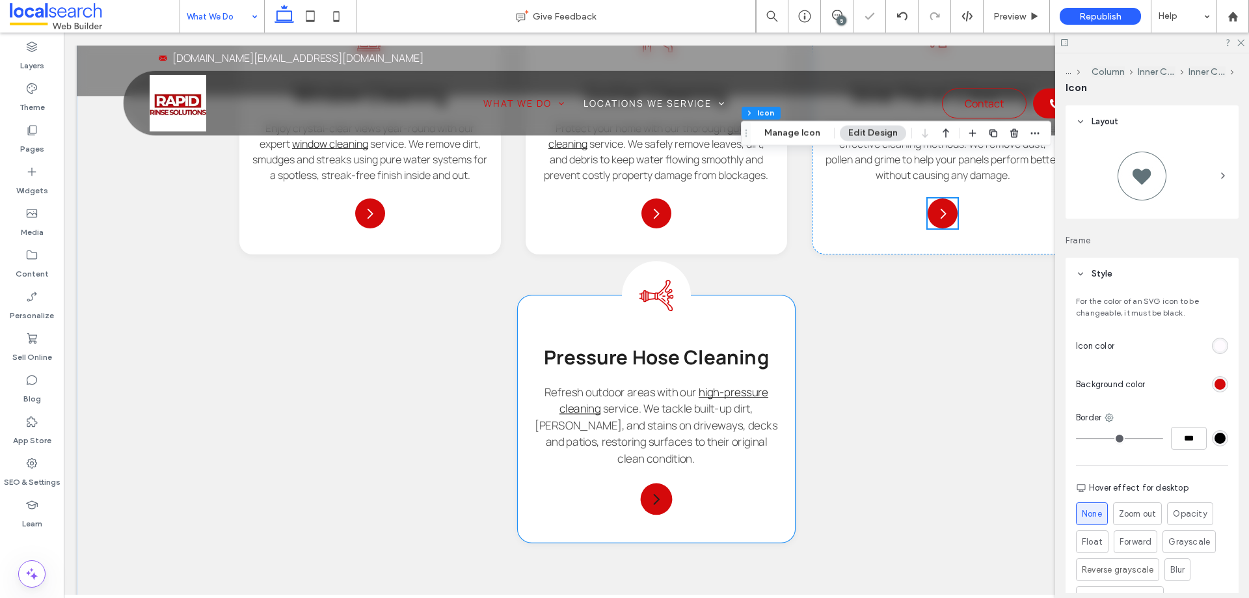
scroll to position [1236, 0]
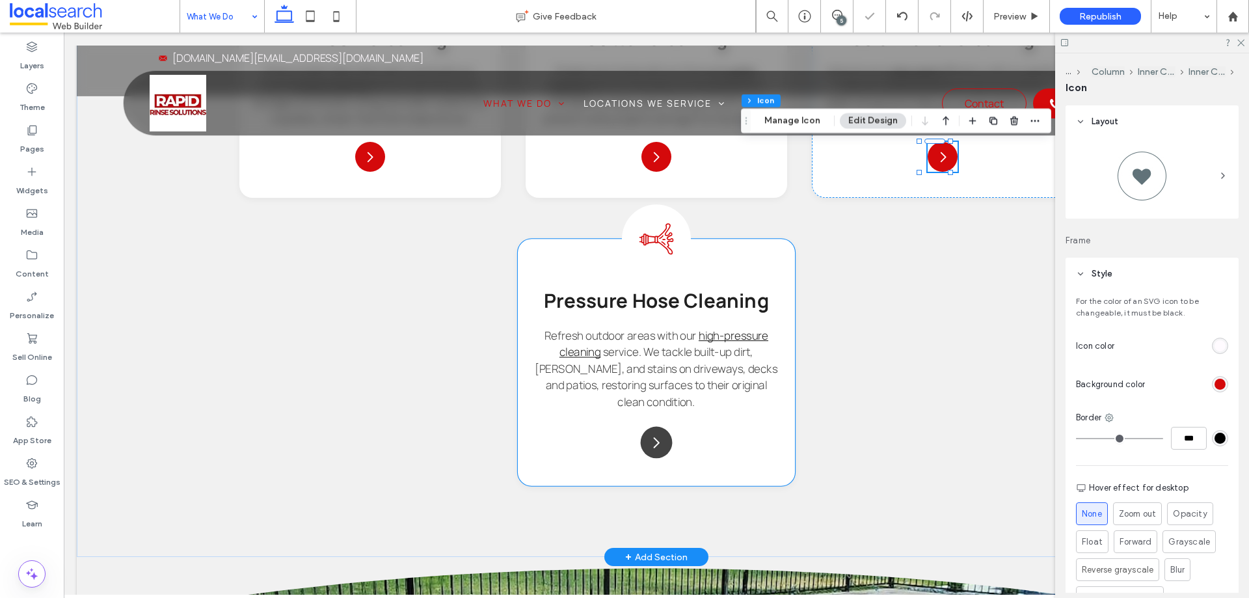
click at [655, 450] on icon "Arrow Icon" at bounding box center [657, 443] width 16 height 16
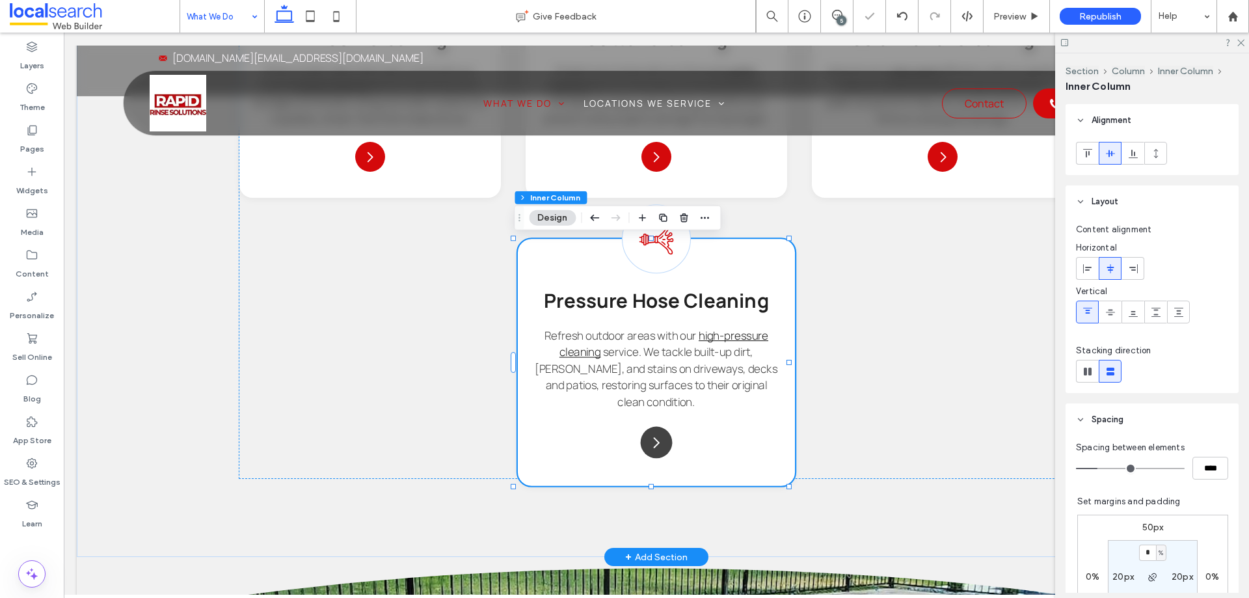
click at [655, 450] on icon "Arrow Icon" at bounding box center [657, 443] width 16 height 16
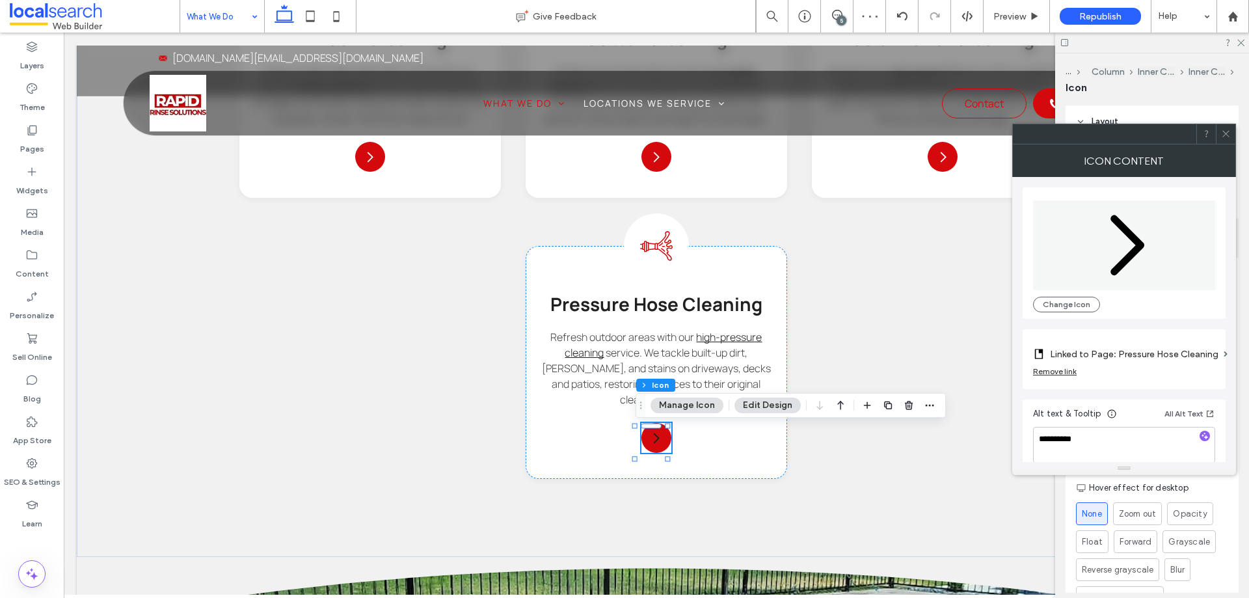
click at [1225, 130] on icon at bounding box center [1226, 134] width 10 height 10
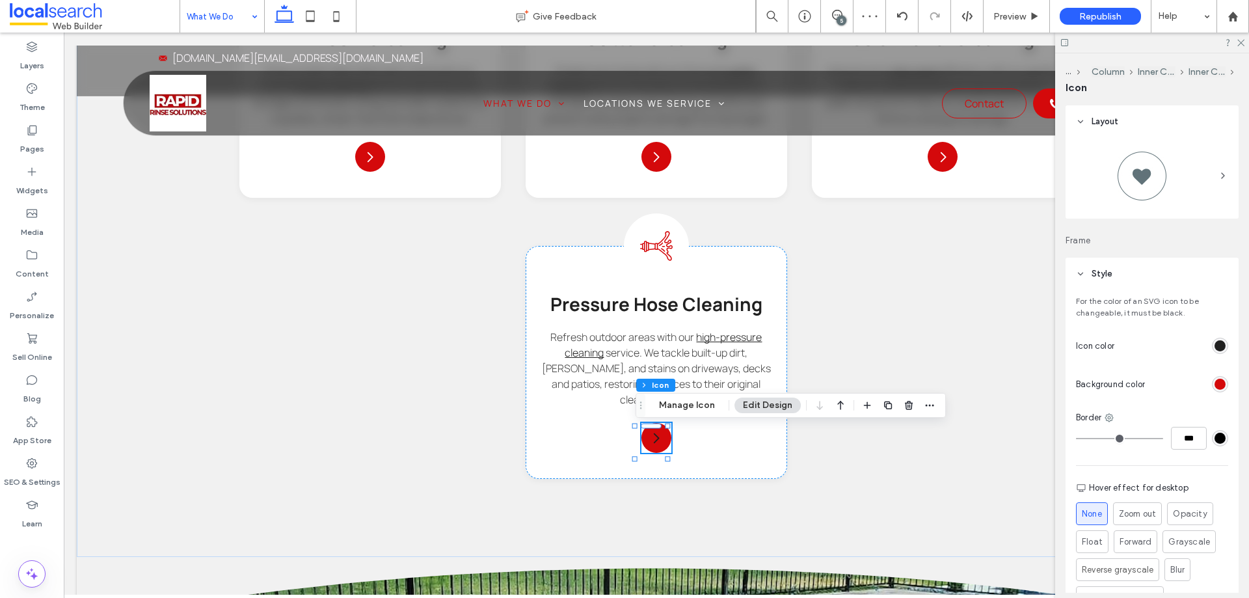
click at [1217, 353] on div "rgb(32, 32, 32)" at bounding box center [1220, 346] width 16 height 16
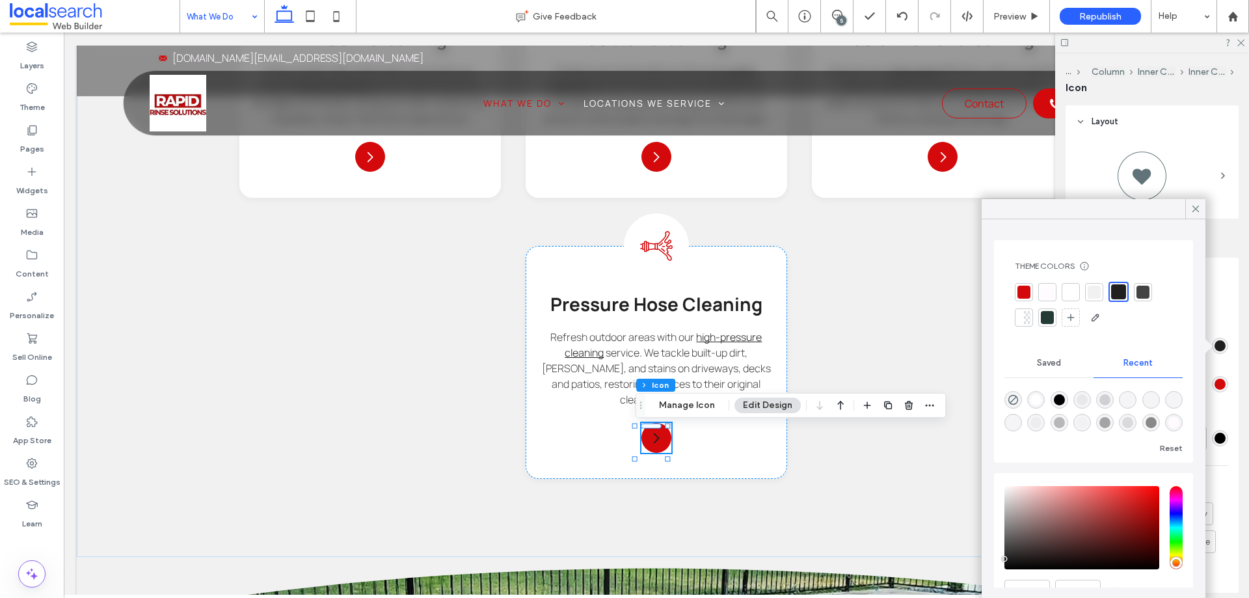
click at [1056, 294] on div at bounding box center [1048, 292] width 18 height 18
click at [1192, 207] on icon at bounding box center [1196, 209] width 12 height 12
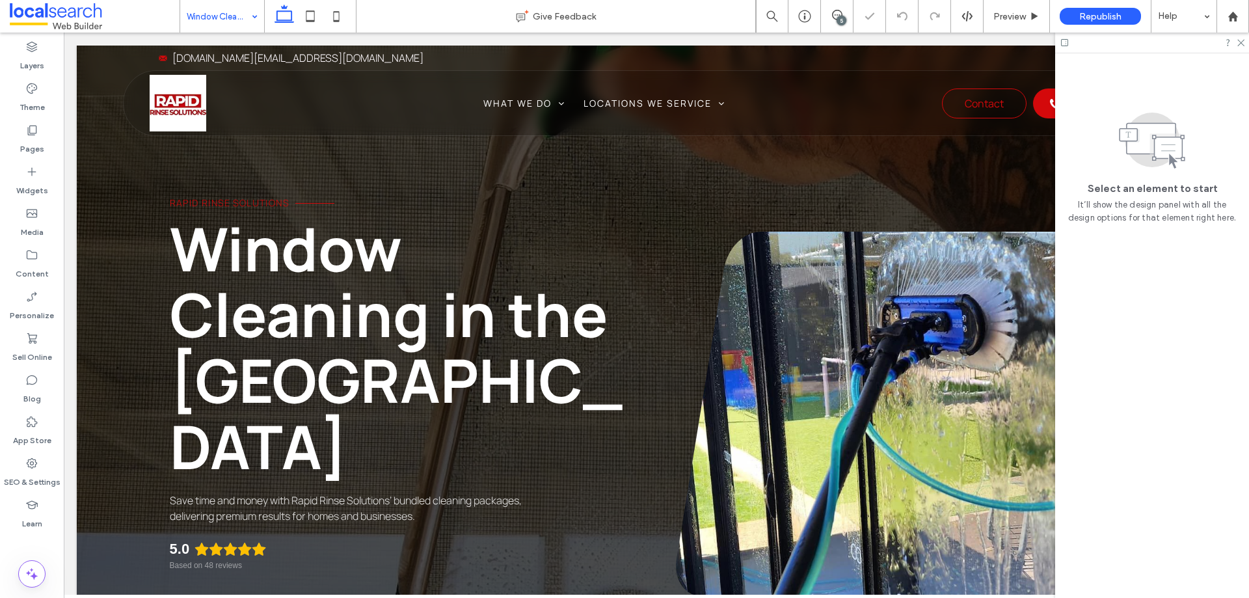
click at [241, 16] on input at bounding box center [219, 16] width 64 height 33
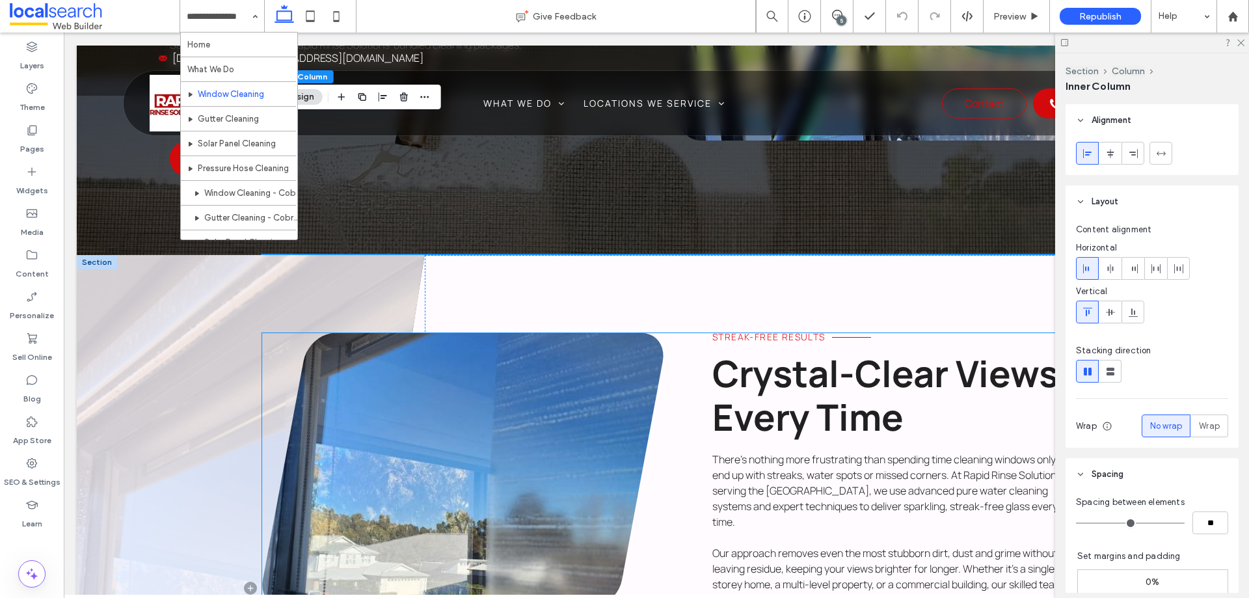
scroll to position [586, 0]
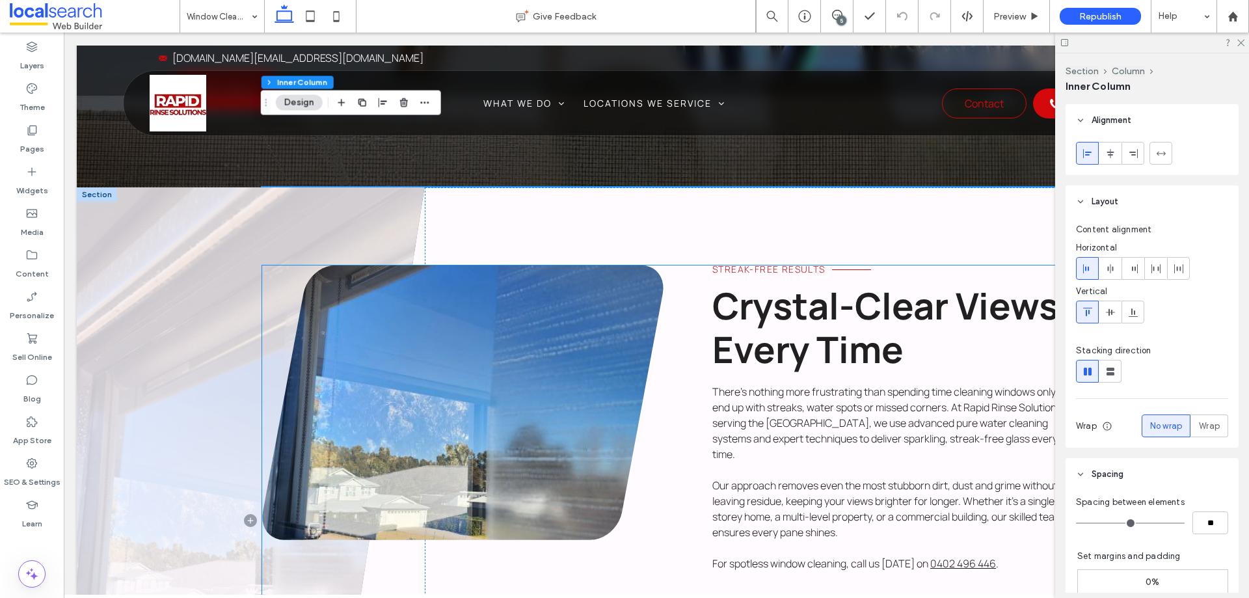
scroll to position [521, 0]
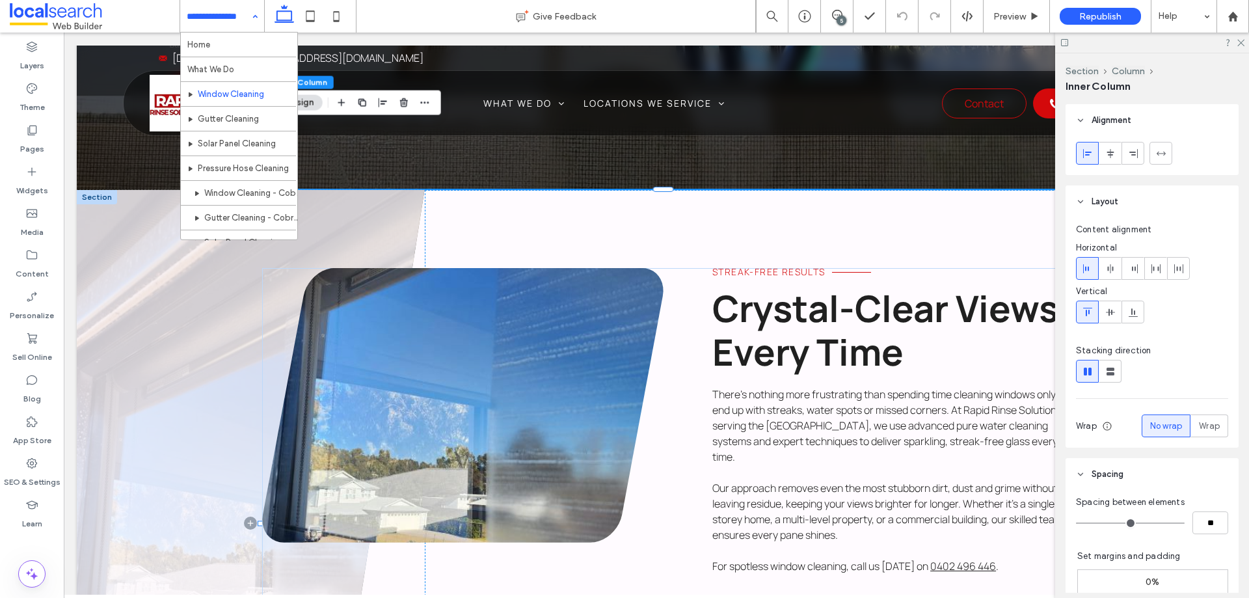
click at [206, 19] on input at bounding box center [219, 16] width 64 height 33
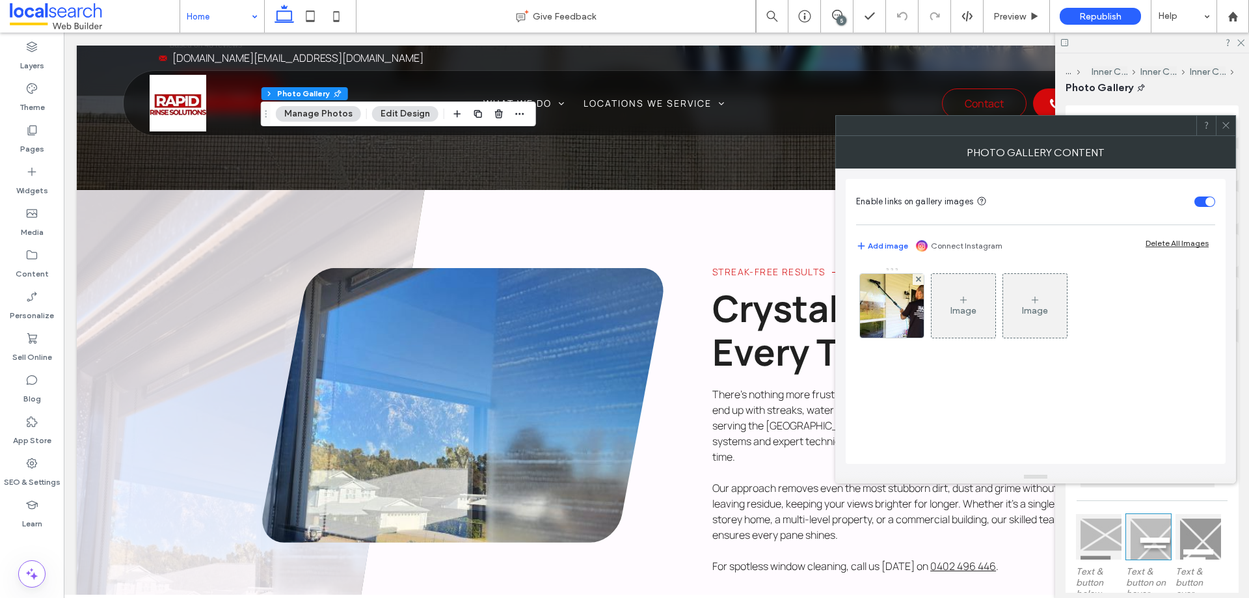
click at [1229, 128] on use at bounding box center [1226, 125] width 7 height 7
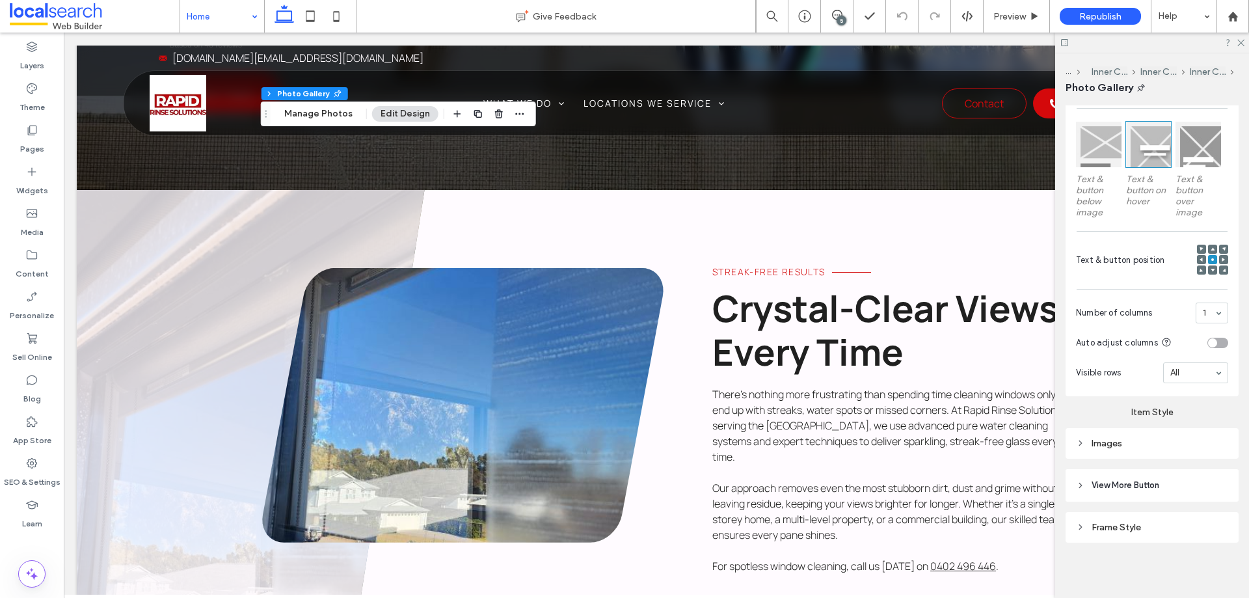
click at [1123, 445] on div "Images" at bounding box center [1152, 443] width 152 height 11
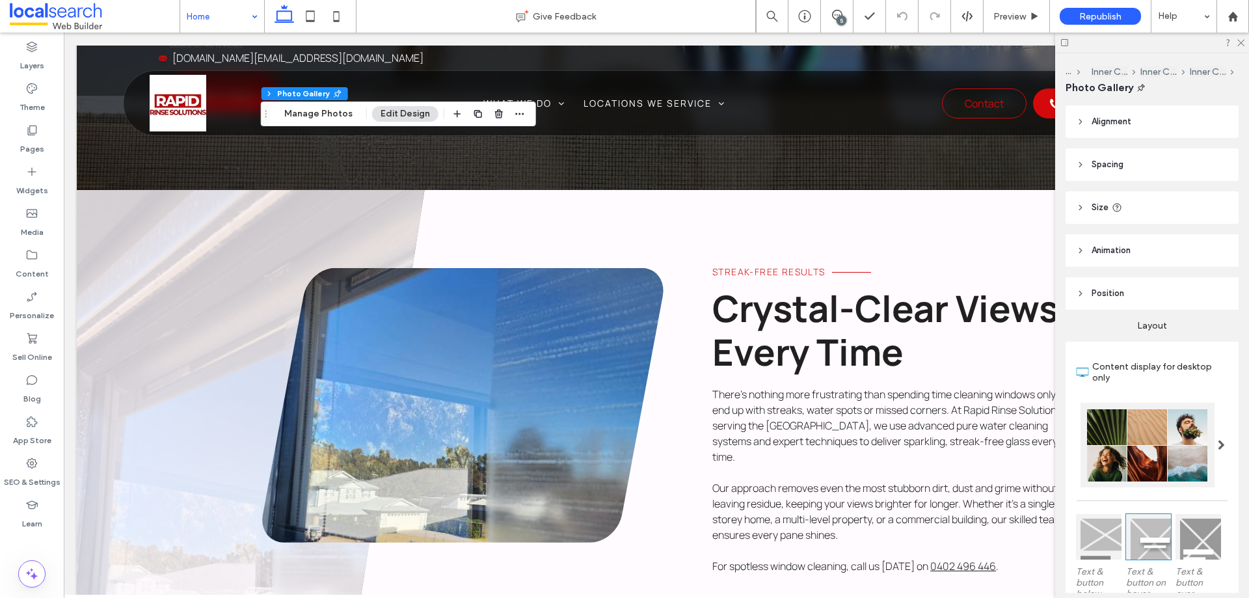
click at [1116, 301] on header "Position" at bounding box center [1152, 293] width 173 height 33
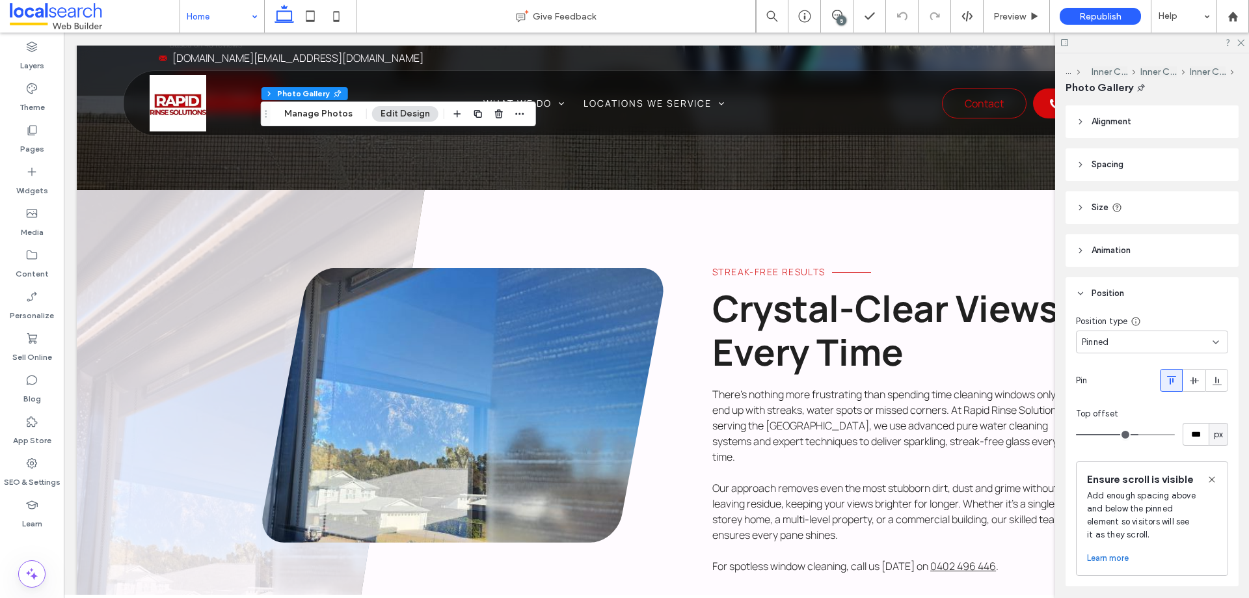
click at [1140, 341] on div "Pinned" at bounding box center [1147, 342] width 131 height 13
click at [1129, 367] on div "Default" at bounding box center [1149, 364] width 144 height 23
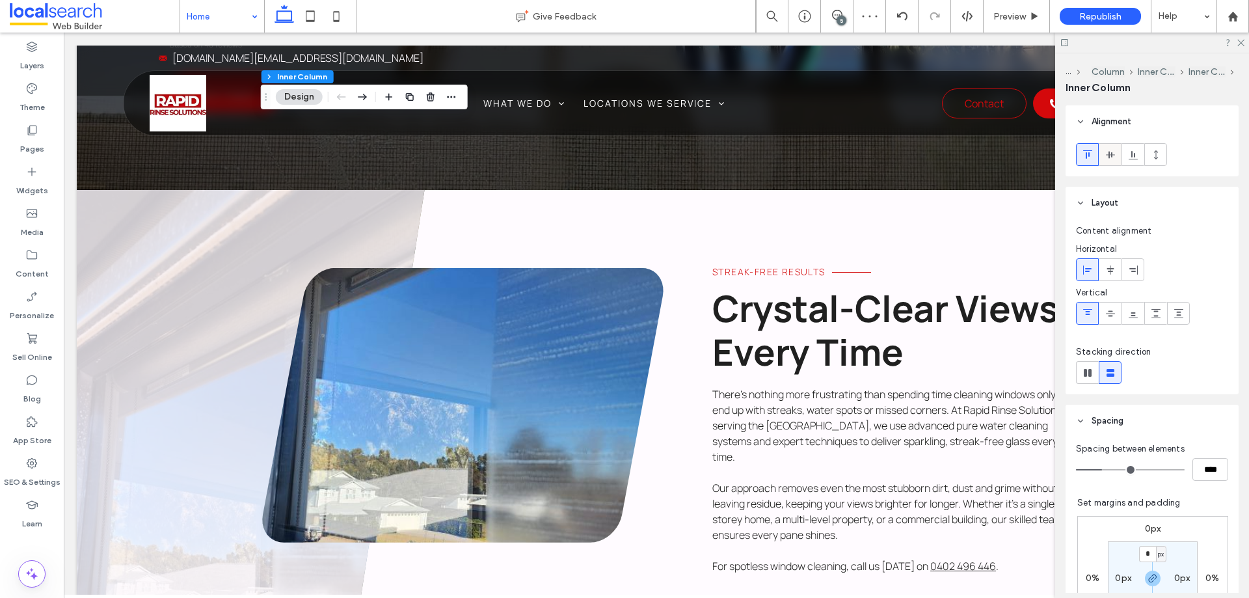
click at [1108, 156] on icon at bounding box center [1111, 155] width 10 height 10
click at [1085, 156] on icon at bounding box center [1088, 155] width 10 height 10
click at [1112, 309] on icon at bounding box center [1111, 313] width 10 height 10
click at [1240, 40] on icon at bounding box center [1240, 42] width 8 height 8
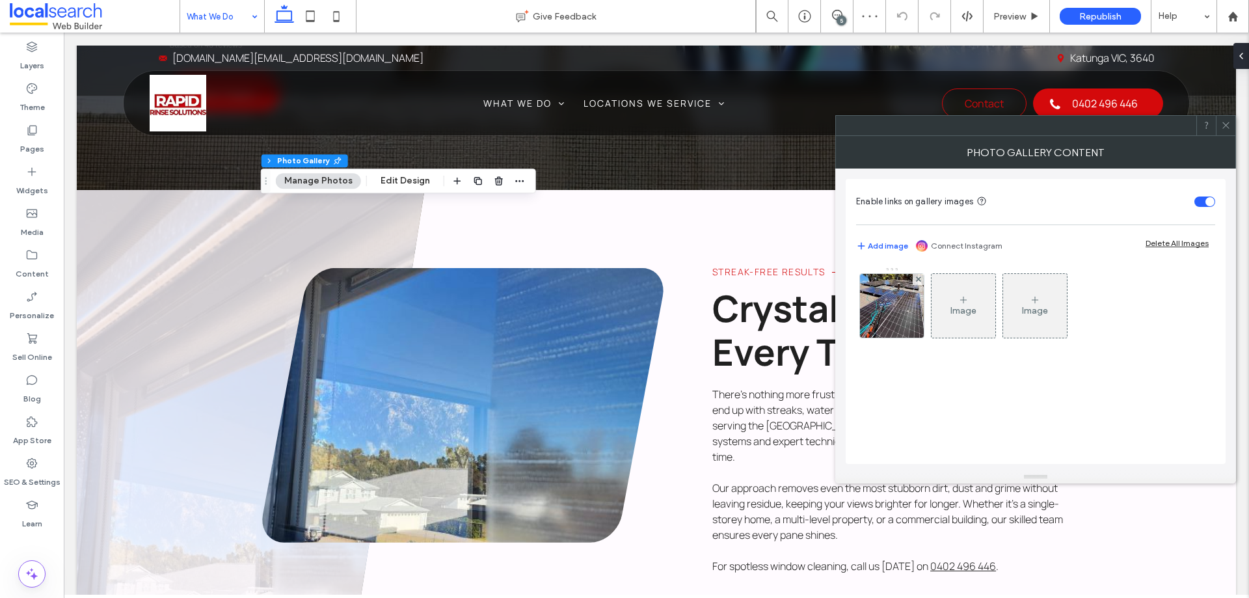
drag, startPoint x: 244, startPoint y: 70, endPoint x: 1229, endPoint y: 115, distance: 986.3
click at [1229, 120] on icon at bounding box center [1226, 125] width 10 height 10
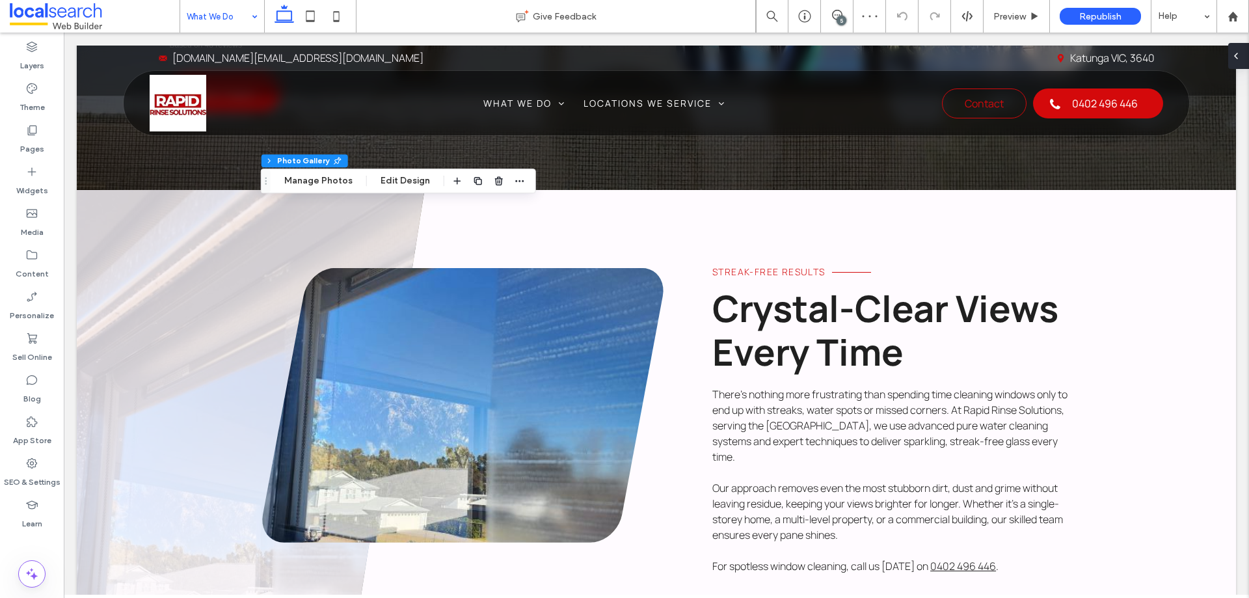
click at [1246, 51] on div at bounding box center [1239, 56] width 21 height 26
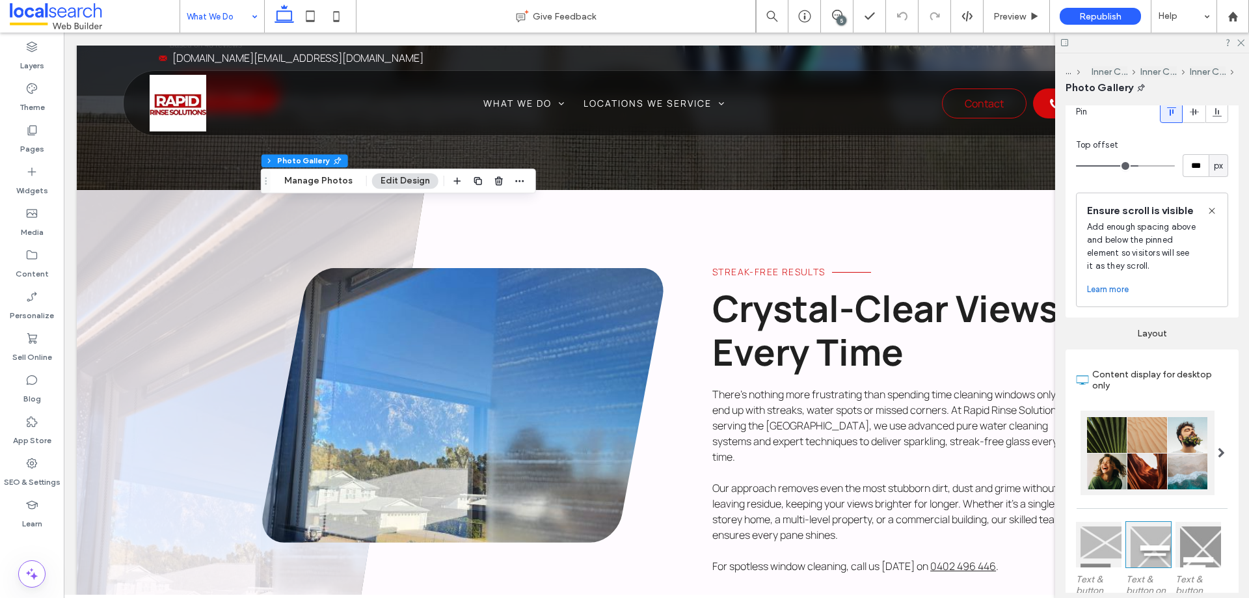
scroll to position [195, 0]
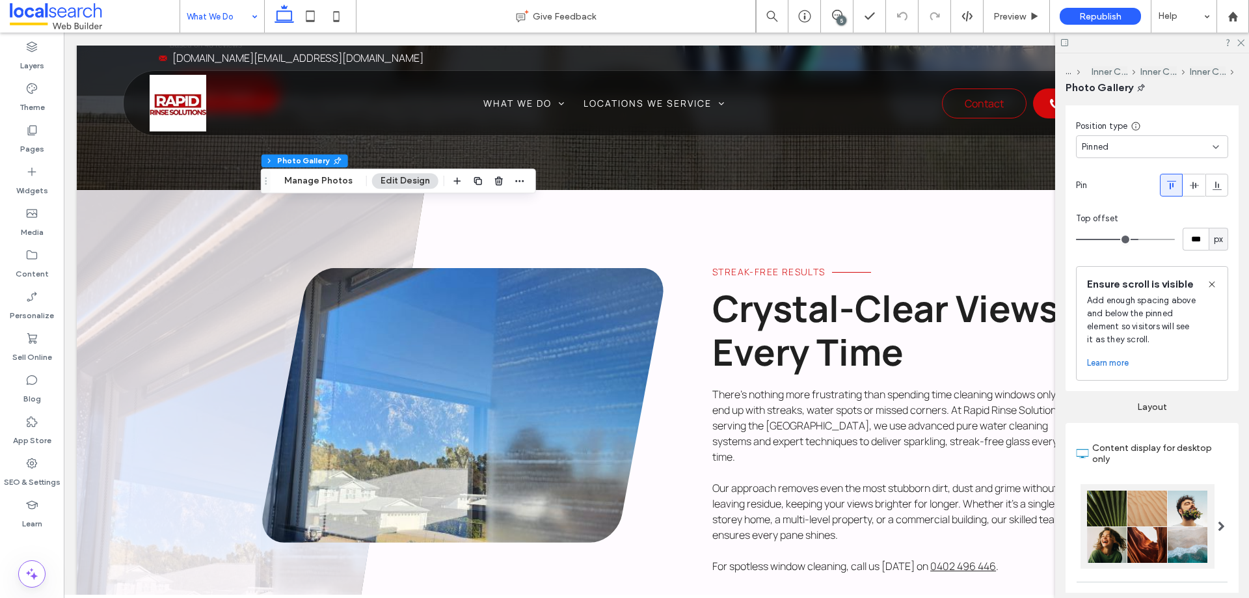
click at [1125, 141] on div "Pinned" at bounding box center [1147, 147] width 131 height 13
click at [1113, 166] on div "Default" at bounding box center [1149, 169] width 144 height 23
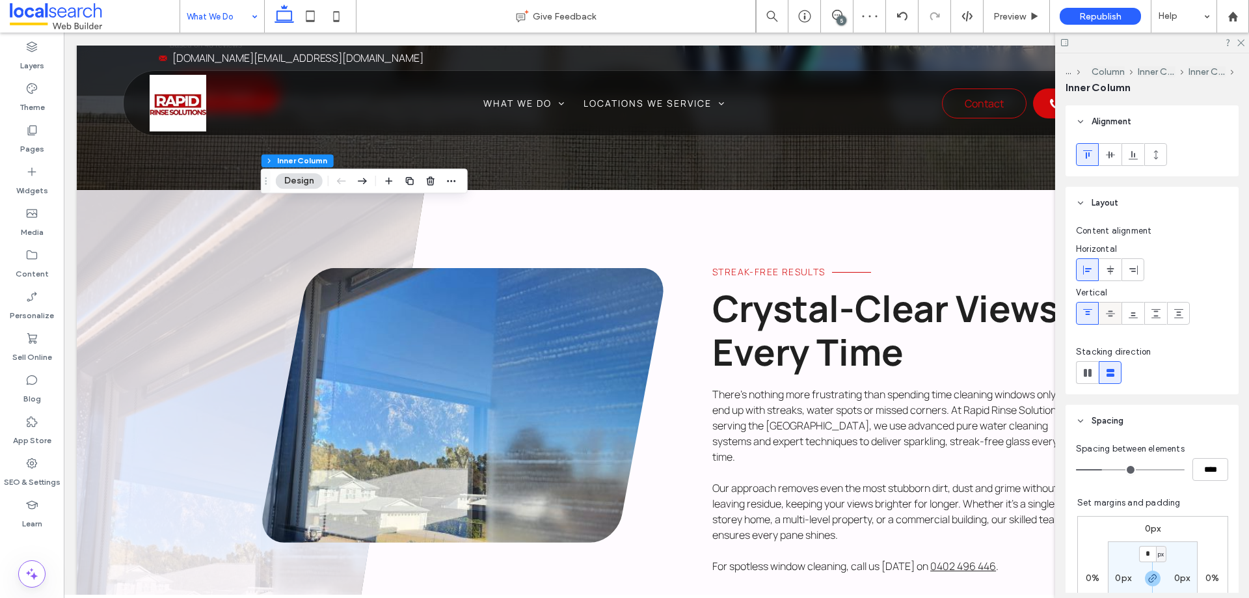
click at [1112, 317] on icon at bounding box center [1111, 313] width 10 height 10
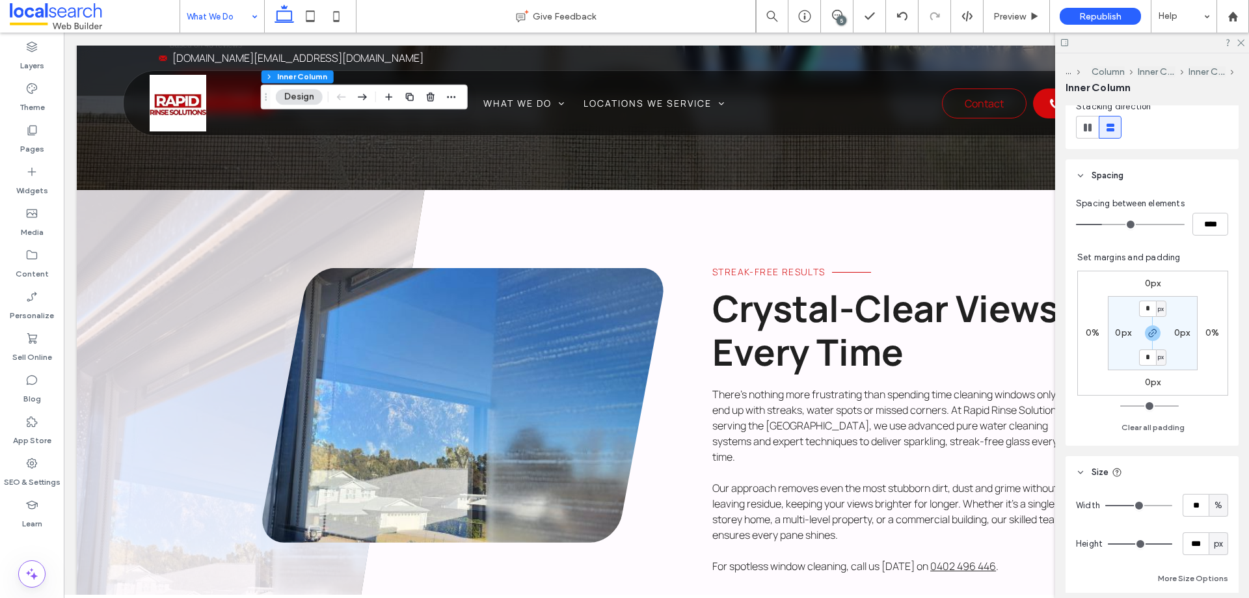
scroll to position [260, 0]
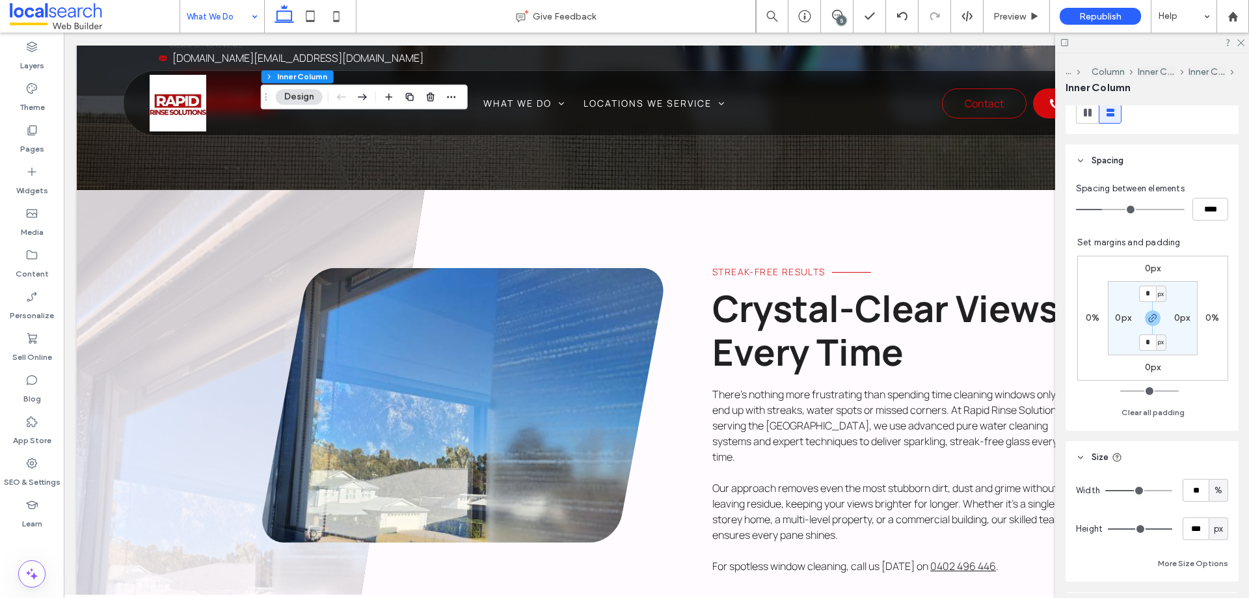
type input "***"
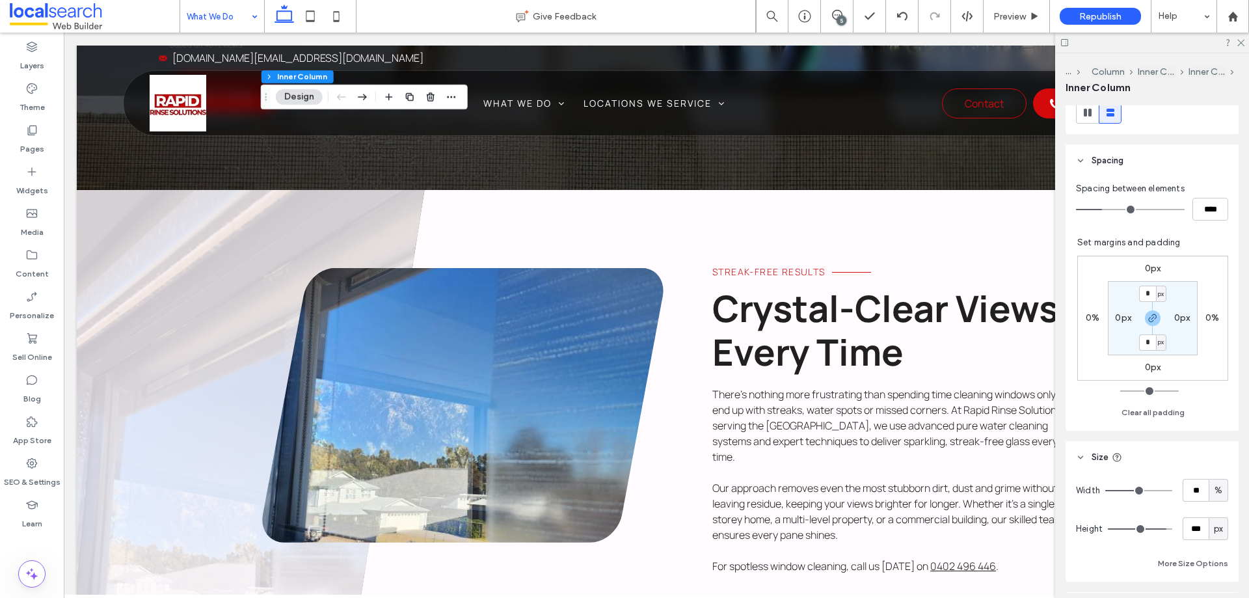
type input "***"
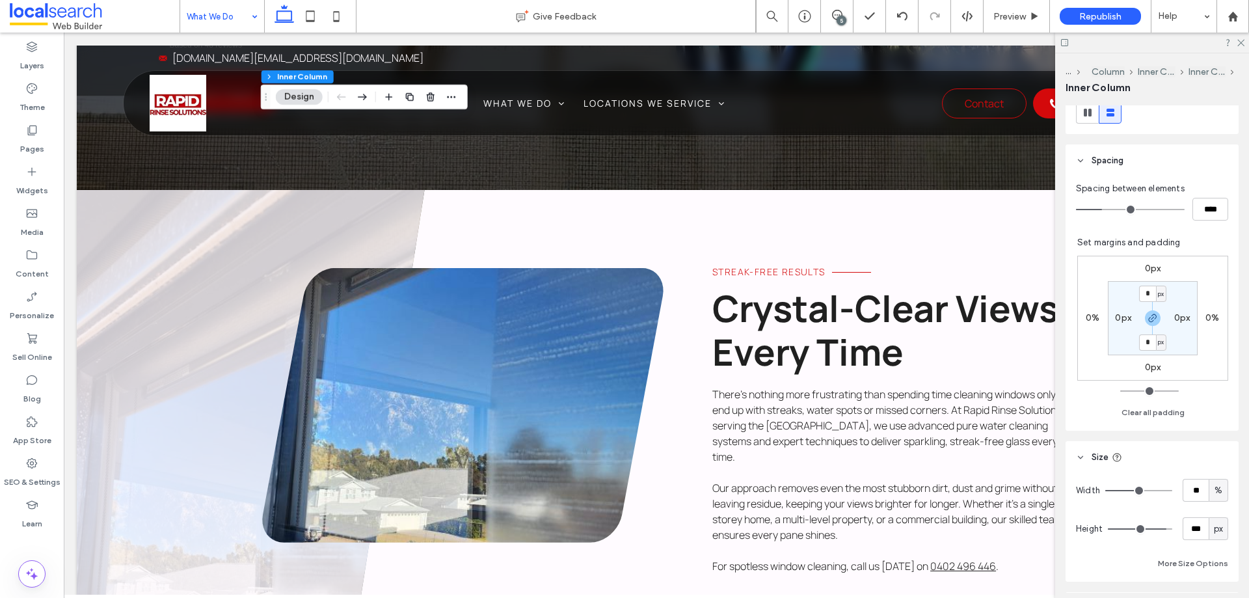
type input "***"
type input "**"
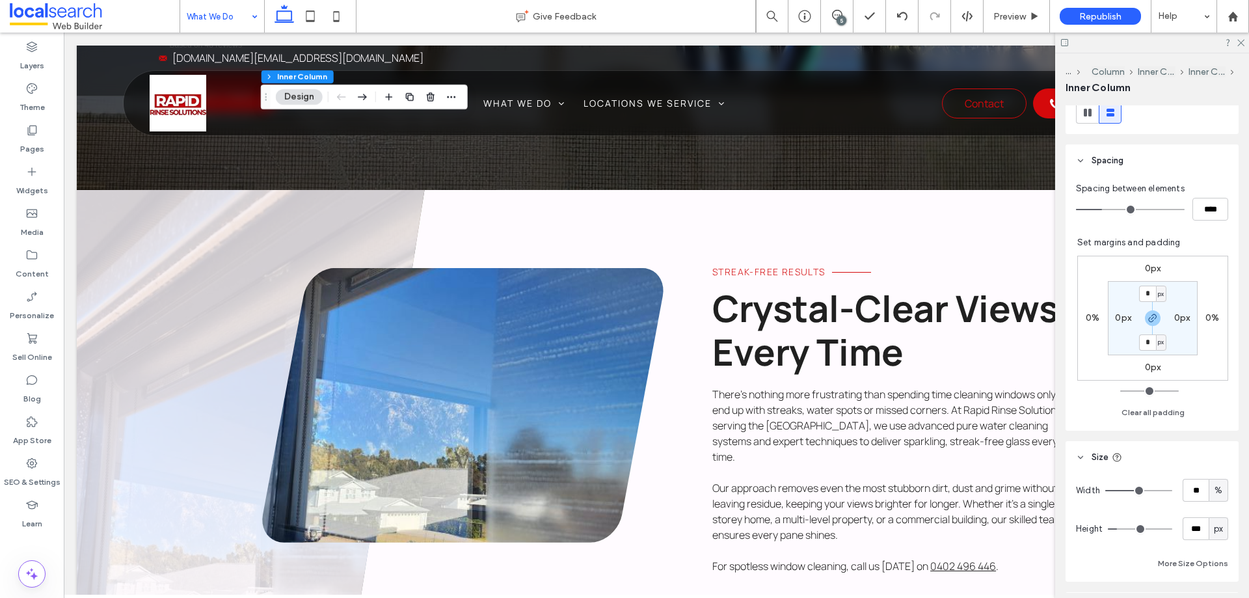
type input "**"
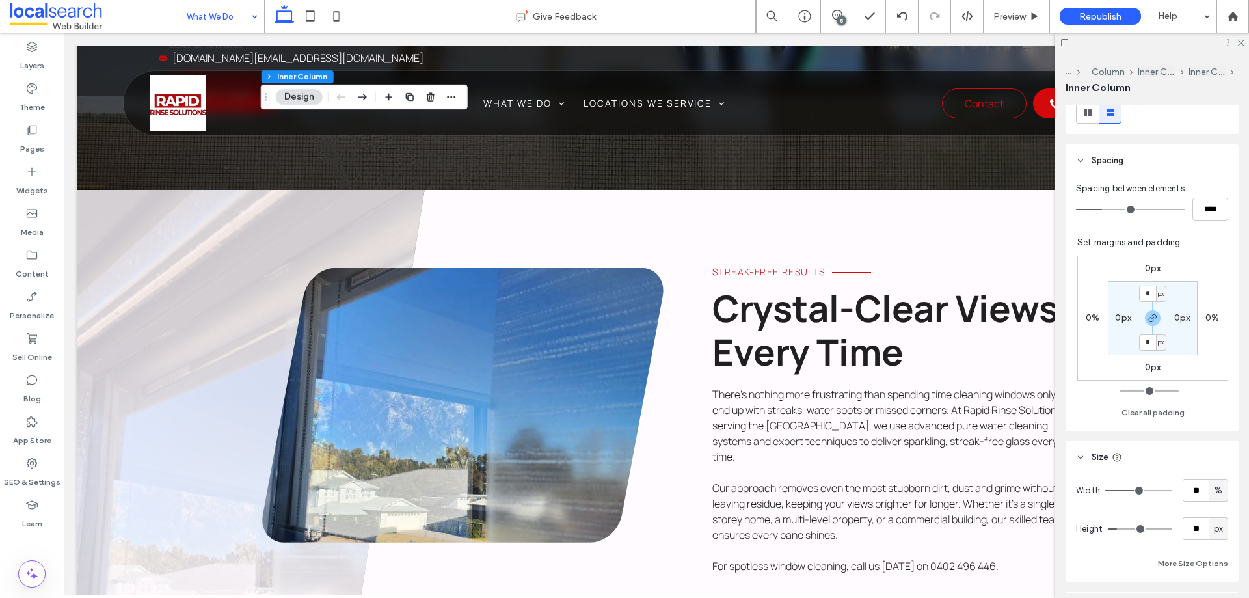
type input "*"
drag, startPoint x: 1156, startPoint y: 527, endPoint x: 1097, endPoint y: 523, distance: 60.0
click at [1108, 528] on input "range" at bounding box center [1140, 528] width 64 height 1
type input "*"
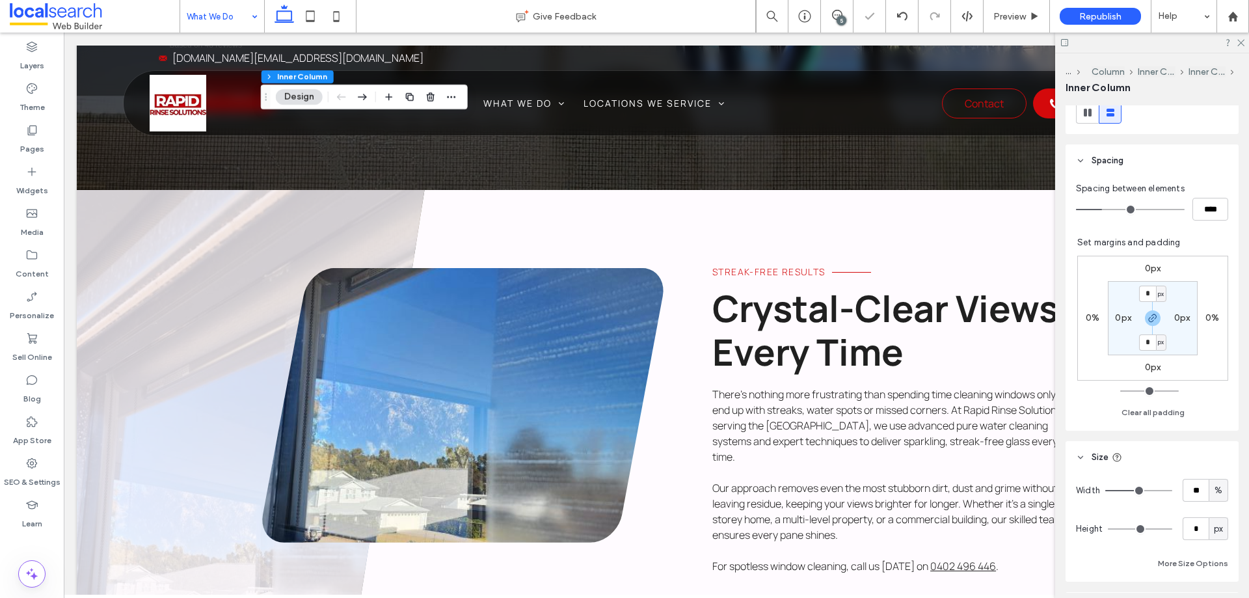
type input "*"
type input "**"
type input "***"
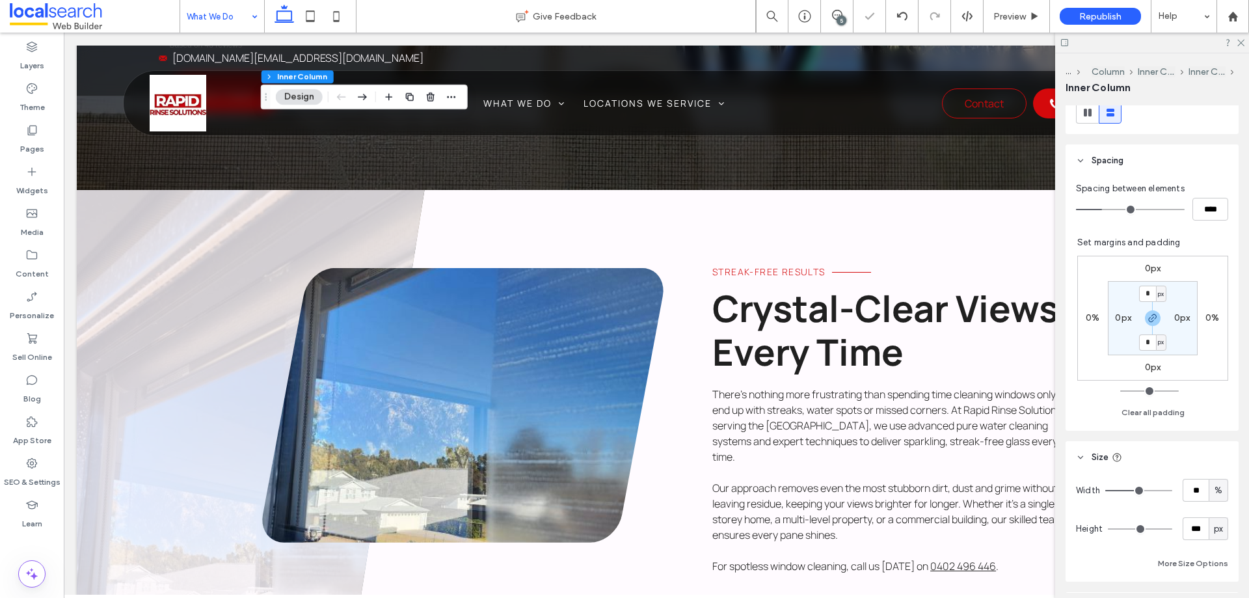
type input "***"
drag, startPoint x: 1110, startPoint y: 523, endPoint x: 1129, endPoint y: 526, distance: 19.1
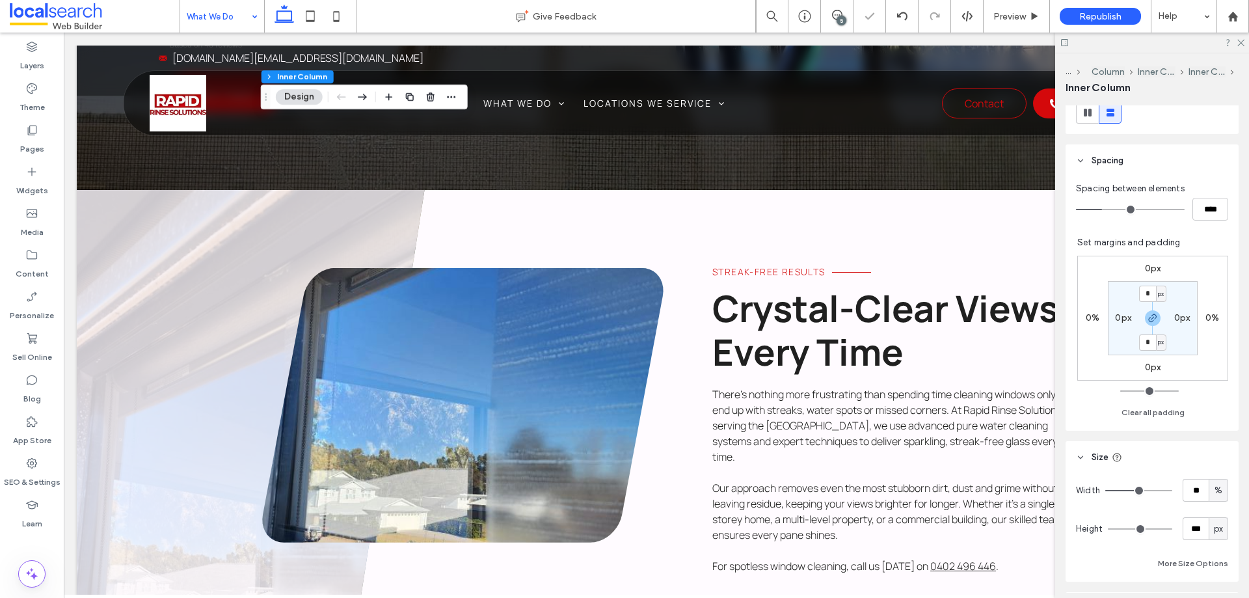
type input "***"
click at [1129, 528] on input "range" at bounding box center [1140, 528] width 64 height 1
type input "***"
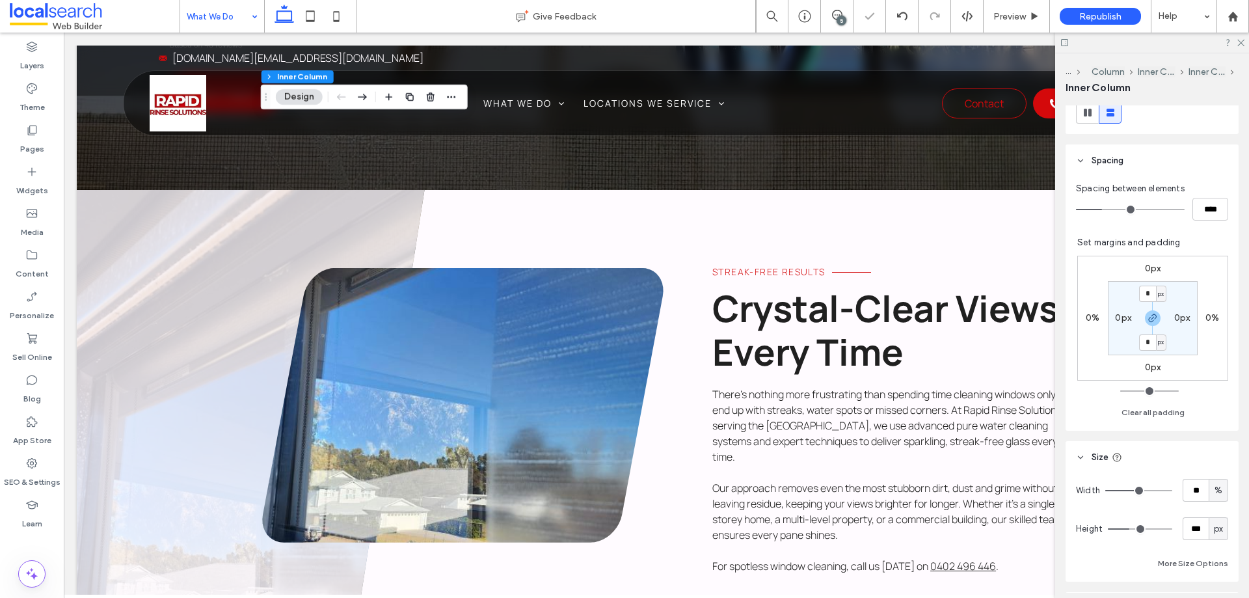
type input "***"
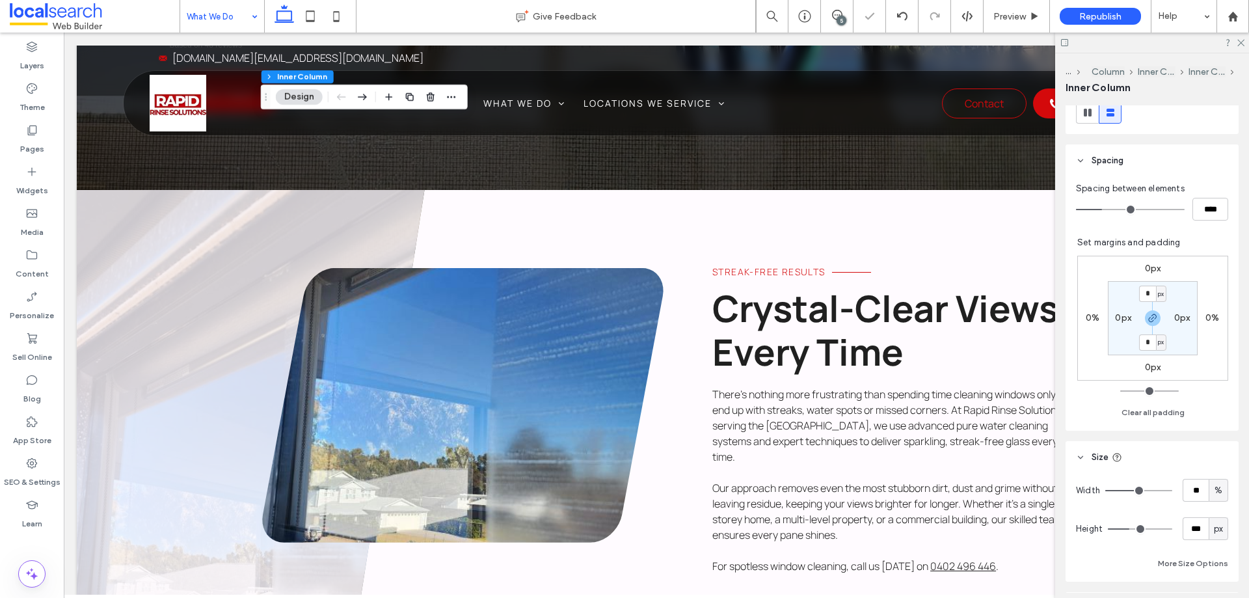
type input "***"
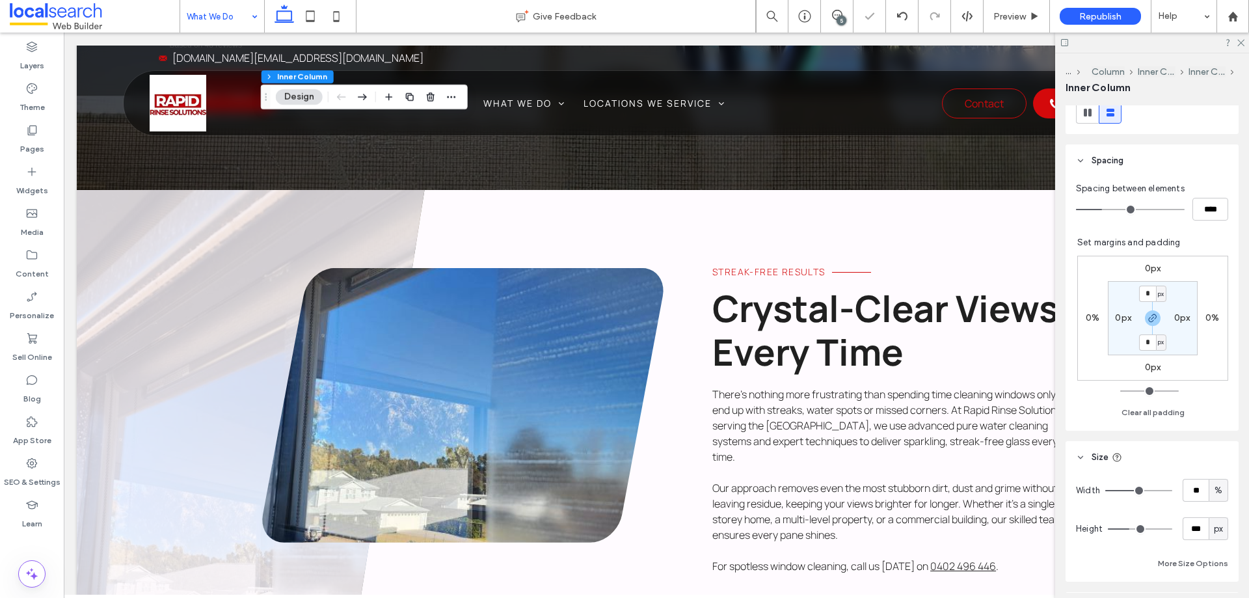
type input "***"
drag, startPoint x: 1129, startPoint y: 526, endPoint x: 1146, endPoint y: 527, distance: 17.0
click at [1146, 528] on input "range" at bounding box center [1140, 528] width 64 height 1
type input "***"
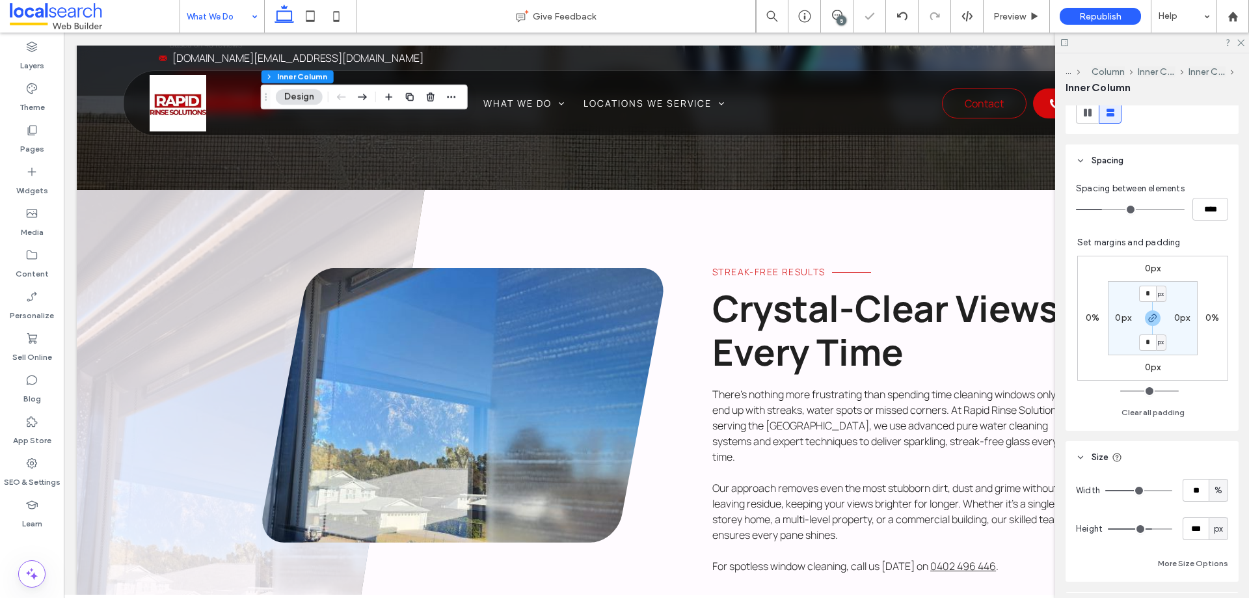
type input "***"
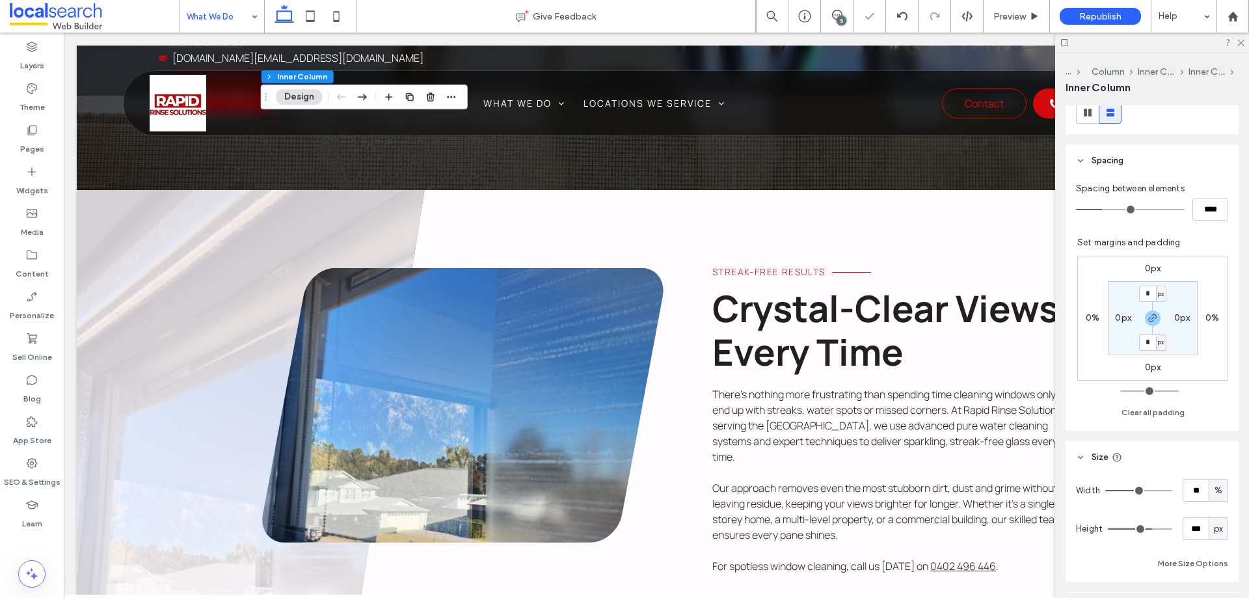
type input "***"
click at [1149, 528] on input "range" at bounding box center [1140, 528] width 64 height 1
type input "***"
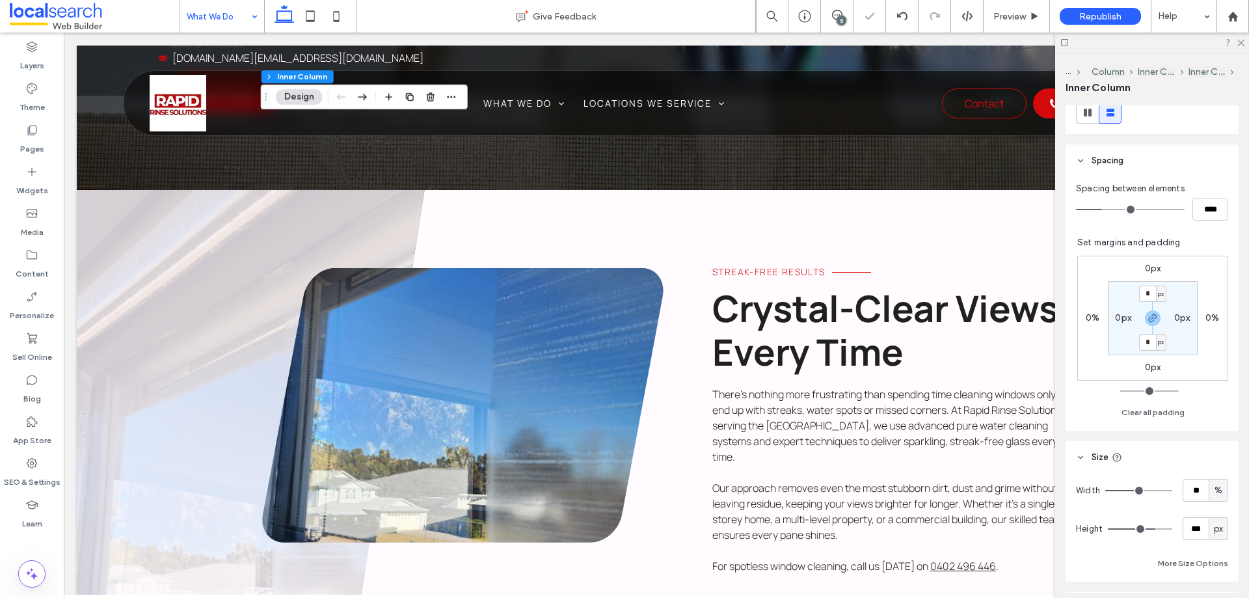
type input "***"
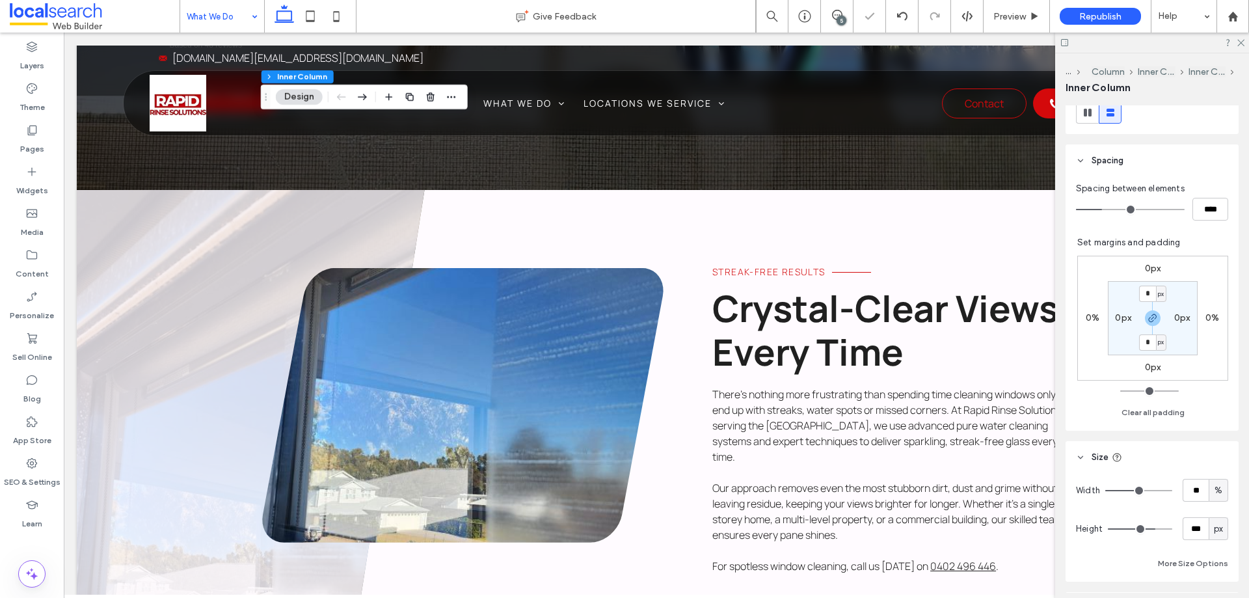
type input "***"
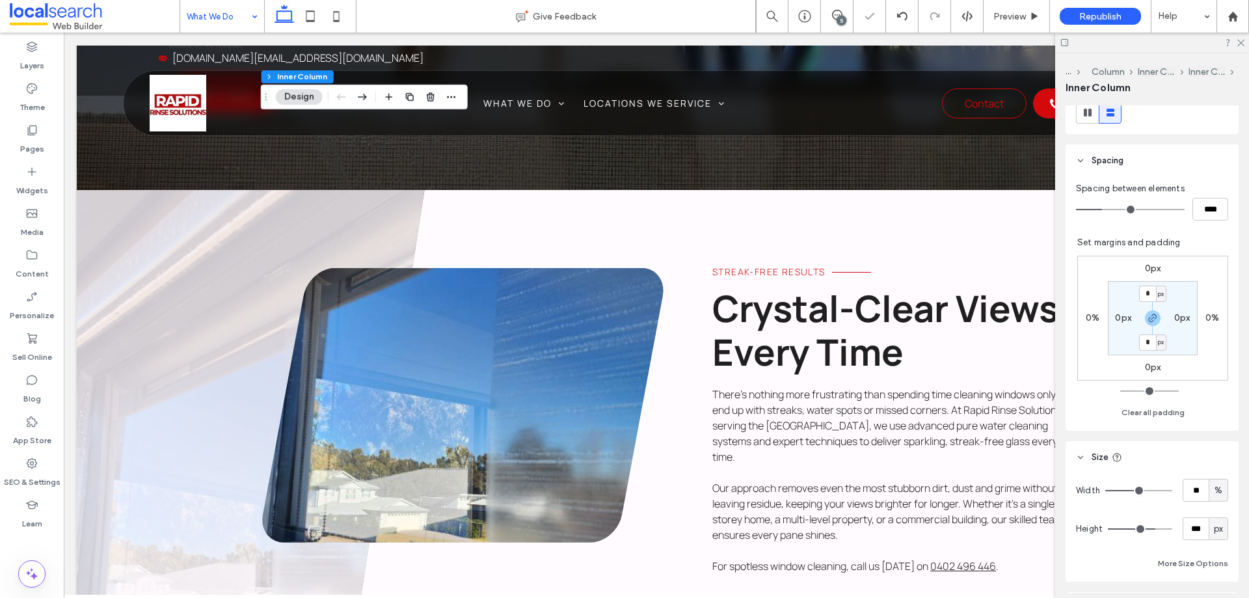
type input "***"
drag, startPoint x: 1149, startPoint y: 526, endPoint x: 1160, endPoint y: 527, distance: 11.1
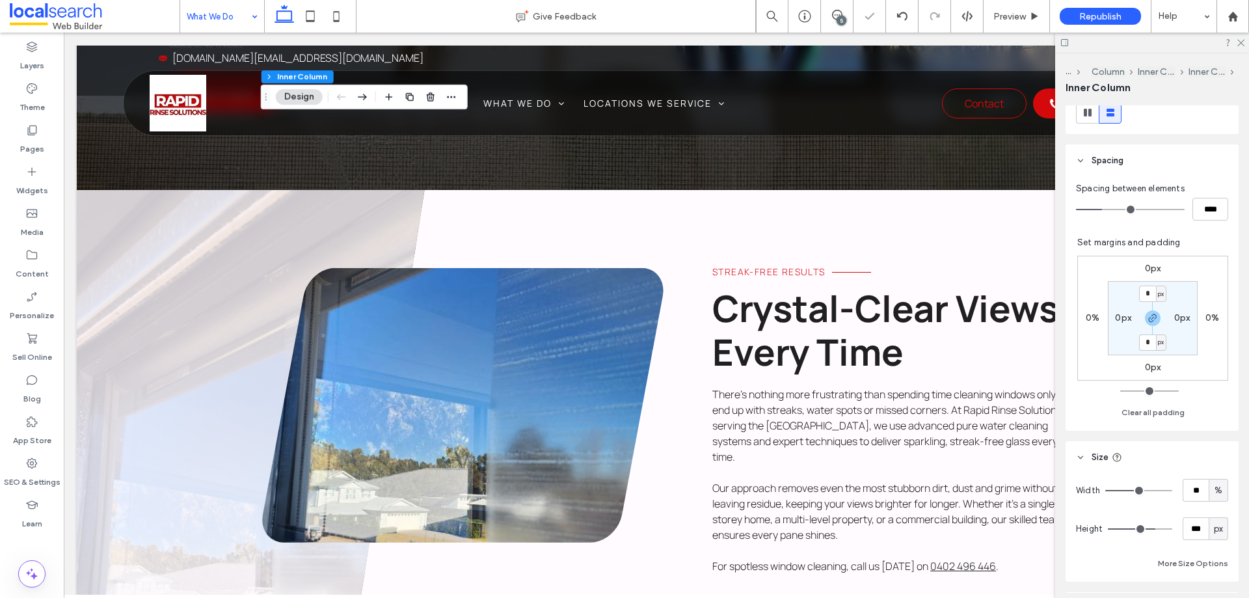
click at [1160, 528] on input "range" at bounding box center [1140, 528] width 64 height 1
type input "***"
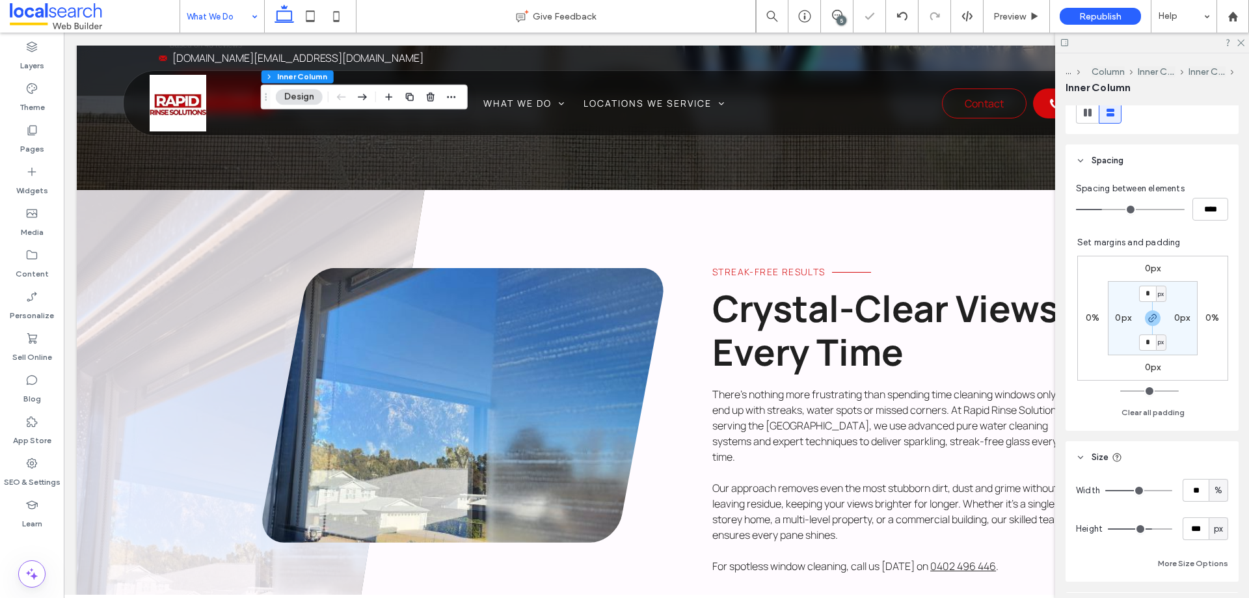
type input "***"
click at [1146, 530] on input "range" at bounding box center [1140, 528] width 64 height 1
click at [310, 13] on icon at bounding box center [310, 16] width 26 height 26
type input "***"
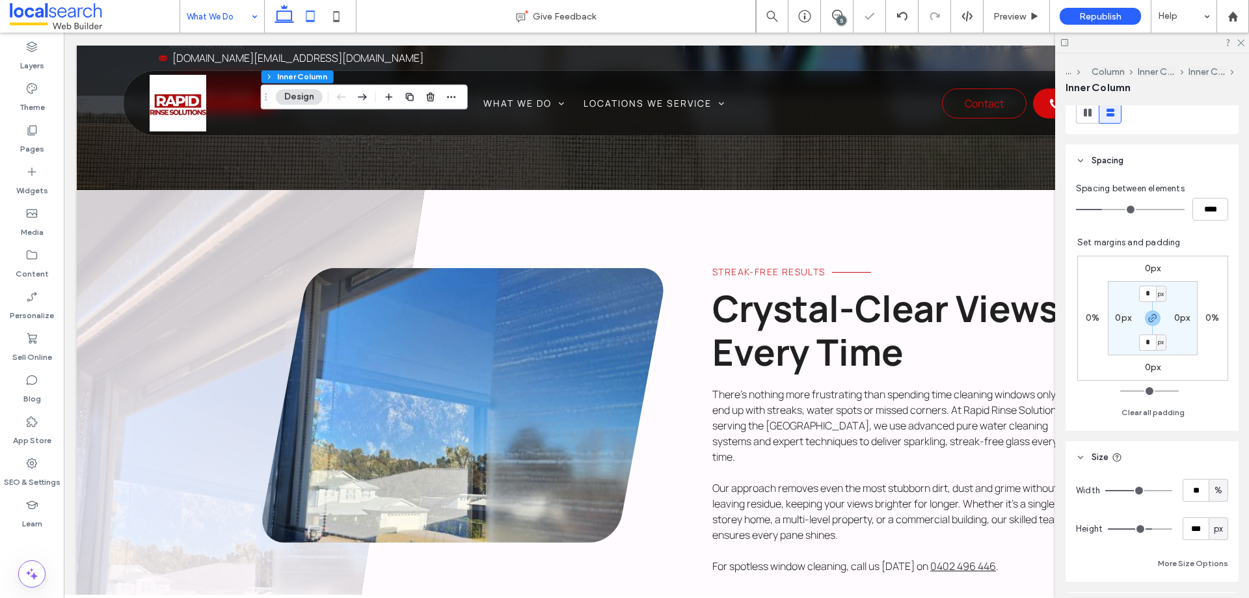
type input "*"
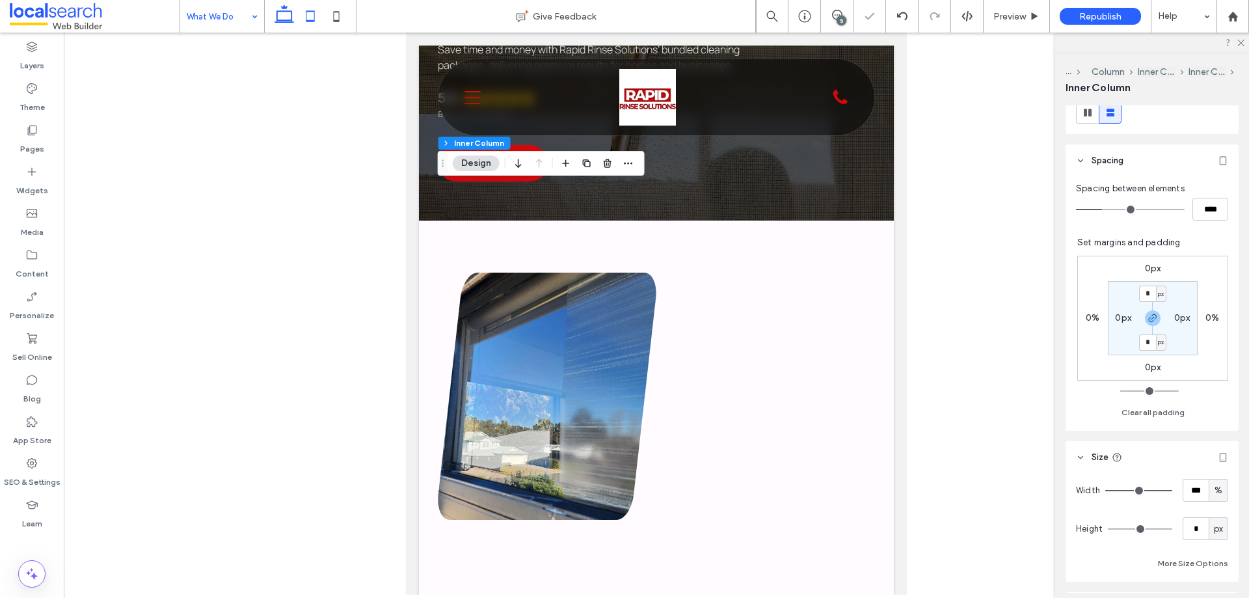
click at [288, 17] on icon at bounding box center [284, 16] width 26 height 26
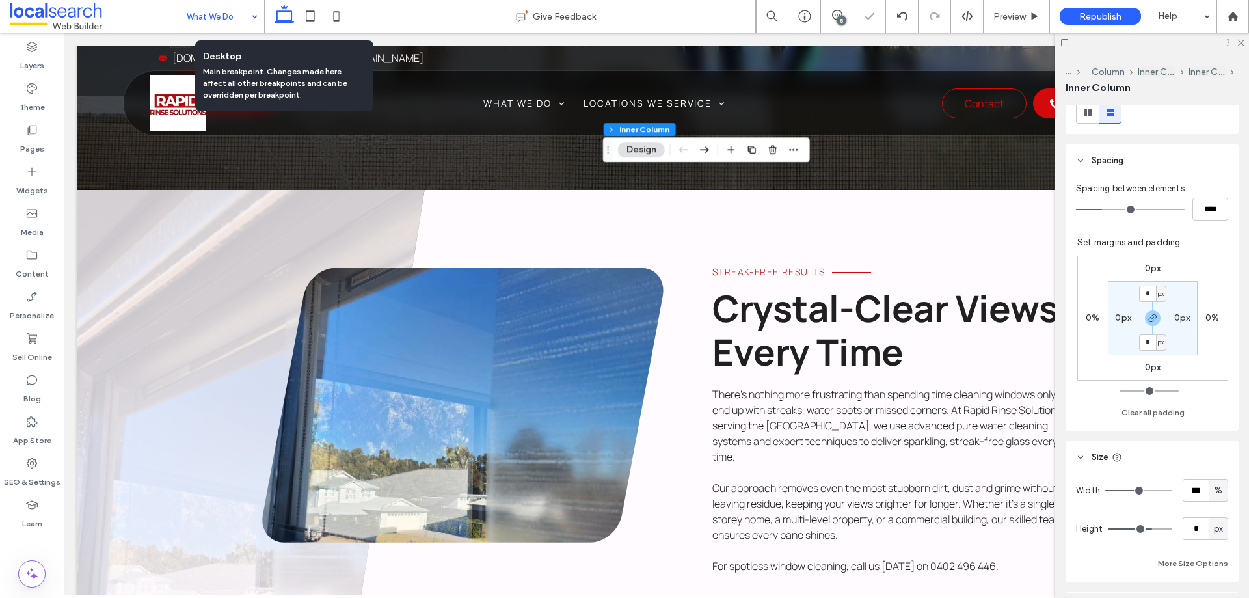
type input "**"
type input "***"
type input "**"
type input "***"
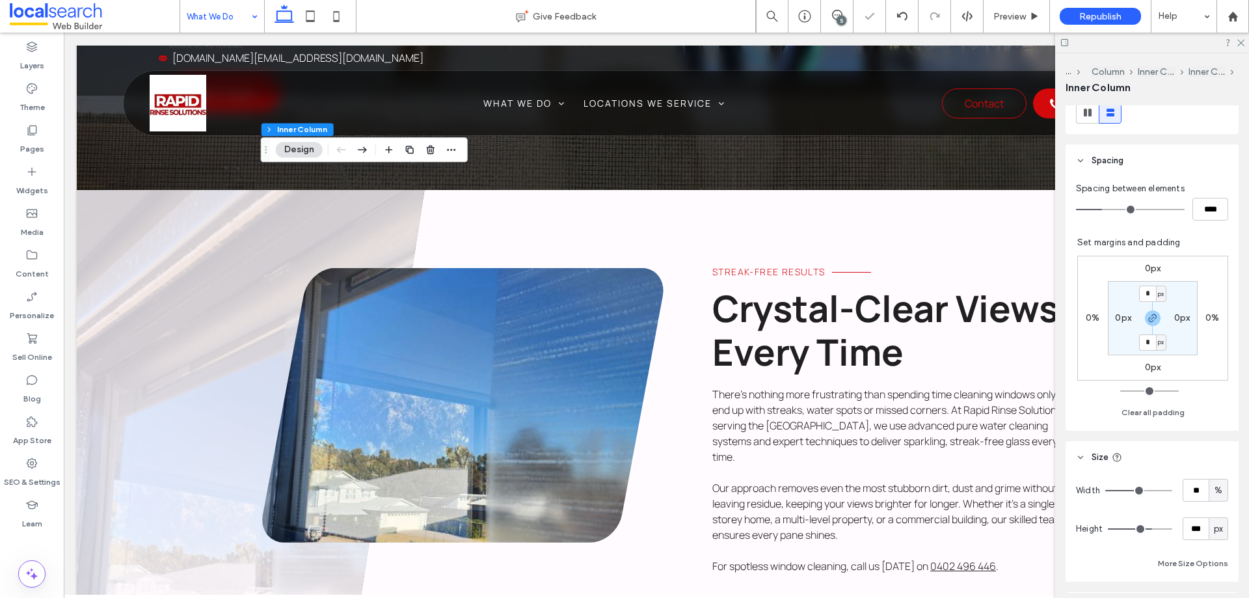
type input "***"
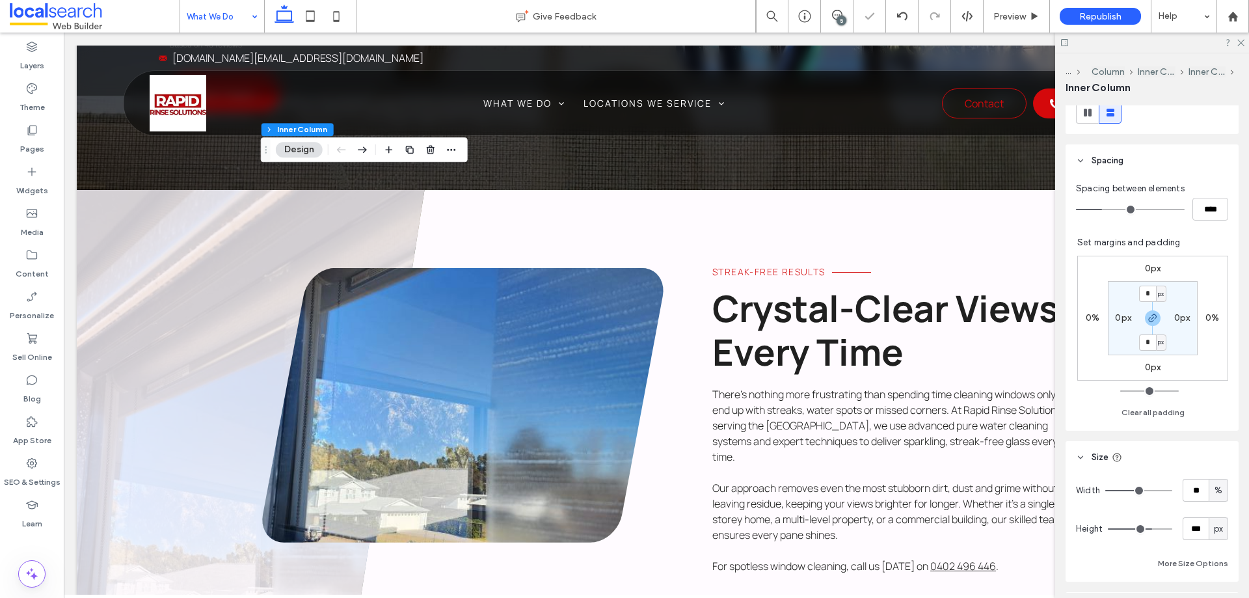
type input "***"
drag, startPoint x: 1143, startPoint y: 532, endPoint x: 1249, endPoint y: 538, distance: 106.3
click at [1173, 530] on input "range" at bounding box center [1140, 528] width 64 height 1
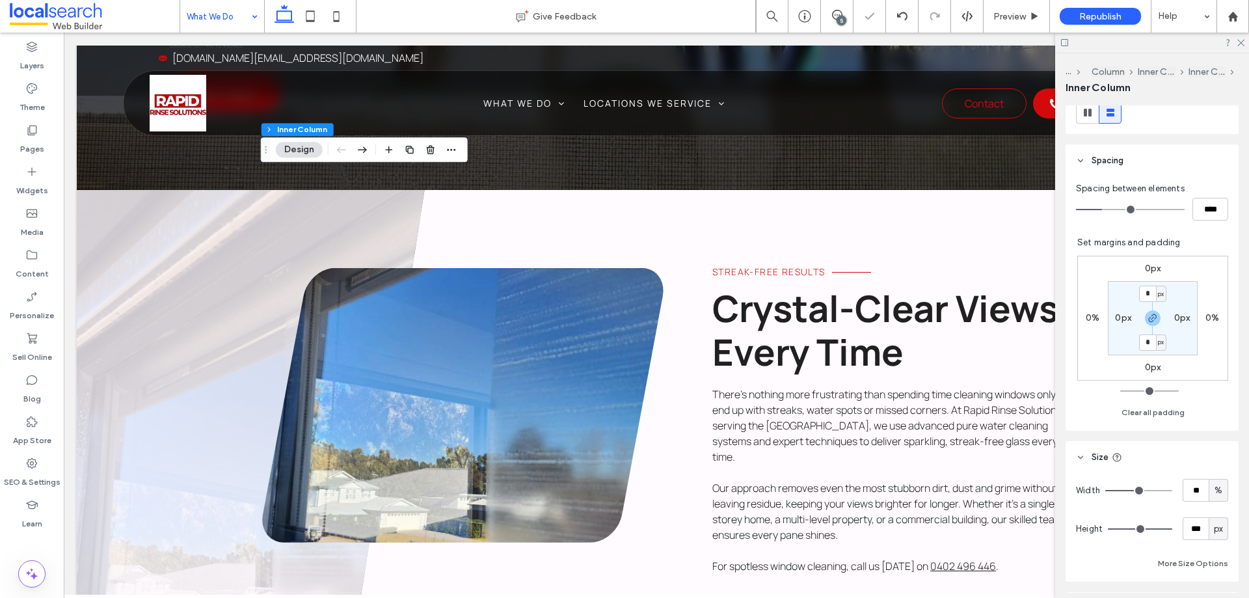
type input "***"
click at [1146, 528] on input "range" at bounding box center [1140, 528] width 64 height 1
type input "***"
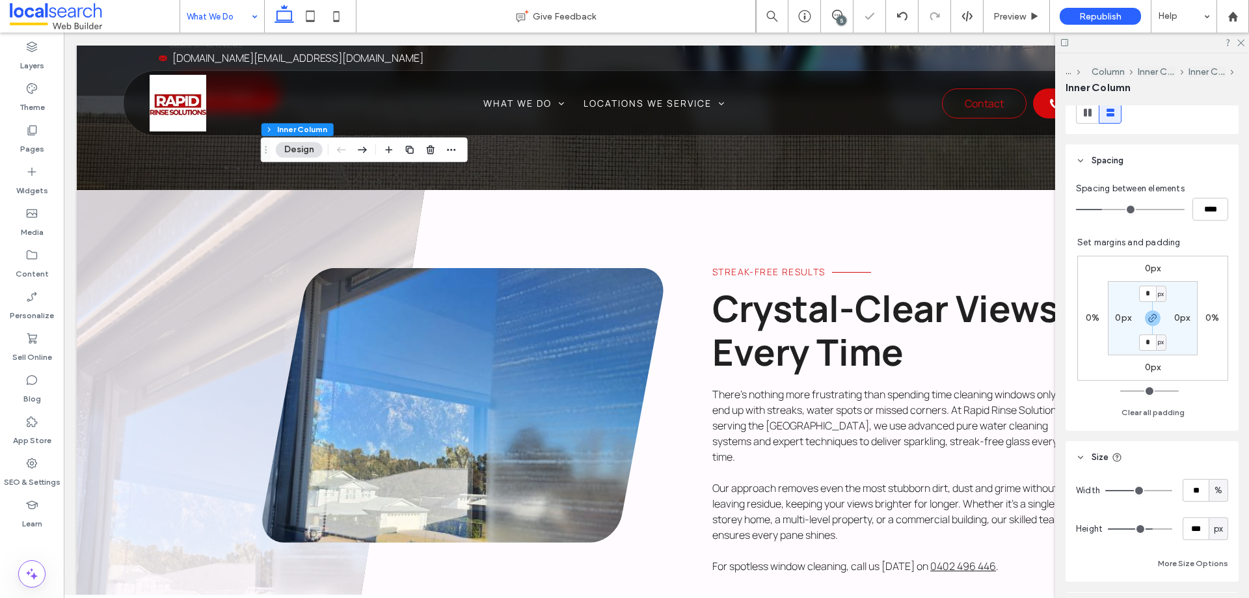
type input "***"
click at [1149, 528] on input "range" at bounding box center [1140, 528] width 64 height 1
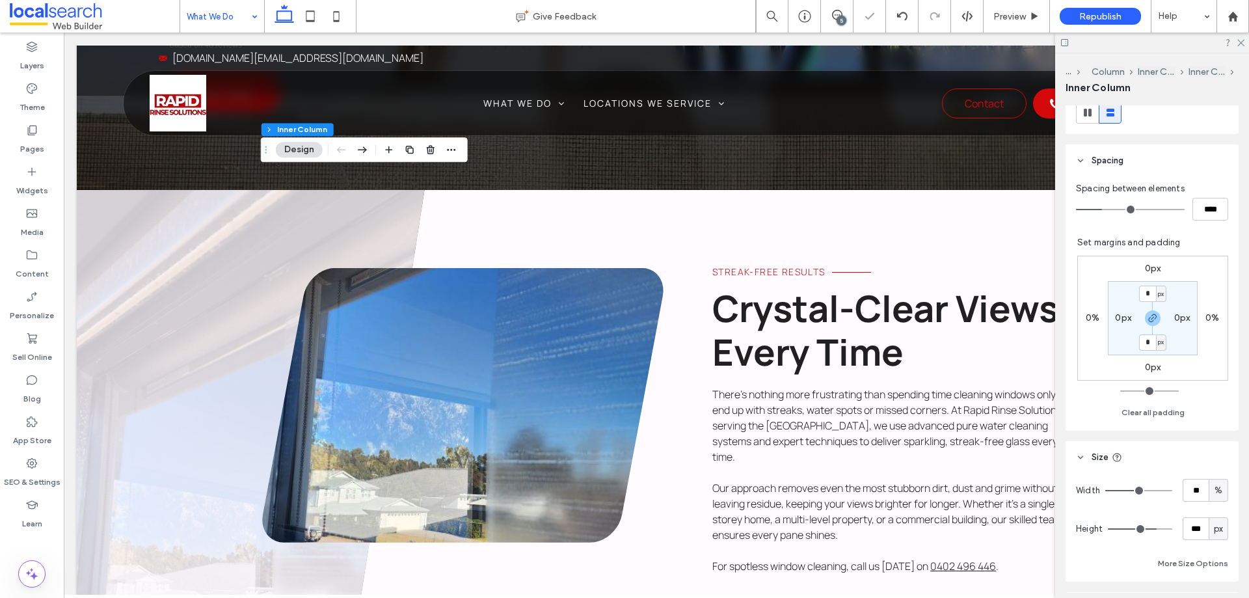
type input "***"
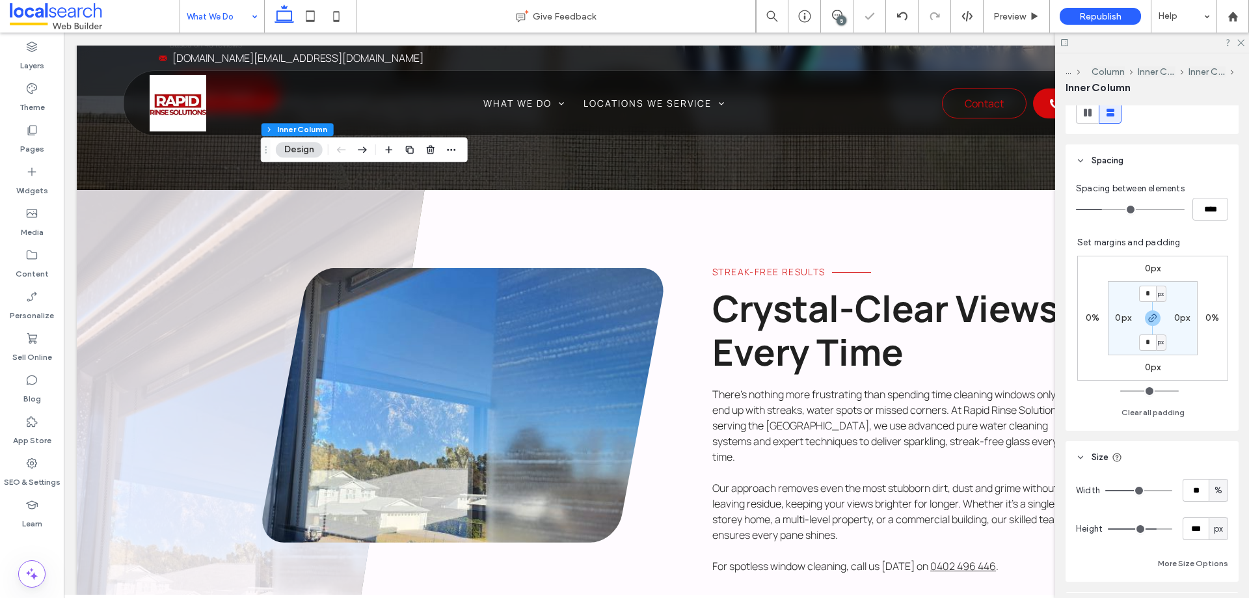
type input "***"
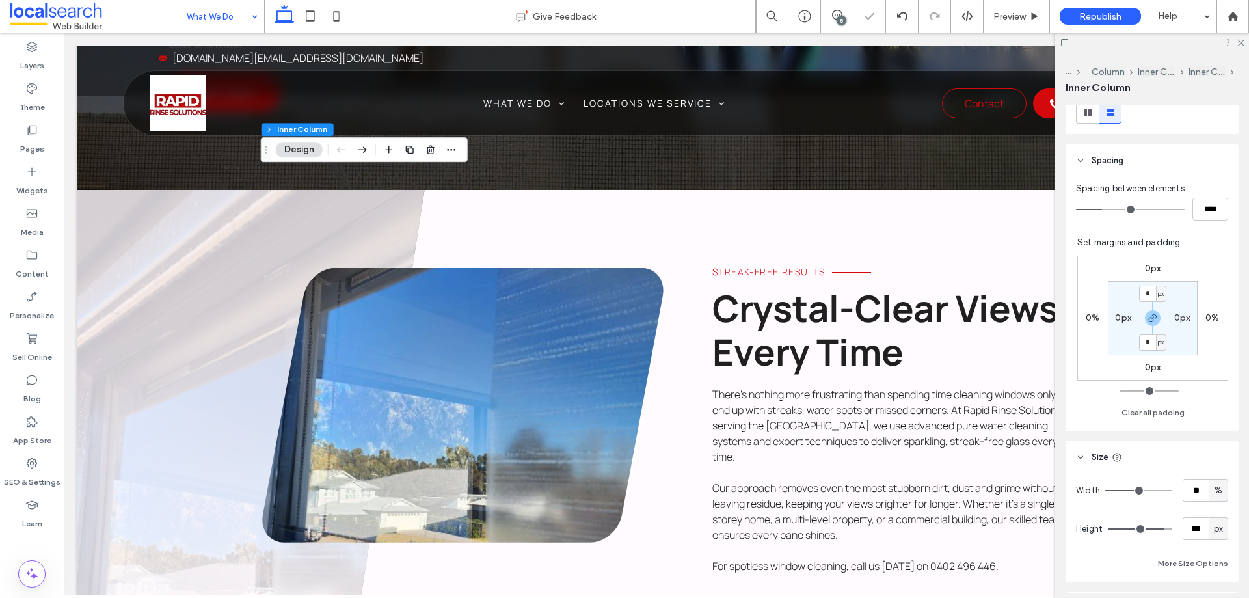
click at [1155, 528] on input "range" at bounding box center [1140, 528] width 64 height 1
type input "***"
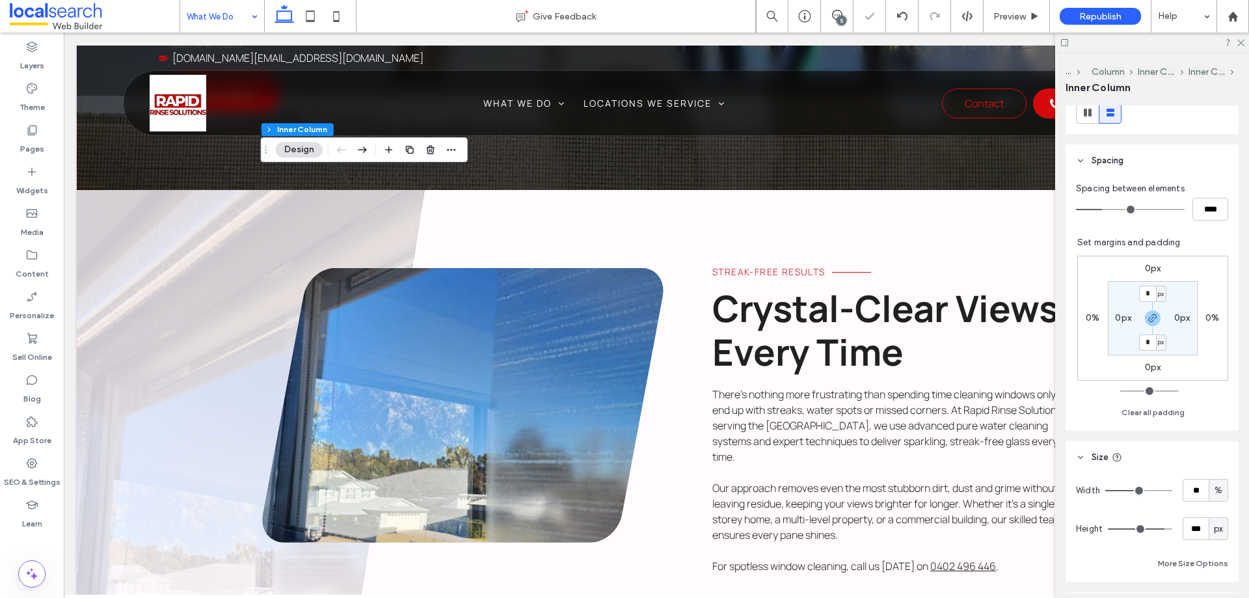
type input "***"
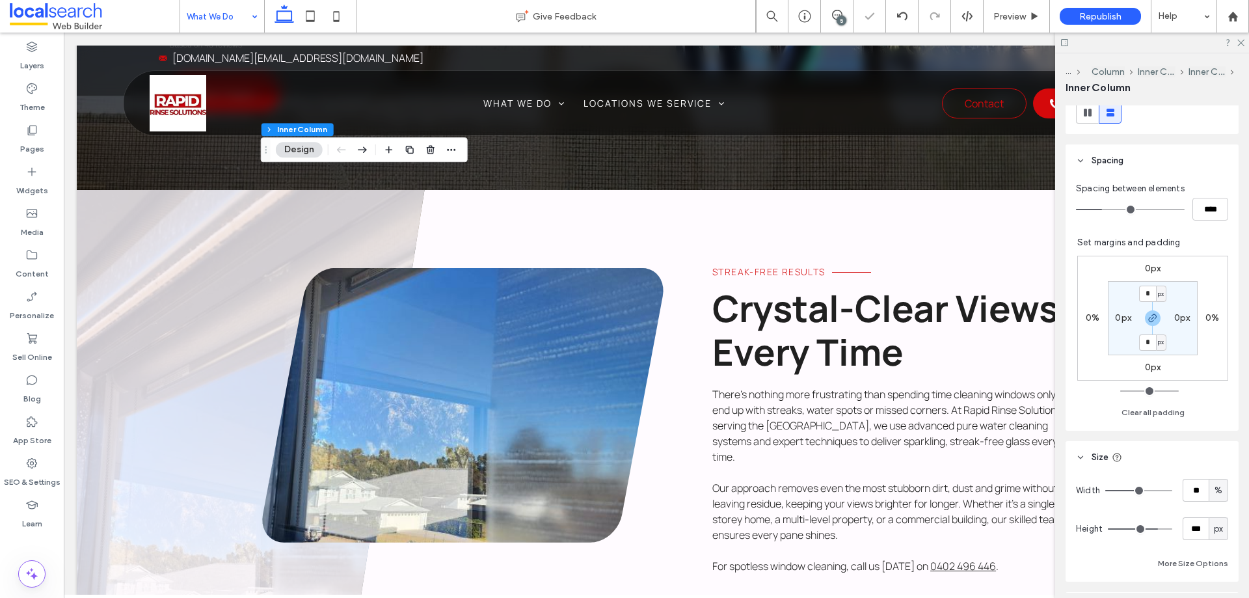
type input "***"
click at [1150, 528] on input "range" at bounding box center [1140, 528] width 64 height 1
type input "***"
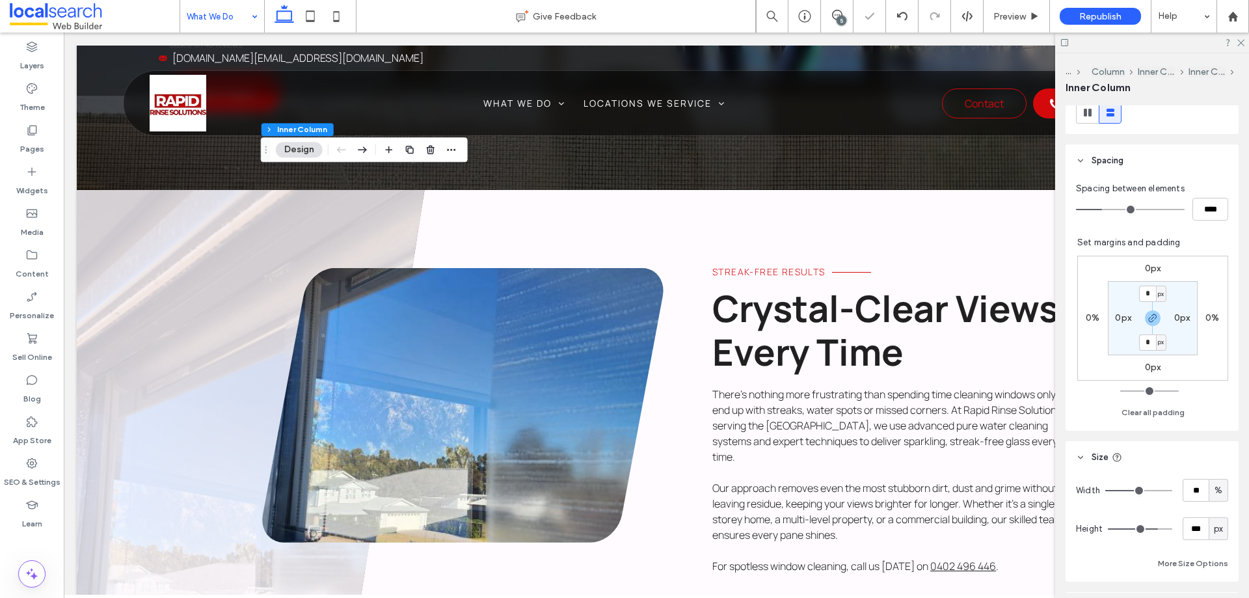
type input "***"
click at [1151, 528] on input "range" at bounding box center [1140, 528] width 64 height 1
type input "***"
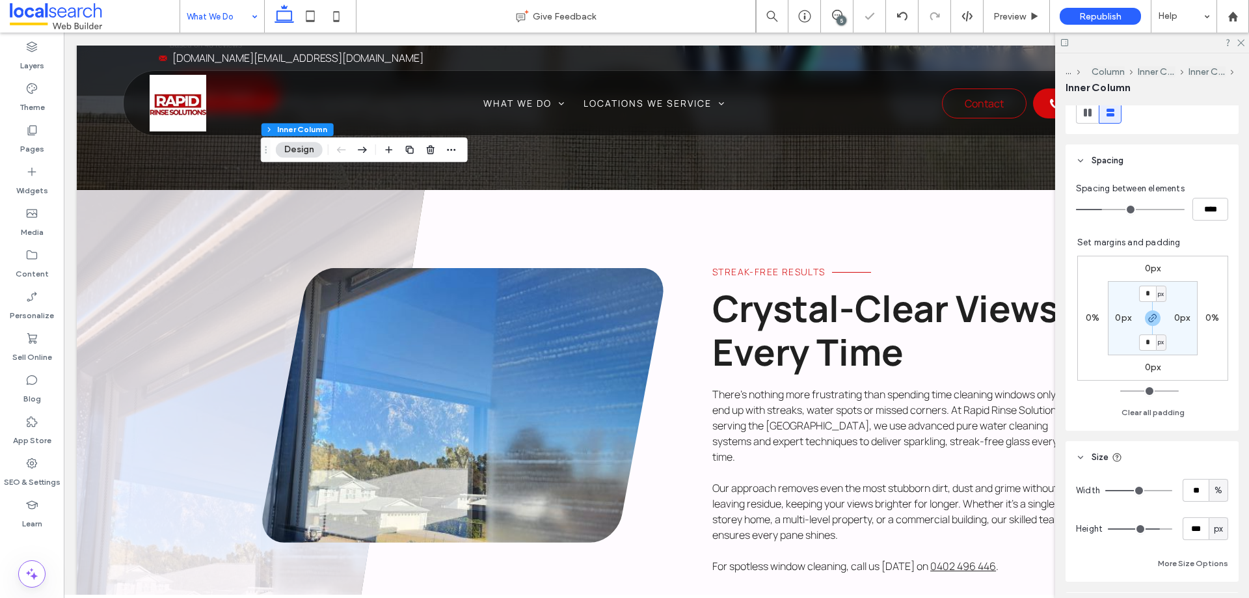
type input "***"
click at [1153, 528] on input "range" at bounding box center [1140, 528] width 64 height 1
click at [1184, 526] on input "***" at bounding box center [1196, 528] width 26 height 23
type input "***"
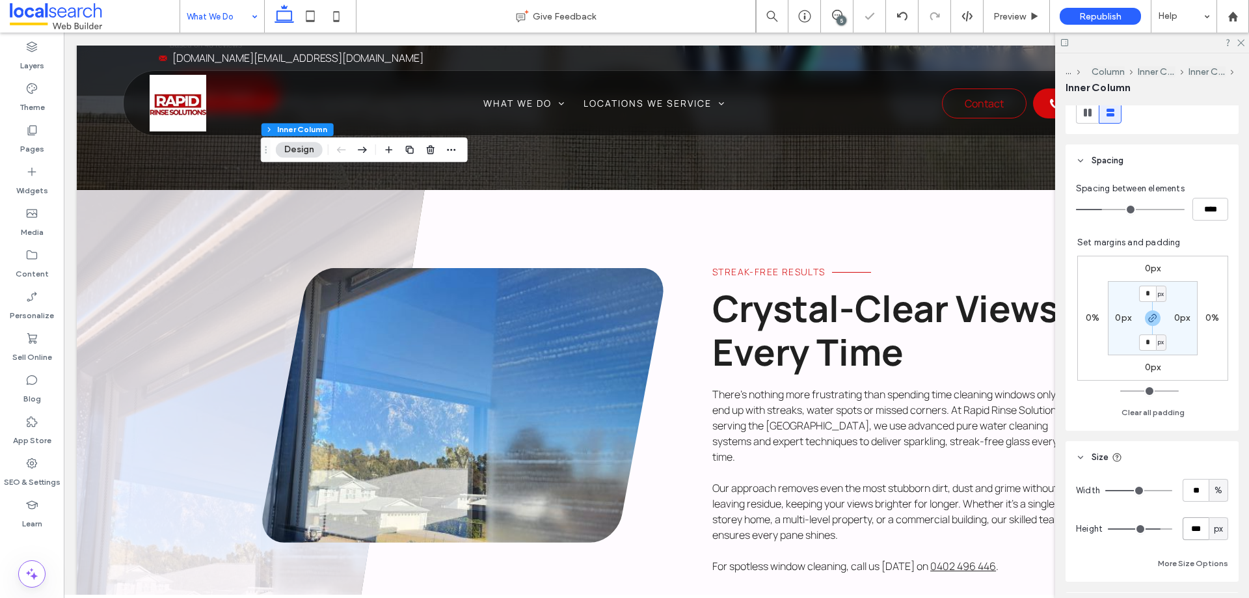
type input "***"
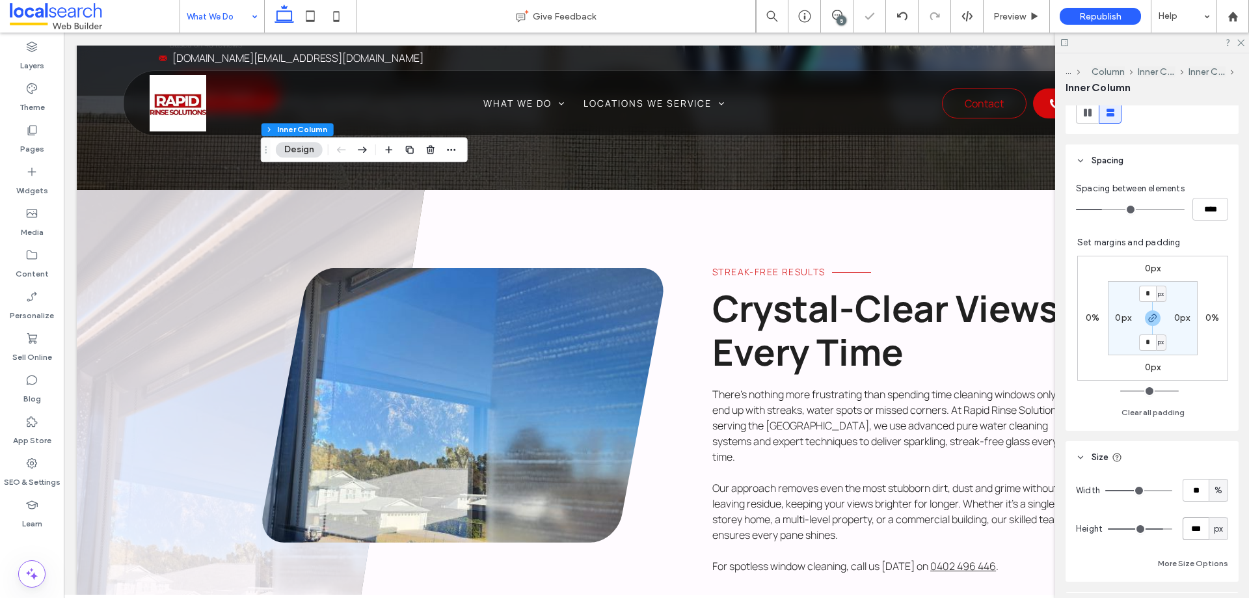
type input "***"
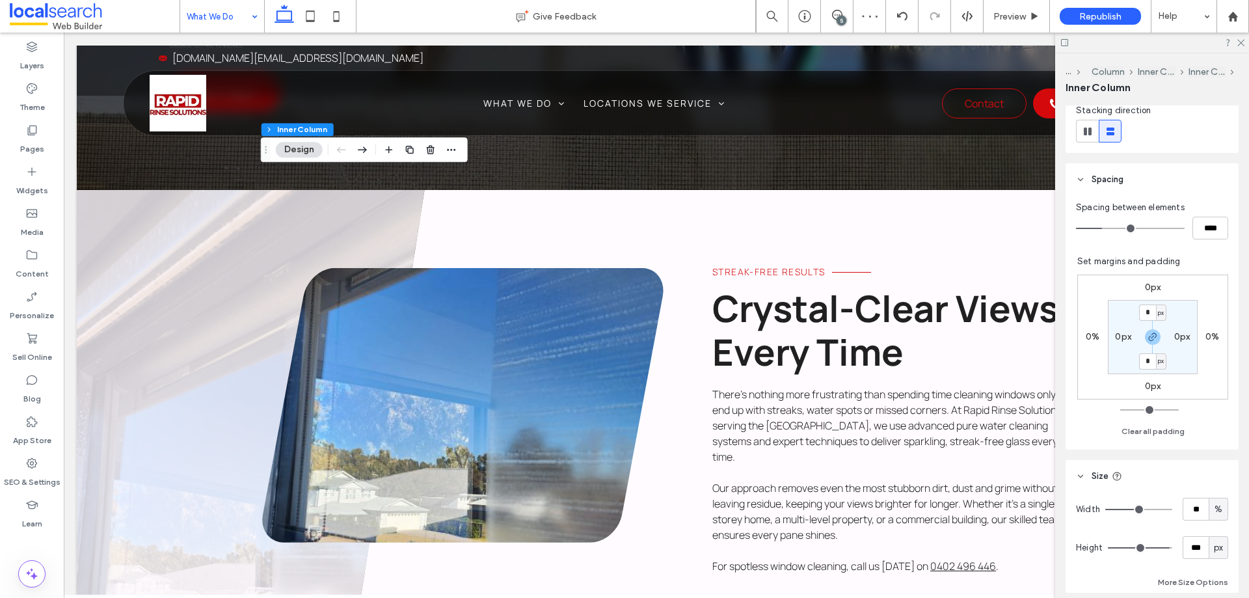
scroll to position [325, 0]
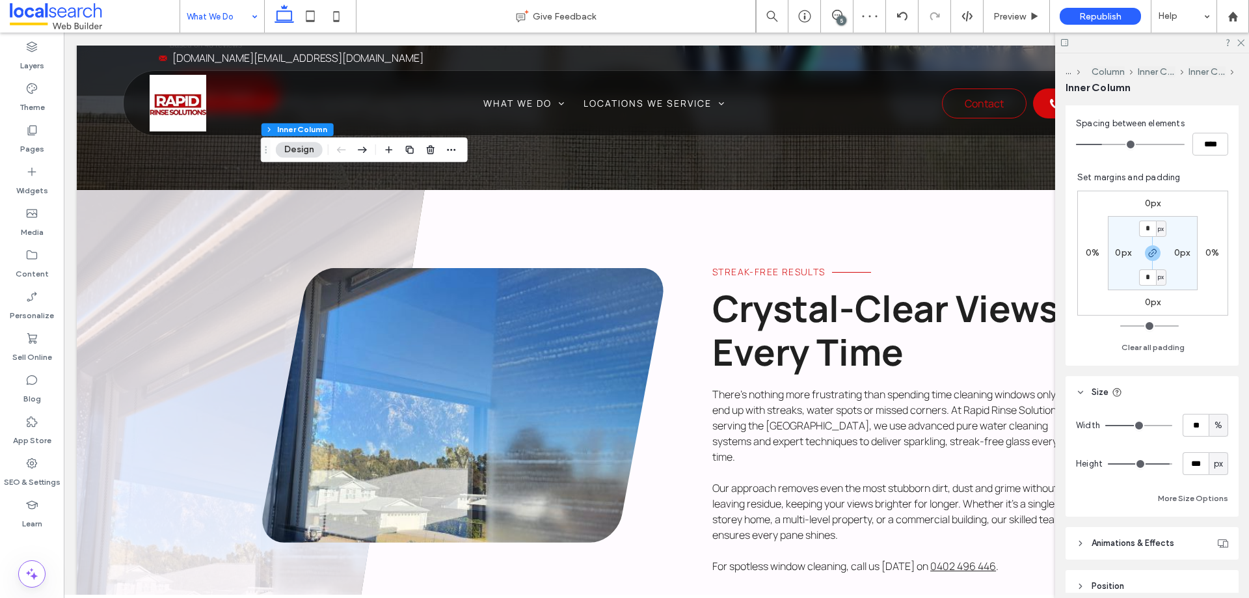
type input "***"
drag, startPoint x: 1184, startPoint y: 461, endPoint x: 1249, endPoint y: 479, distance: 67.0
type input "***"
click at [1173, 465] on input "range" at bounding box center [1140, 463] width 64 height 1
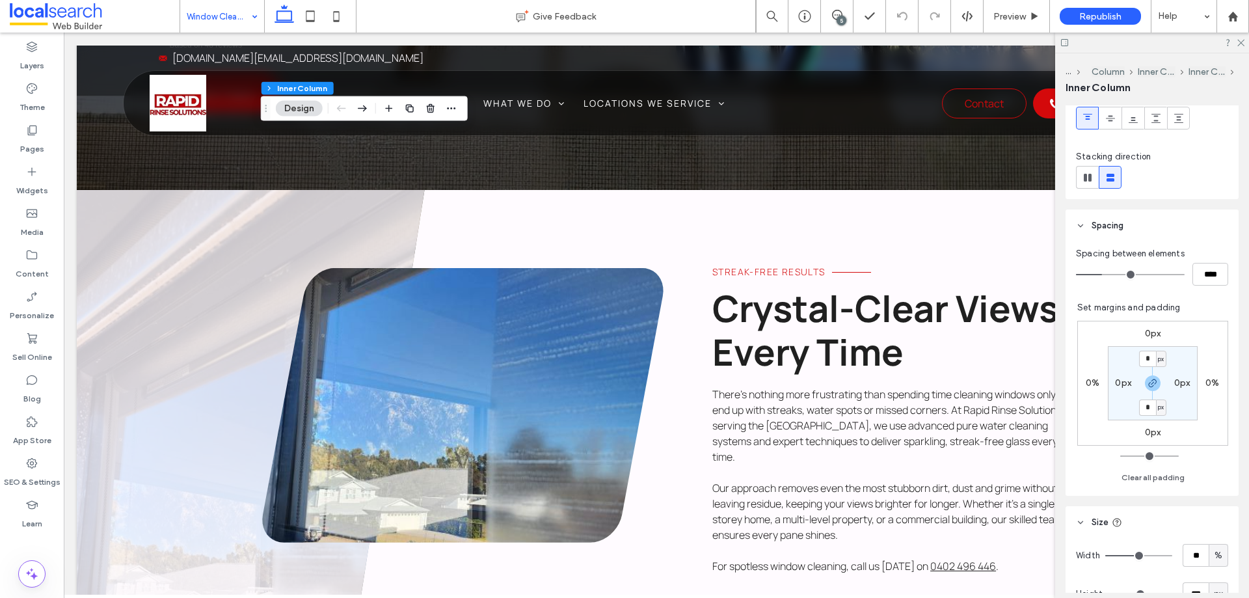
scroll to position [325, 0]
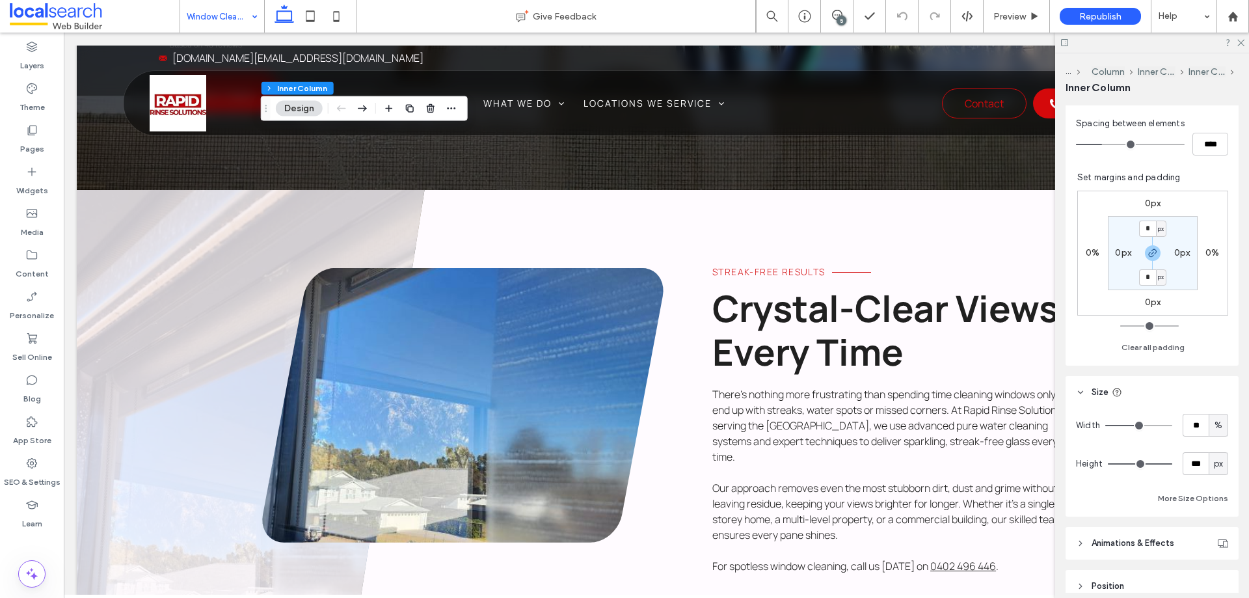
type input "***"
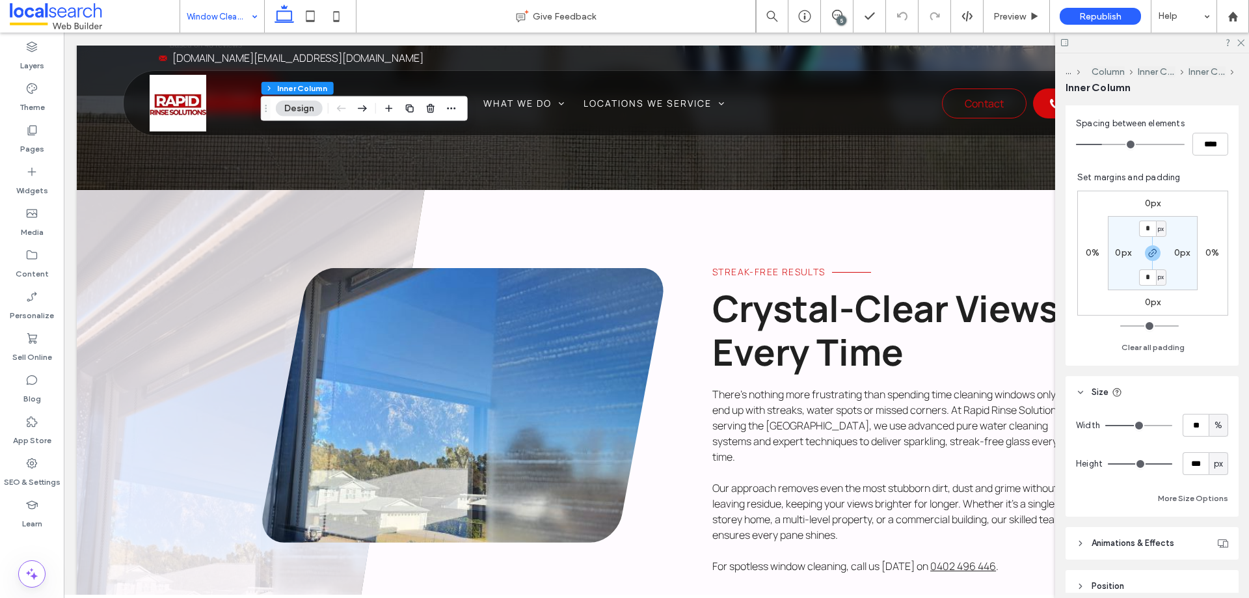
type input "***"
drag, startPoint x: 1152, startPoint y: 467, endPoint x: 1134, endPoint y: 462, distance: 18.2
type input "***"
click at [1134, 463] on input "range" at bounding box center [1140, 463] width 64 height 1
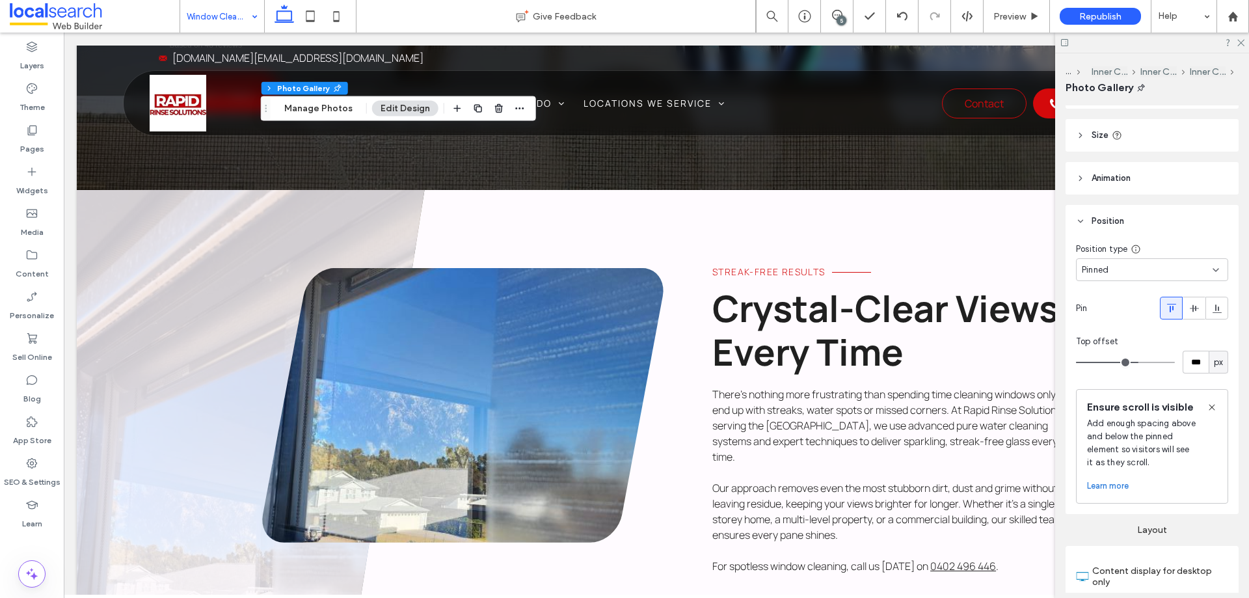
scroll to position [130, 0]
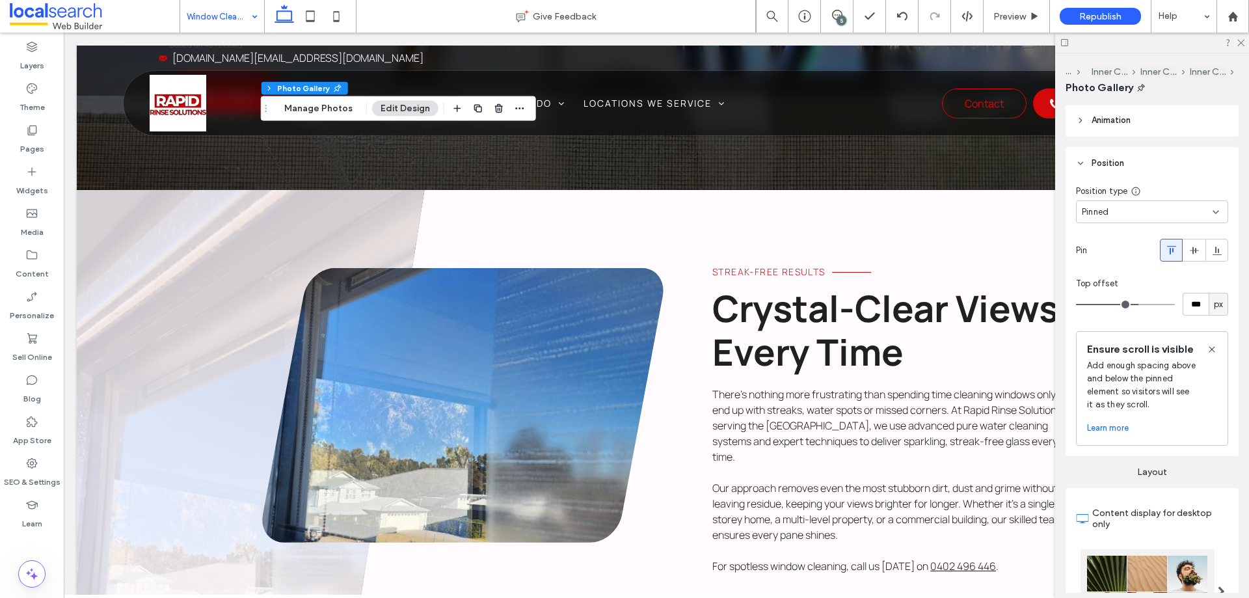
click at [1123, 213] on div "Pinned" at bounding box center [1147, 212] width 131 height 13
click at [1102, 236] on span "Default" at bounding box center [1097, 234] width 30 height 13
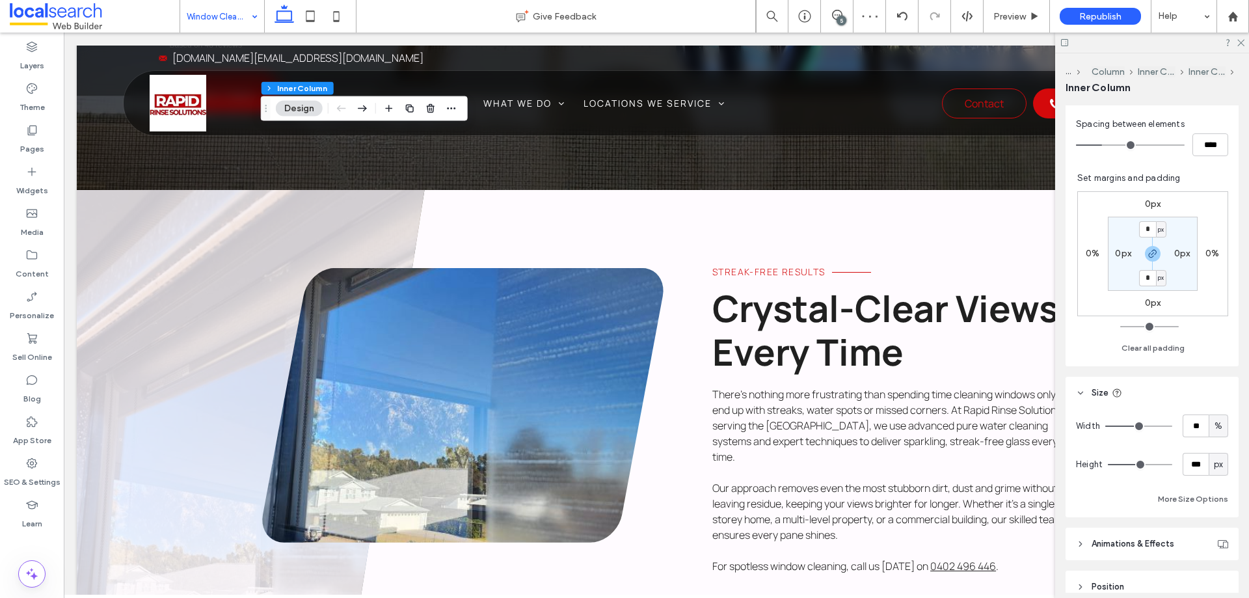
scroll to position [325, 0]
type input "***"
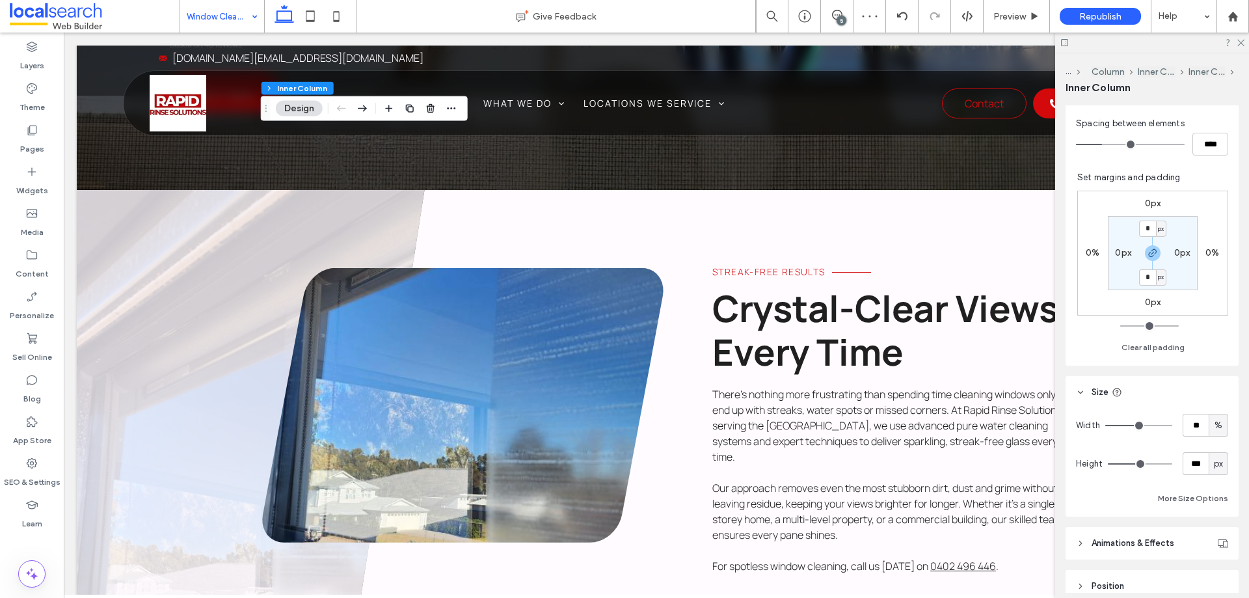
drag, startPoint x: 1227, startPoint y: 468, endPoint x: 1248, endPoint y: 479, distance: 23.6
type input "***"
click at [1173, 465] on input "range" at bounding box center [1140, 463] width 64 height 1
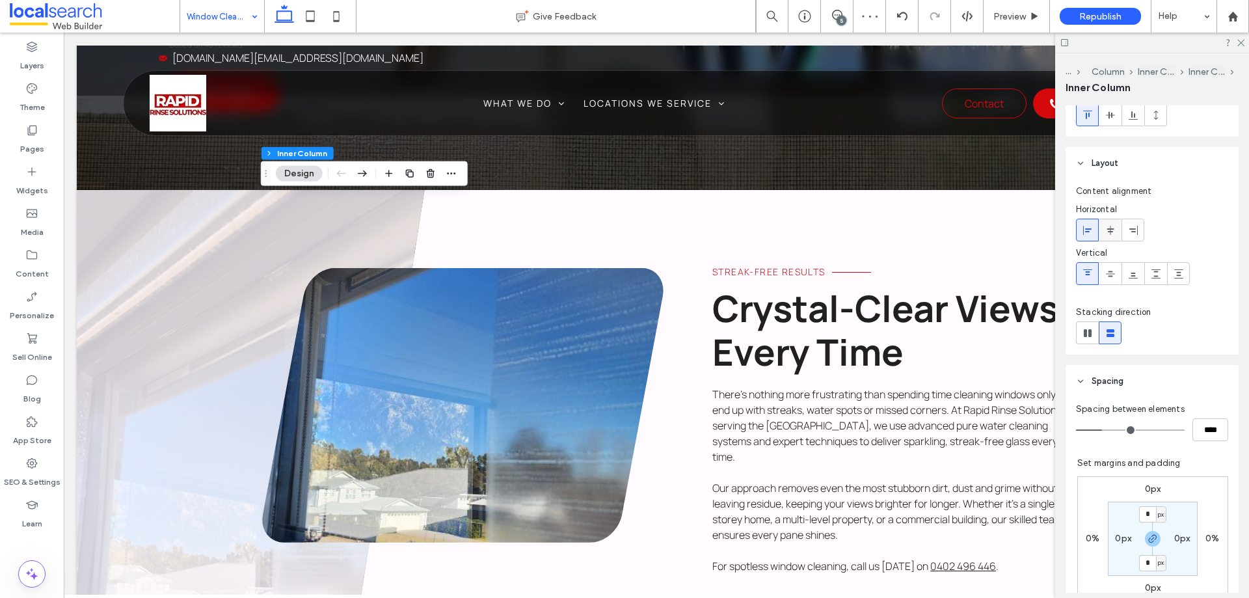
scroll to position [0, 0]
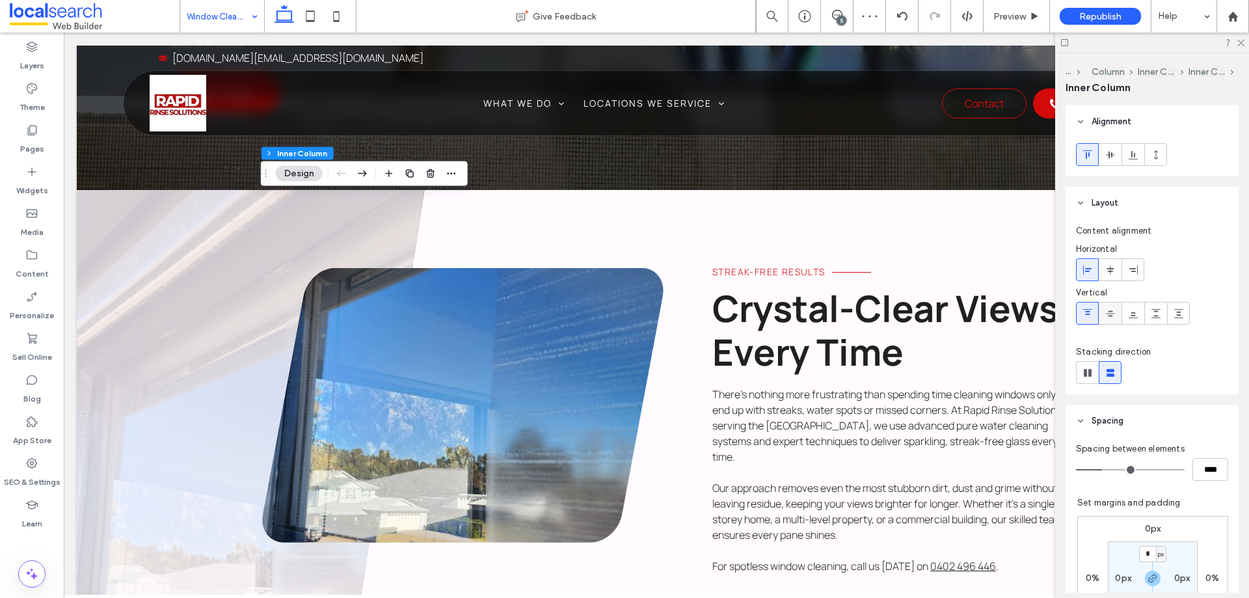
click at [1120, 308] on div at bounding box center [1110, 313] width 21 height 21
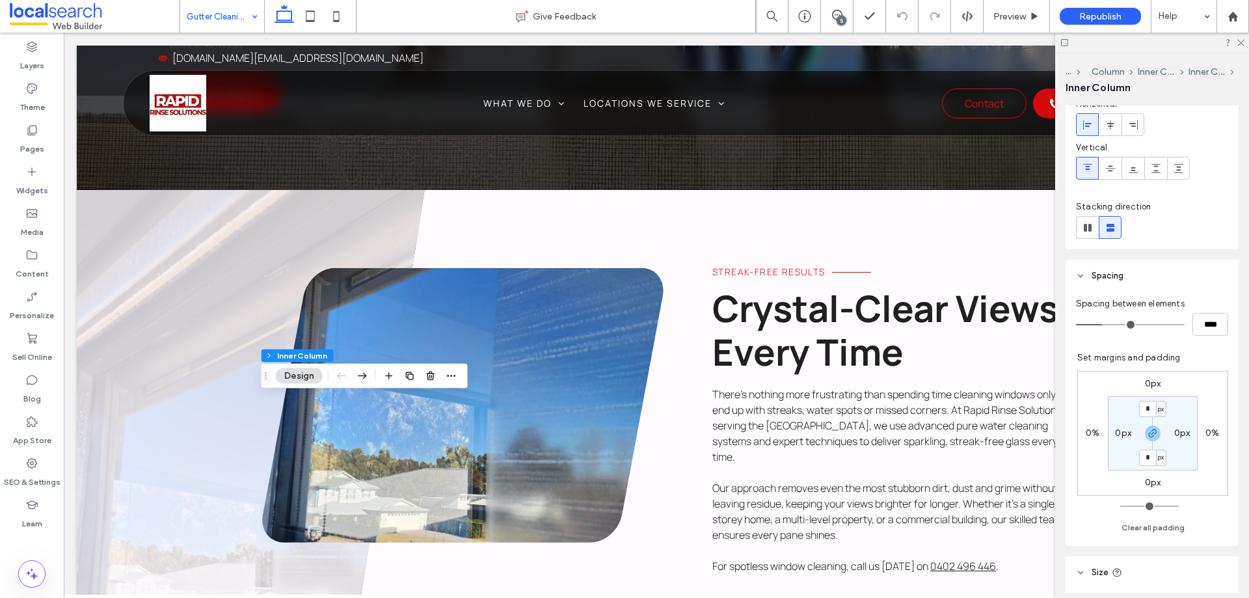
scroll to position [130, 0]
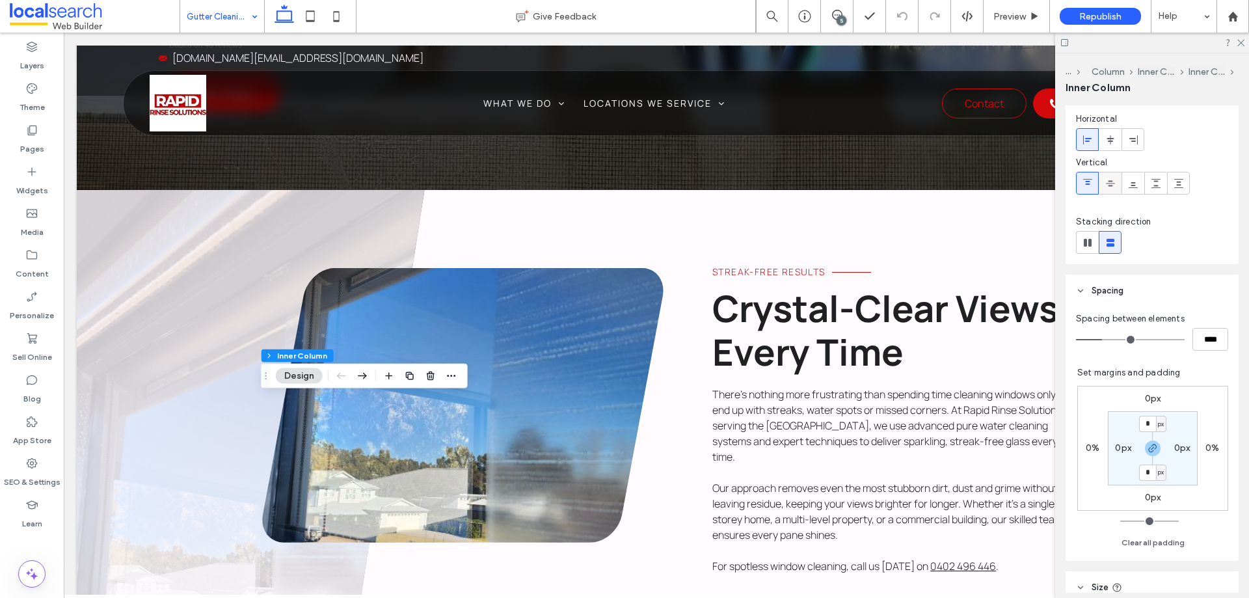
click at [1106, 179] on icon at bounding box center [1111, 183] width 10 height 10
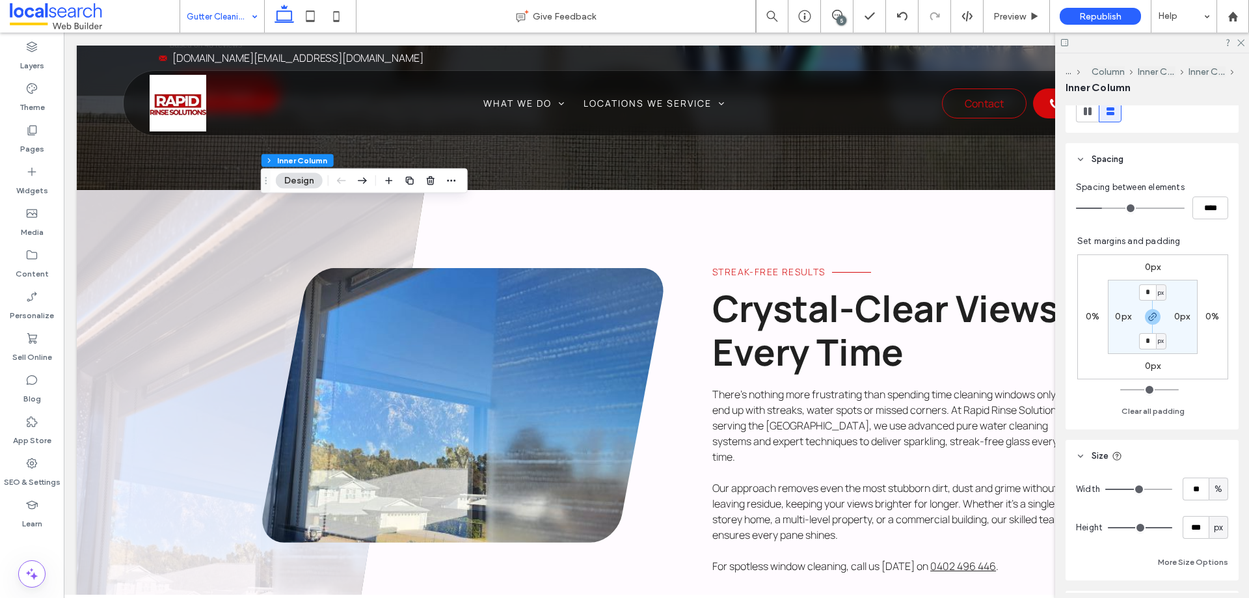
scroll to position [325, 0]
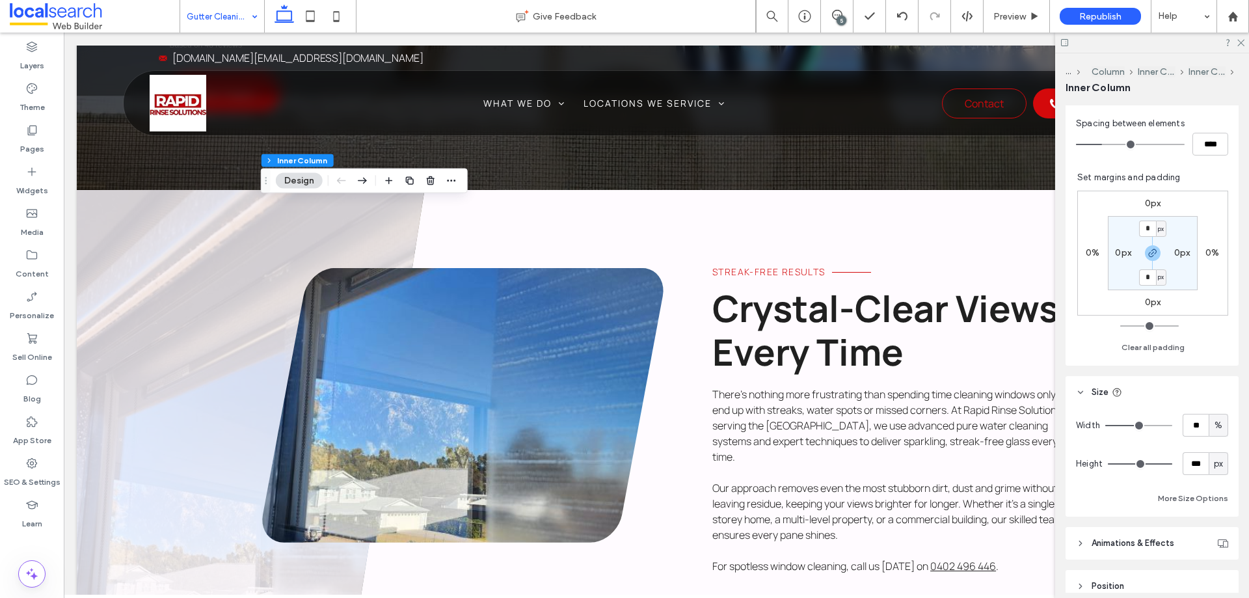
type input "***"
type input "*"
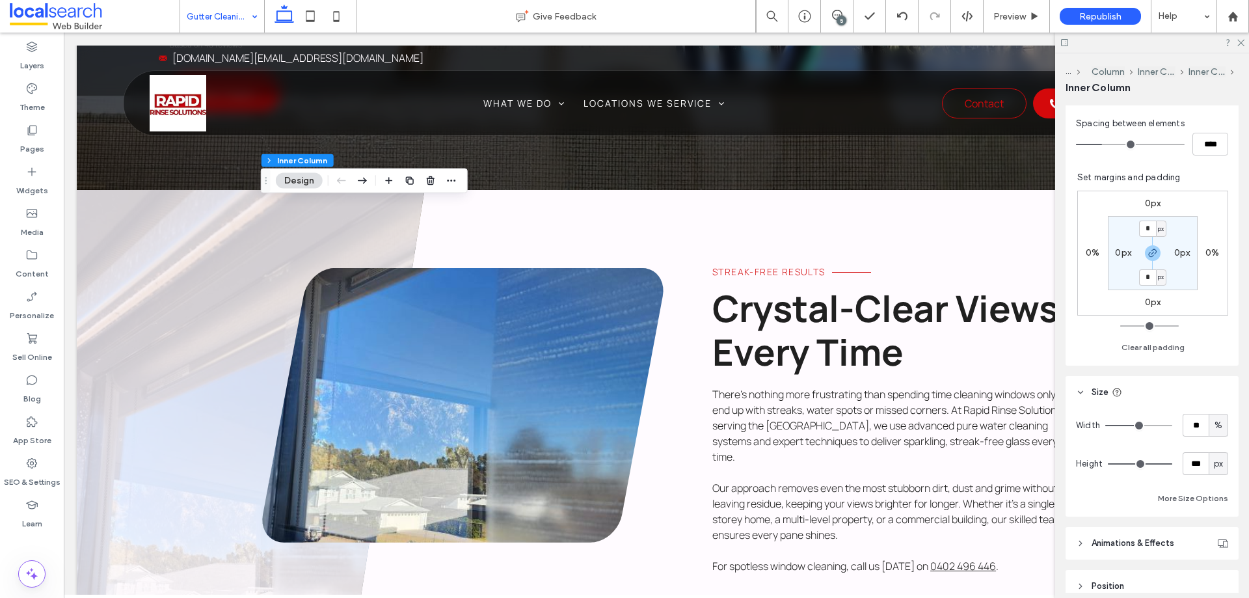
type input "*"
drag, startPoint x: 1156, startPoint y: 465, endPoint x: 1084, endPoint y: 465, distance: 72.2
type input "*"
click at [1108, 465] on input "range" at bounding box center [1140, 463] width 64 height 1
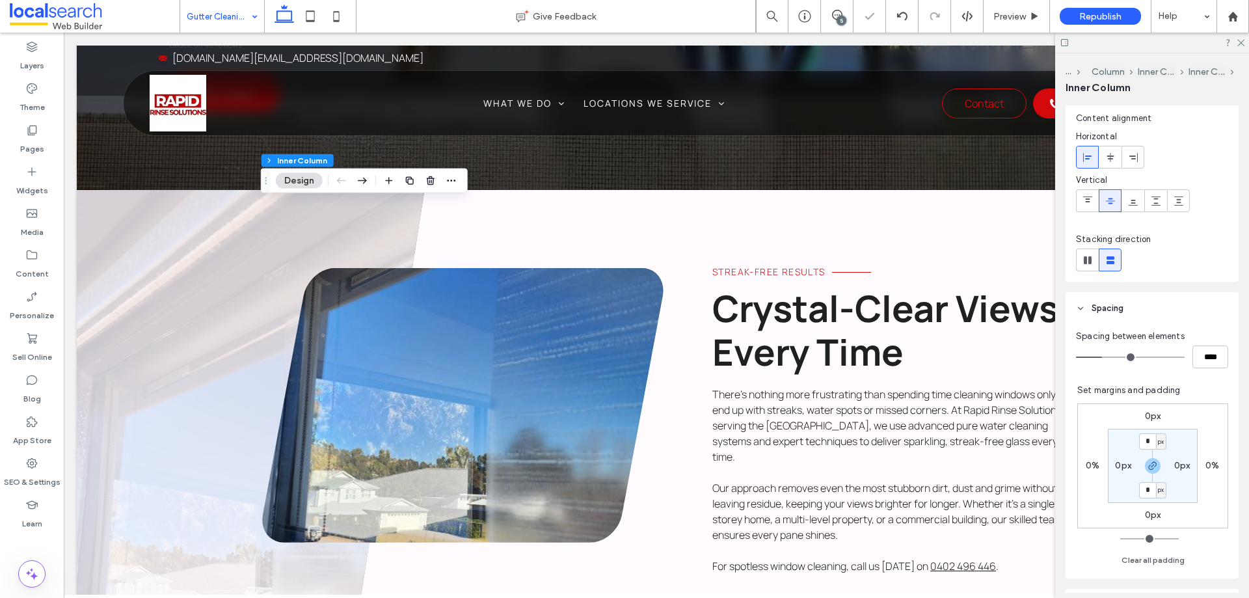
scroll to position [260, 0]
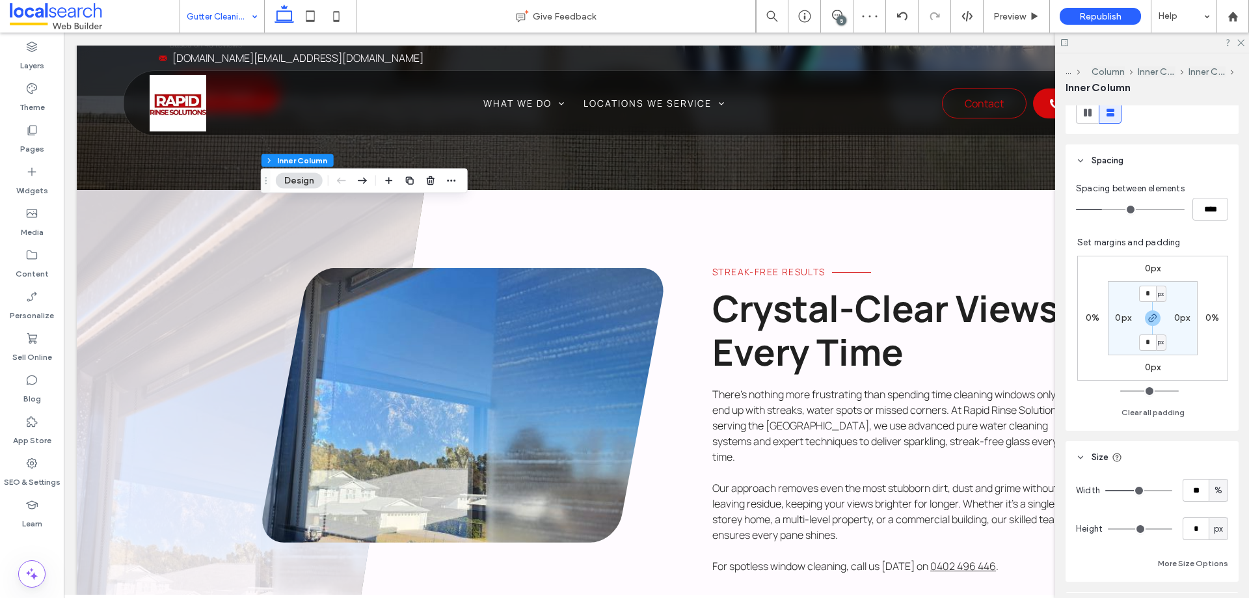
type input "**"
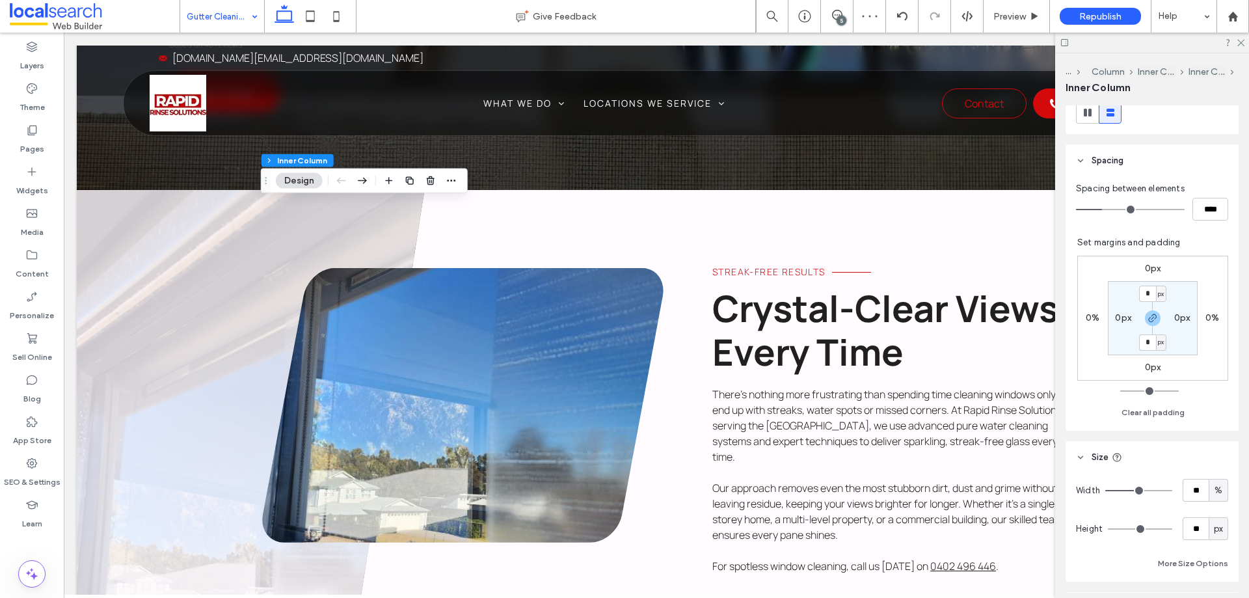
type input "**"
type input "***"
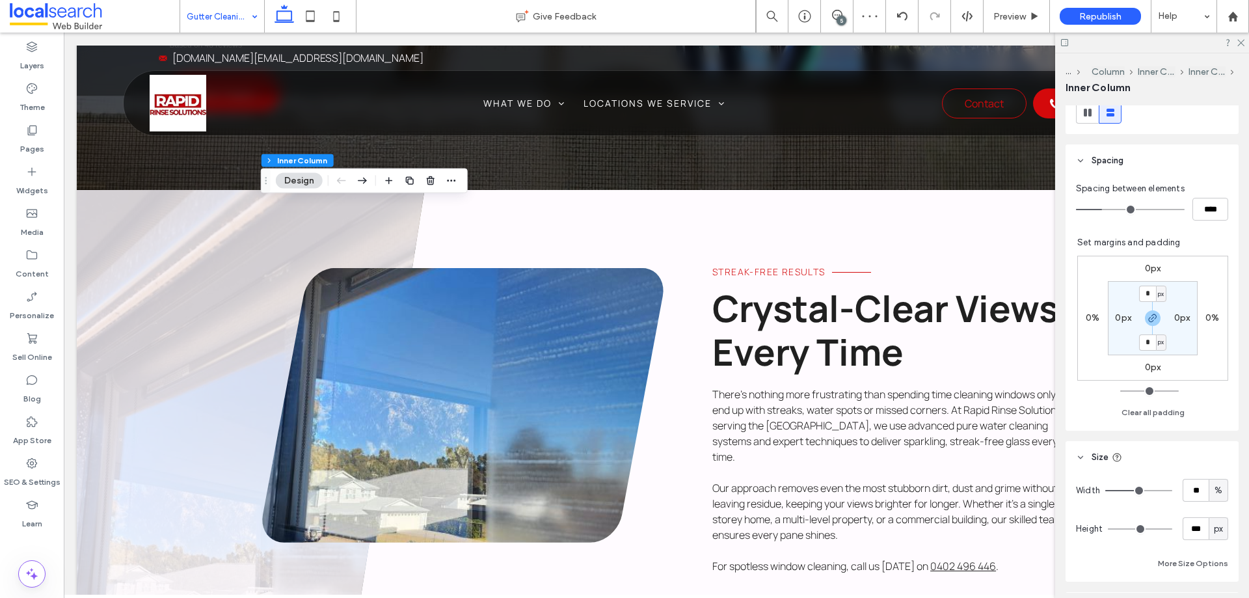
type input "***"
drag, startPoint x: 1117, startPoint y: 531, endPoint x: 1249, endPoint y: 577, distance: 139.7
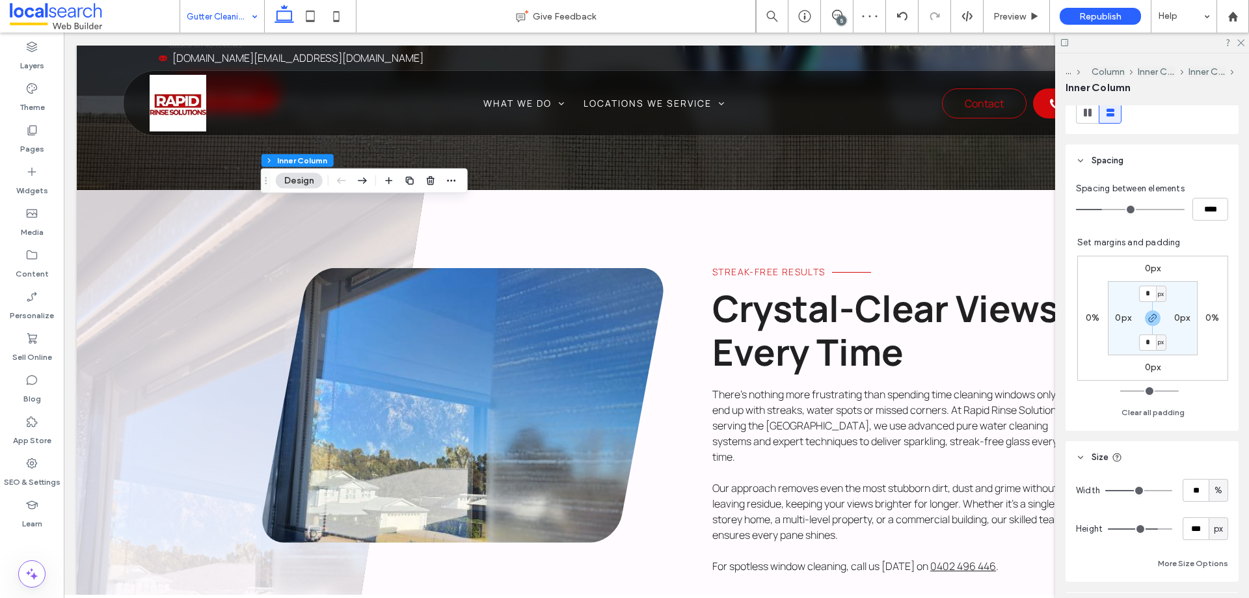
type input "***"
click at [1173, 530] on input "range" at bounding box center [1140, 528] width 64 height 1
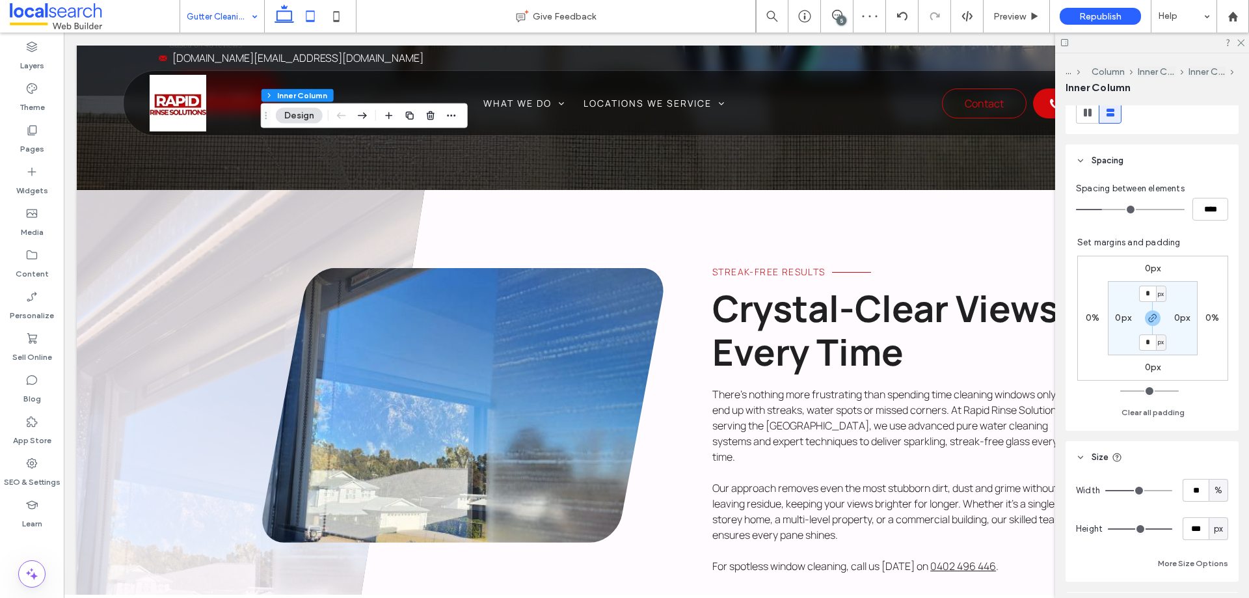
click at [302, 10] on icon at bounding box center [310, 16] width 26 height 26
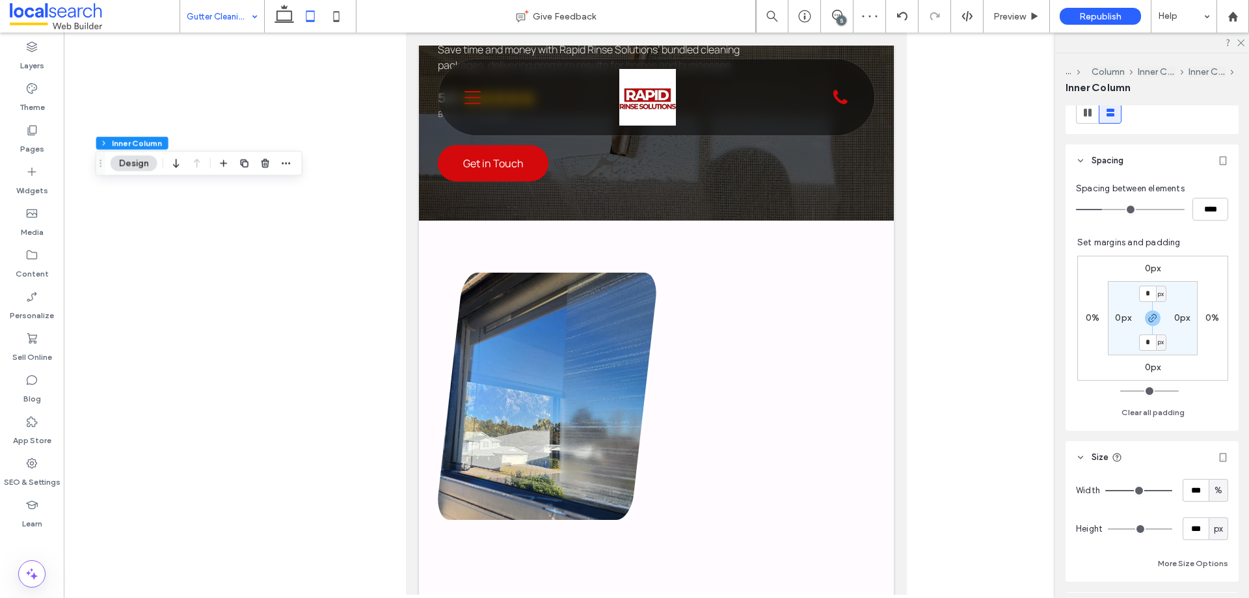
type input "***"
type input "*"
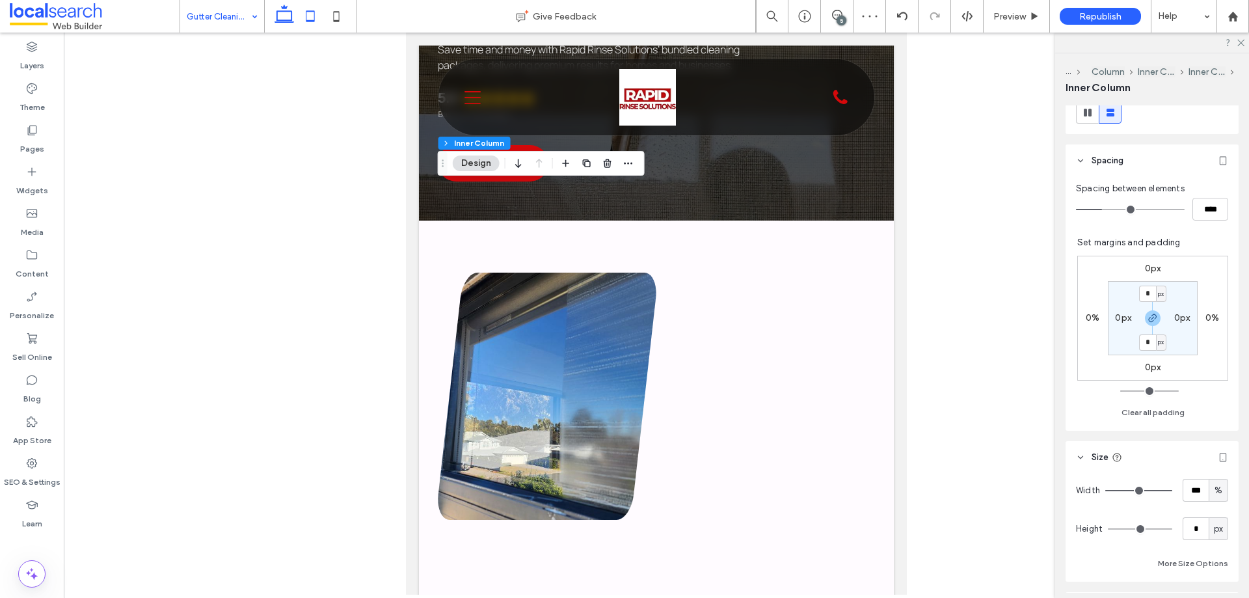
click at [293, 20] on icon at bounding box center [284, 16] width 26 height 26
type input "**"
type input "***"
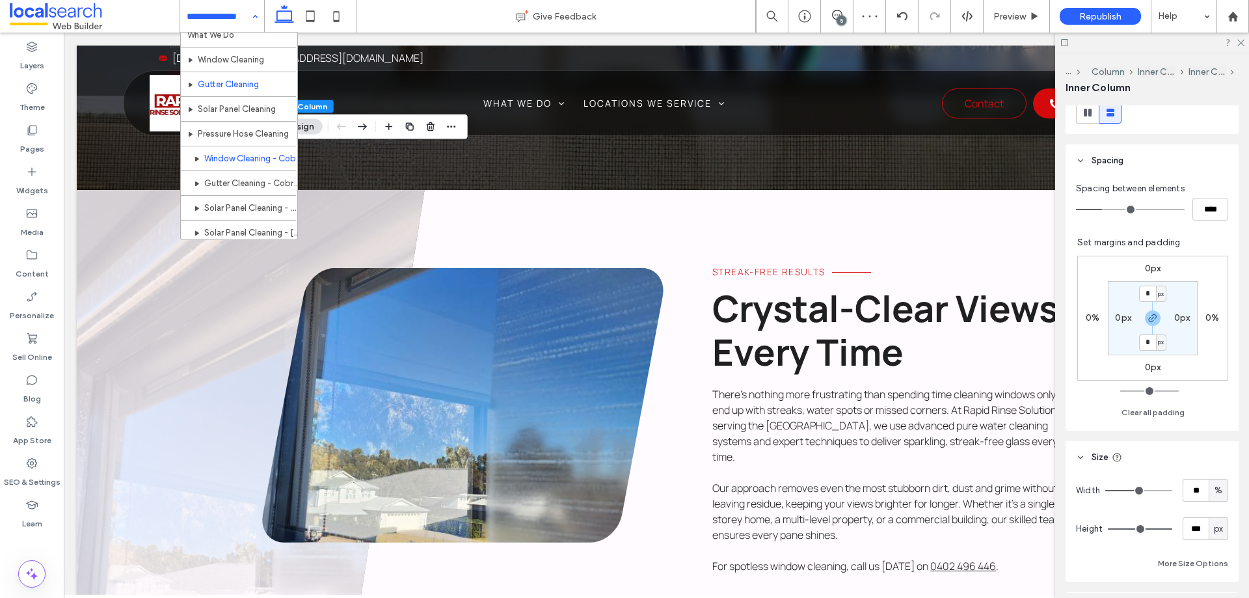
scroll to position [63, 0]
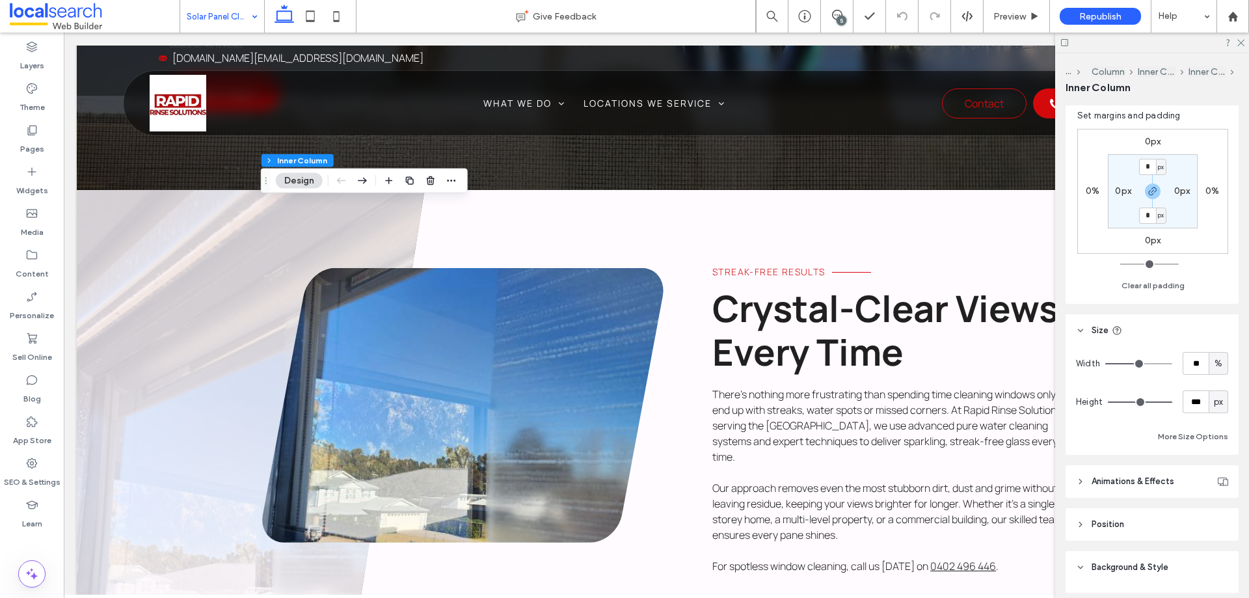
scroll to position [390, 0]
type input "***"
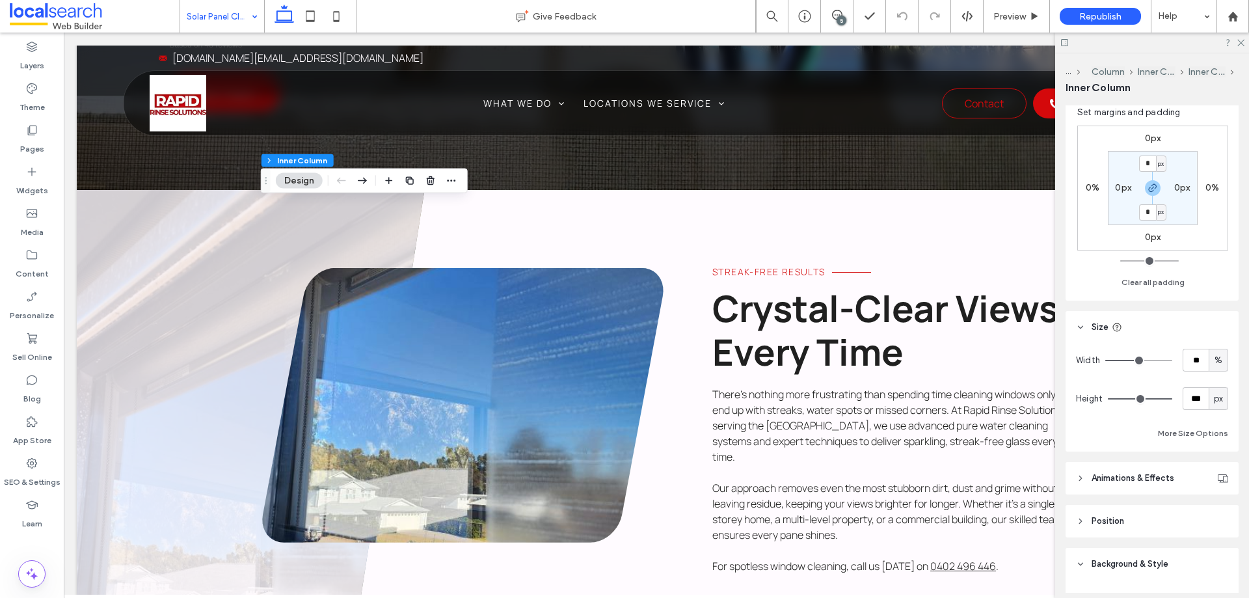
type input "***"
drag, startPoint x: 1153, startPoint y: 401, endPoint x: 1125, endPoint y: 400, distance: 28.7
type input "***"
click at [1131, 400] on input "range" at bounding box center [1140, 398] width 64 height 1
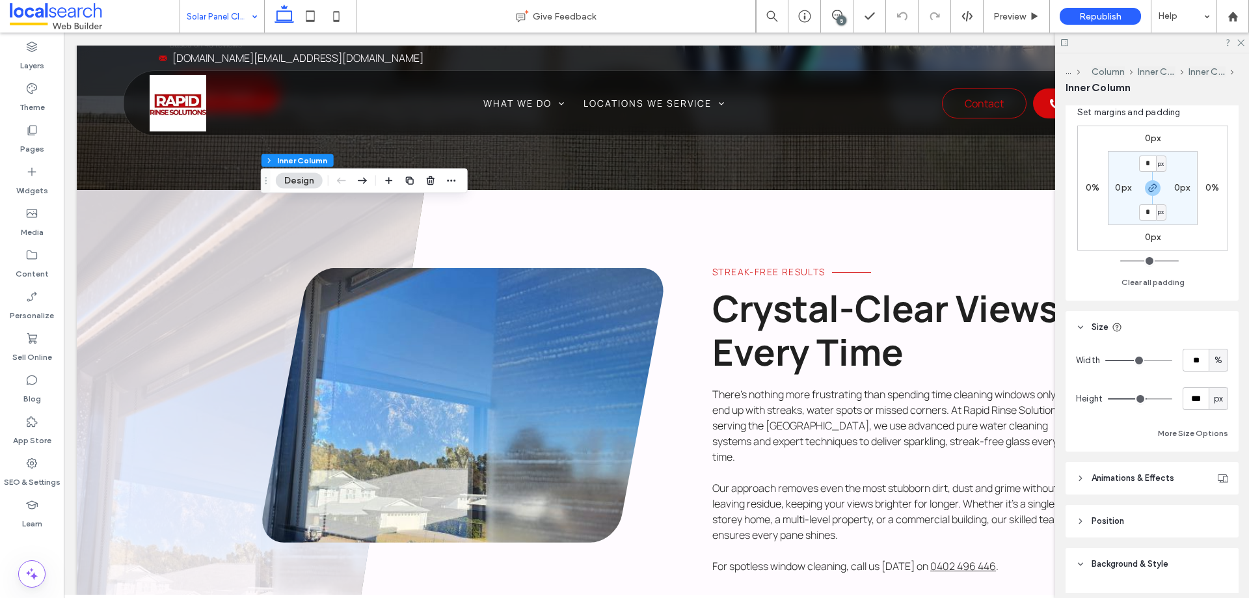
type input "***"
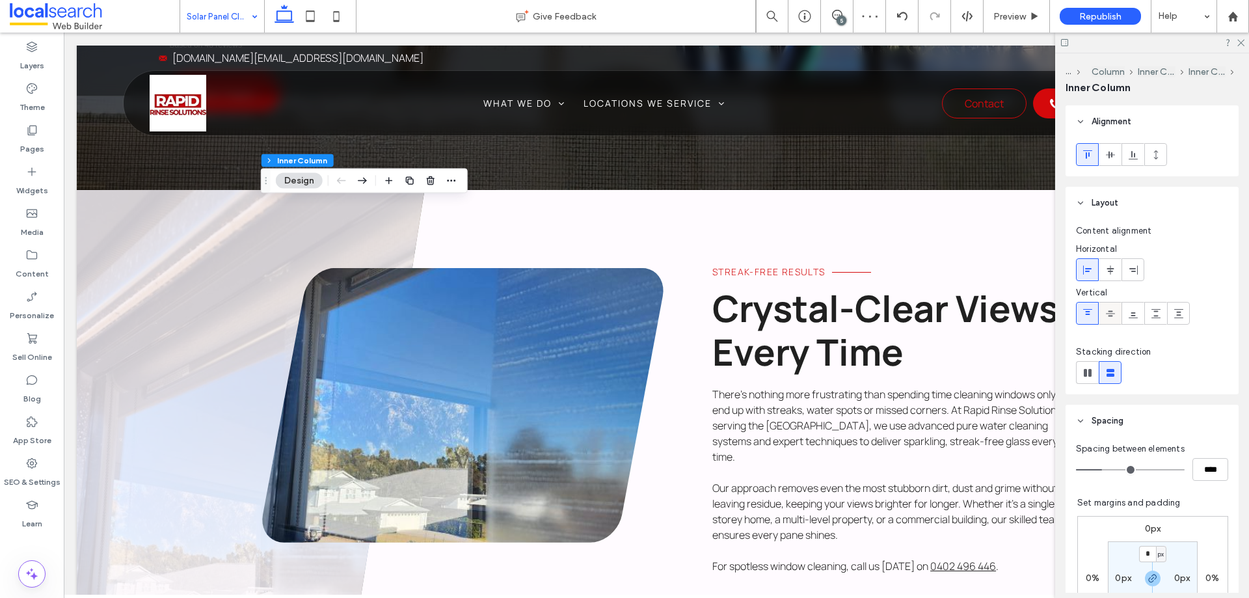
click at [1117, 312] on div at bounding box center [1110, 313] width 21 height 21
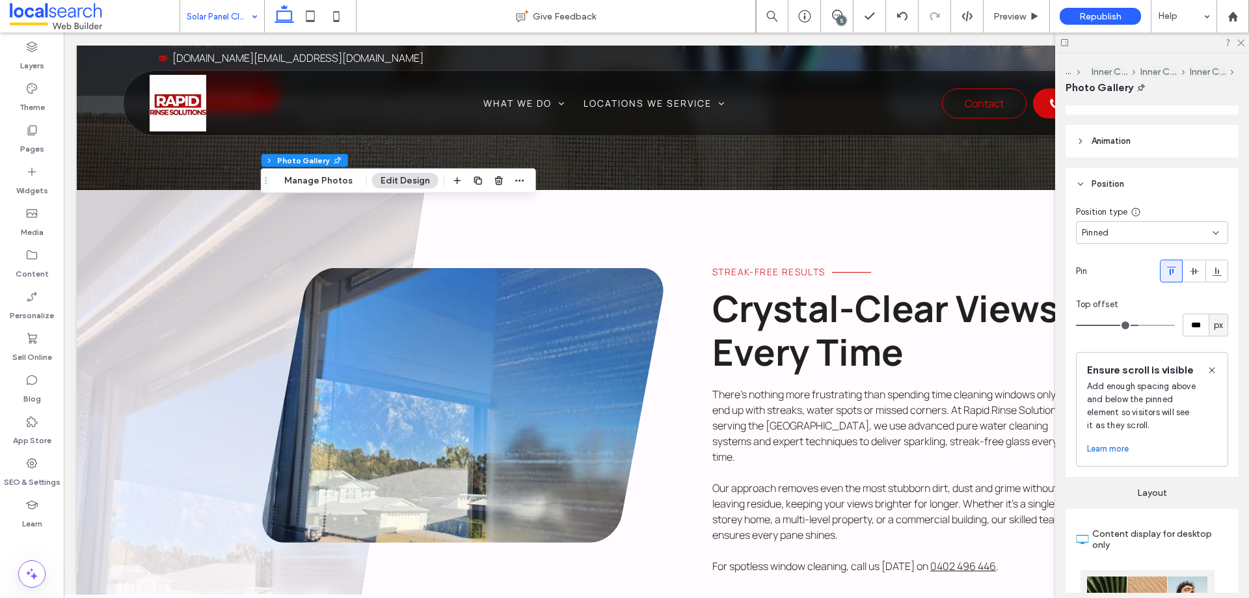
scroll to position [195, 0]
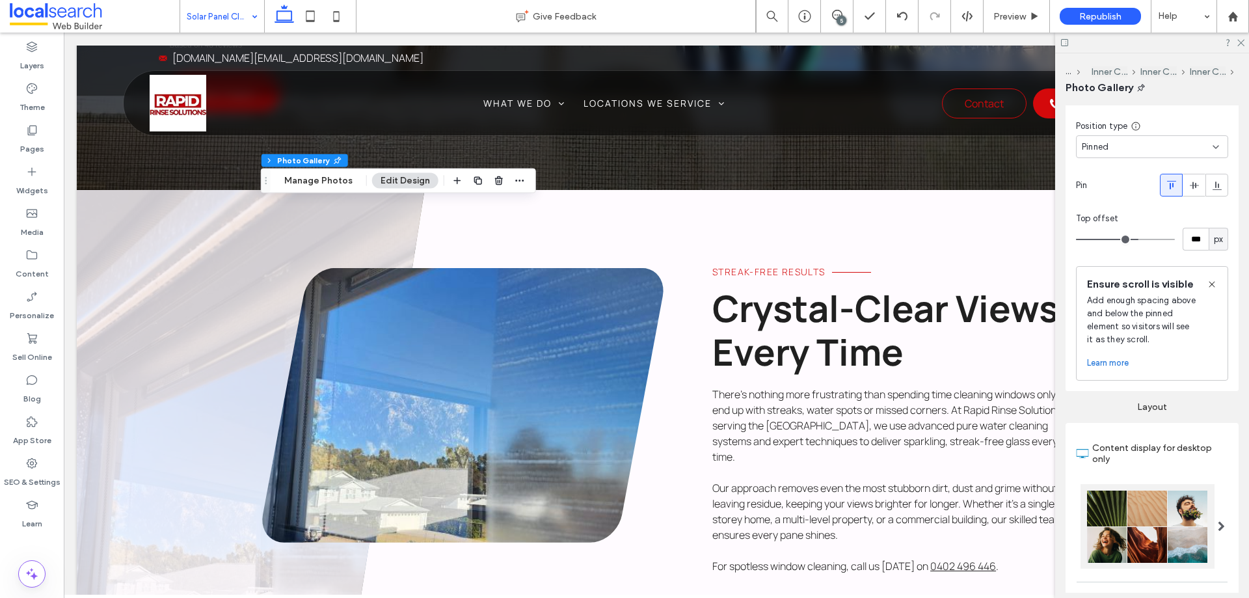
click at [1083, 146] on span "Pinned" at bounding box center [1095, 147] width 27 height 13
click at [1100, 171] on span "Default" at bounding box center [1097, 169] width 30 height 13
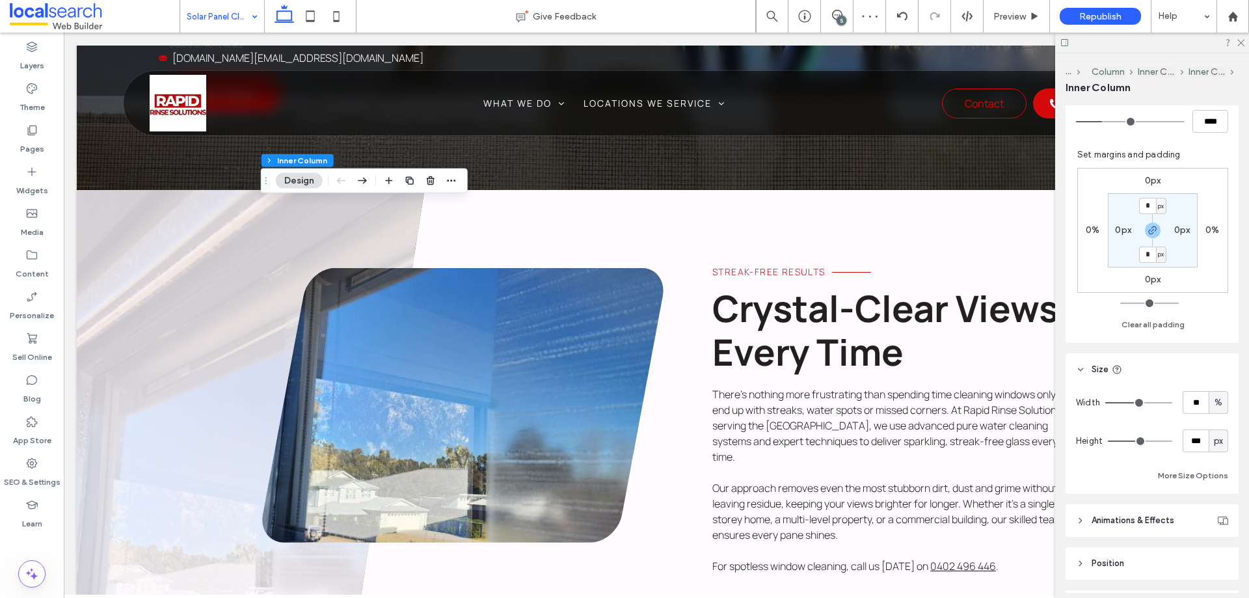
scroll to position [521, 0]
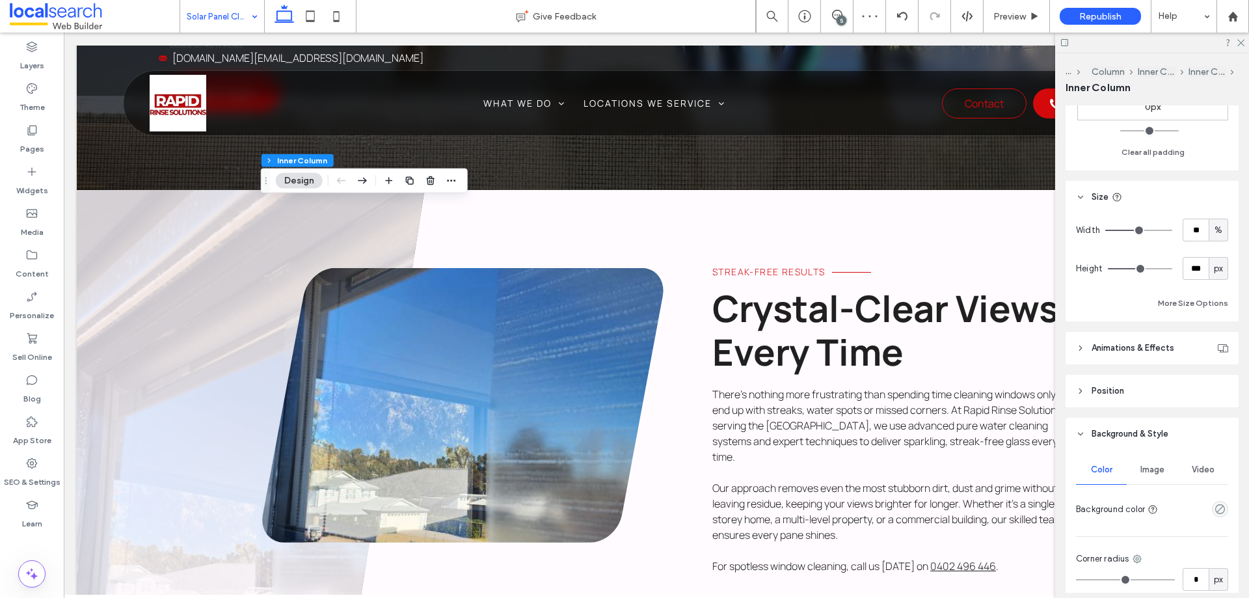
type input "***"
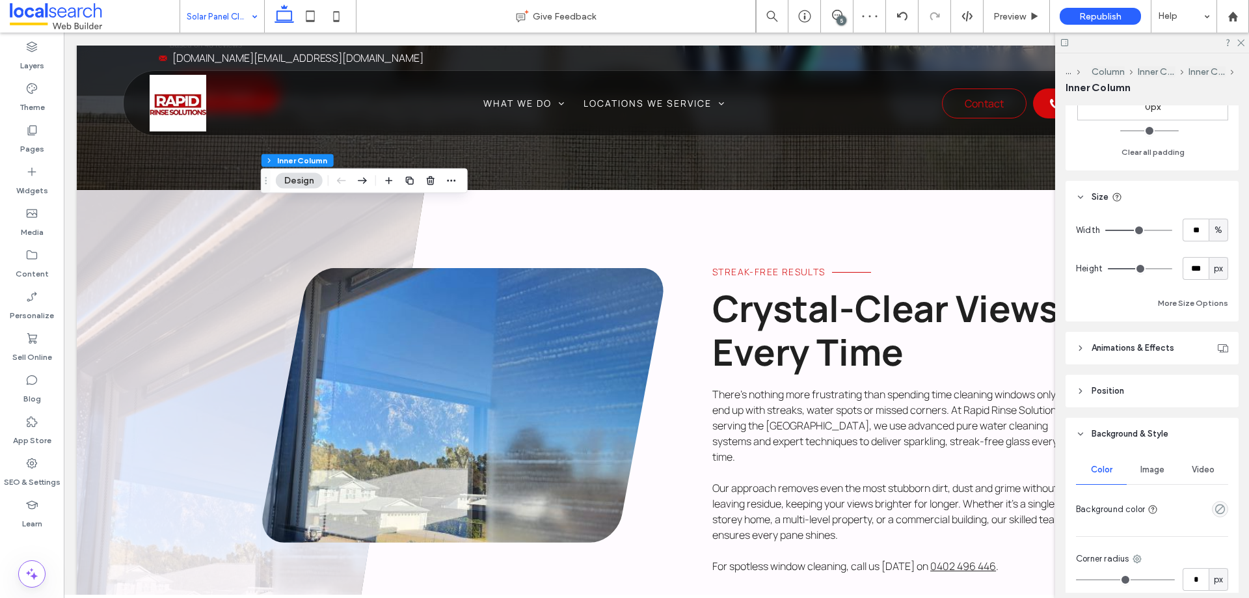
type input "***"
drag, startPoint x: 1140, startPoint y: 269, endPoint x: 1249, endPoint y: 274, distance: 109.5
click at [1173, 269] on input "range" at bounding box center [1140, 268] width 64 height 1
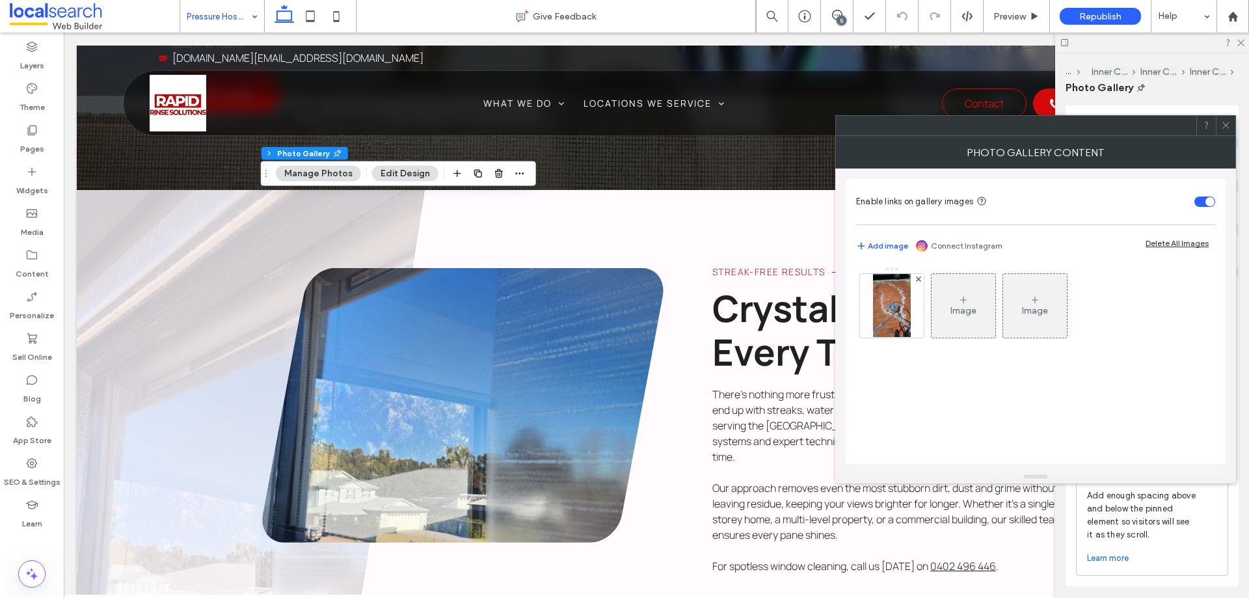
click at [1229, 128] on icon at bounding box center [1226, 125] width 10 height 10
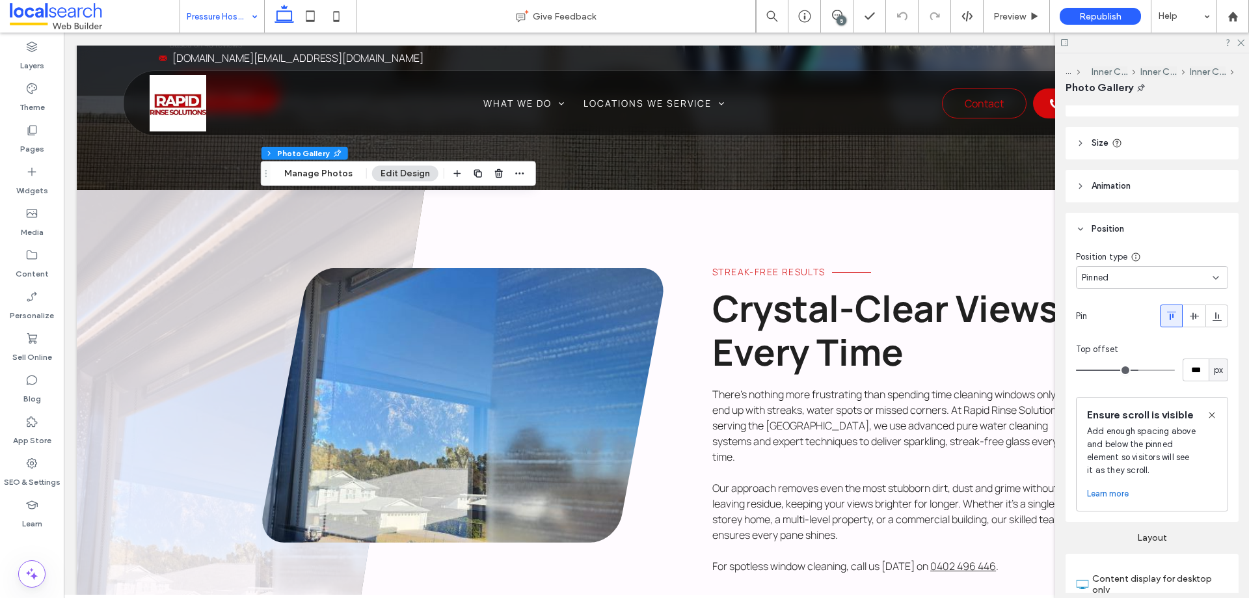
scroll to position [65, 0]
click at [1114, 284] on div "Pinned" at bounding box center [1152, 277] width 152 height 23
drag, startPoint x: 1102, startPoint y: 293, endPoint x: 1080, endPoint y: 299, distance: 22.7
click at [1102, 294] on span "Default" at bounding box center [1097, 299] width 30 height 13
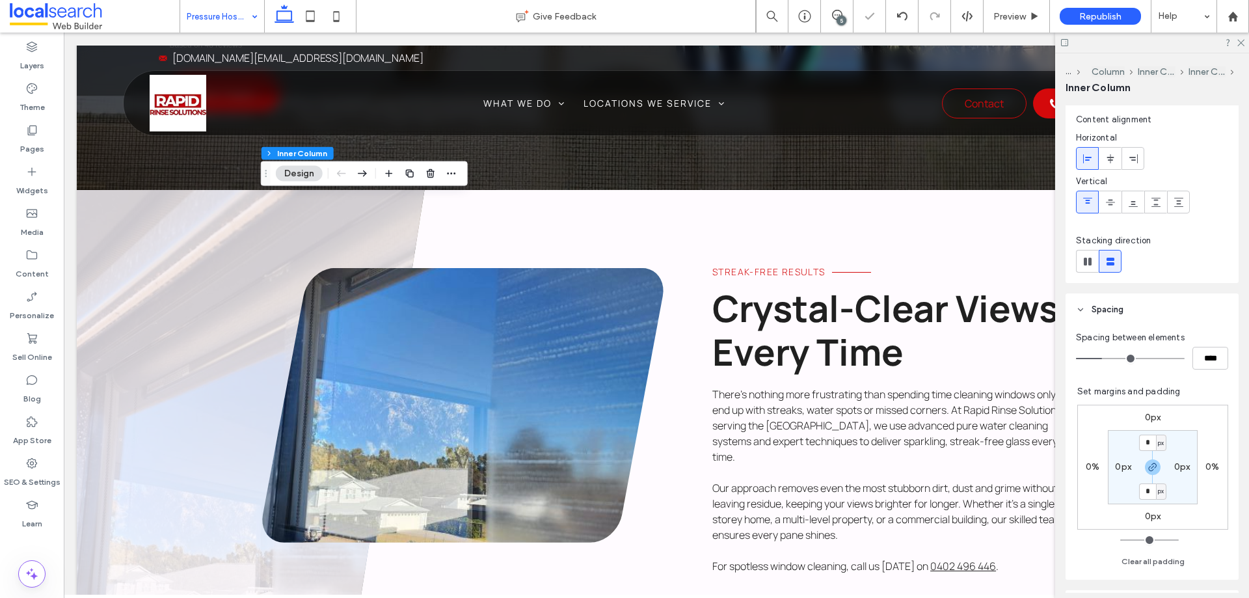
scroll to position [260, 0]
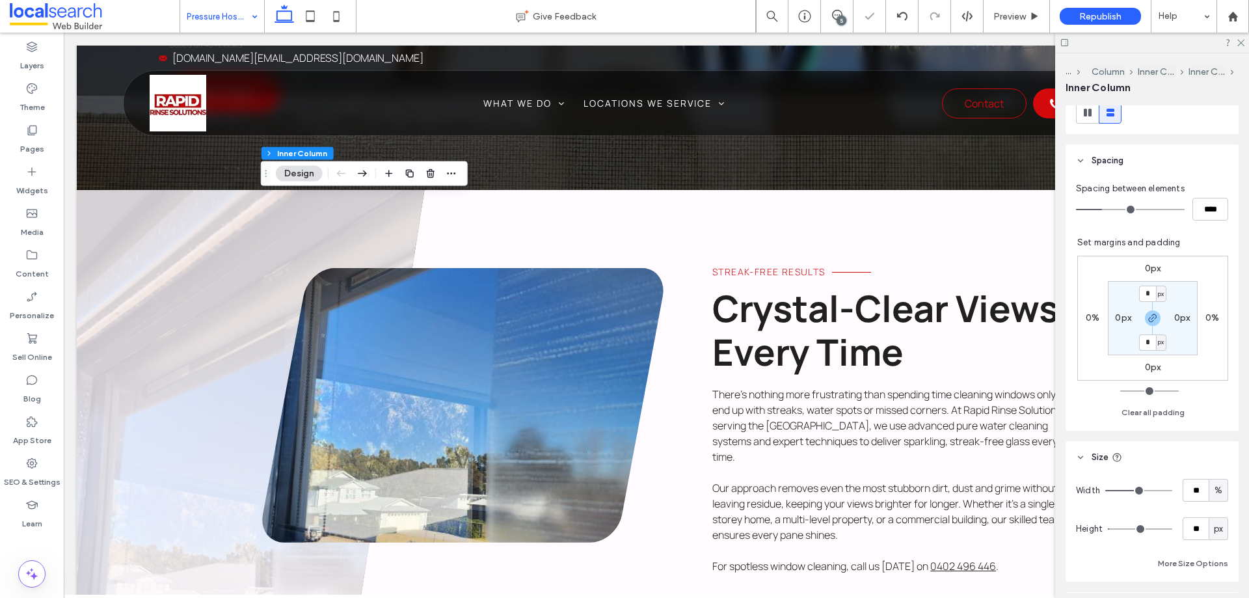
drag, startPoint x: 1114, startPoint y: 527, endPoint x: 1087, endPoint y: 525, distance: 27.5
click at [1108, 528] on input "range" at bounding box center [1140, 528] width 64 height 1
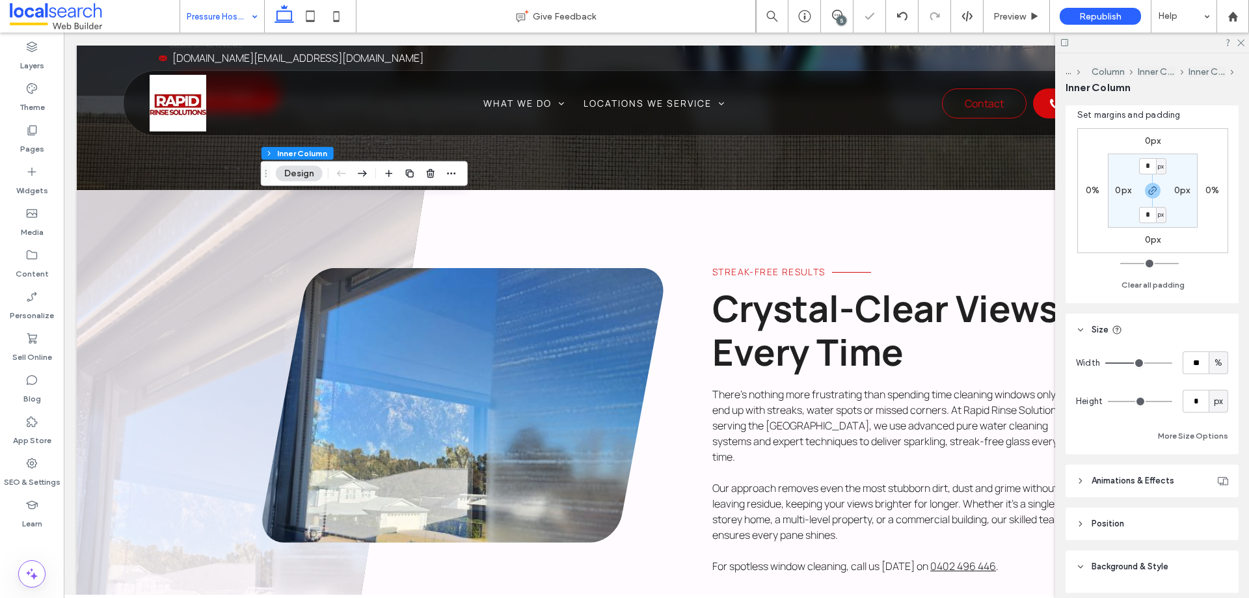
scroll to position [390, 0]
drag, startPoint x: 1115, startPoint y: 405, endPoint x: 1225, endPoint y: 430, distance: 112.6
click at [1249, 433] on div "... Column Inner Column Inner Column Inner Column Alignment Layout Content alig…" at bounding box center [1153, 325] width 194 height 545
drag, startPoint x: 1112, startPoint y: 394, endPoint x: 1249, endPoint y: 435, distance: 142.5
click at [1173, 400] on input "range" at bounding box center [1140, 398] width 64 height 1
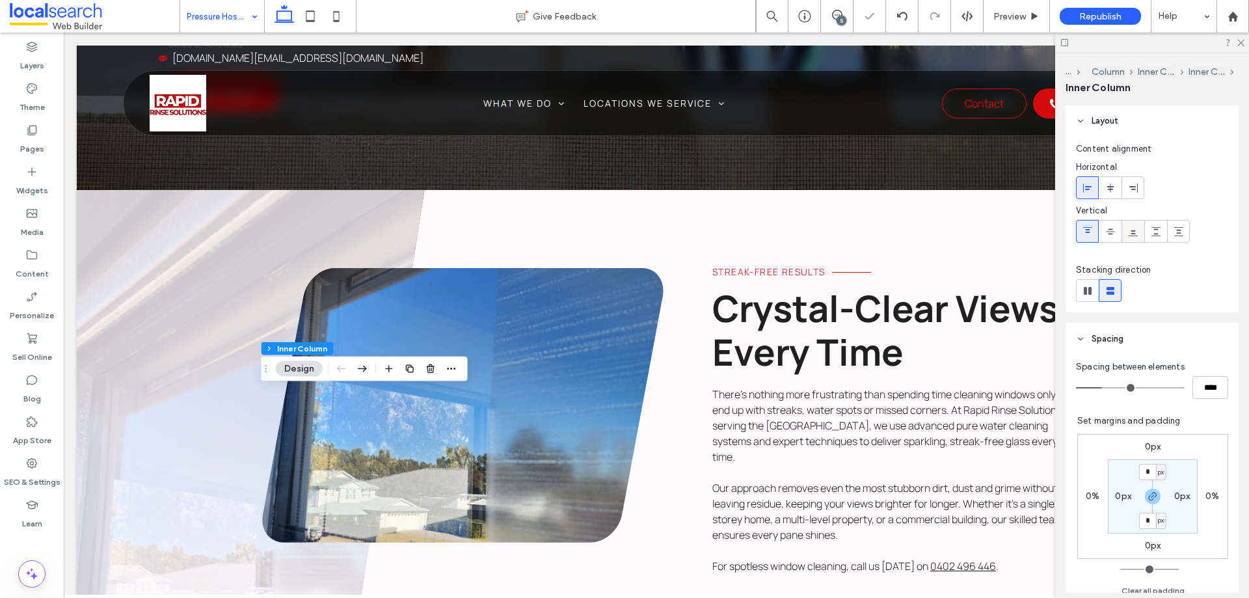
scroll to position [65, 0]
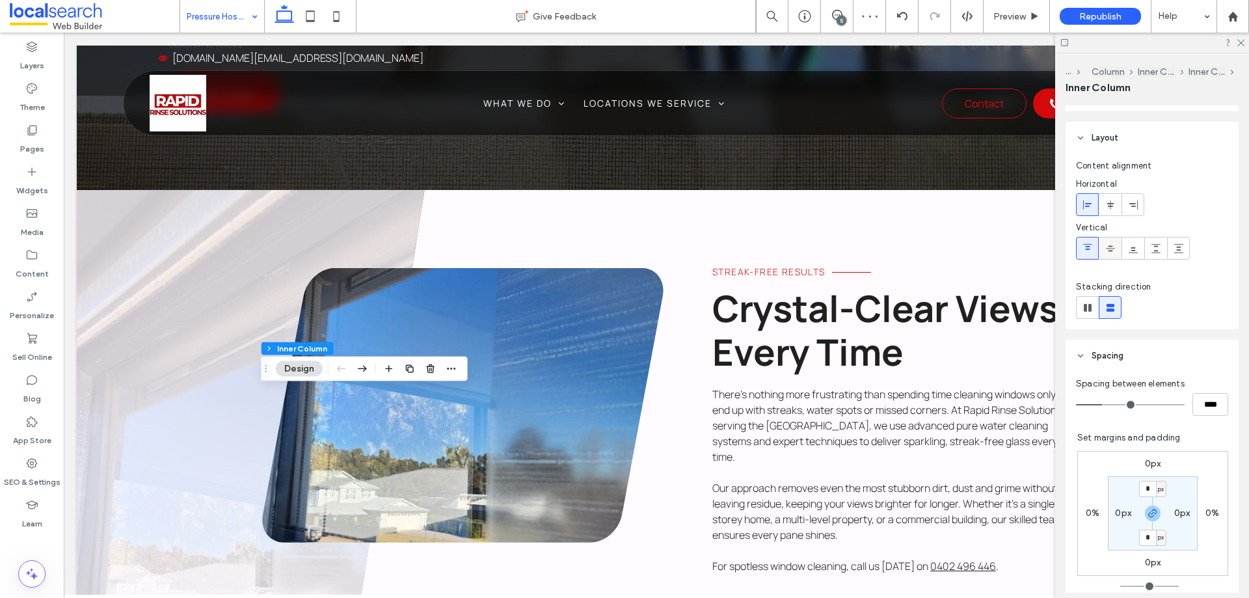
click at [1104, 243] on div at bounding box center [1110, 248] width 21 height 21
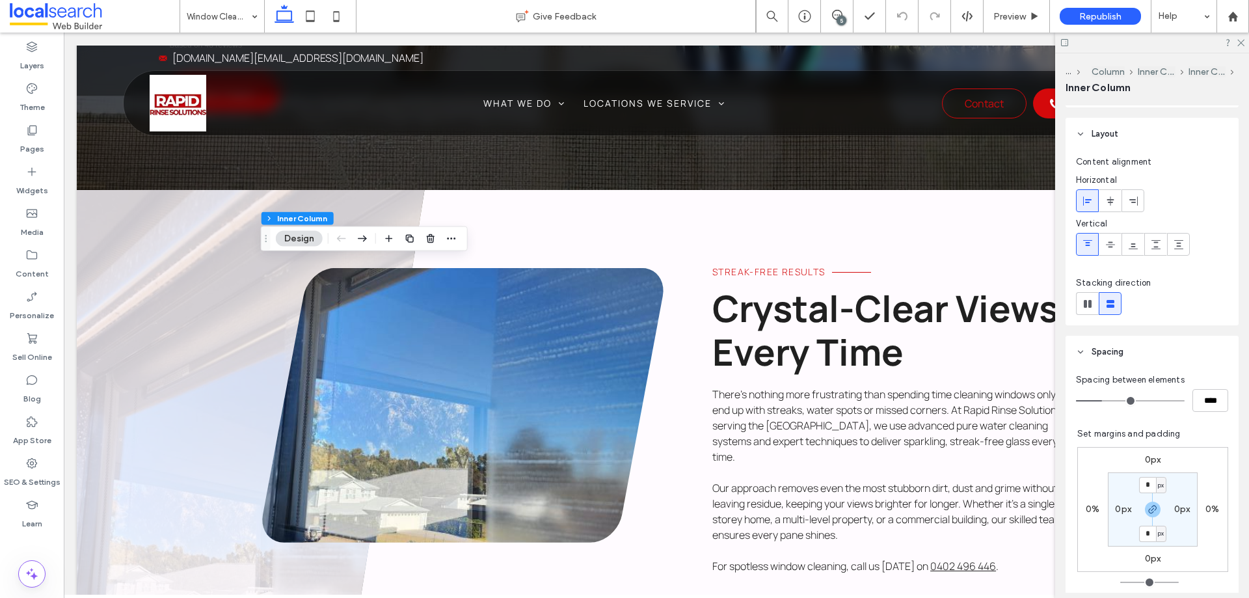
scroll to position [195, 0]
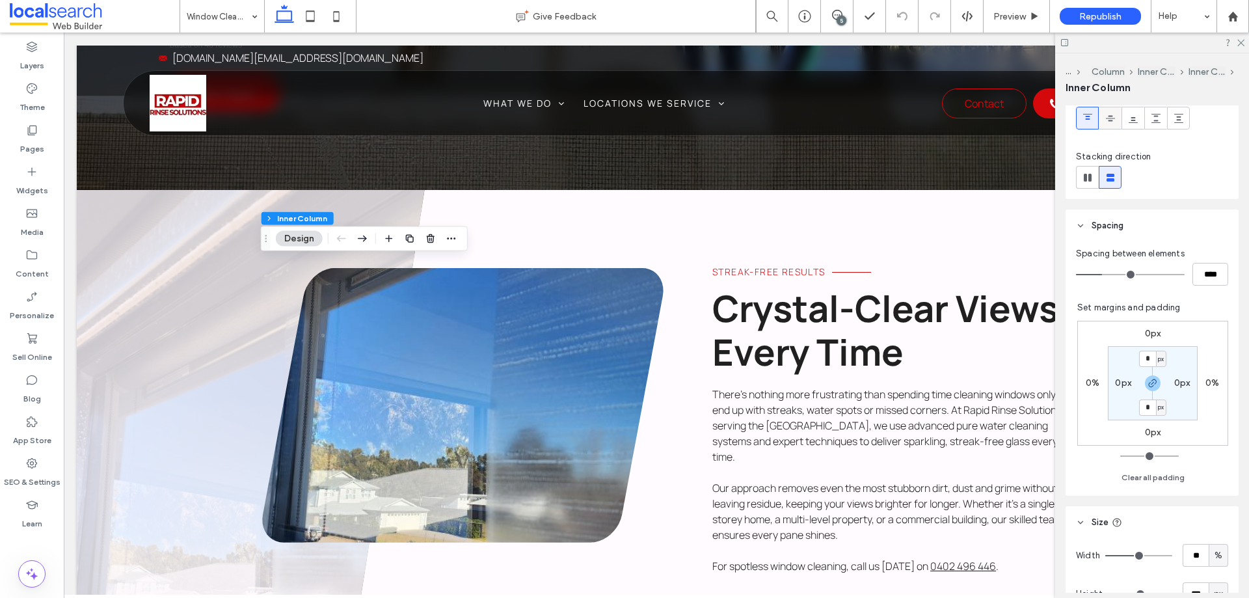
click at [1108, 122] on icon at bounding box center [1111, 118] width 10 height 10
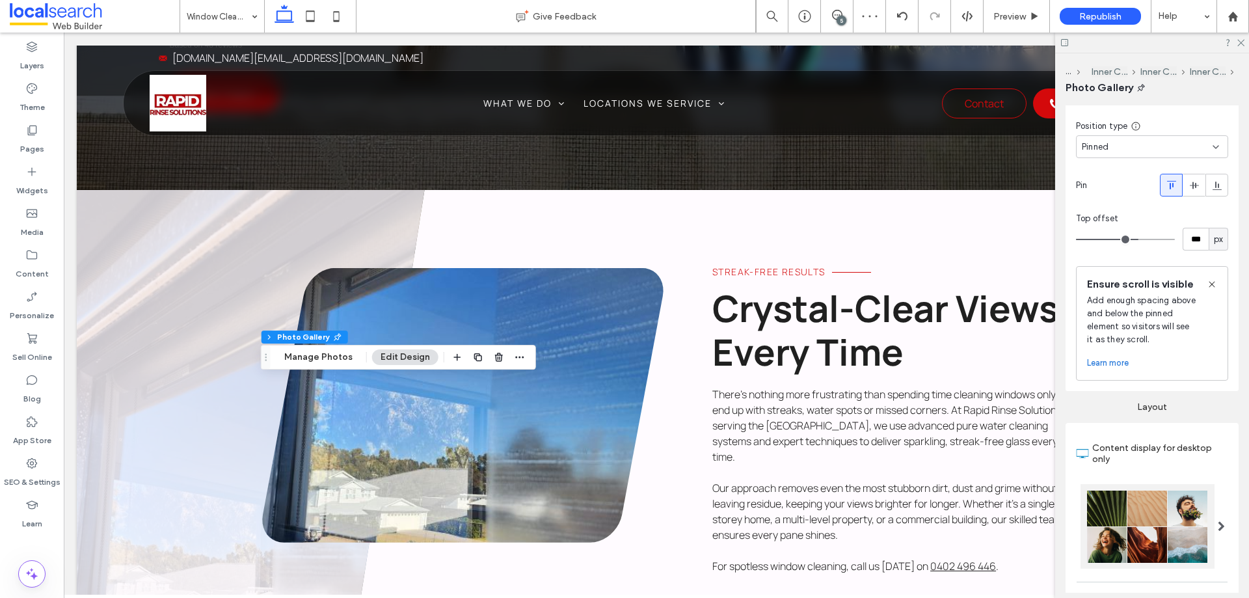
click at [1103, 150] on span "Pinned" at bounding box center [1095, 147] width 27 height 13
click at [1099, 172] on span "Default" at bounding box center [1097, 169] width 30 height 13
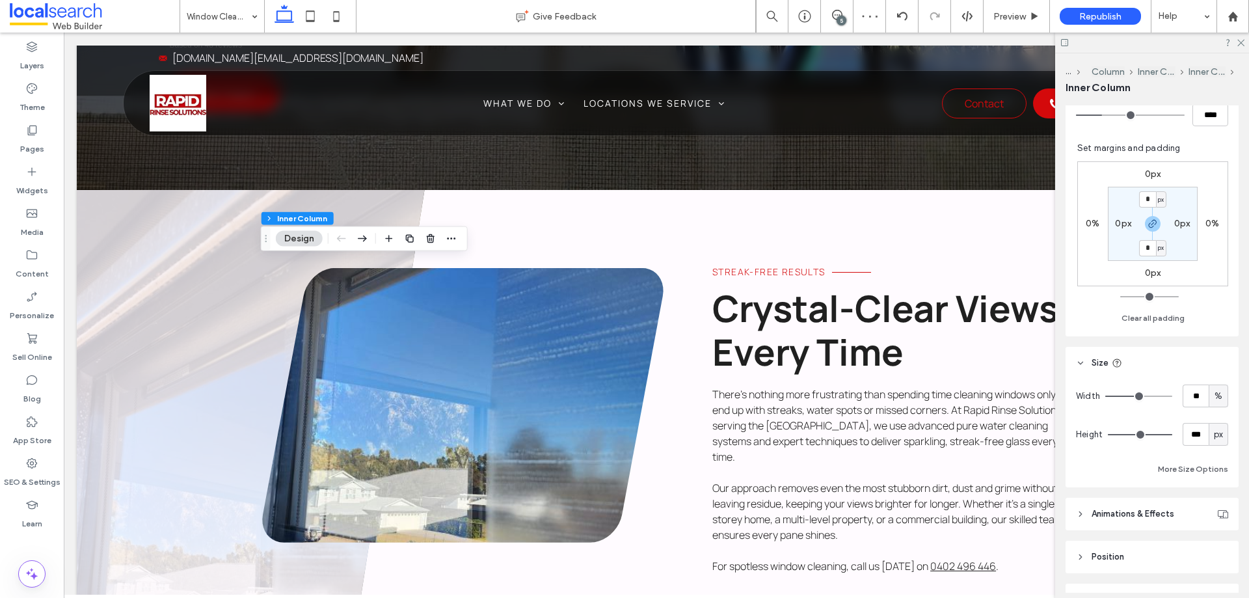
scroll to position [390, 0]
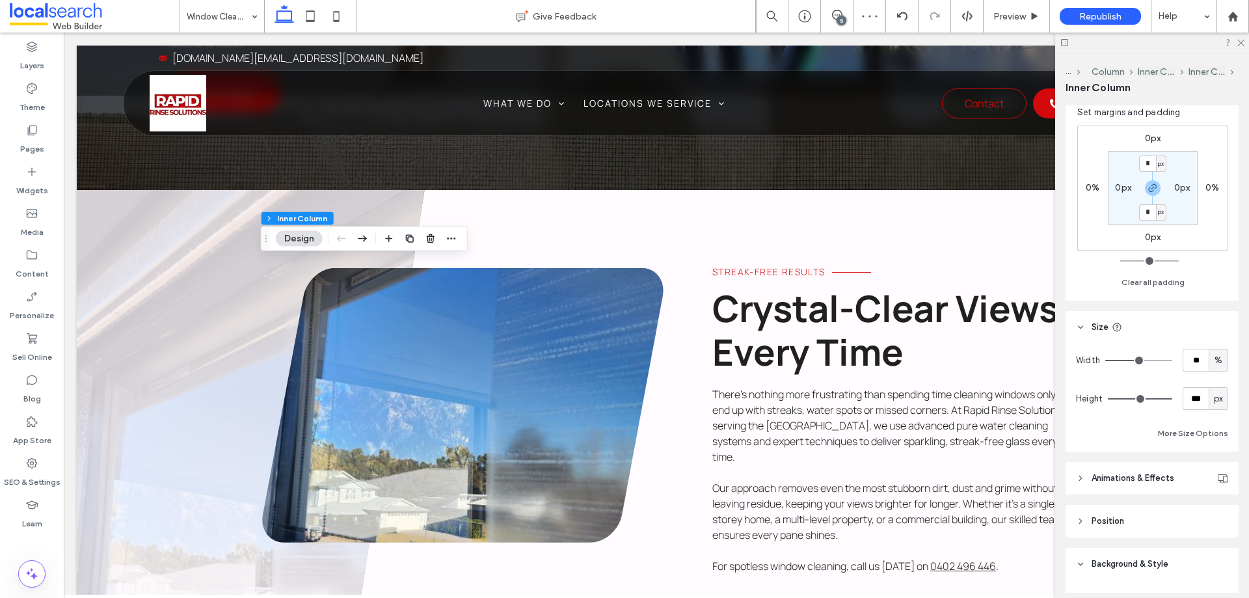
click at [1151, 400] on input "range" at bounding box center [1140, 398] width 64 height 1
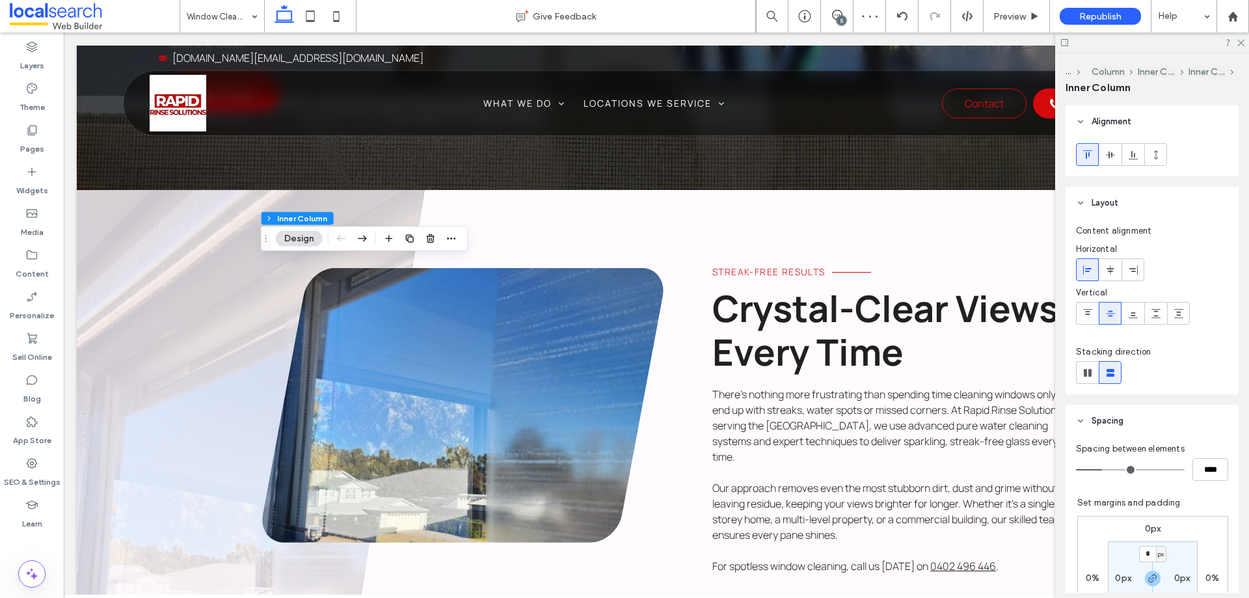
scroll to position [325, 0]
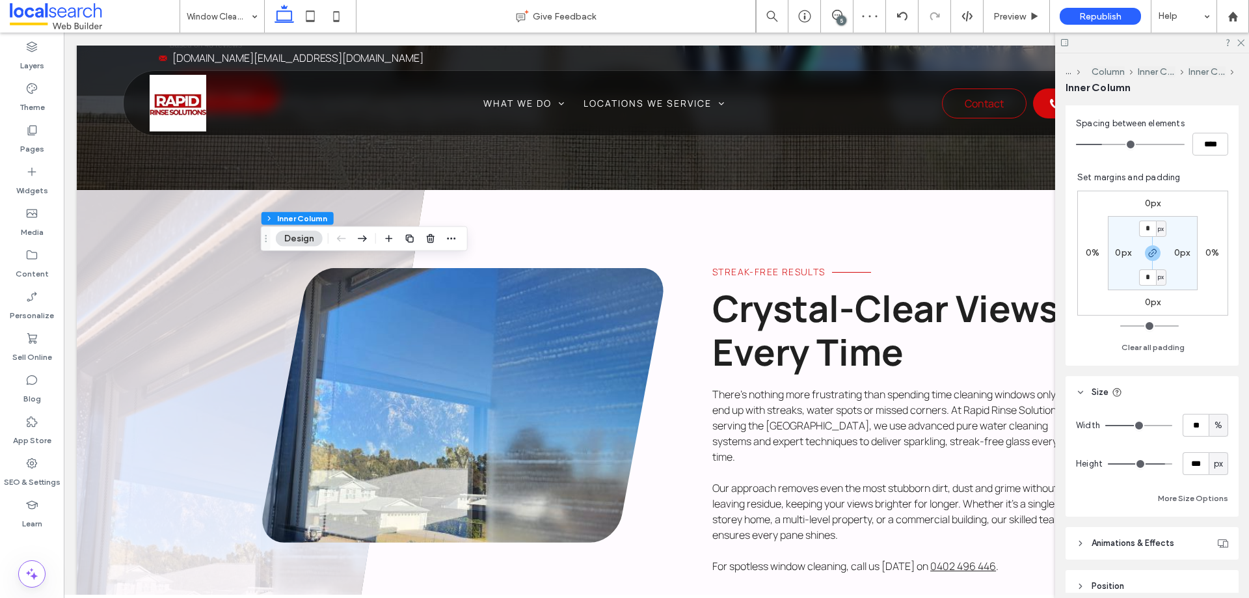
drag, startPoint x: 1157, startPoint y: 463, endPoint x: 1249, endPoint y: 478, distance: 93.0
click at [1173, 465] on input "range" at bounding box center [1140, 463] width 64 height 1
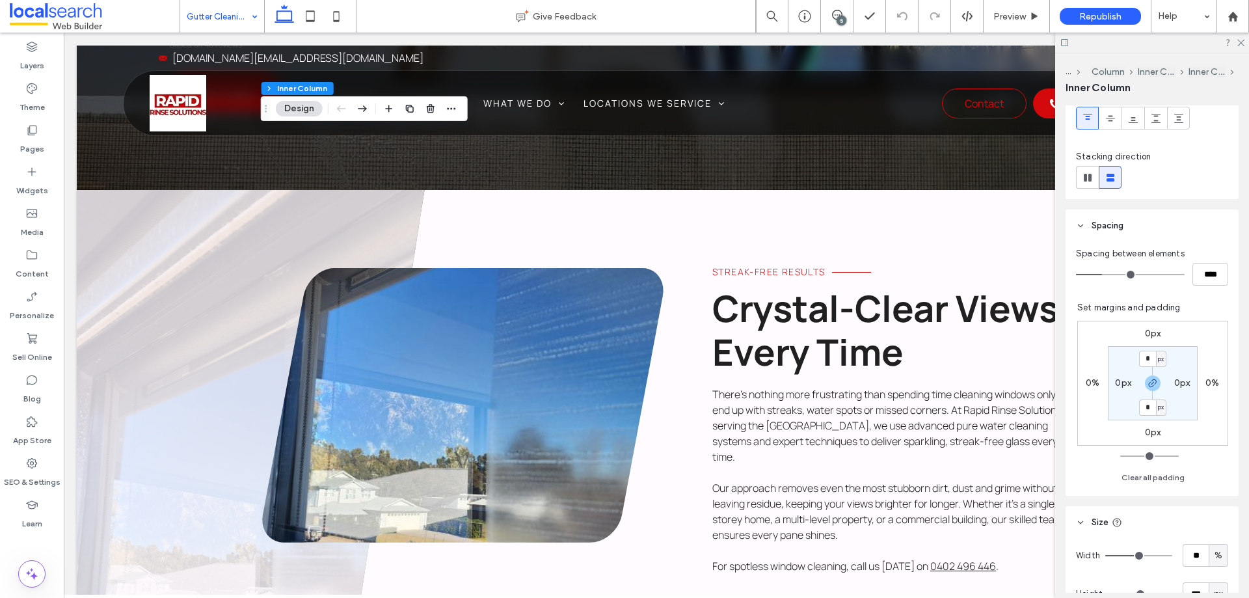
scroll to position [260, 0]
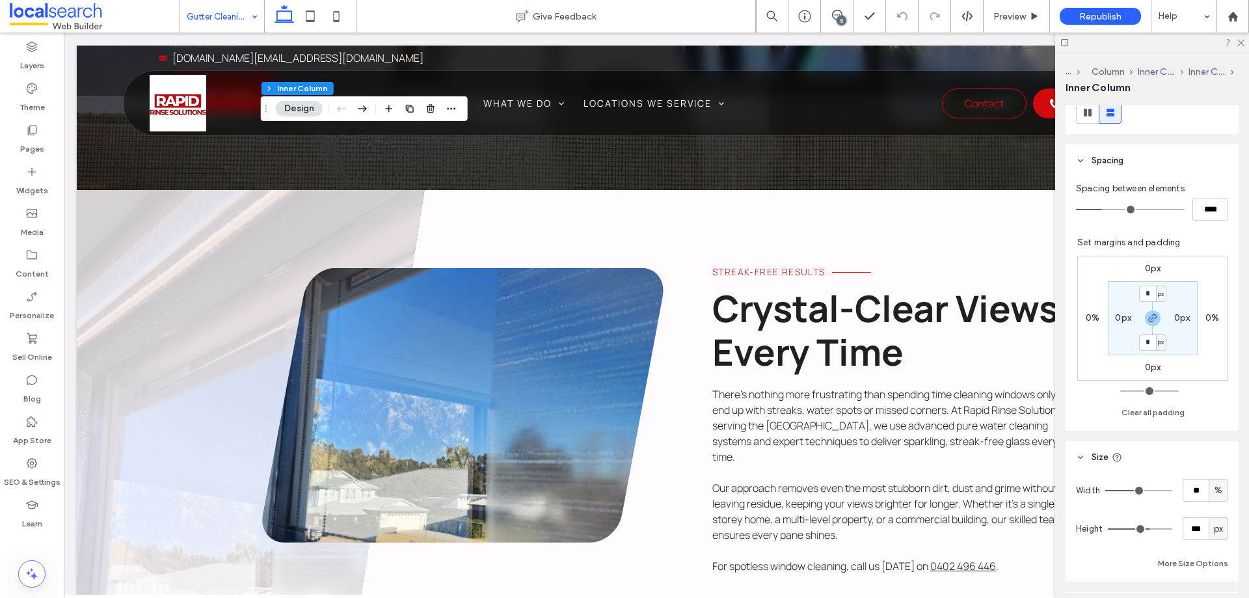
drag, startPoint x: 1156, startPoint y: 525, endPoint x: 1145, endPoint y: 528, distance: 11.4
click at [1145, 528] on input "range" at bounding box center [1140, 528] width 64 height 1
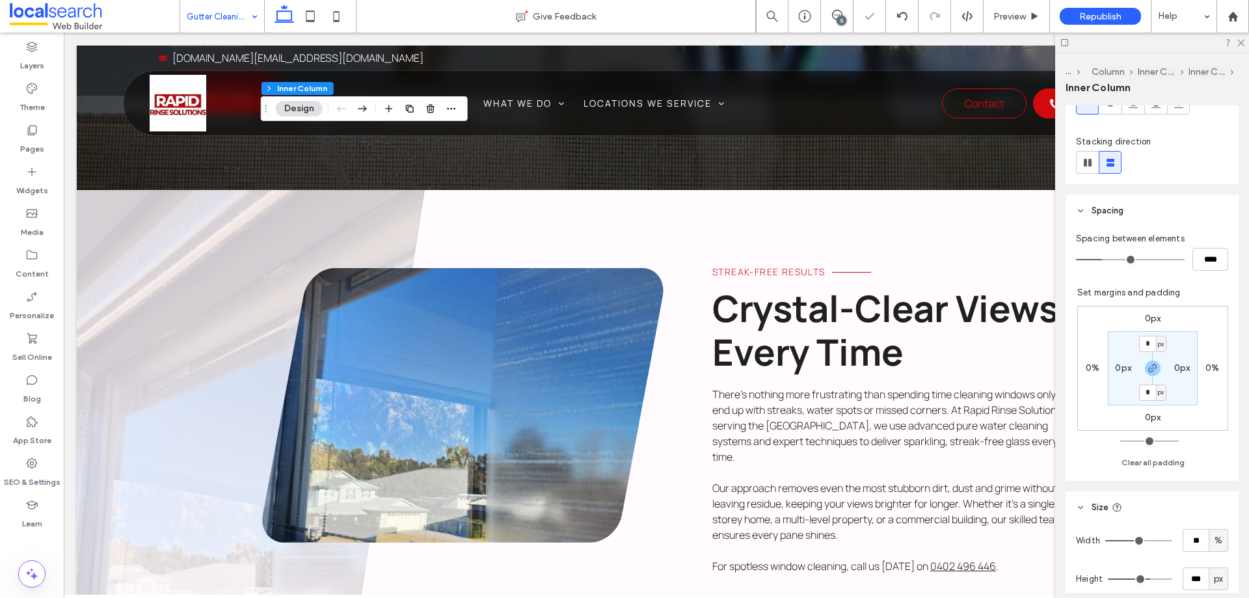
scroll to position [195, 0]
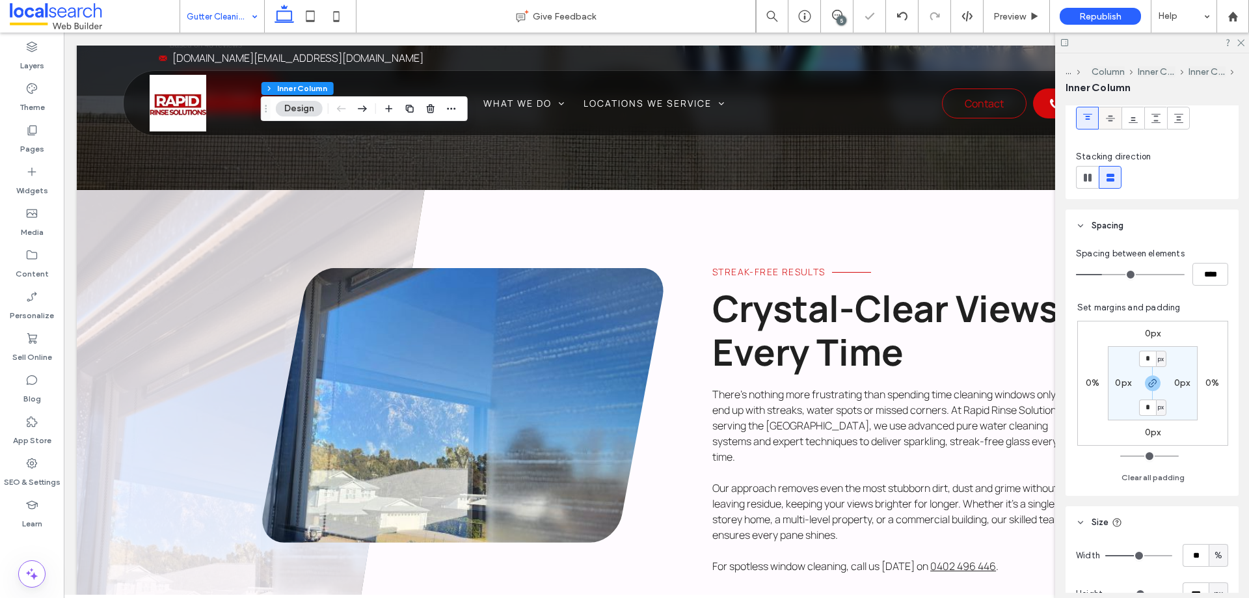
click at [1119, 117] on div at bounding box center [1110, 117] width 21 height 21
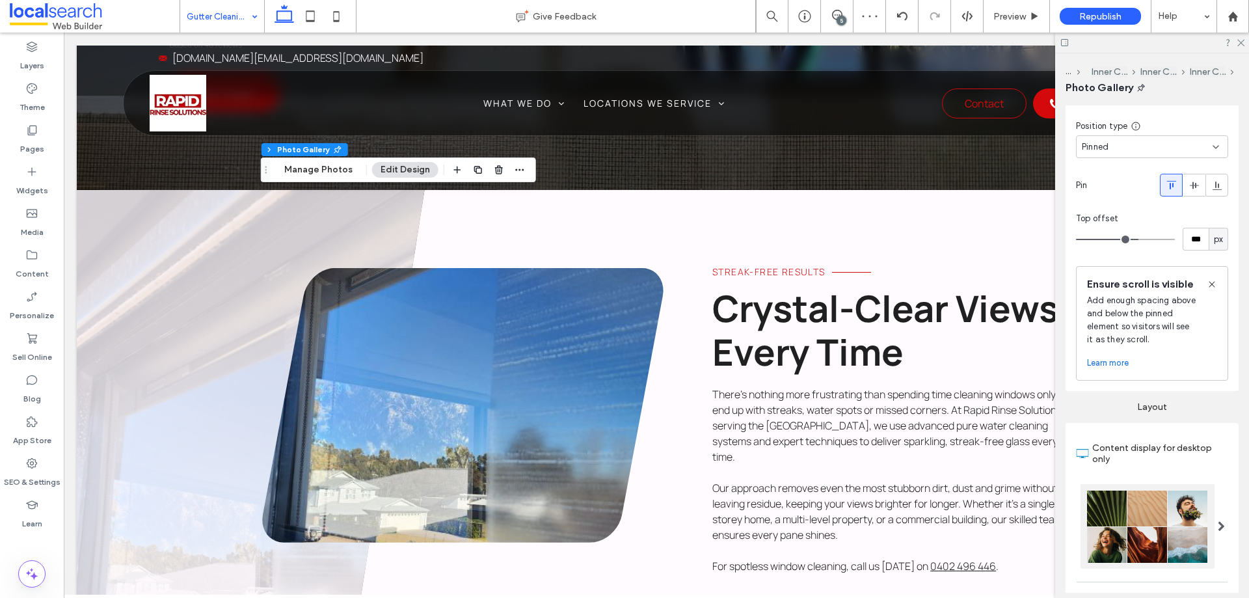
click at [1145, 144] on div "Pinned" at bounding box center [1147, 147] width 131 height 13
click at [1109, 171] on span "Default" at bounding box center [1097, 169] width 30 height 13
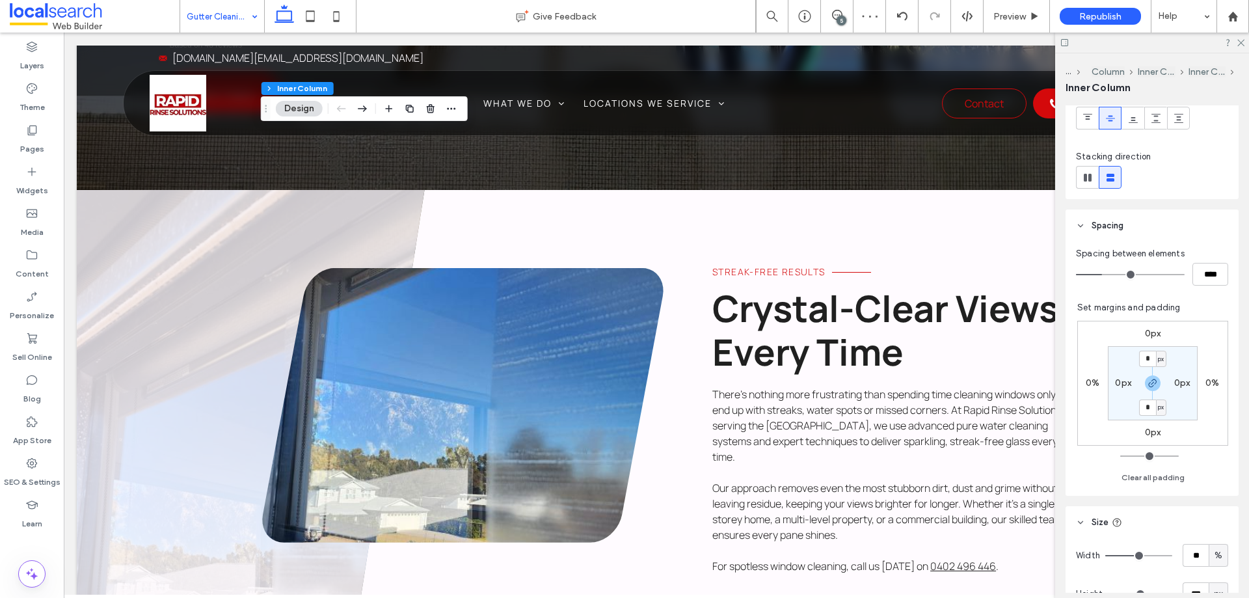
scroll to position [260, 0]
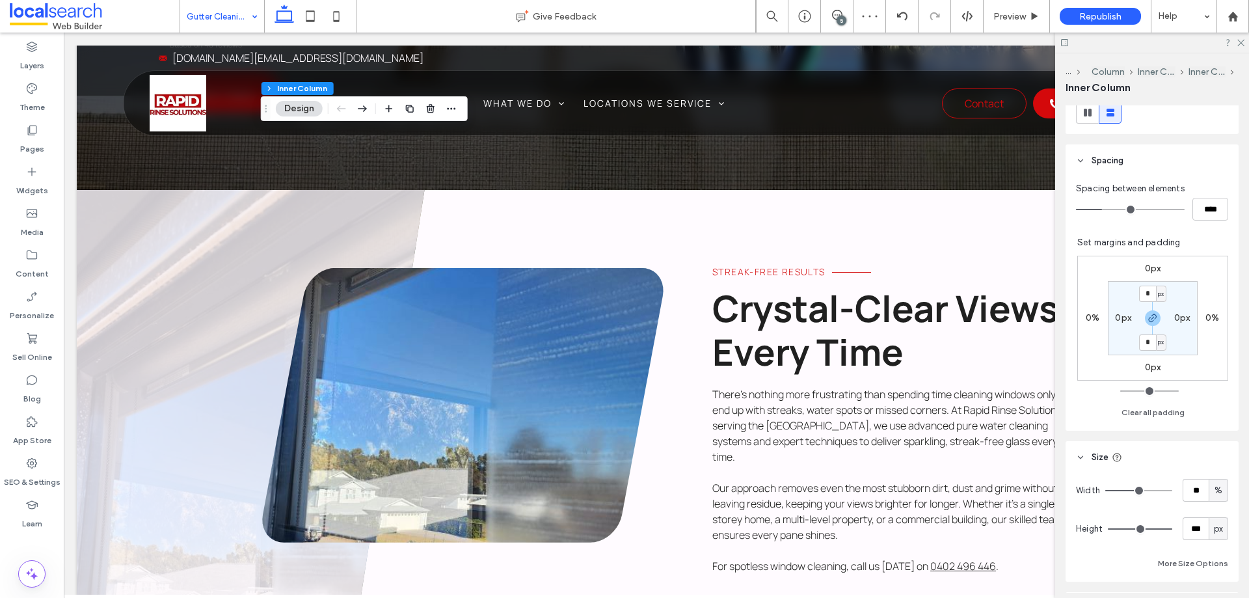
drag, startPoint x: 1148, startPoint y: 525, endPoint x: 1249, endPoint y: 542, distance: 102.3
click at [1173, 530] on input "range" at bounding box center [1140, 528] width 64 height 1
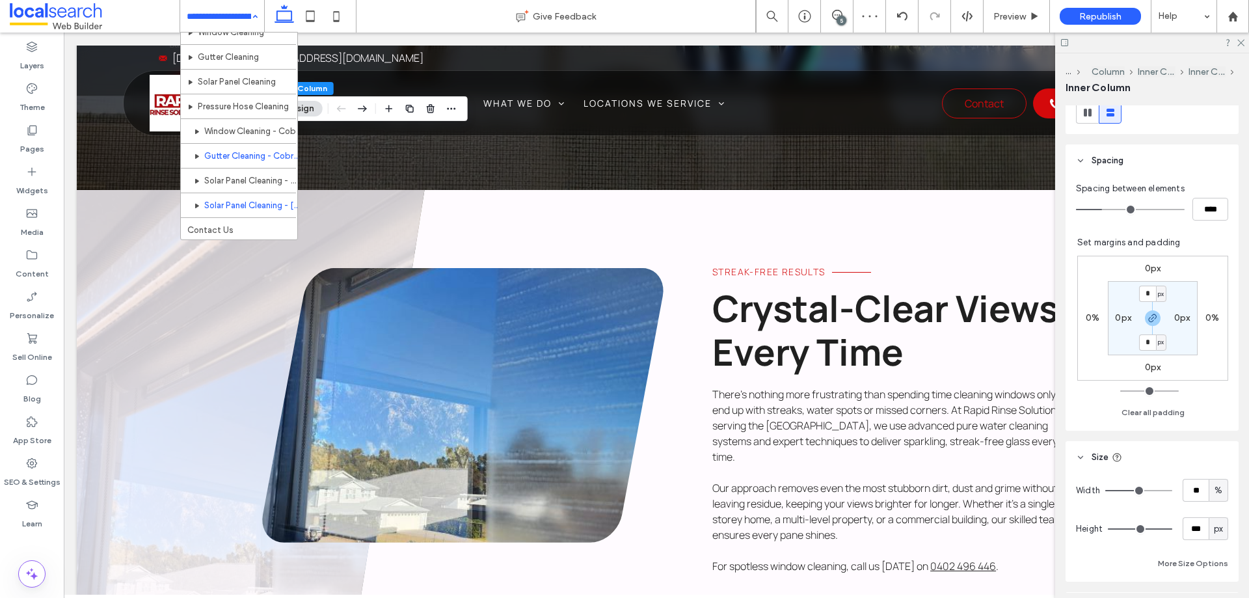
scroll to position [63, 0]
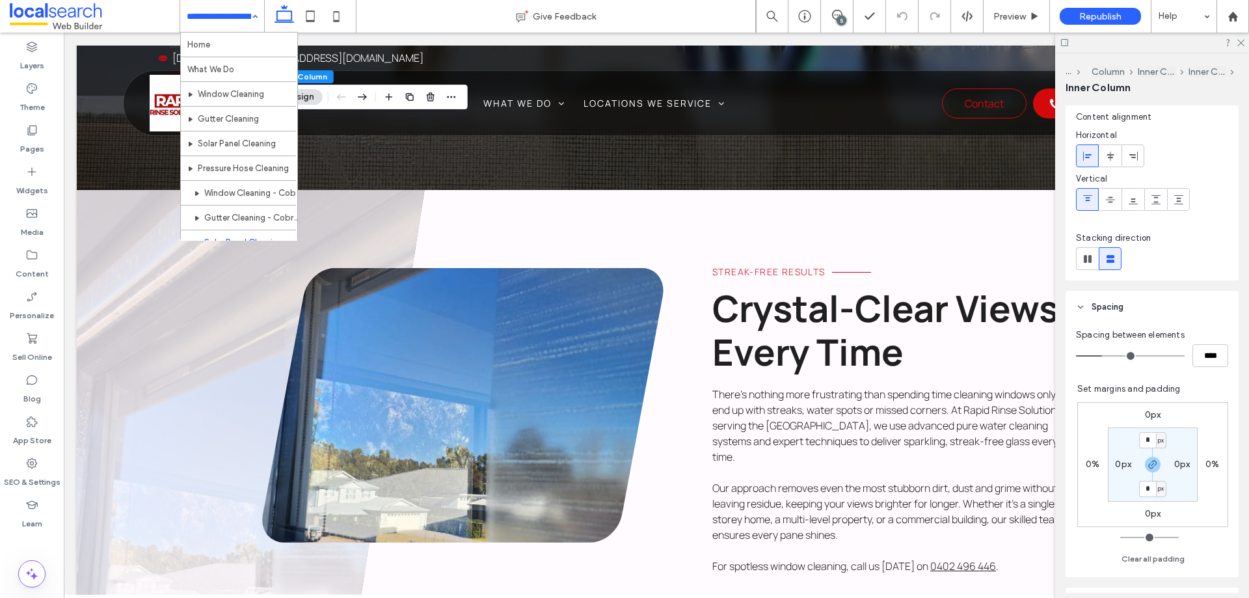
scroll to position [325, 0]
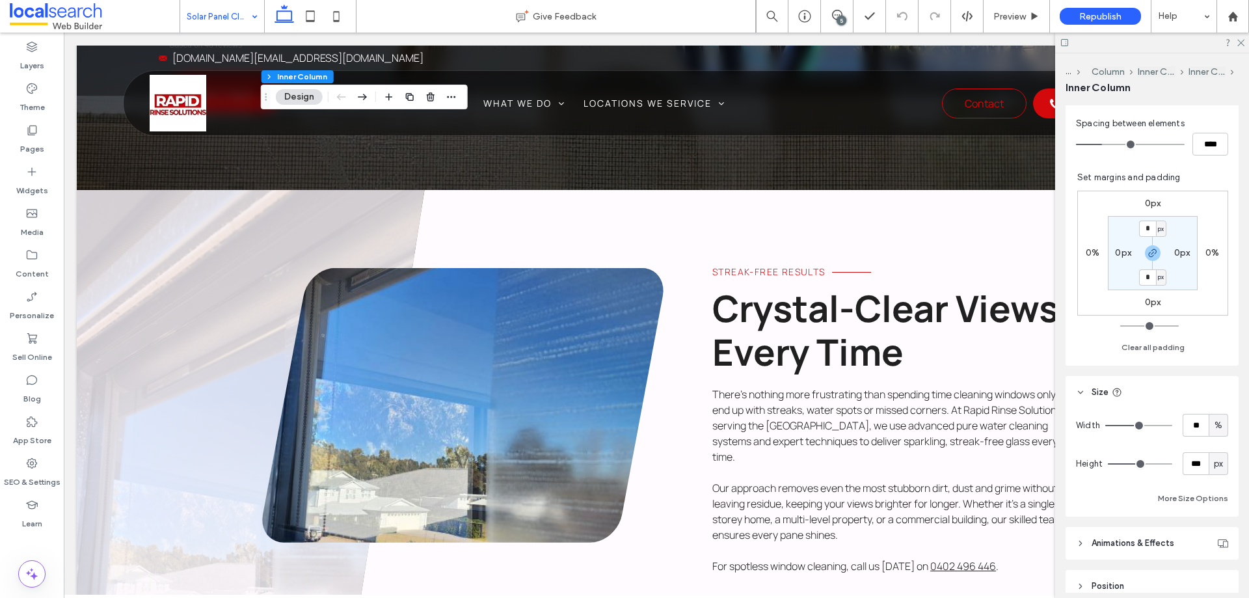
drag, startPoint x: 1155, startPoint y: 463, endPoint x: 1134, endPoint y: 463, distance: 20.8
click at [1135, 463] on input "range" at bounding box center [1140, 463] width 64 height 1
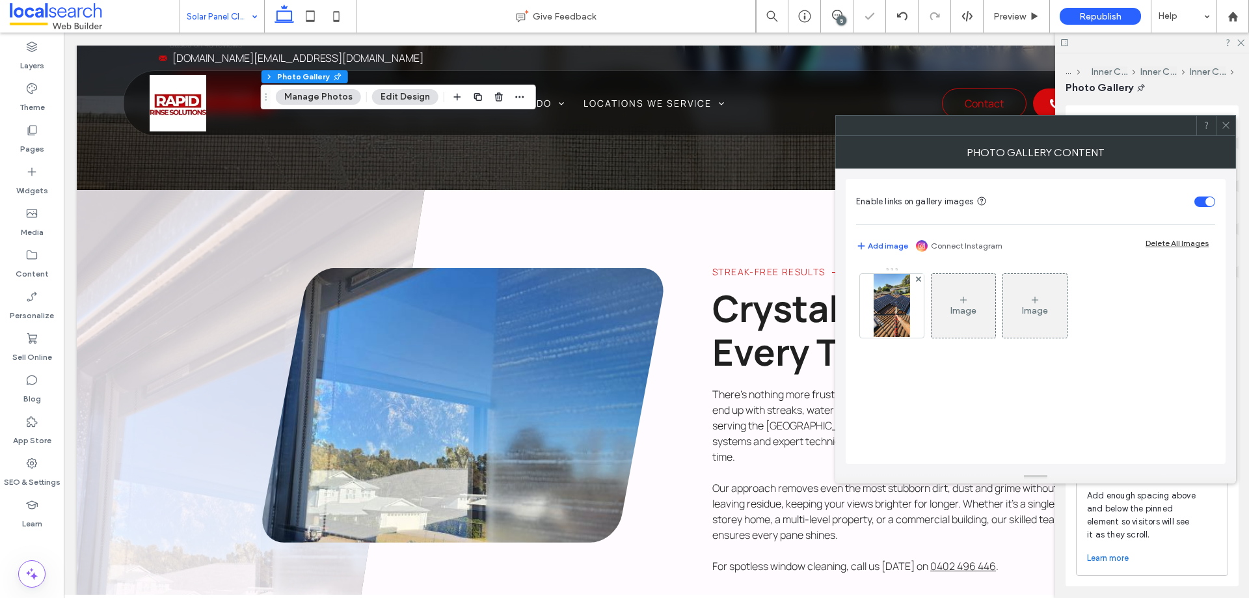
click at [1220, 130] on div at bounding box center [1226, 126] width 20 height 20
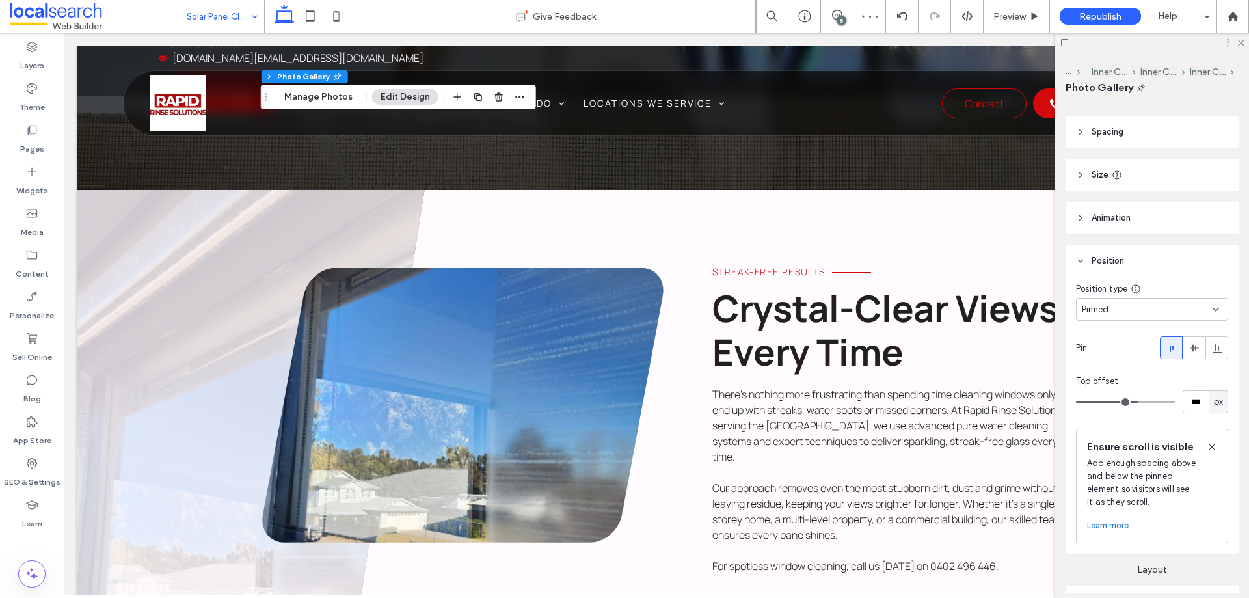
scroll to position [65, 0]
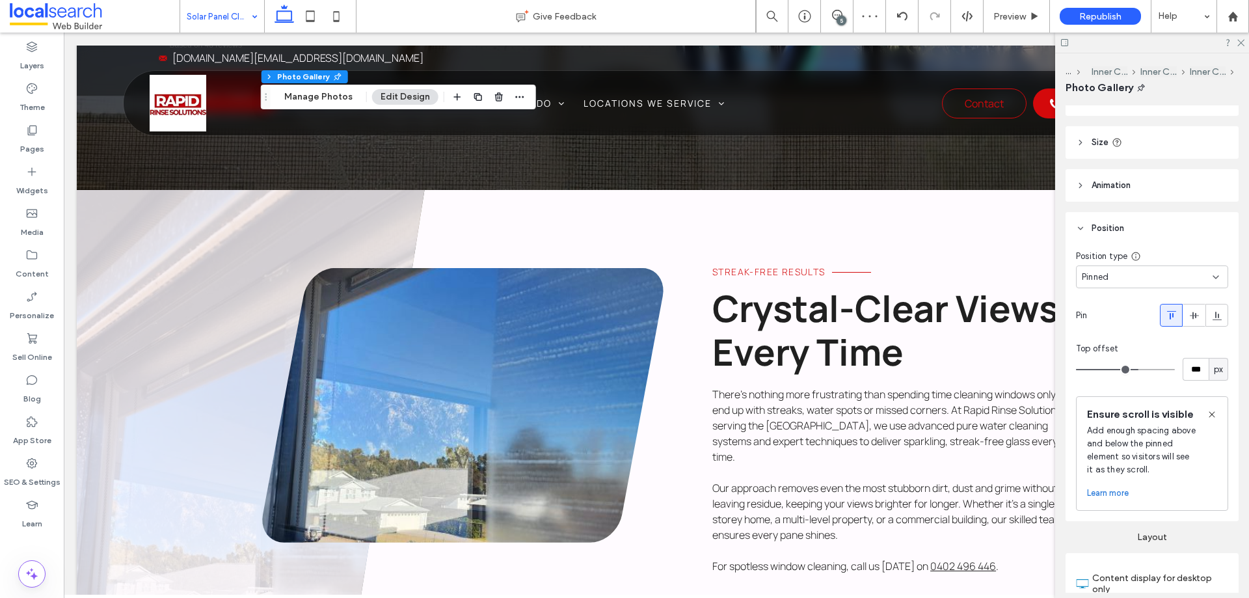
click at [1111, 275] on div "Pinned" at bounding box center [1147, 277] width 131 height 13
click at [1089, 299] on span "Default" at bounding box center [1097, 299] width 30 height 13
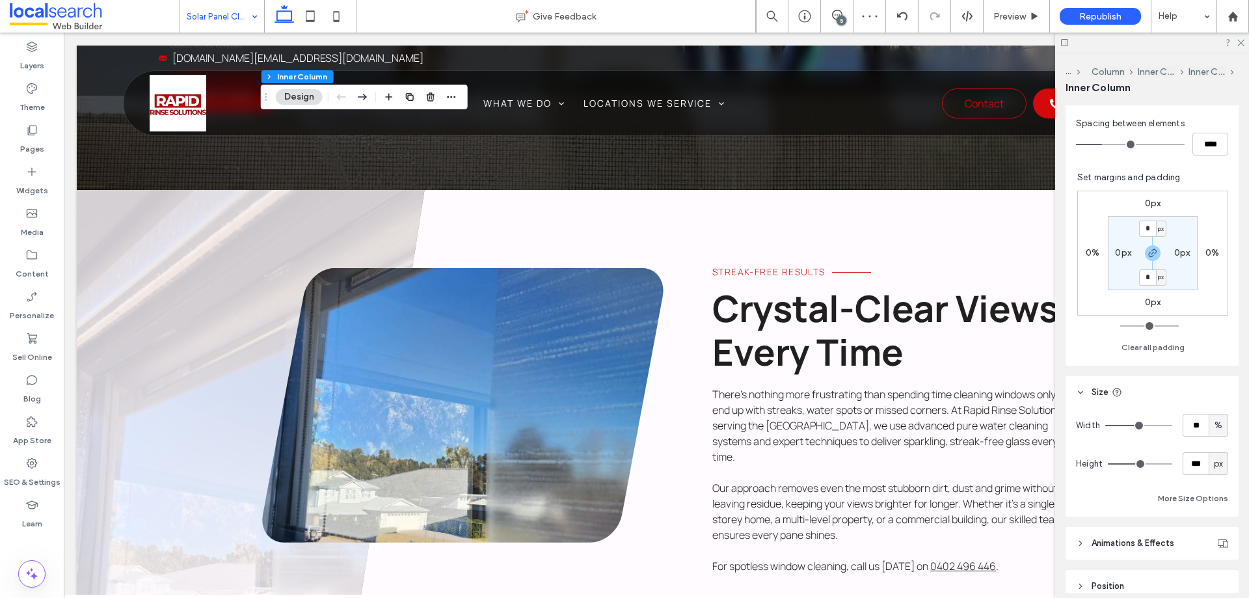
drag, startPoint x: 1140, startPoint y: 461, endPoint x: 1249, endPoint y: 486, distance: 111.6
click at [1173, 465] on input "range" at bounding box center [1140, 463] width 64 height 1
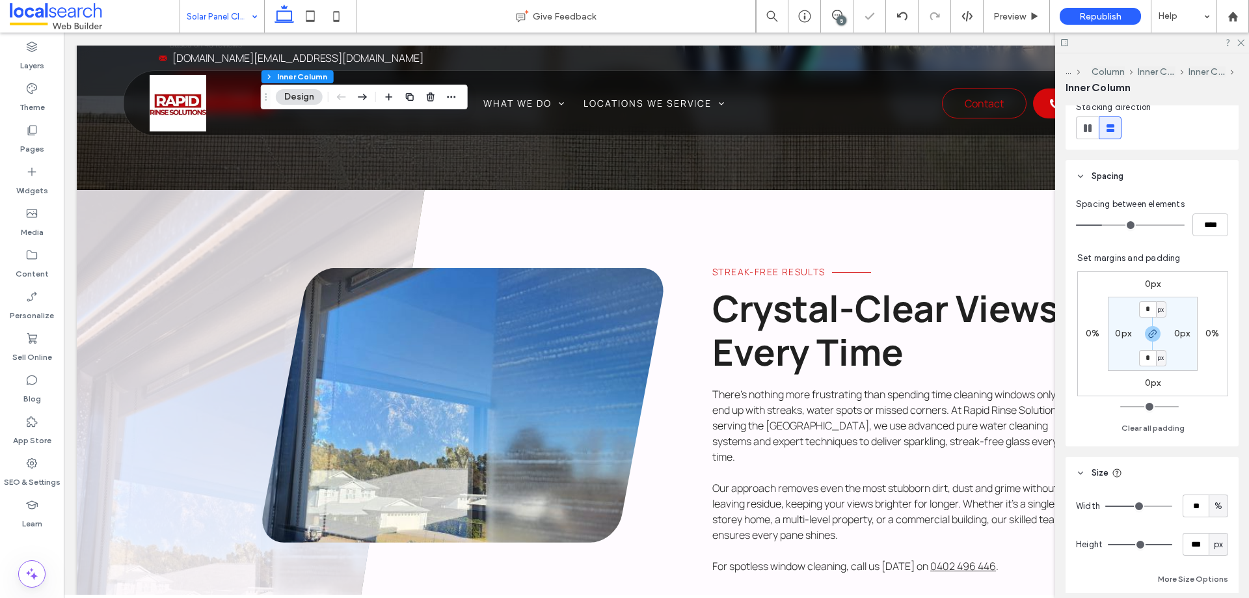
scroll to position [195, 0]
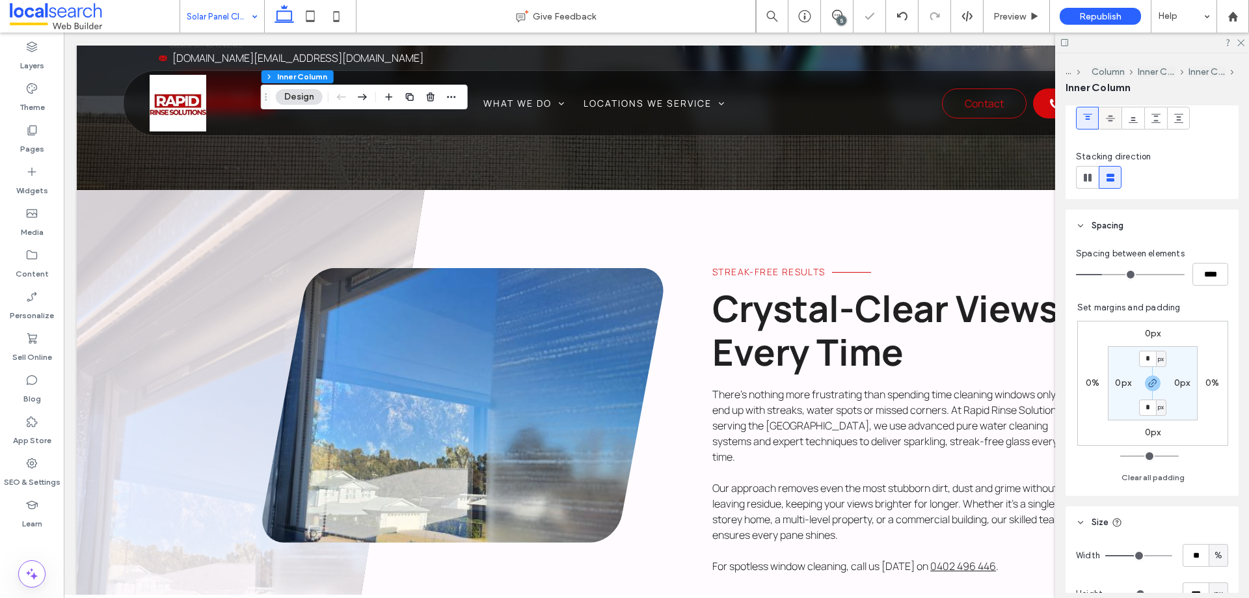
click at [1112, 122] on icon at bounding box center [1111, 118] width 10 height 10
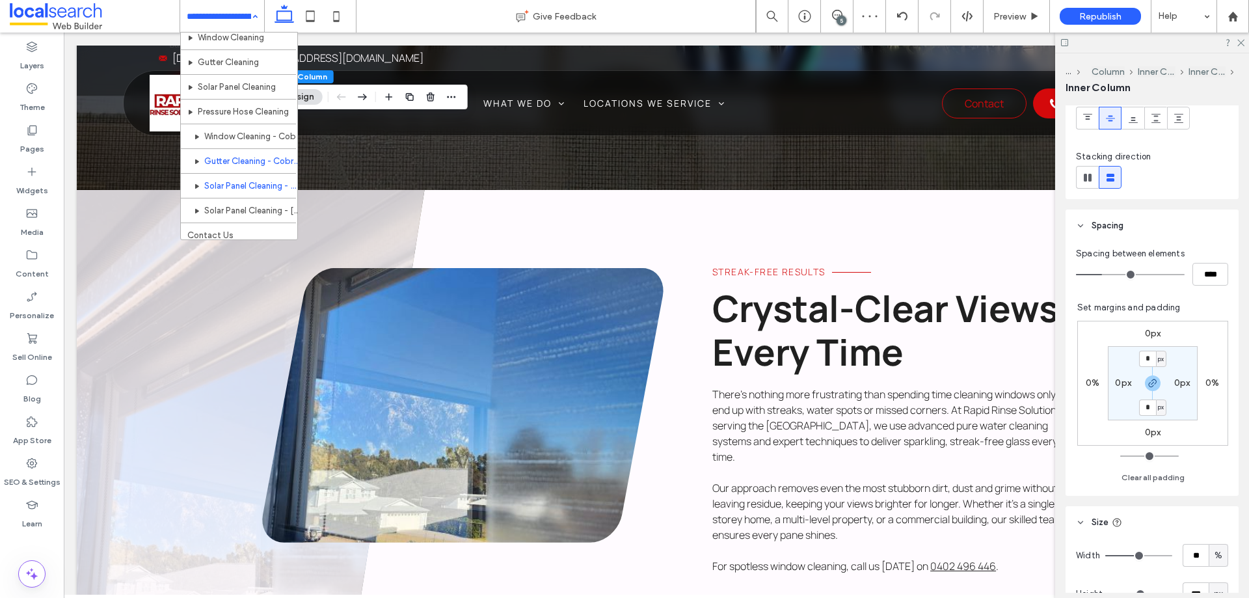
scroll to position [63, 0]
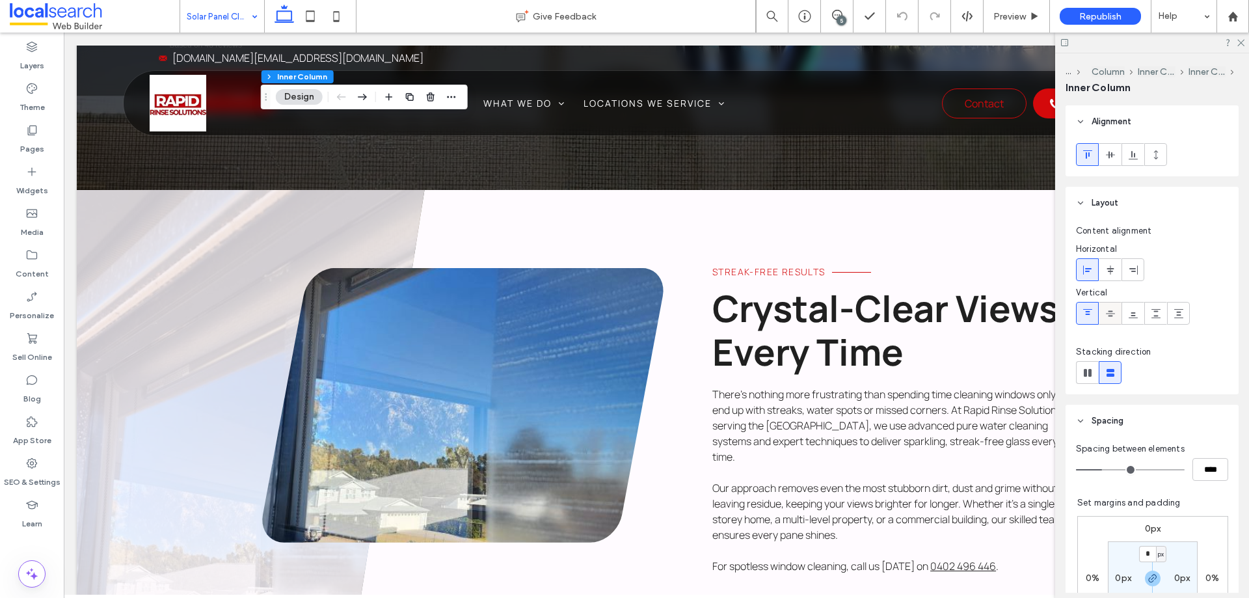
click at [1110, 321] on span at bounding box center [1111, 313] width 10 height 21
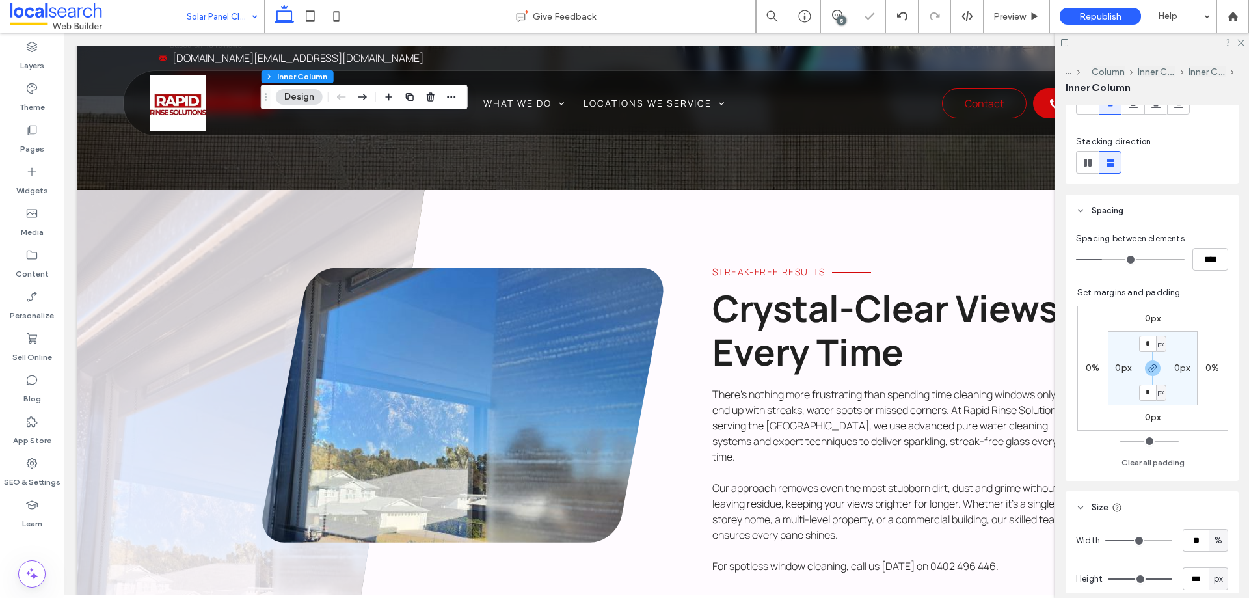
scroll to position [325, 0]
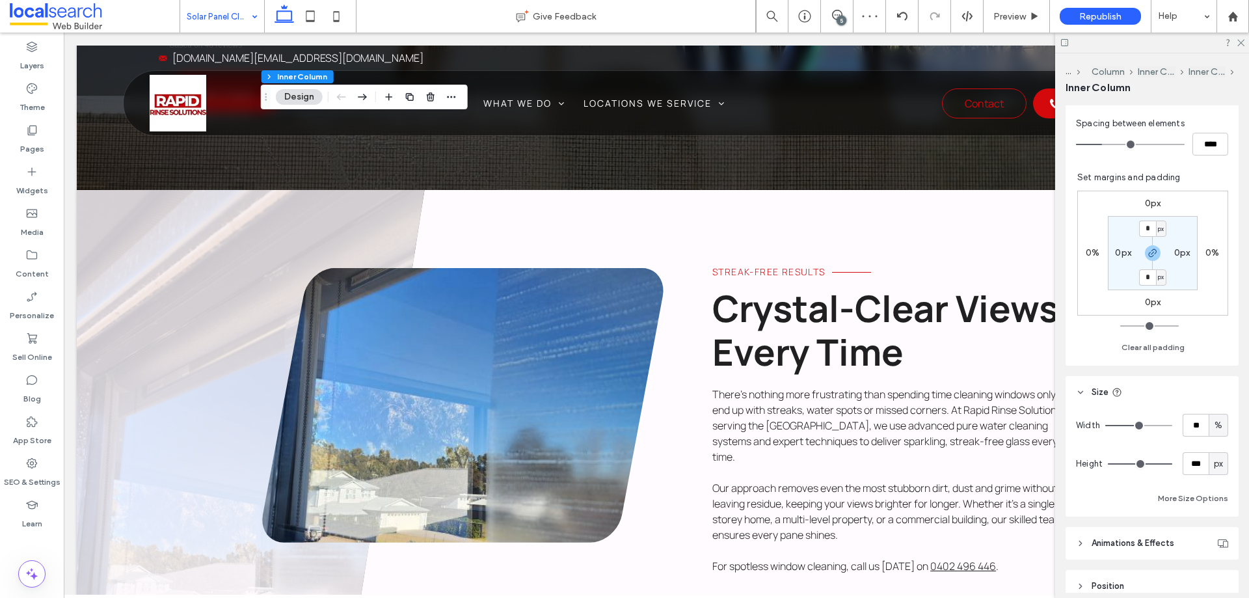
click at [1143, 463] on input "range" at bounding box center [1140, 463] width 64 height 1
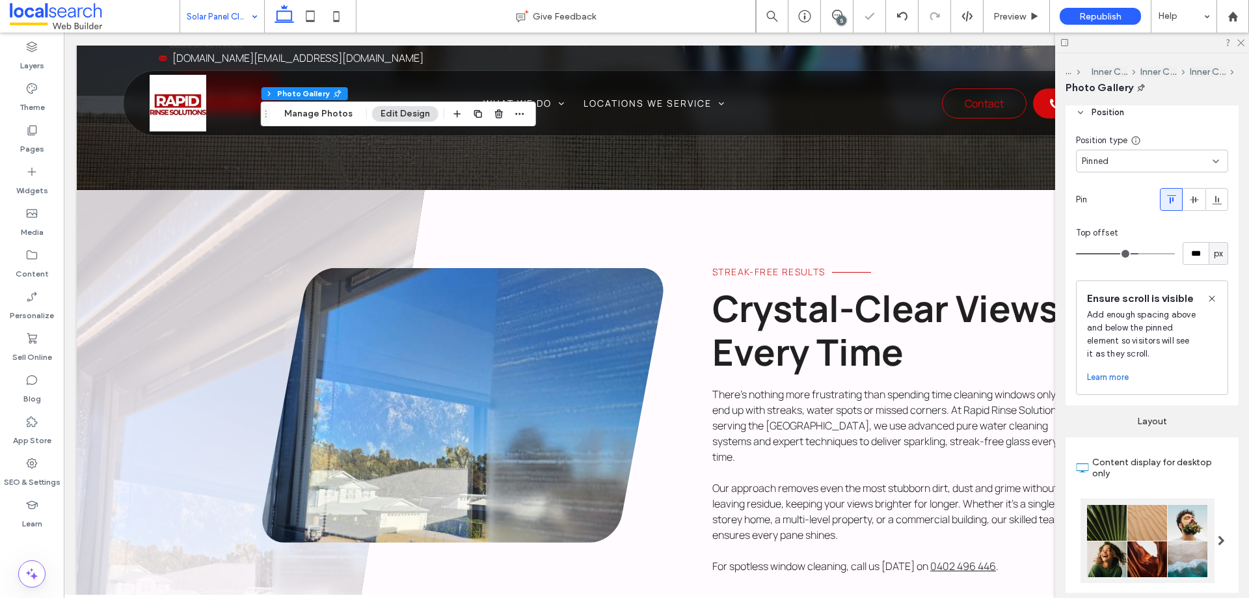
scroll to position [195, 0]
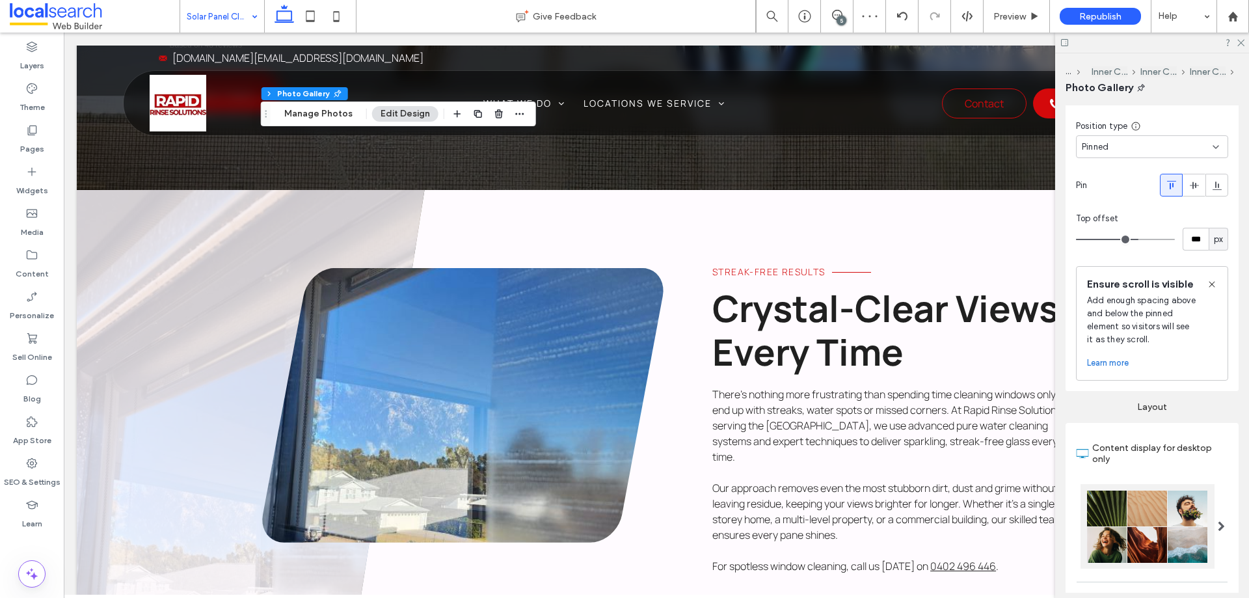
click at [1147, 148] on div "Pinned" at bounding box center [1147, 147] width 131 height 13
click at [1112, 169] on div "Default" at bounding box center [1149, 169] width 144 height 23
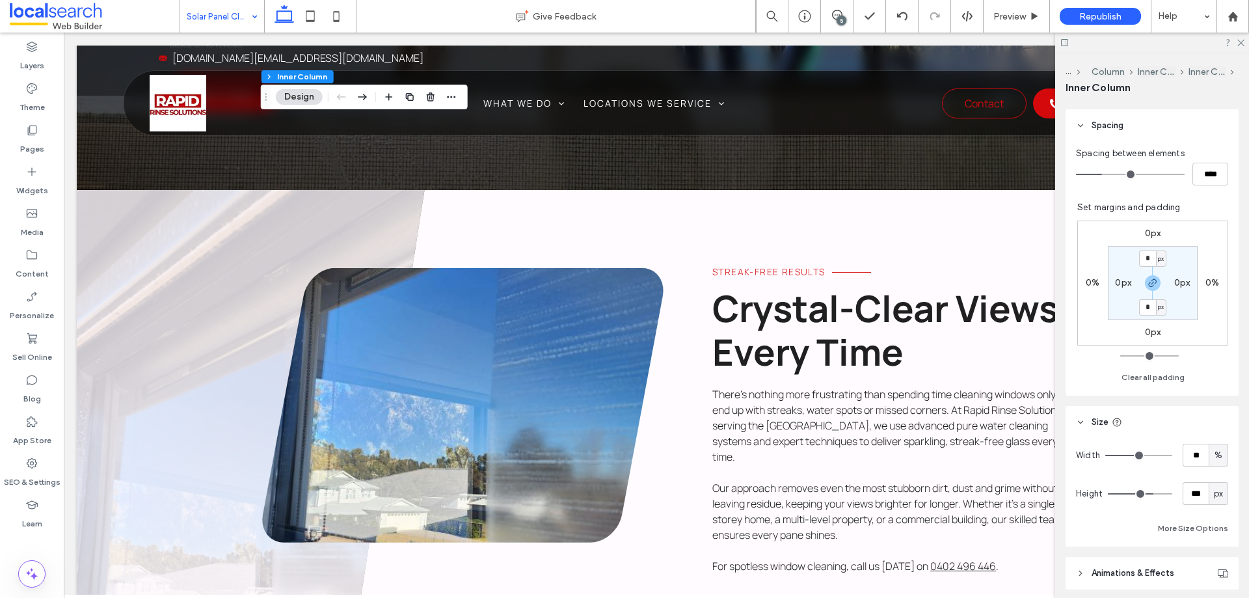
scroll to position [325, 0]
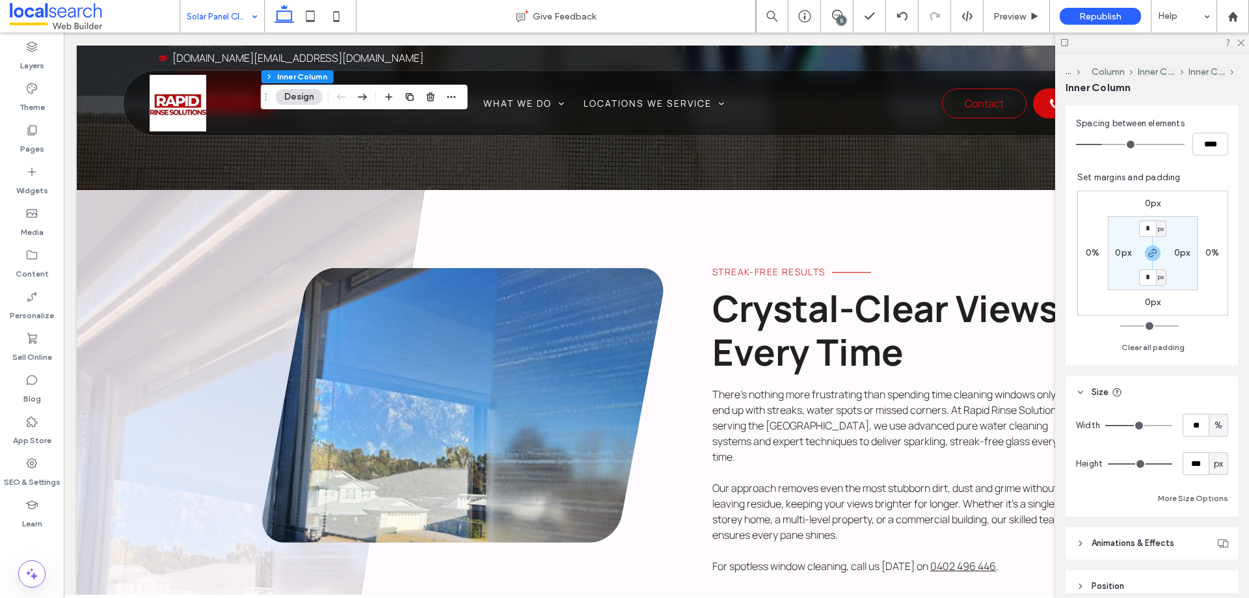
drag, startPoint x: 1207, startPoint y: 467, endPoint x: 1249, endPoint y: 485, distance: 45.7
click at [1173, 465] on input "range" at bounding box center [1140, 463] width 64 height 1
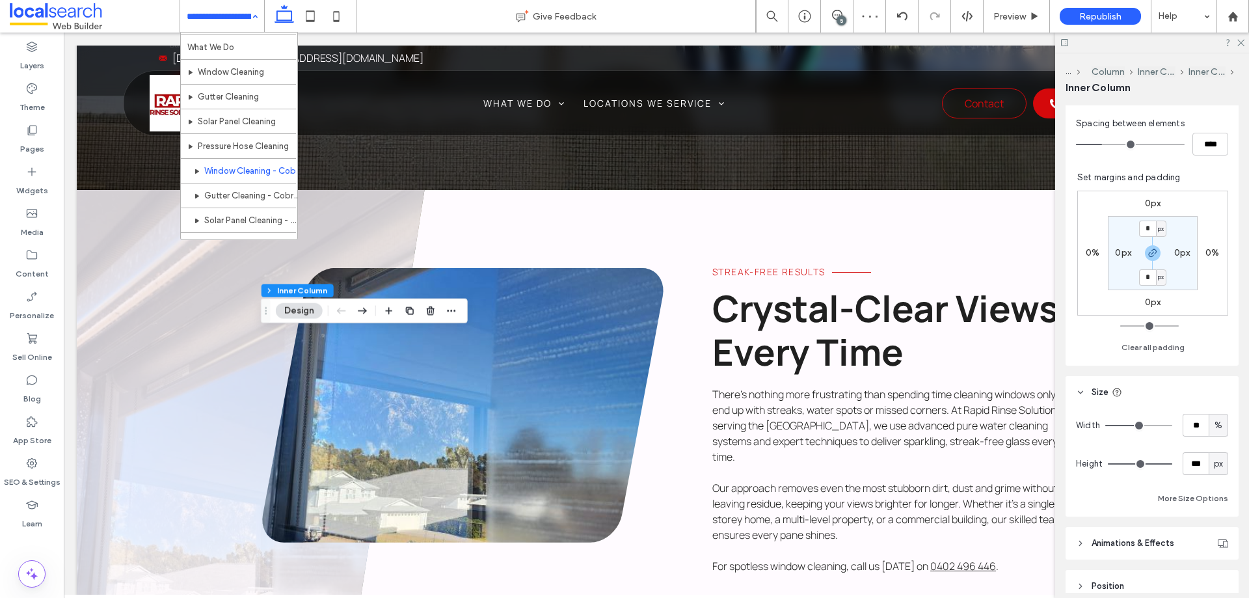
scroll to position [0, 0]
click at [314, 12] on icon at bounding box center [310, 16] width 26 height 26
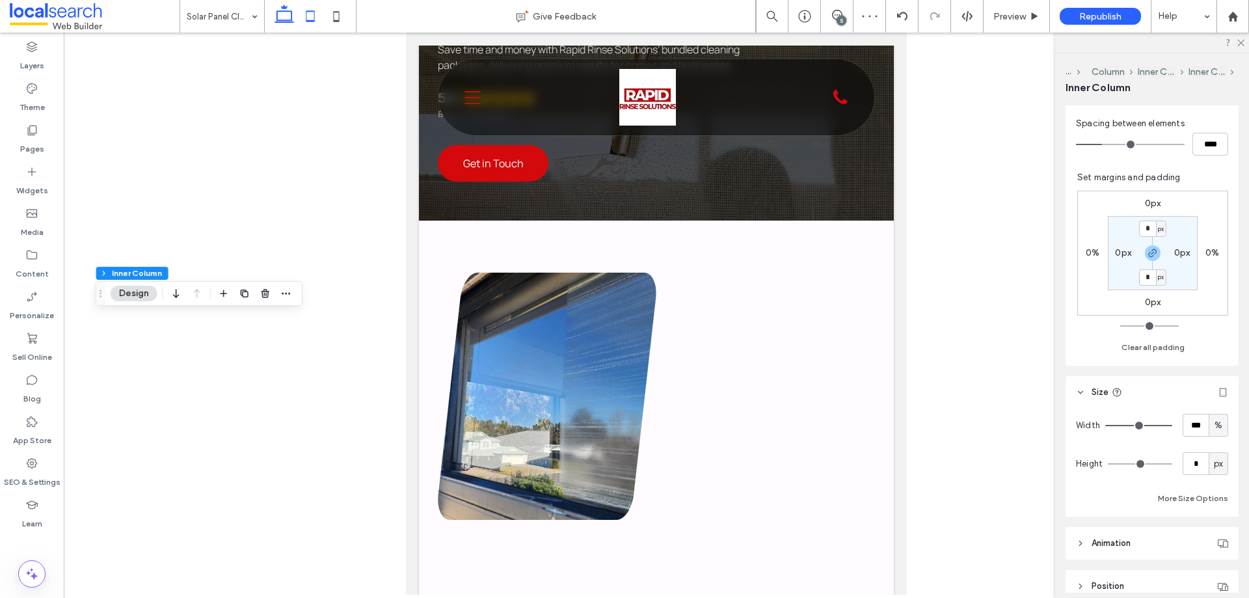
click at [290, 25] on icon at bounding box center [284, 16] width 26 height 26
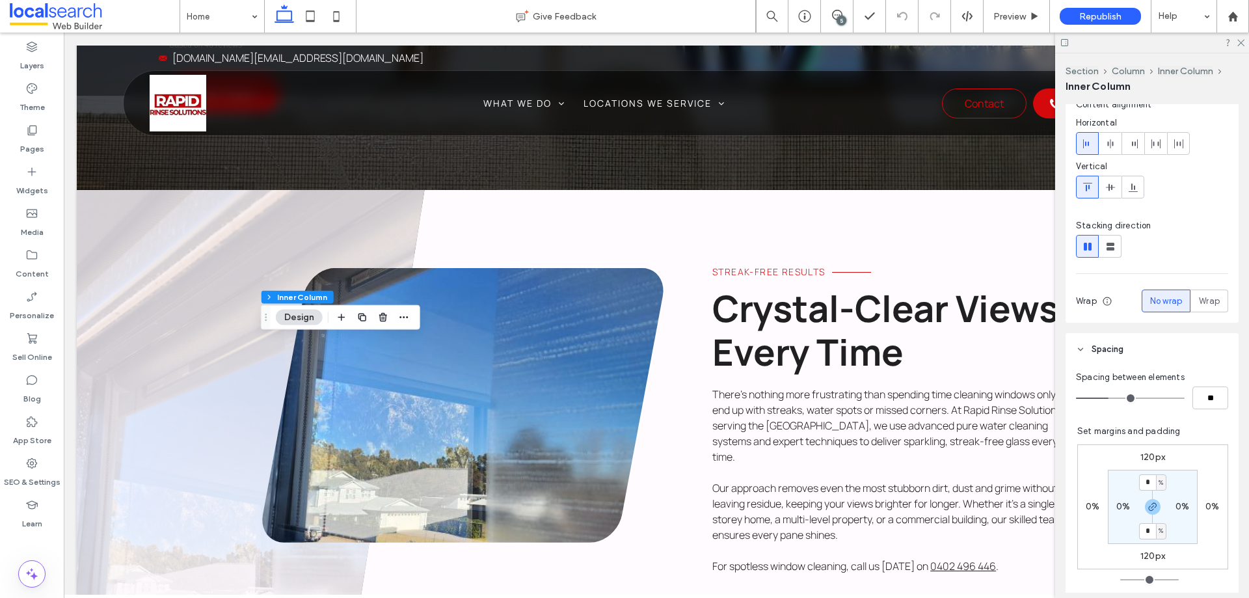
scroll to position [195, 0]
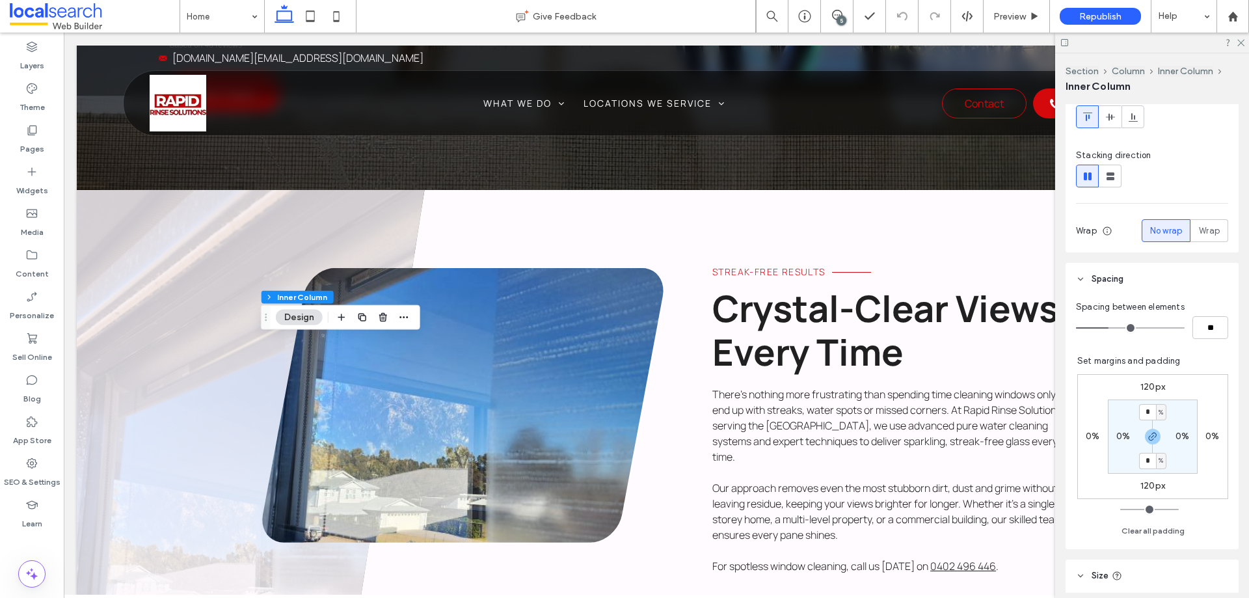
click at [1143, 488] on label "120px" at bounding box center [1153, 485] width 25 height 11
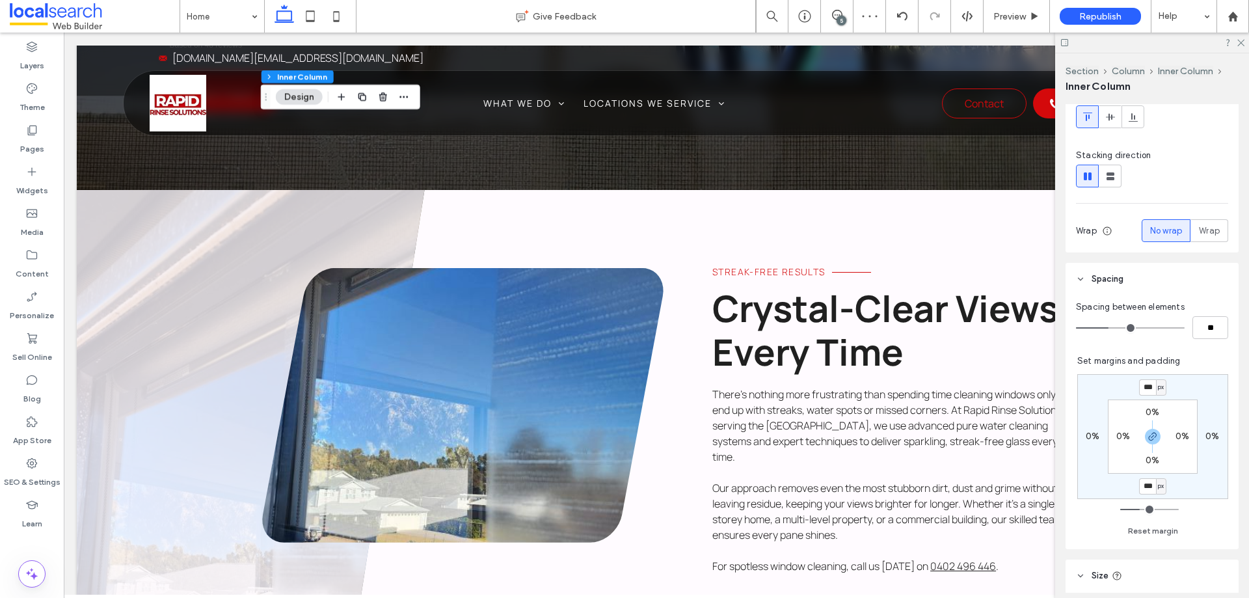
click at [1141, 483] on input "***" at bounding box center [1148, 486] width 17 height 16
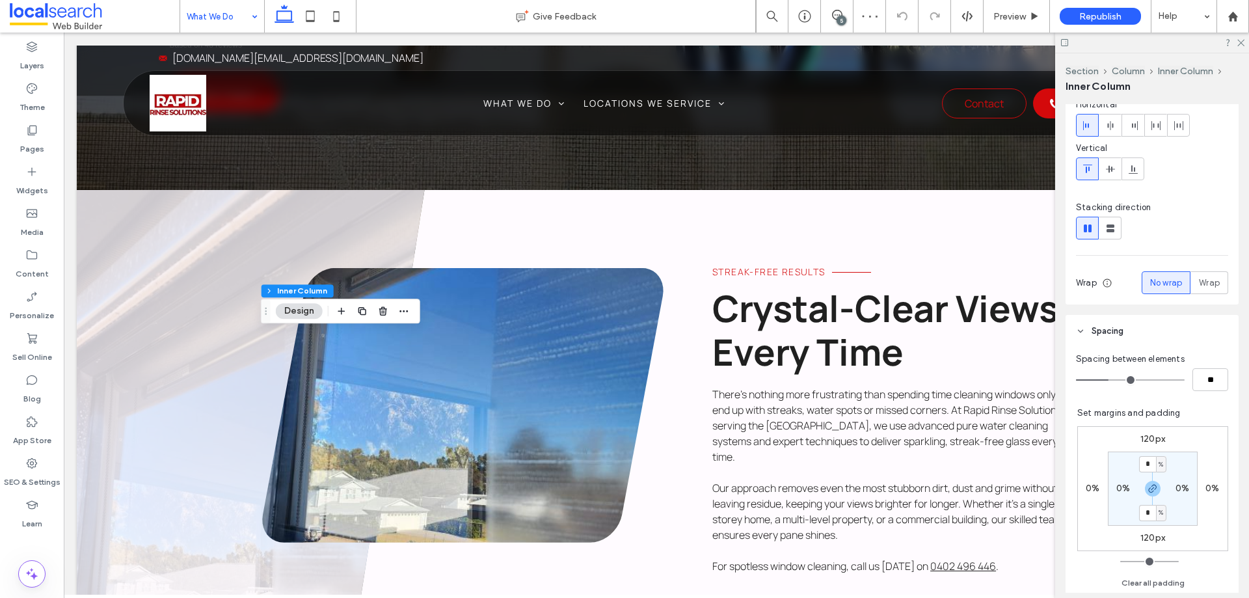
scroll to position [195, 0]
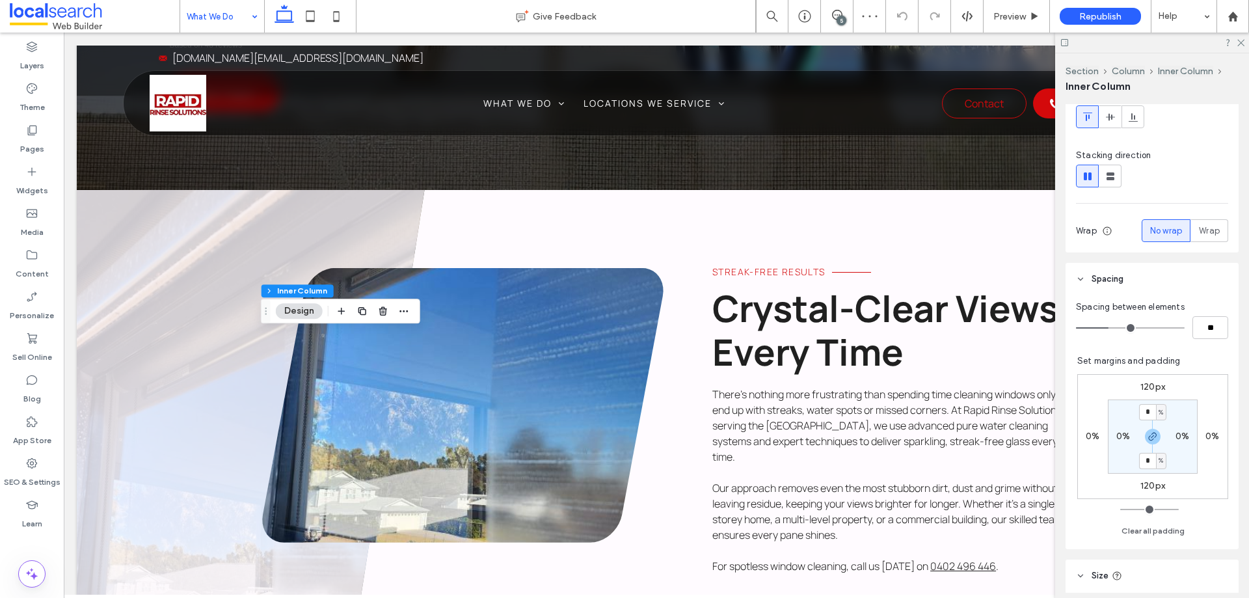
click at [1145, 387] on label "120px" at bounding box center [1153, 386] width 25 height 11
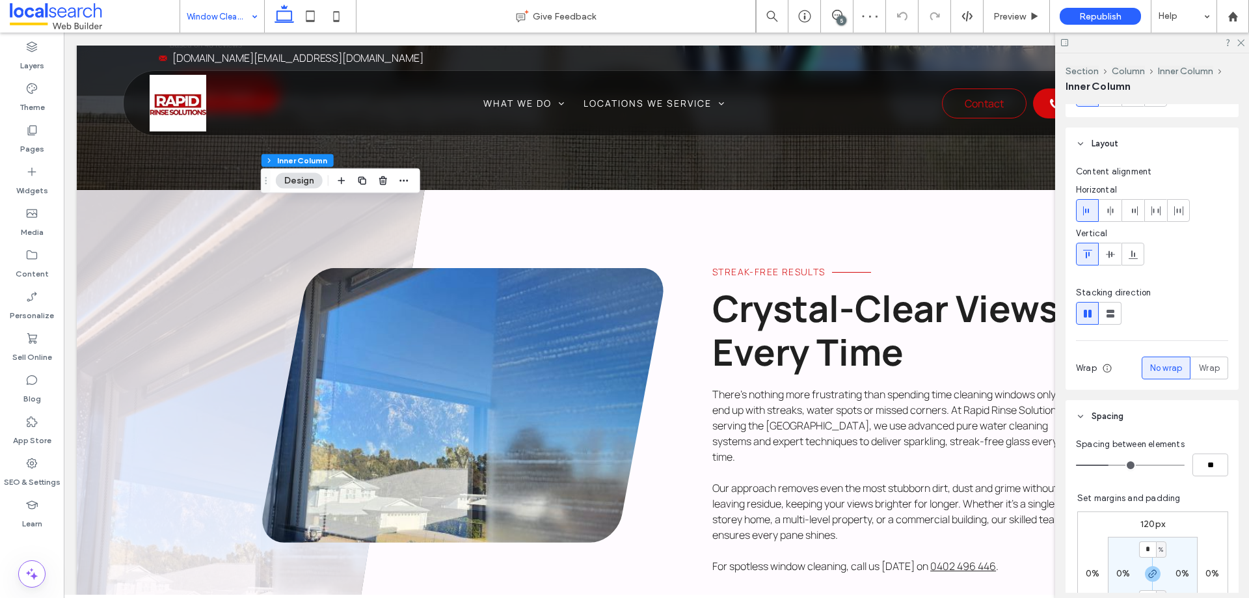
scroll to position [130, 0]
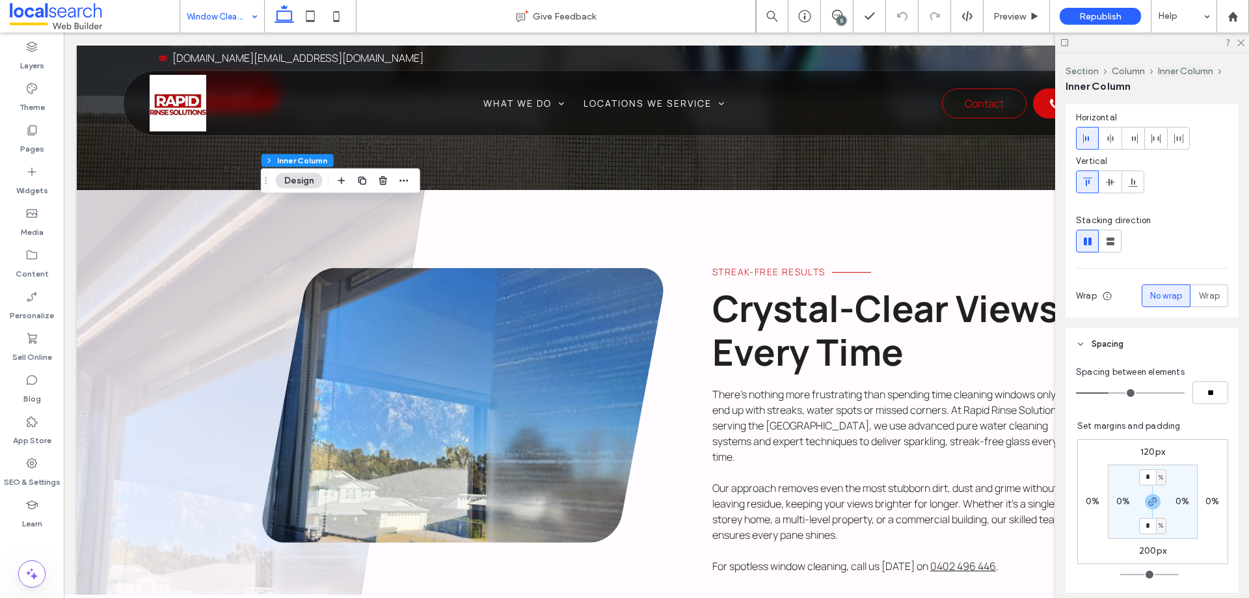
click at [1141, 448] on label "120px" at bounding box center [1153, 451] width 25 height 11
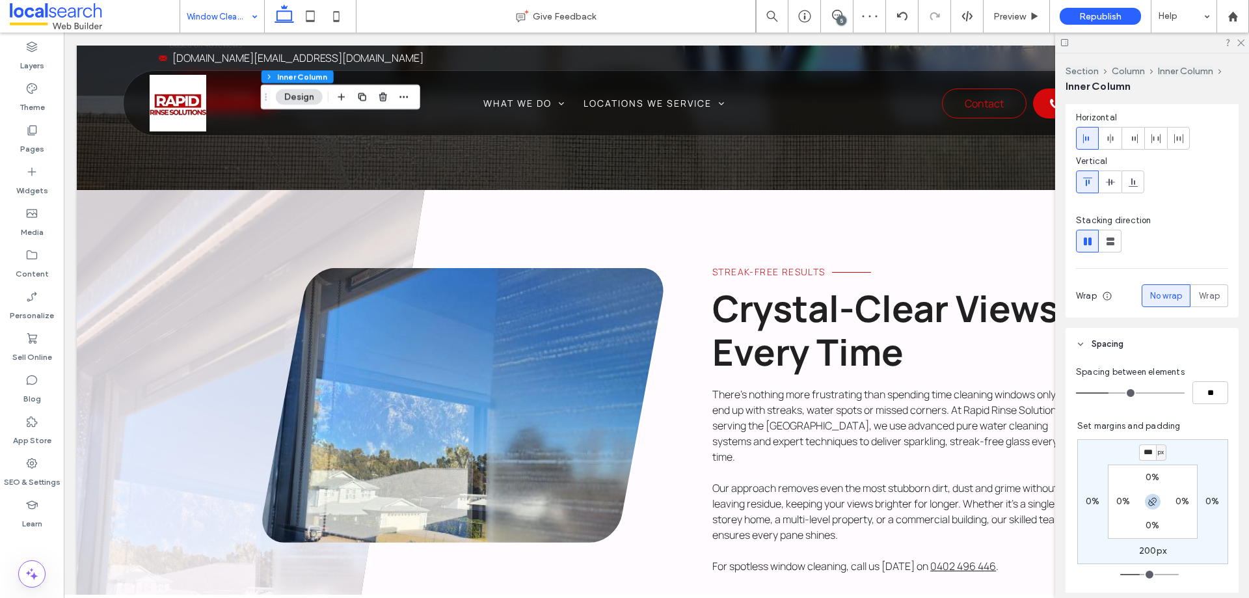
click at [1148, 504] on icon "button" at bounding box center [1153, 502] width 10 height 10
click at [1130, 452] on div "*** px 0% *** px 0% 0% 0% 0% 0%" at bounding box center [1153, 501] width 151 height 125
drag, startPoint x: 1130, startPoint y: 452, endPoint x: 1139, endPoint y: 454, distance: 8.9
click at [1138, 454] on div "*** px 0% *** px 0% 0% 0% 0% 0%" at bounding box center [1153, 501] width 151 height 125
click at [1140, 454] on input "***" at bounding box center [1148, 452] width 17 height 16
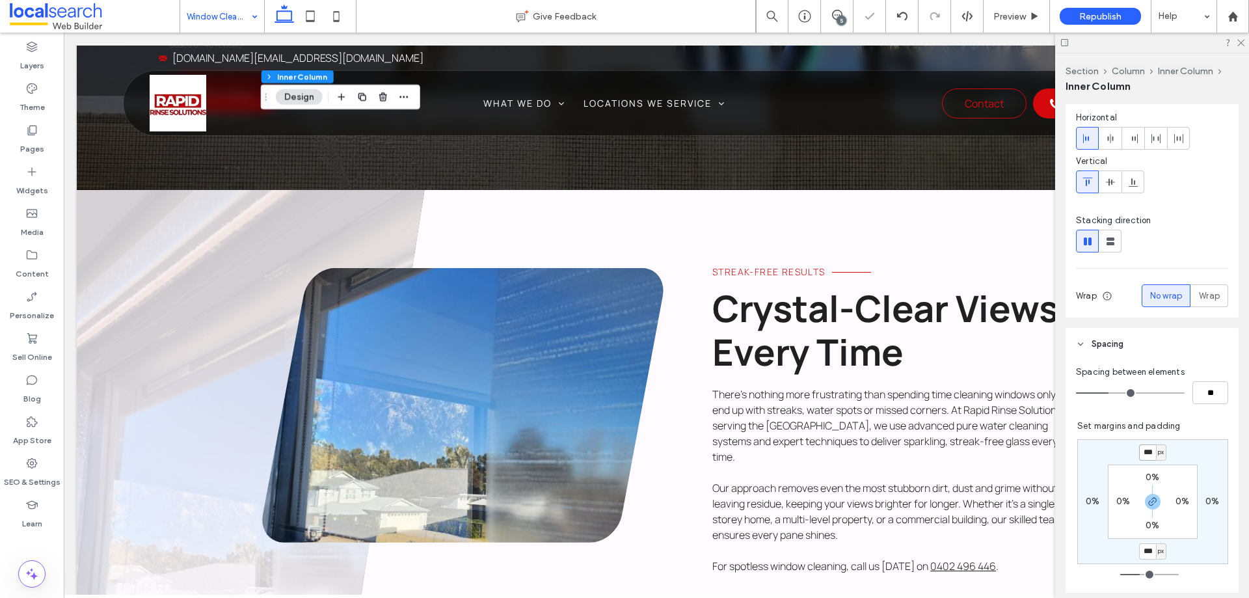
click at [1140, 454] on input "***" at bounding box center [1148, 452] width 17 height 16
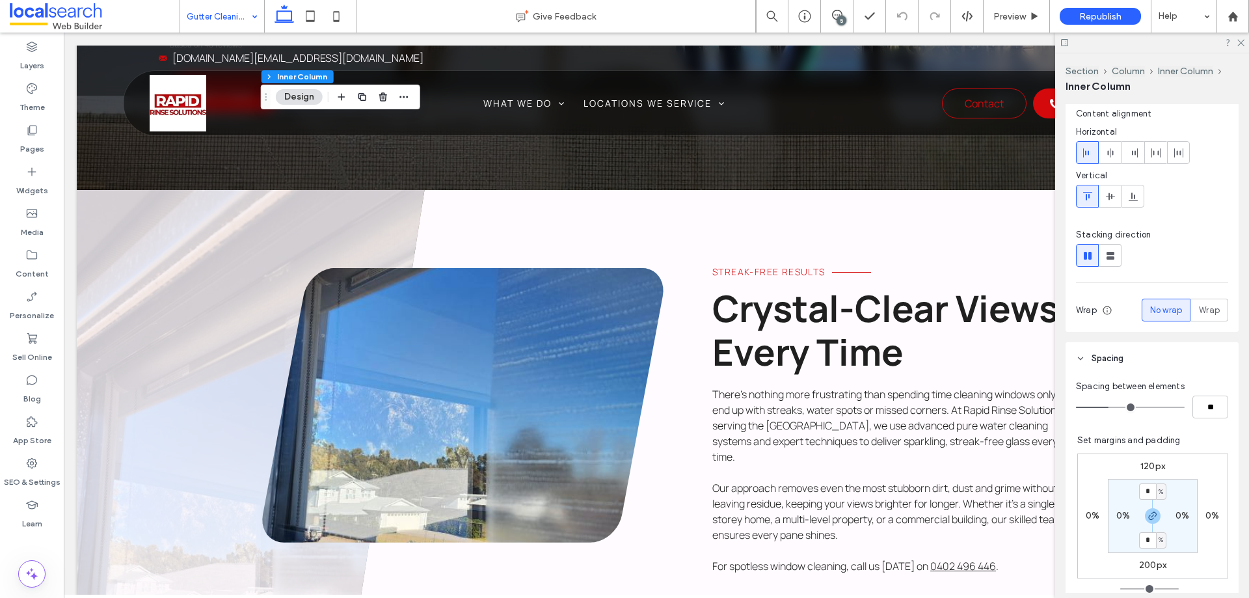
scroll to position [130, 0]
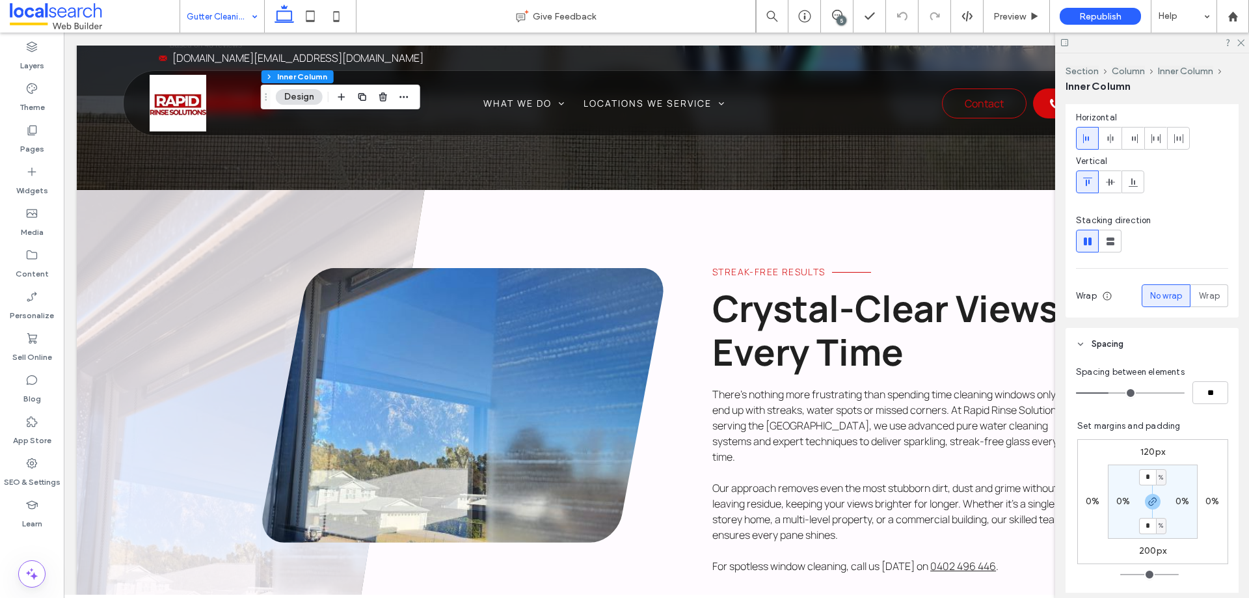
click at [1141, 450] on label "120px" at bounding box center [1153, 451] width 25 height 11
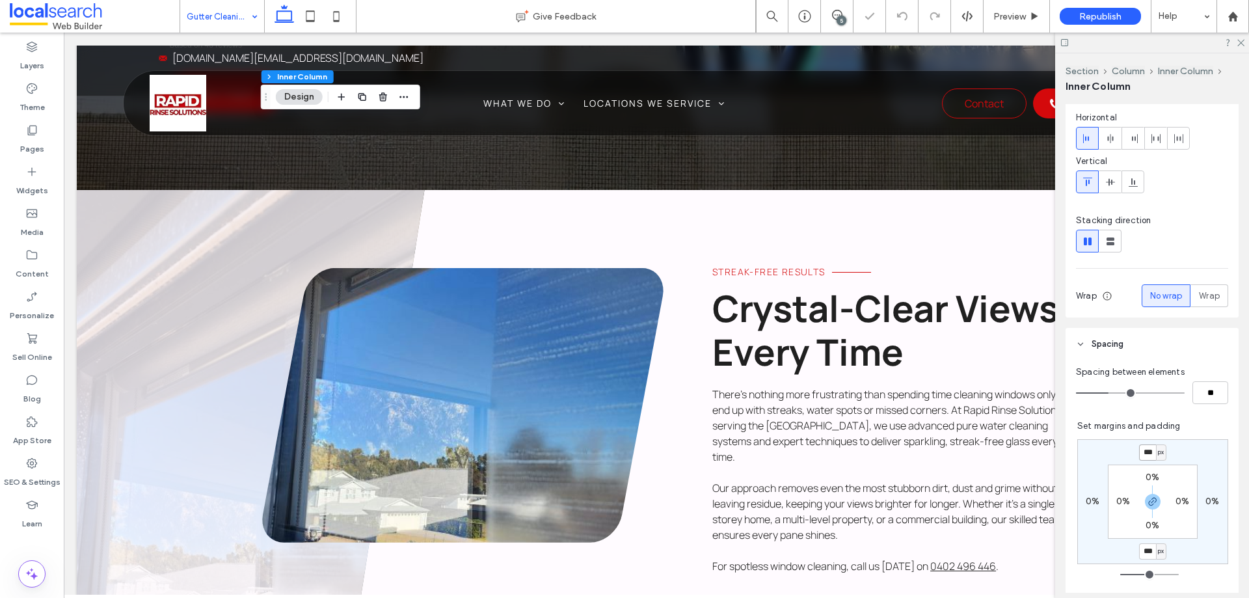
click at [1145, 452] on input "***" at bounding box center [1148, 452] width 17 height 16
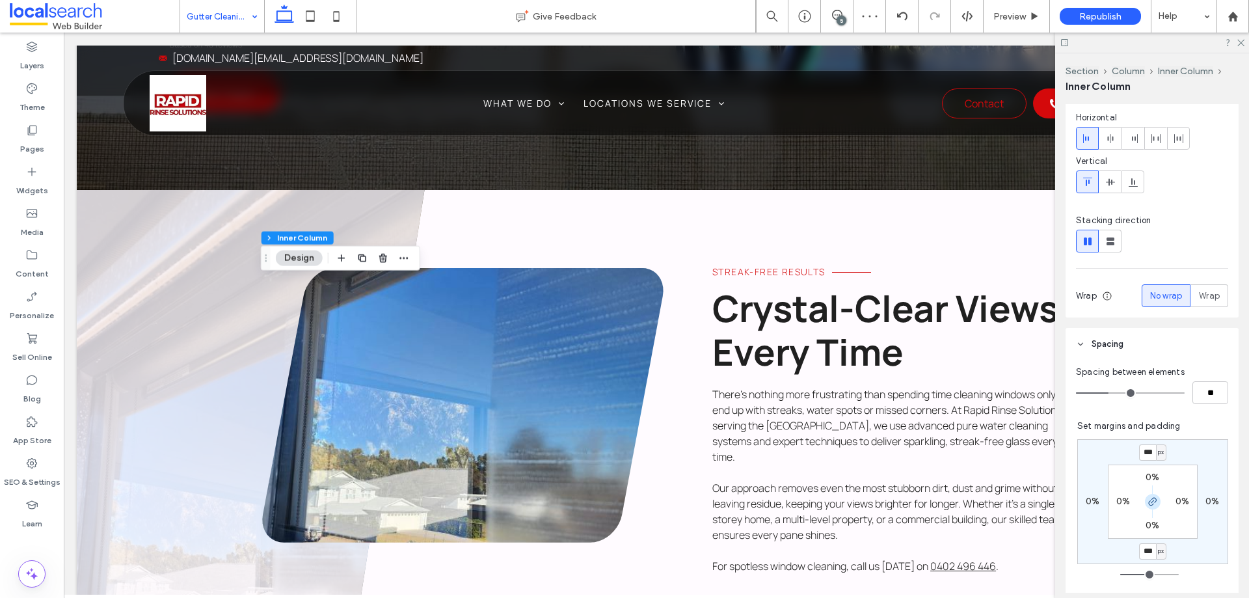
click at [1150, 503] on icon "button" at bounding box center [1153, 502] width 10 height 10
click at [1140, 456] on input "***" at bounding box center [1148, 452] width 17 height 16
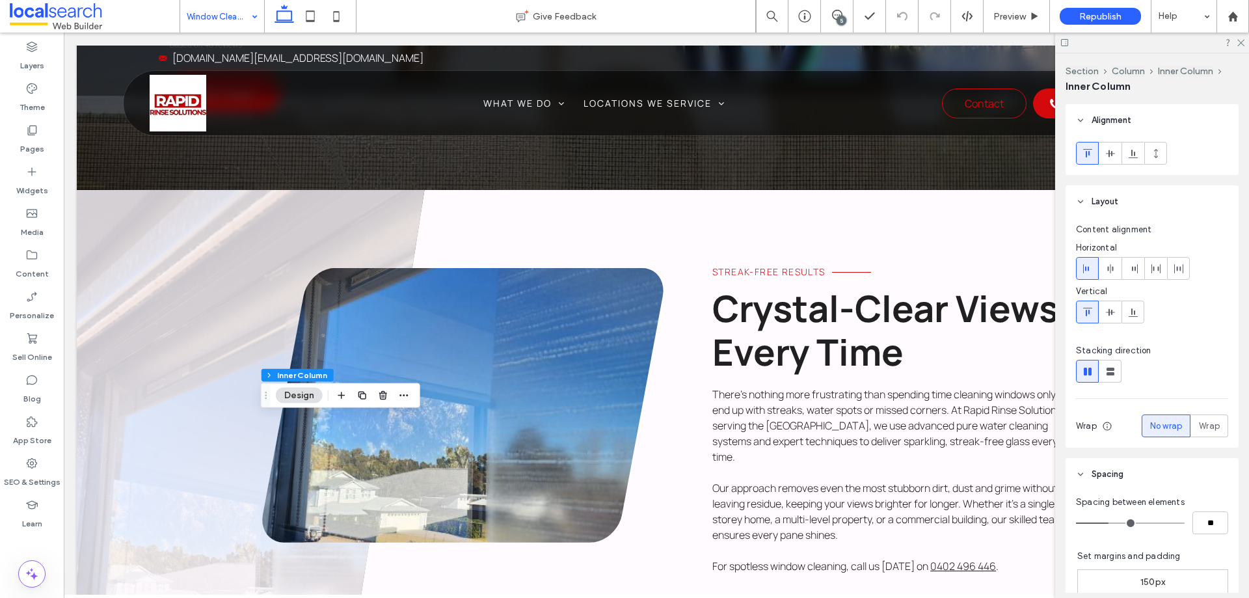
scroll to position [195, 0]
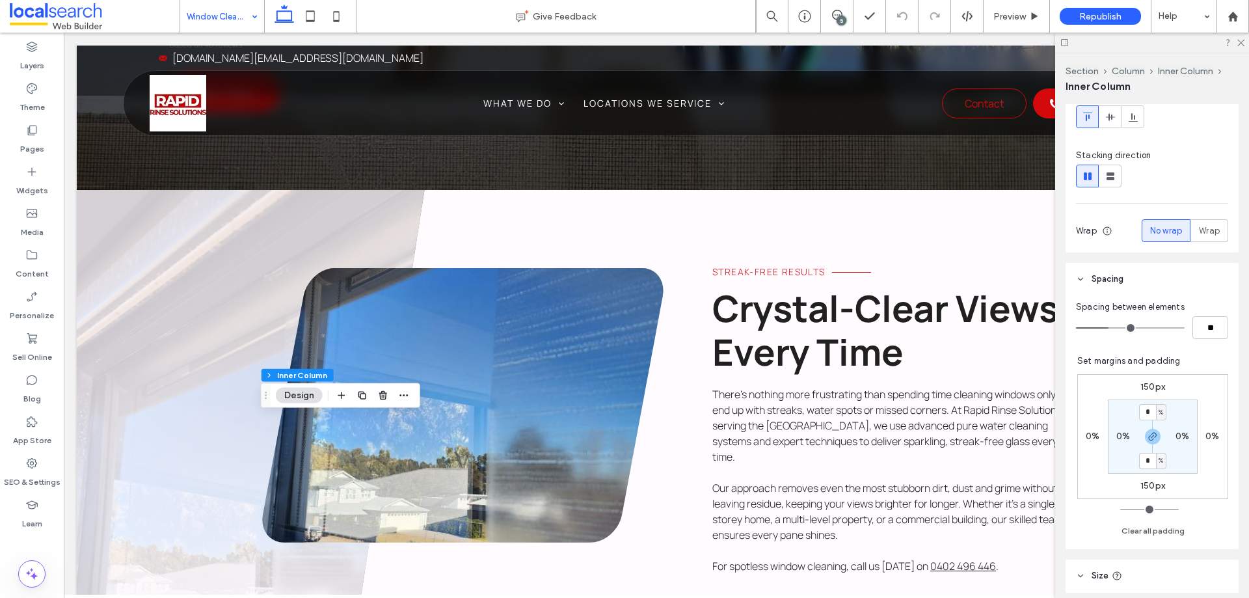
click at [1141, 385] on label "150px" at bounding box center [1153, 386] width 25 height 11
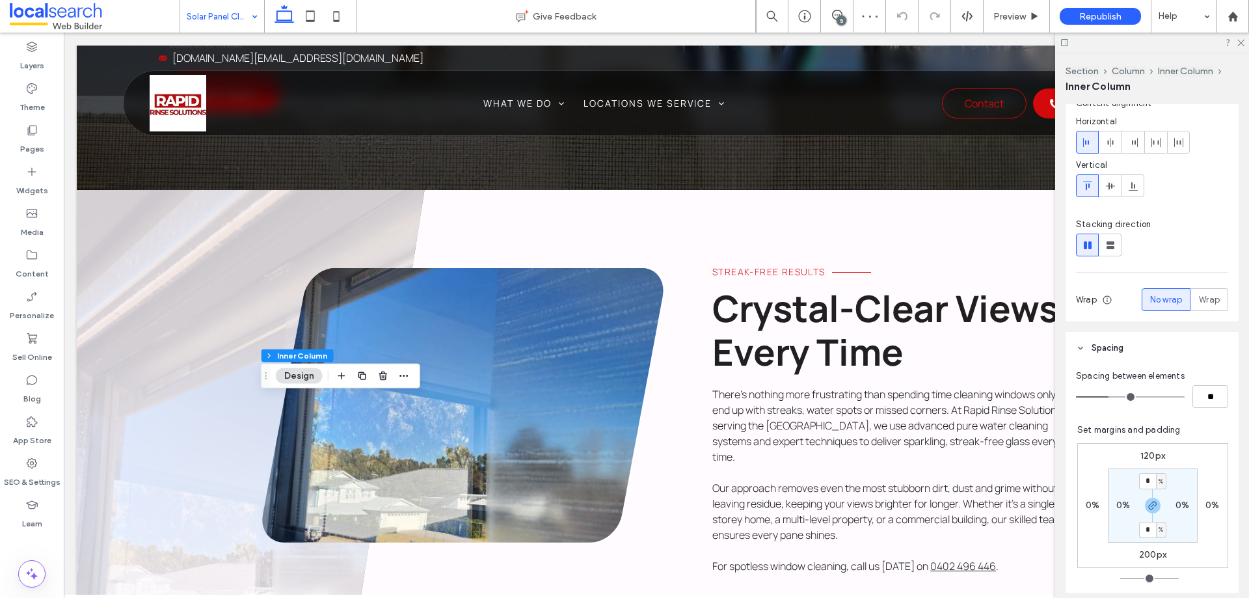
scroll to position [130, 0]
drag, startPoint x: 1142, startPoint y: 446, endPoint x: 1143, endPoint y: 454, distance: 7.8
click at [1141, 446] on div "120px 0% 200px 0% * % 0% * % 0%" at bounding box center [1153, 501] width 151 height 125
click at [1143, 454] on label "120px" at bounding box center [1153, 451] width 25 height 11
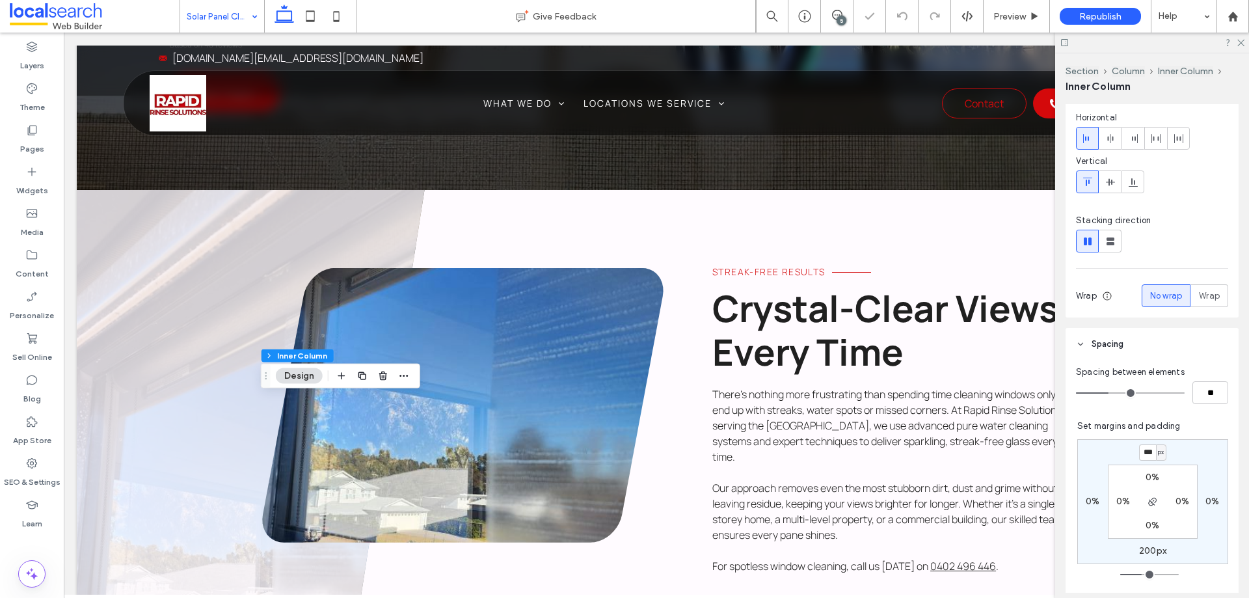
click at [1147, 556] on div "200px" at bounding box center [1153, 551] width 27 height 12
click at [1147, 556] on label "200px" at bounding box center [1153, 550] width 27 height 11
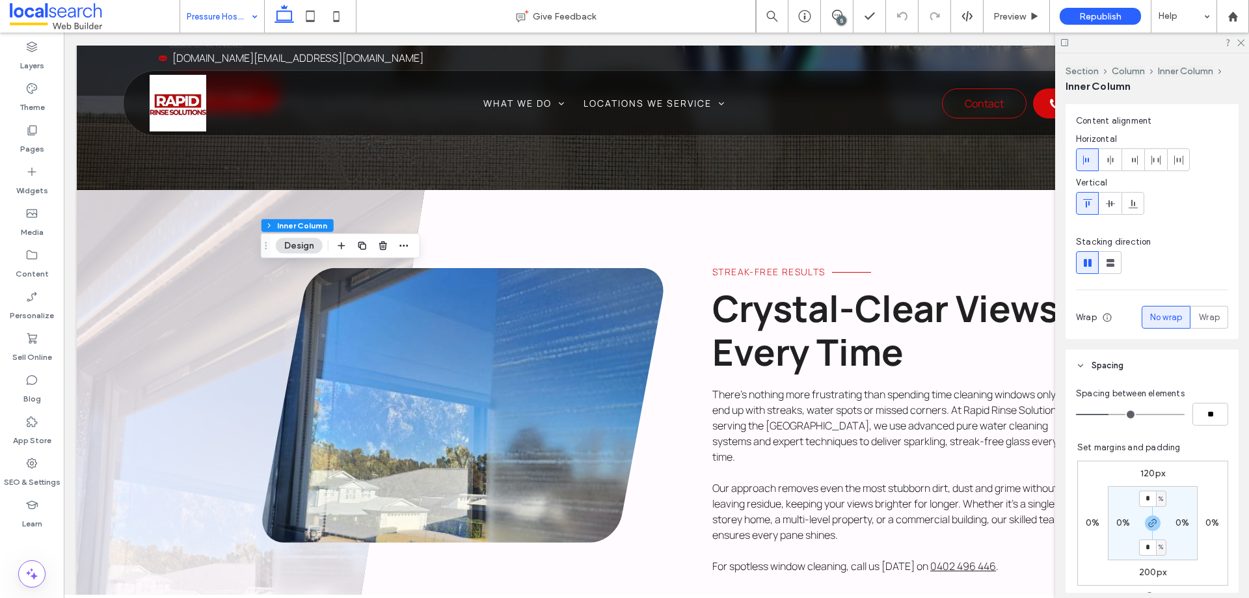
scroll to position [260, 0]
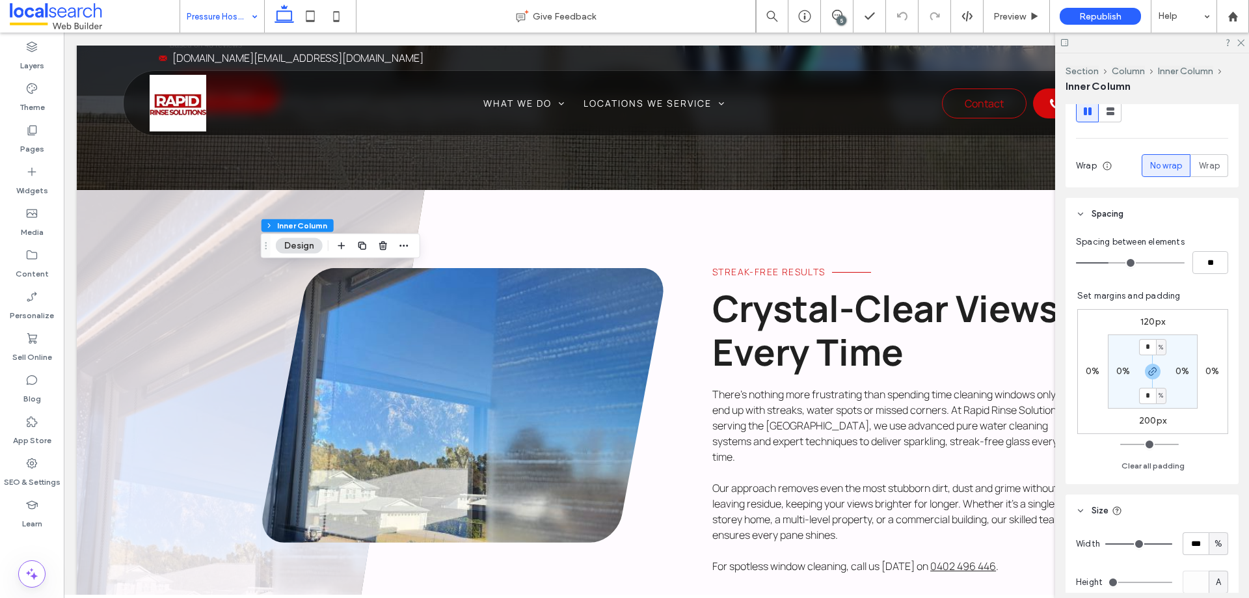
click at [1143, 321] on label "120px" at bounding box center [1153, 321] width 25 height 11
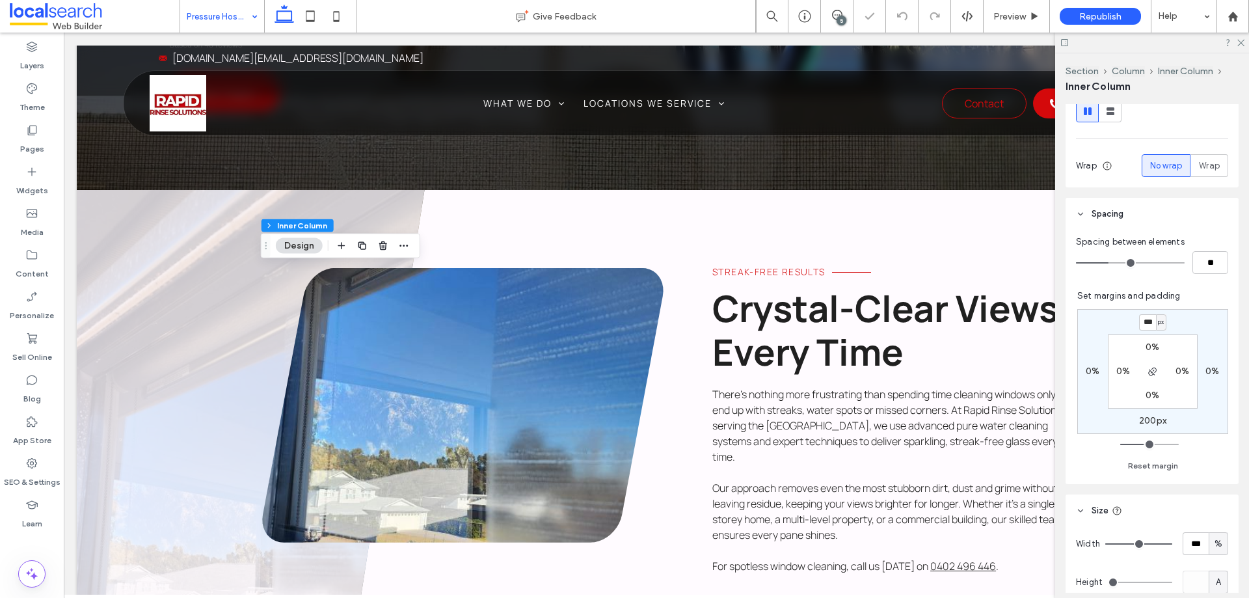
click at [1122, 426] on div "*** px 0% 200px 0% 0% 0% 0% 0%" at bounding box center [1153, 371] width 151 height 125
click at [1140, 419] on label "200px" at bounding box center [1153, 420] width 27 height 11
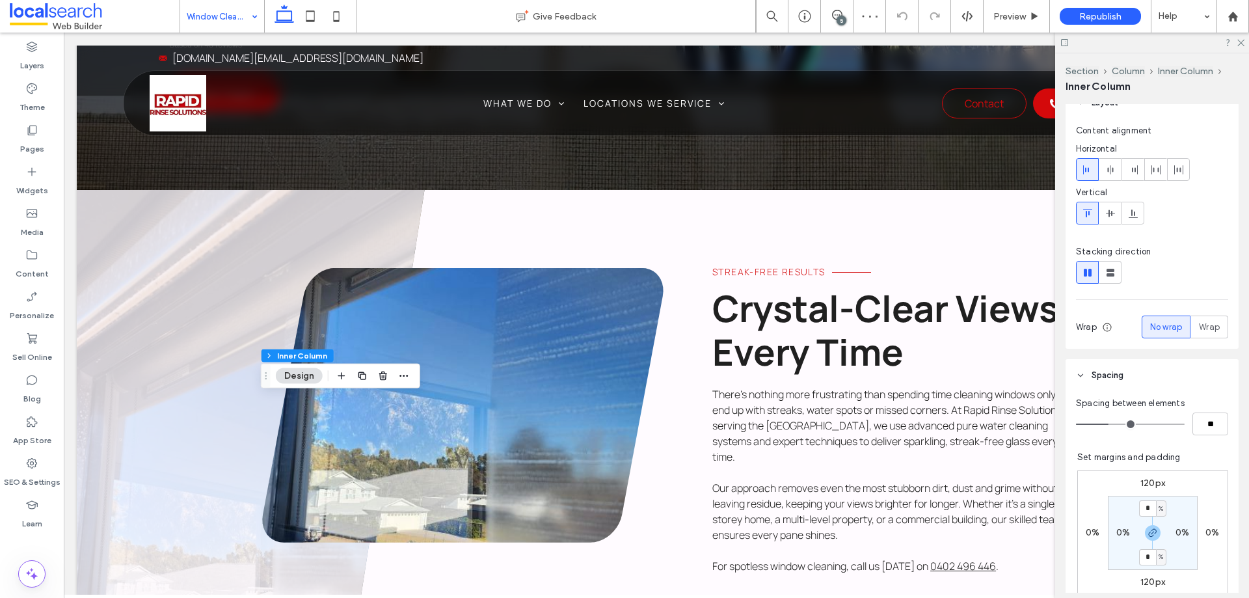
scroll to position [195, 0]
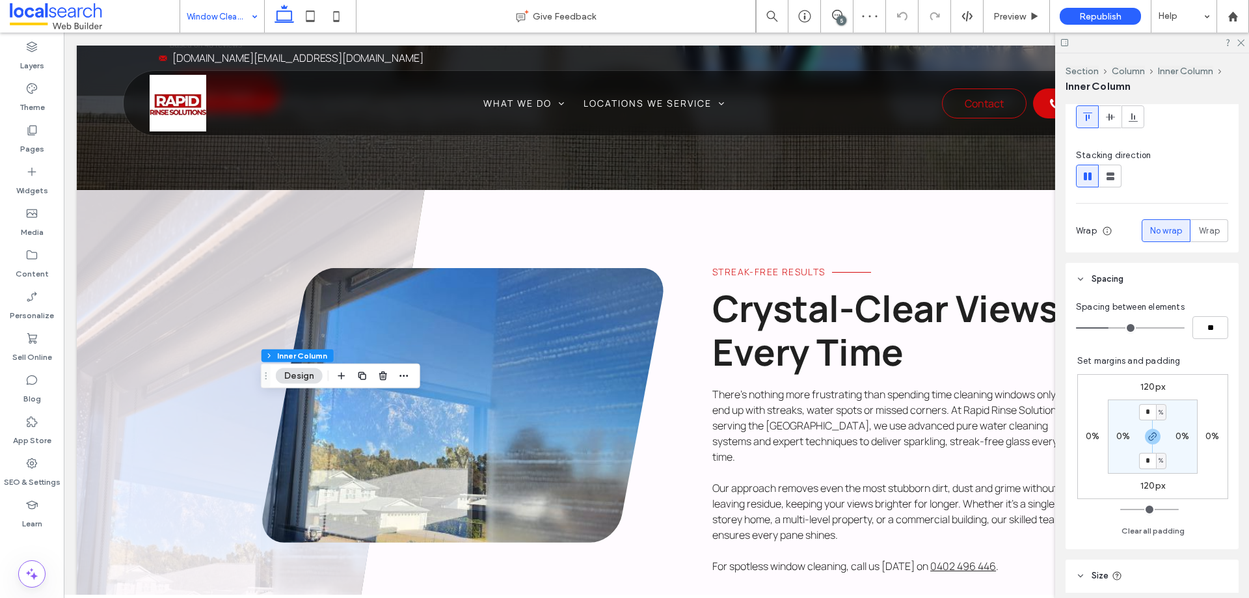
click at [1141, 389] on label "120px" at bounding box center [1153, 386] width 25 height 11
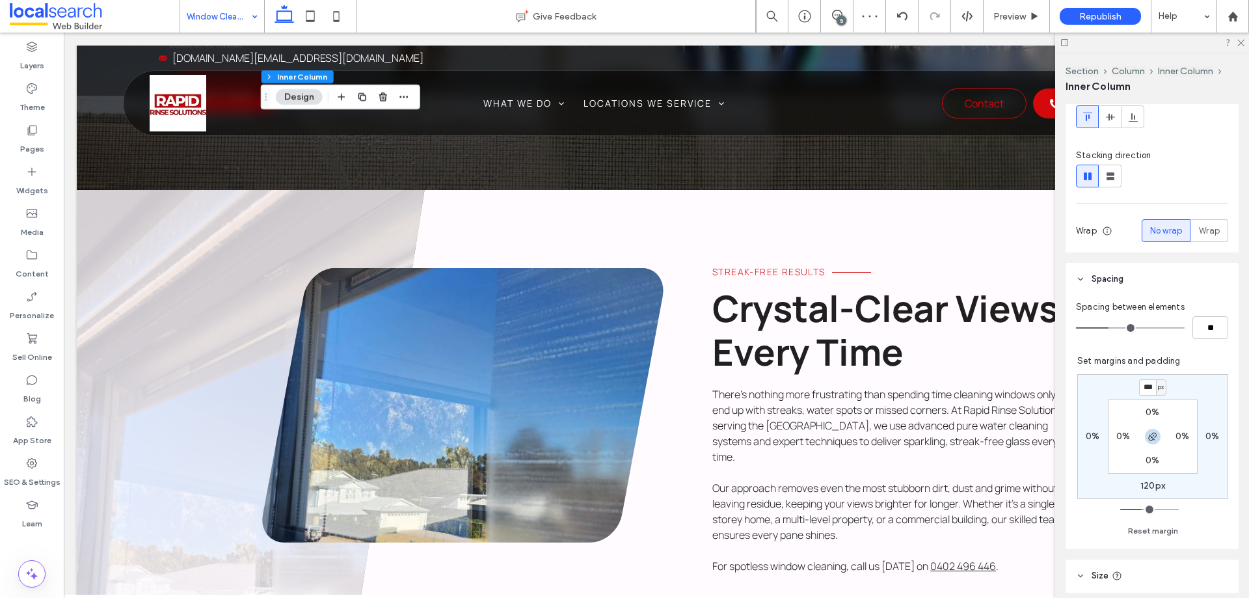
click at [1148, 439] on icon "button" at bounding box center [1153, 436] width 10 height 10
click at [1140, 389] on input "***" at bounding box center [1148, 387] width 17 height 16
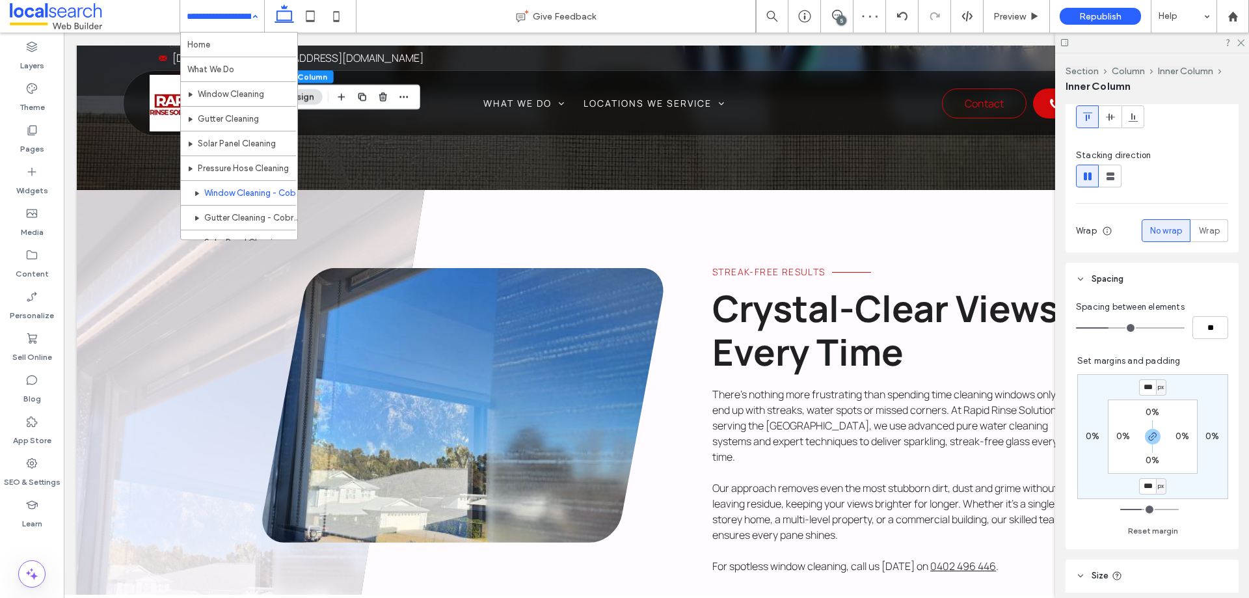
scroll to position [63, 0]
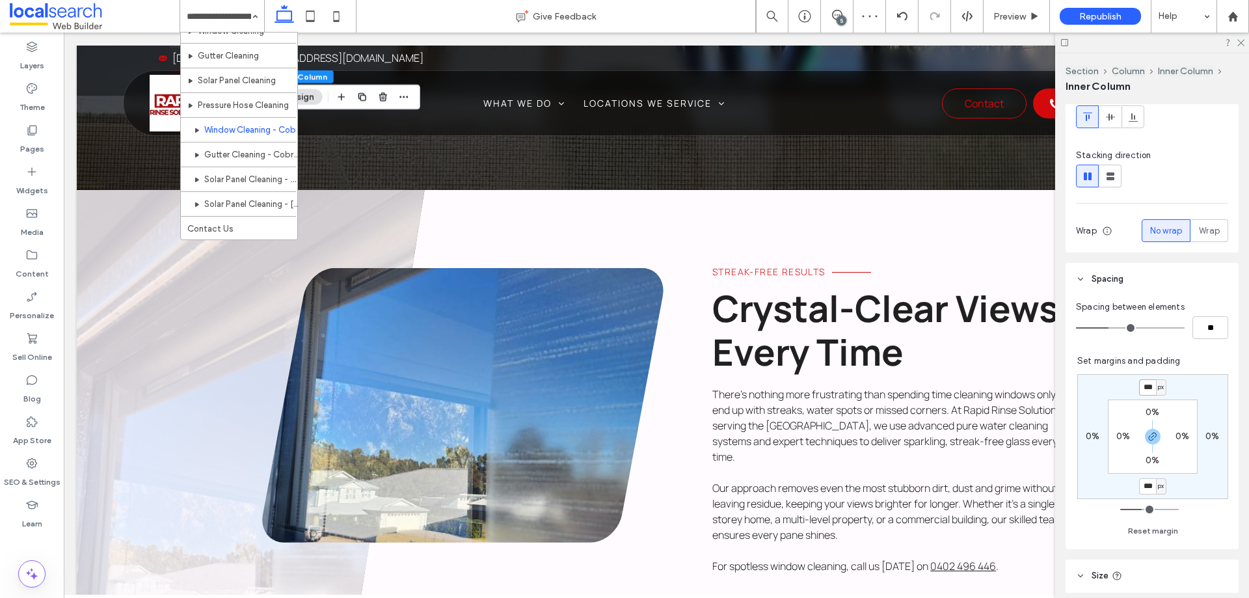
click at [1140, 385] on input "***" at bounding box center [1148, 387] width 17 height 16
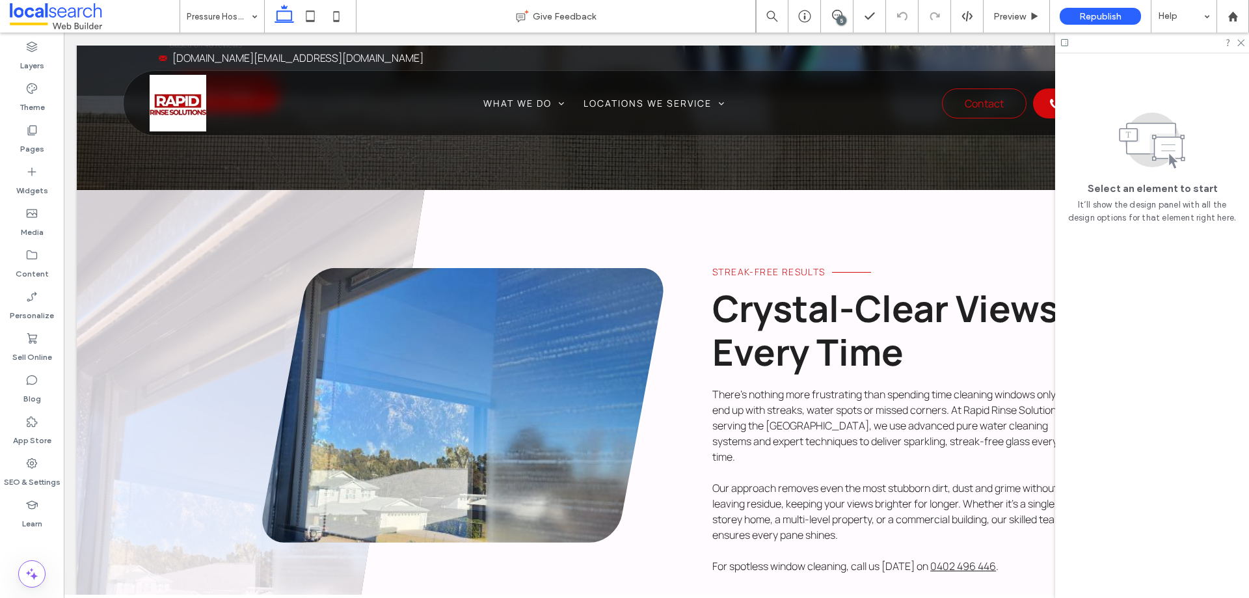
click at [238, 10] on input at bounding box center [219, 16] width 64 height 33
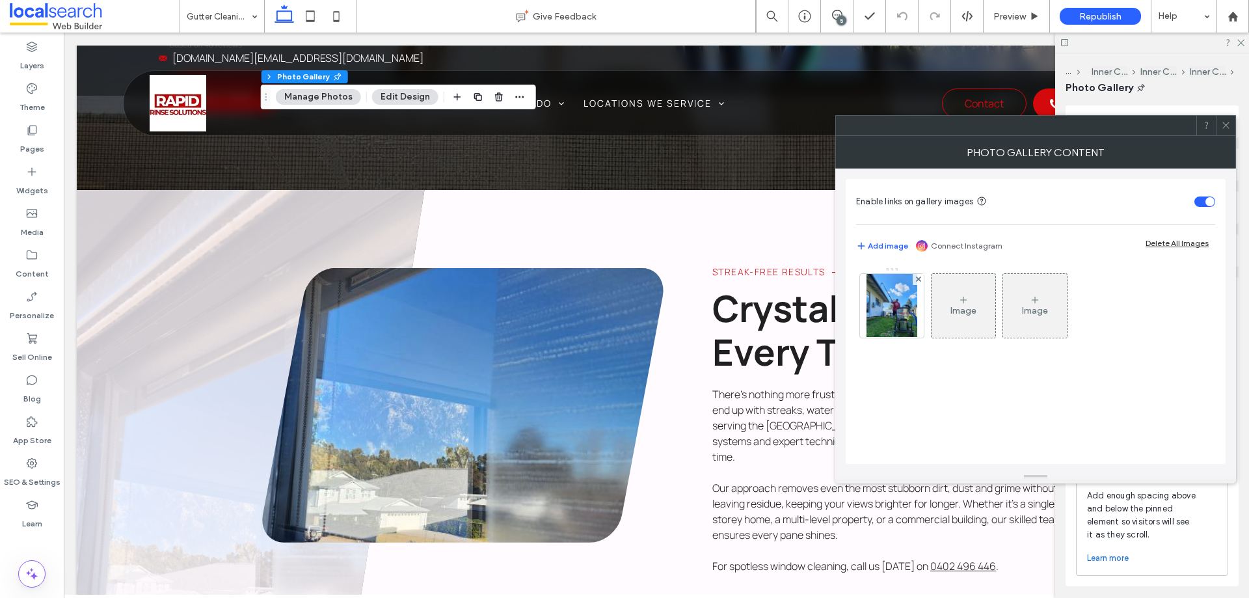
click at [1225, 127] on use at bounding box center [1226, 125] width 7 height 7
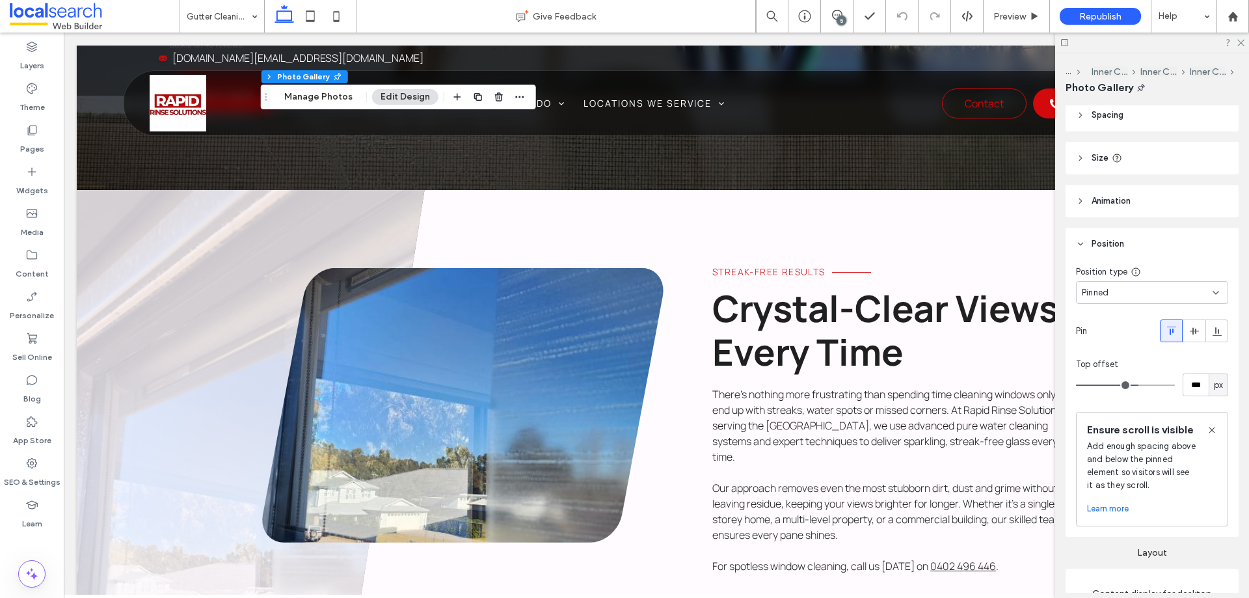
scroll to position [130, 0]
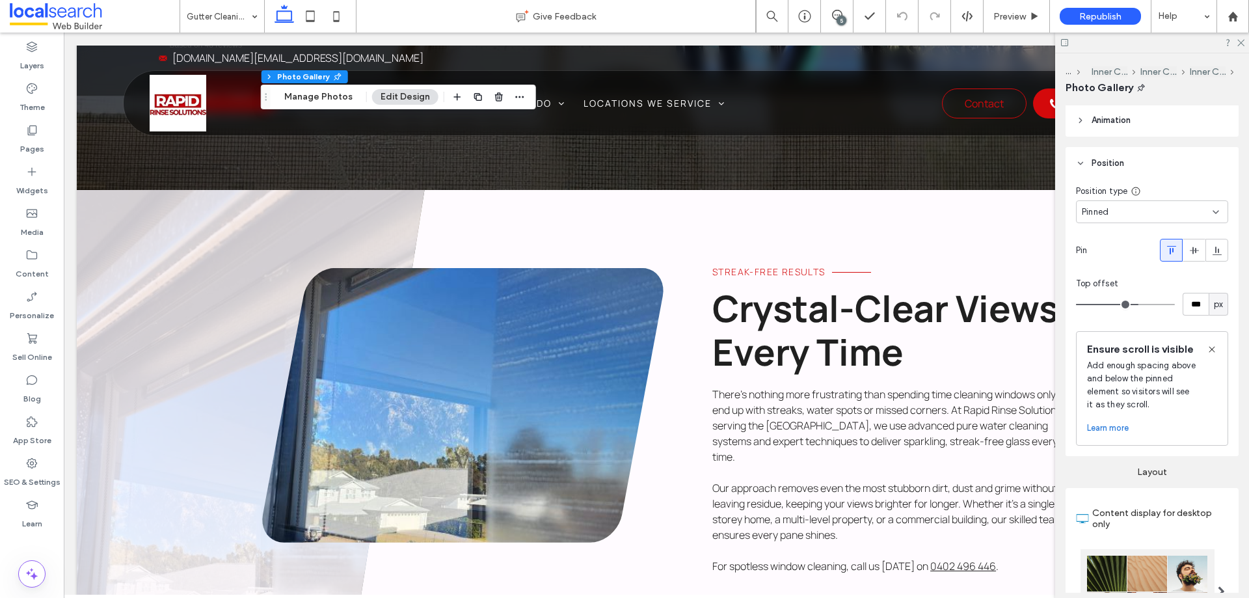
click at [1116, 210] on div "Pinned" at bounding box center [1147, 212] width 131 height 13
click at [1108, 233] on span "Default" at bounding box center [1097, 234] width 30 height 13
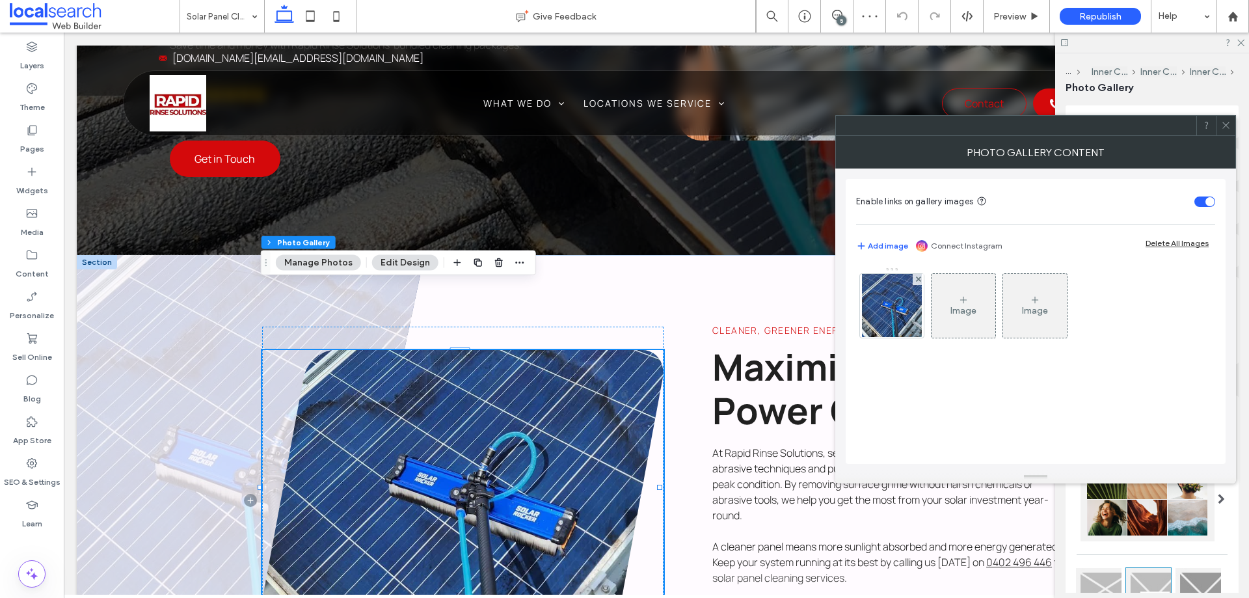
click at [1231, 125] on icon at bounding box center [1226, 125] width 10 height 10
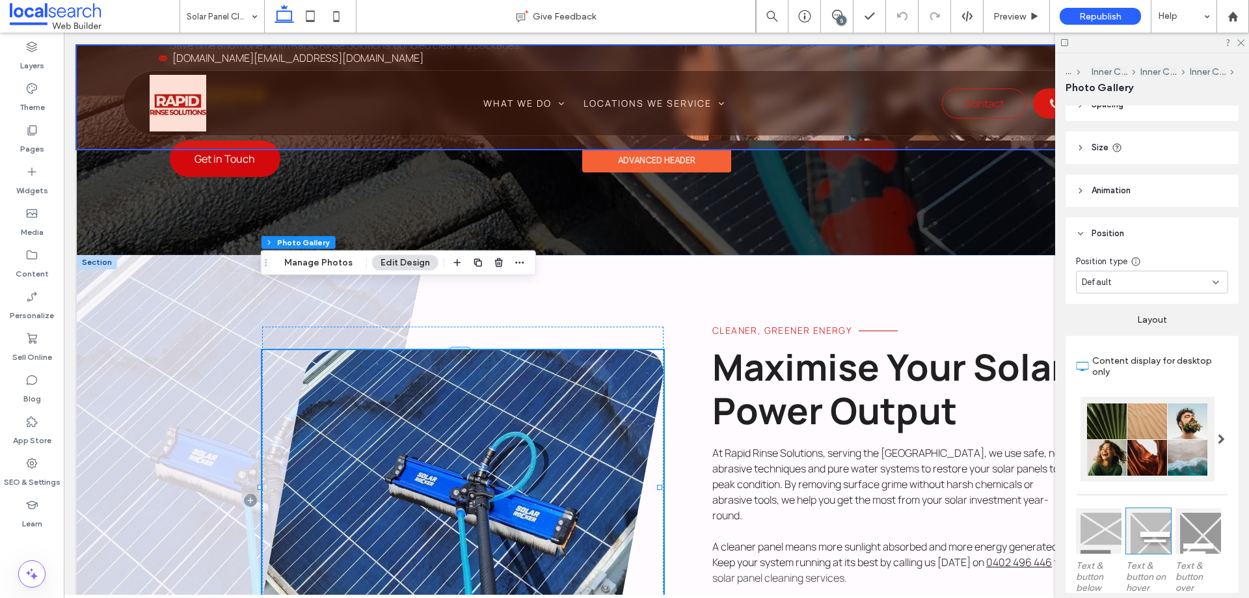
scroll to position [56, 0]
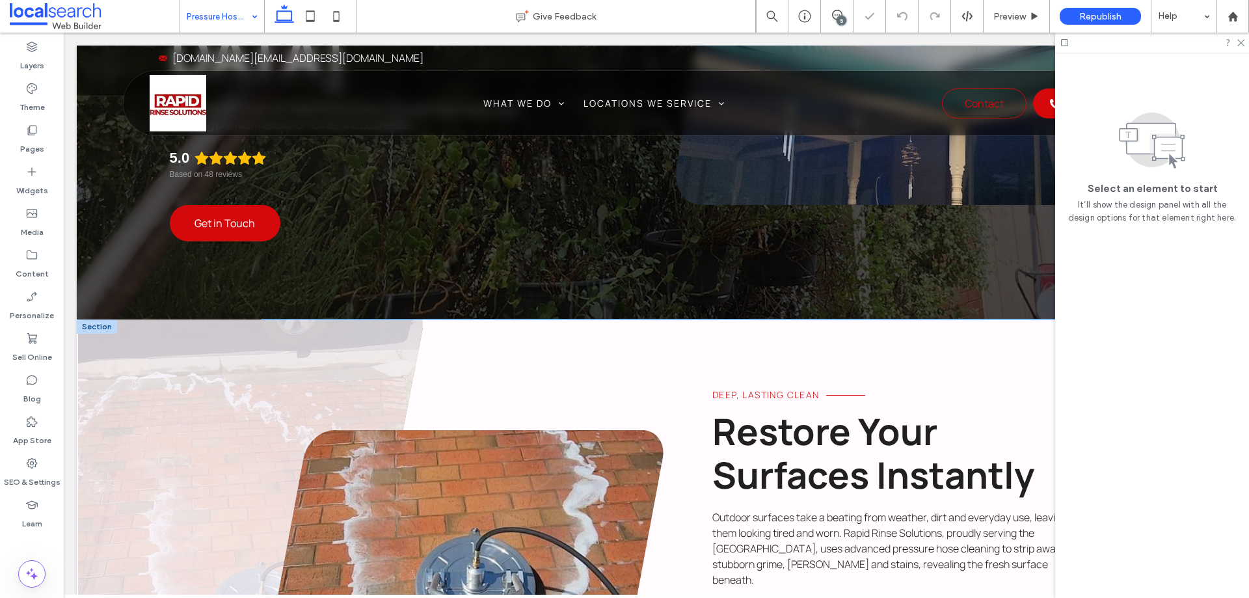
scroll to position [651, 0]
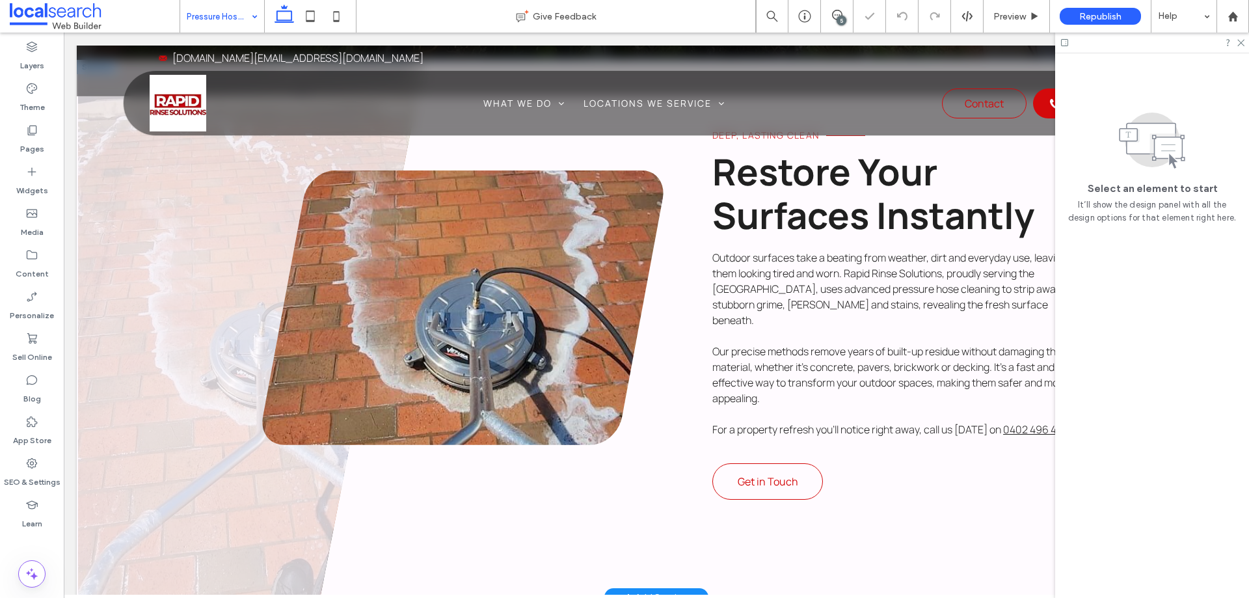
click at [521, 314] on link at bounding box center [463, 308] width 402 height 275
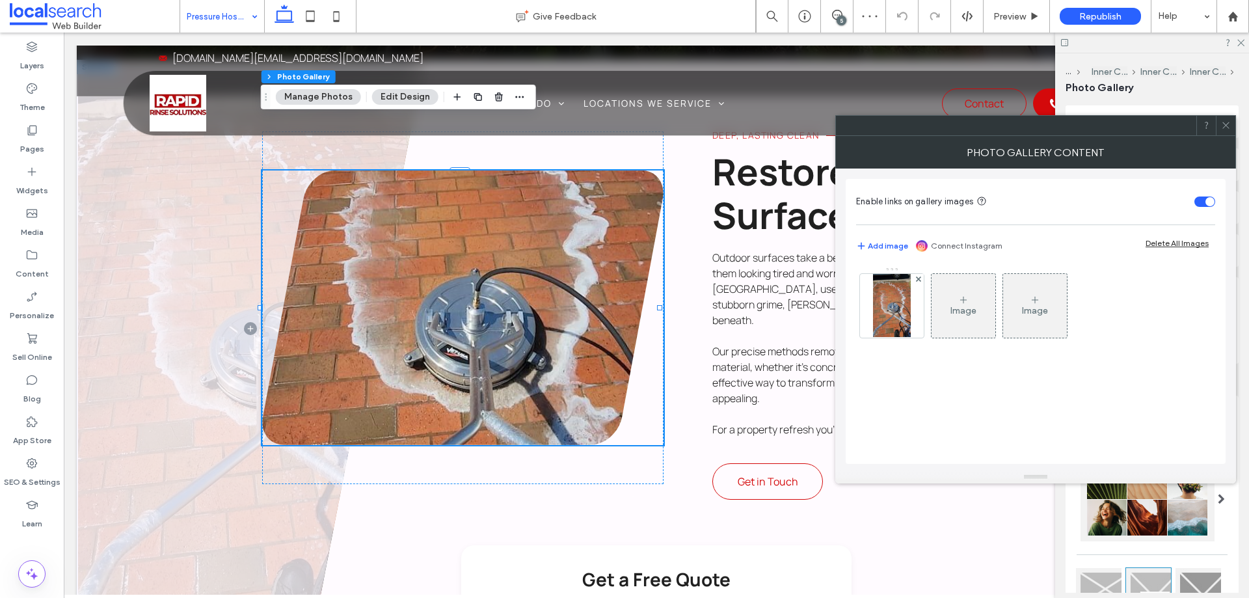
click at [1229, 128] on use at bounding box center [1226, 125] width 7 height 7
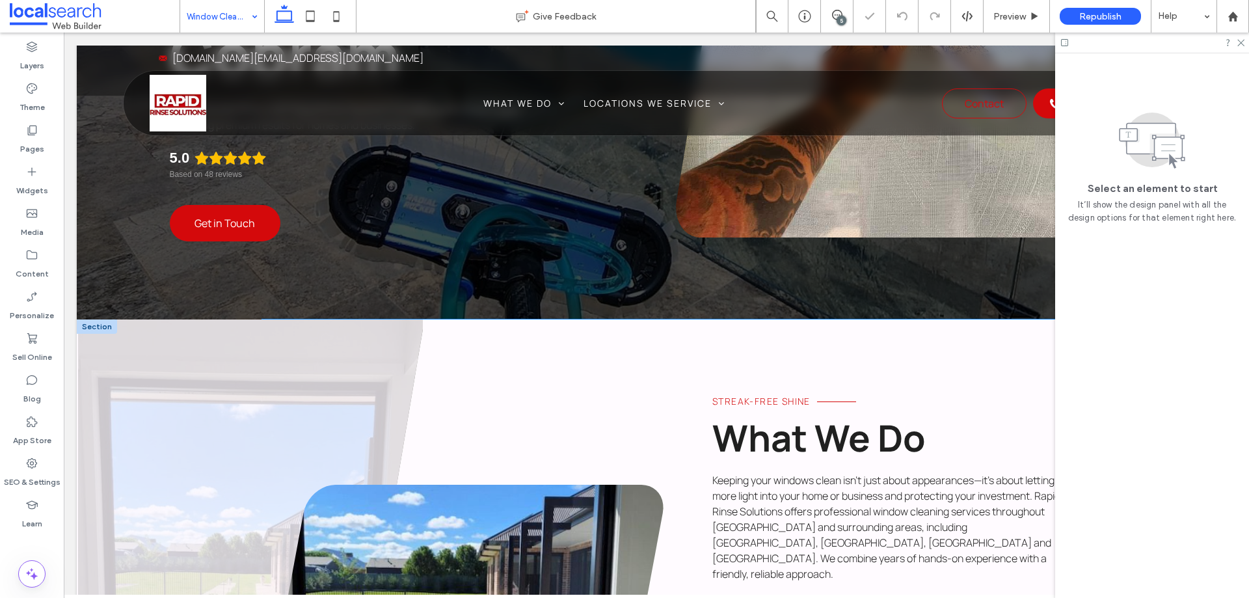
scroll to position [456, 0]
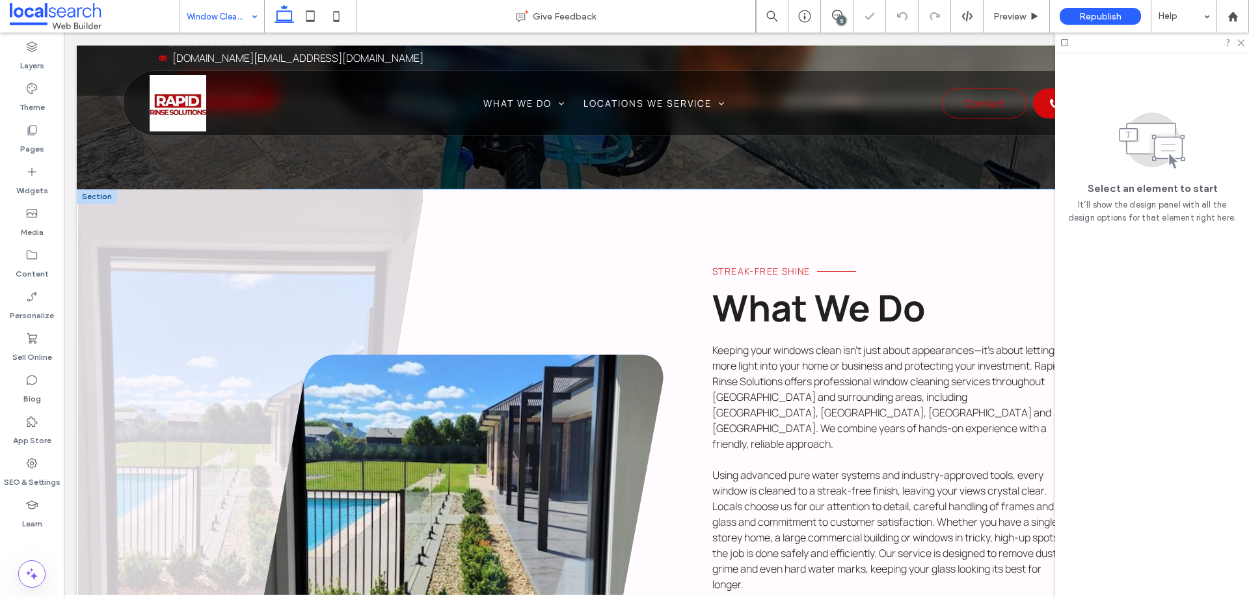
click at [504, 472] on link at bounding box center [463, 492] width 402 height 275
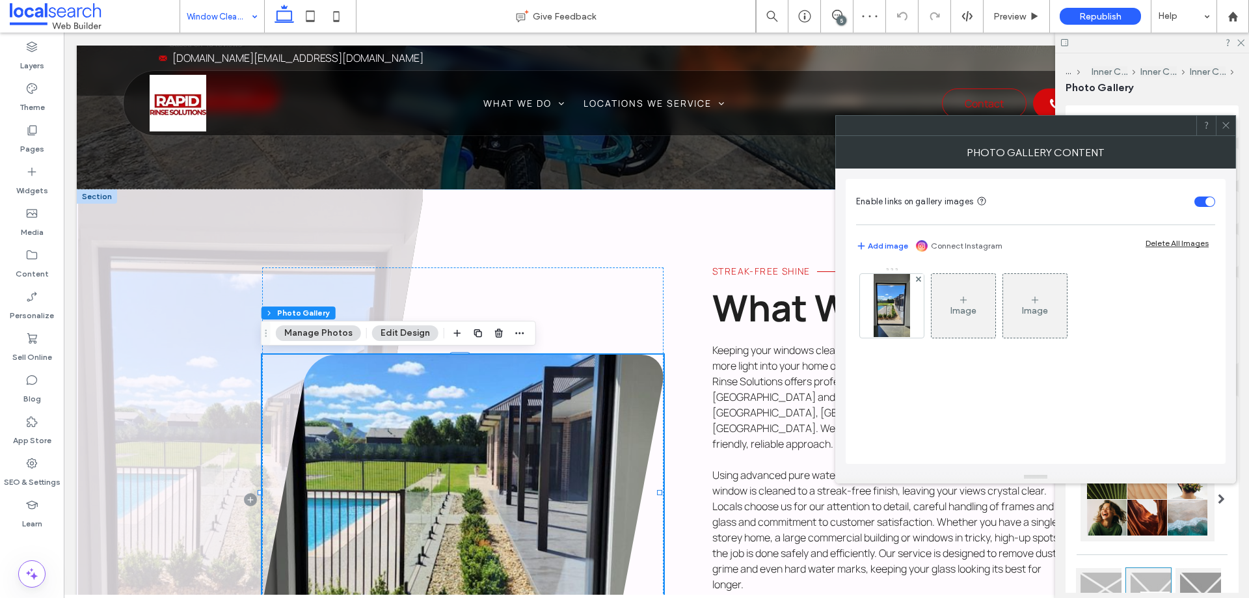
click at [1225, 126] on icon at bounding box center [1226, 125] width 10 height 10
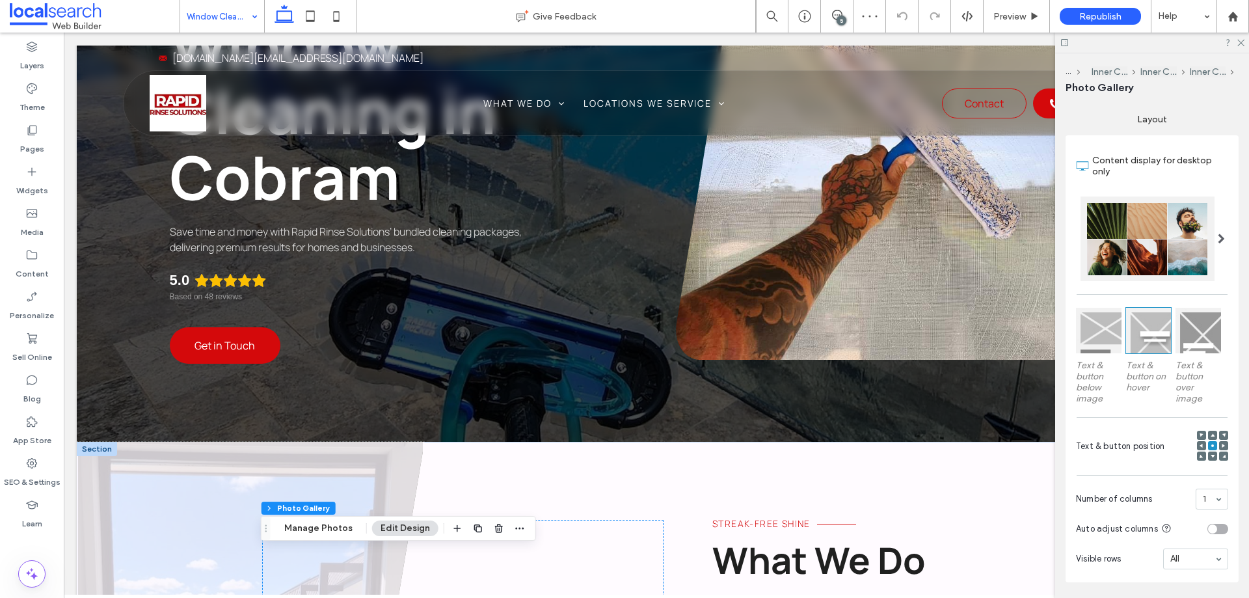
scroll to position [195, 0]
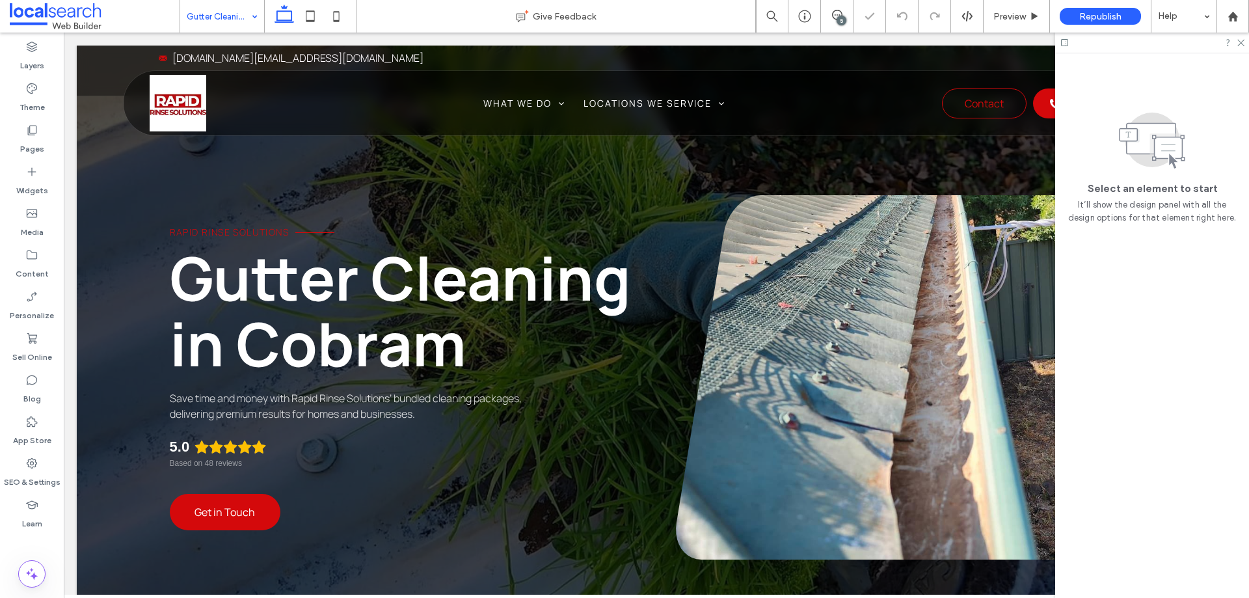
scroll to position [651, 0]
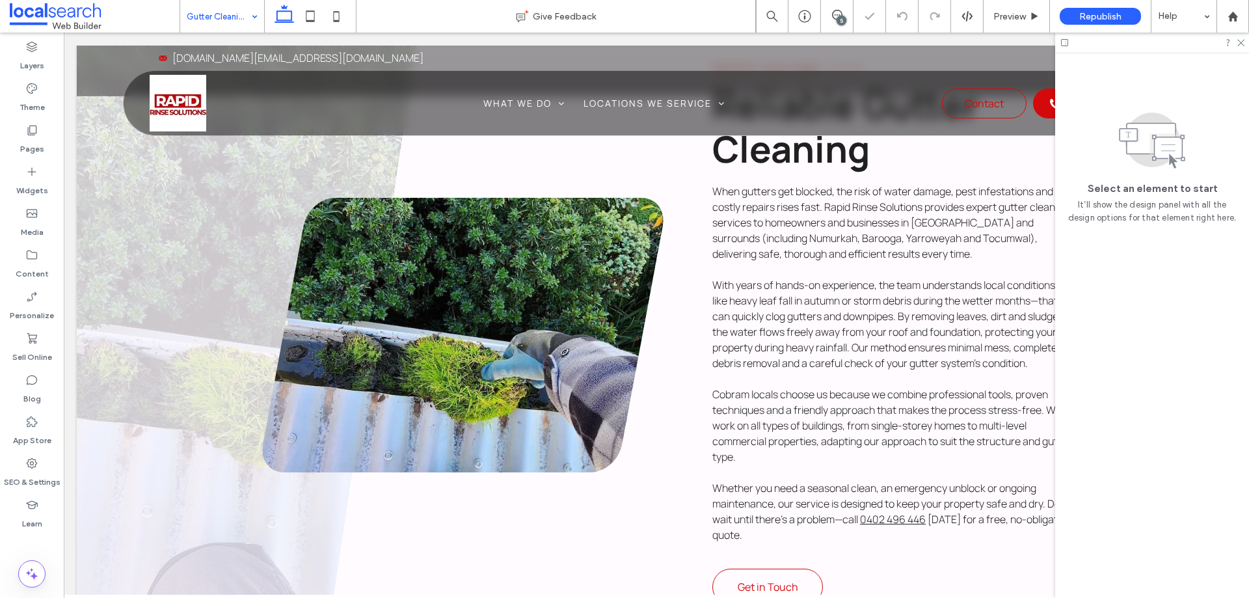
click at [547, 320] on link at bounding box center [463, 335] width 402 height 275
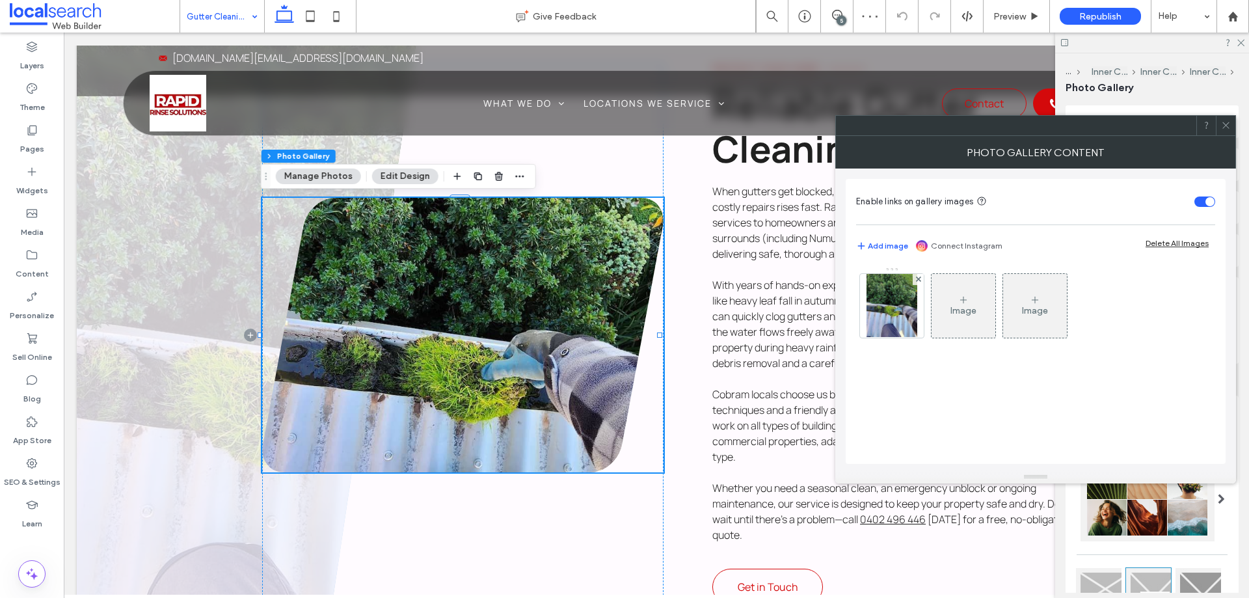
click at [1231, 125] on icon at bounding box center [1226, 125] width 10 height 10
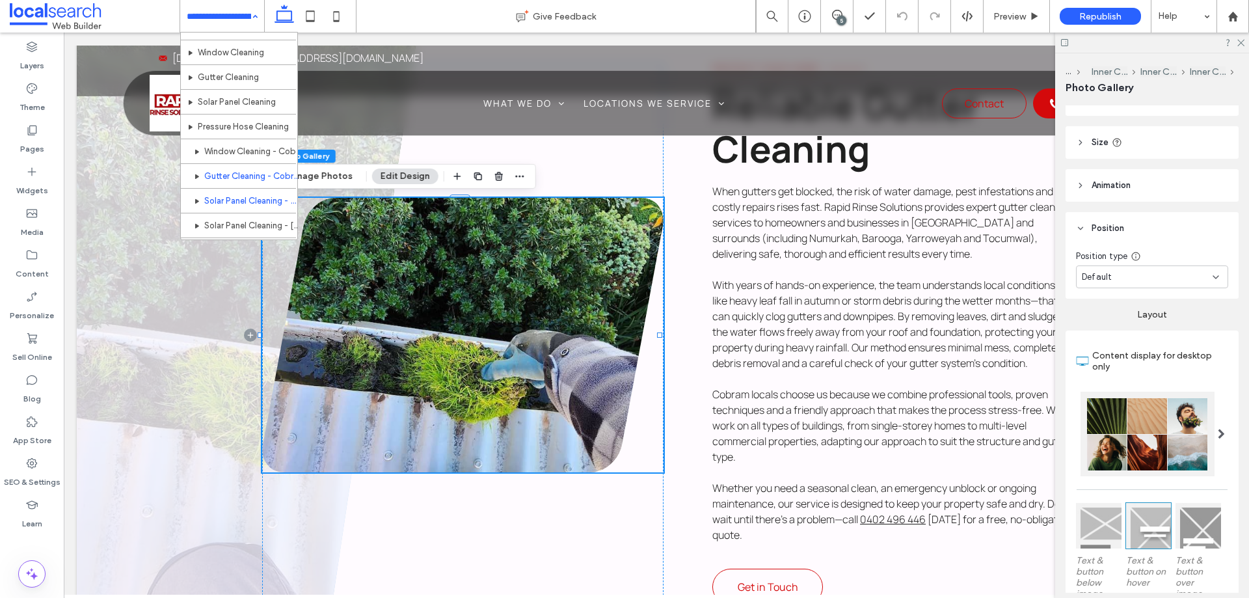
scroll to position [63, 0]
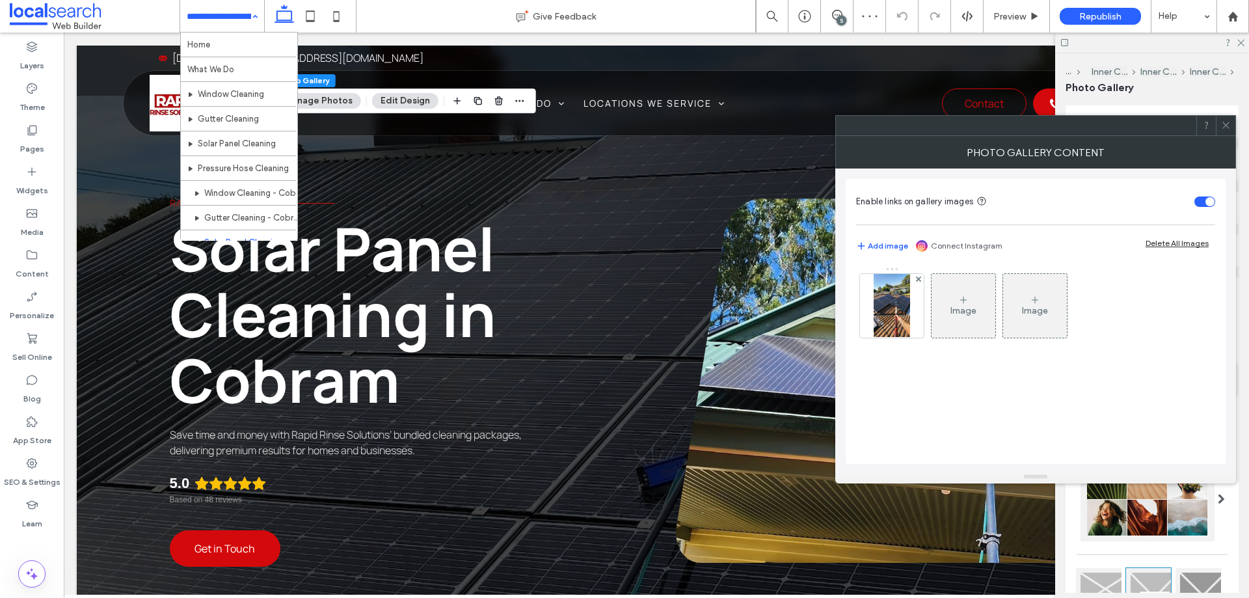
click at [1224, 130] on span at bounding box center [1226, 126] width 10 height 20
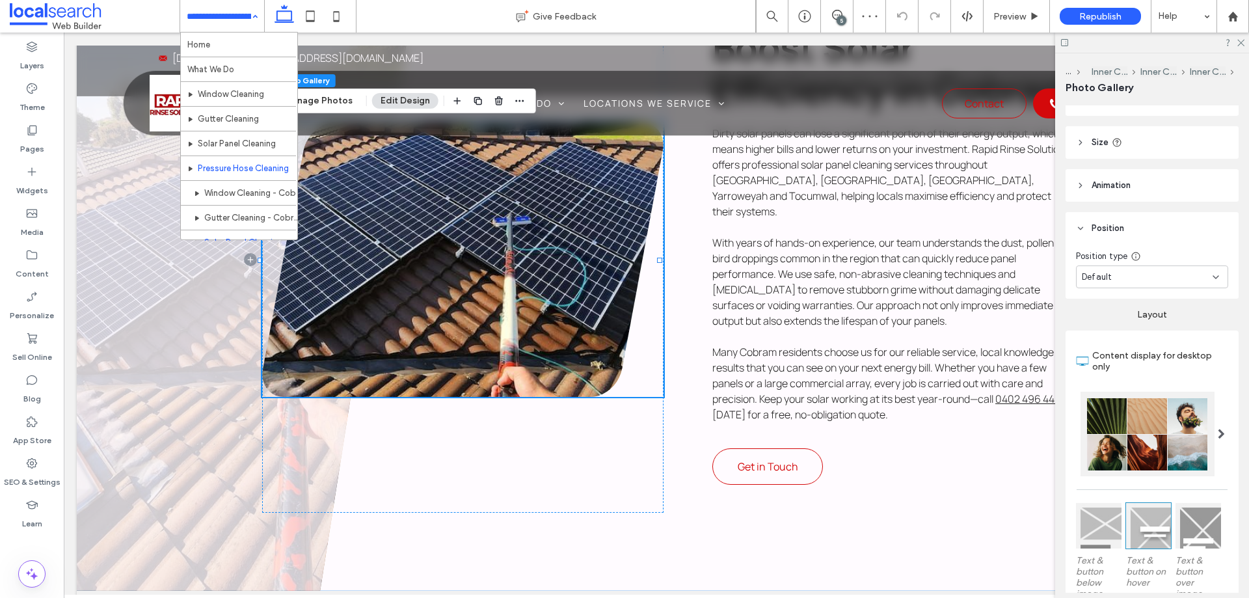
scroll to position [63, 0]
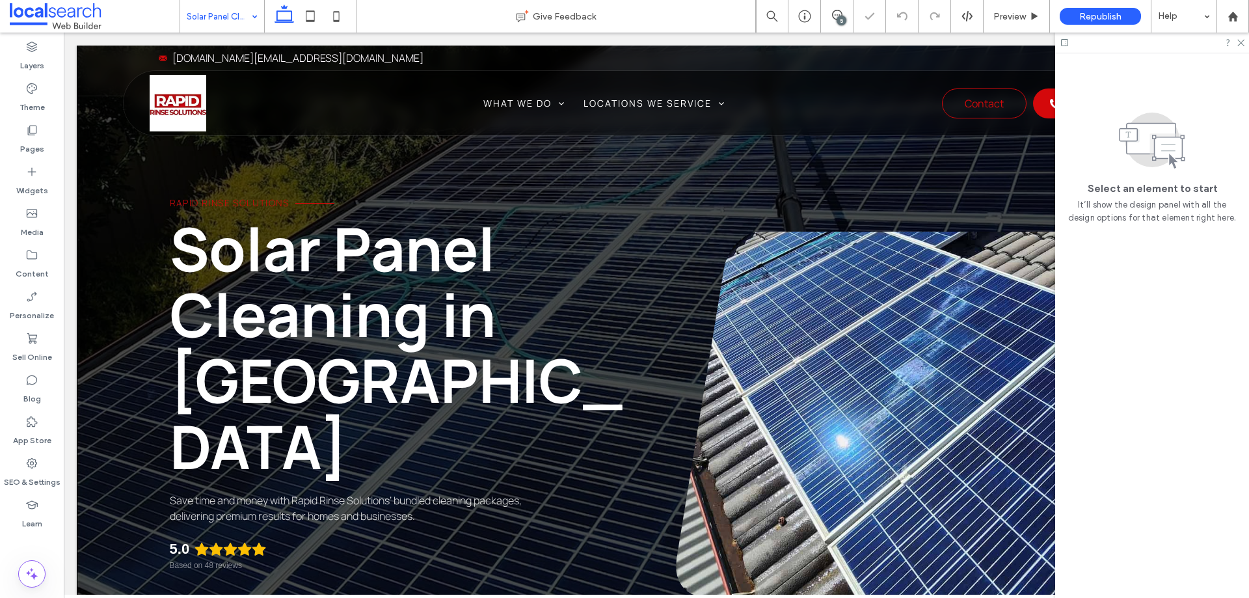
scroll to position [651, 0]
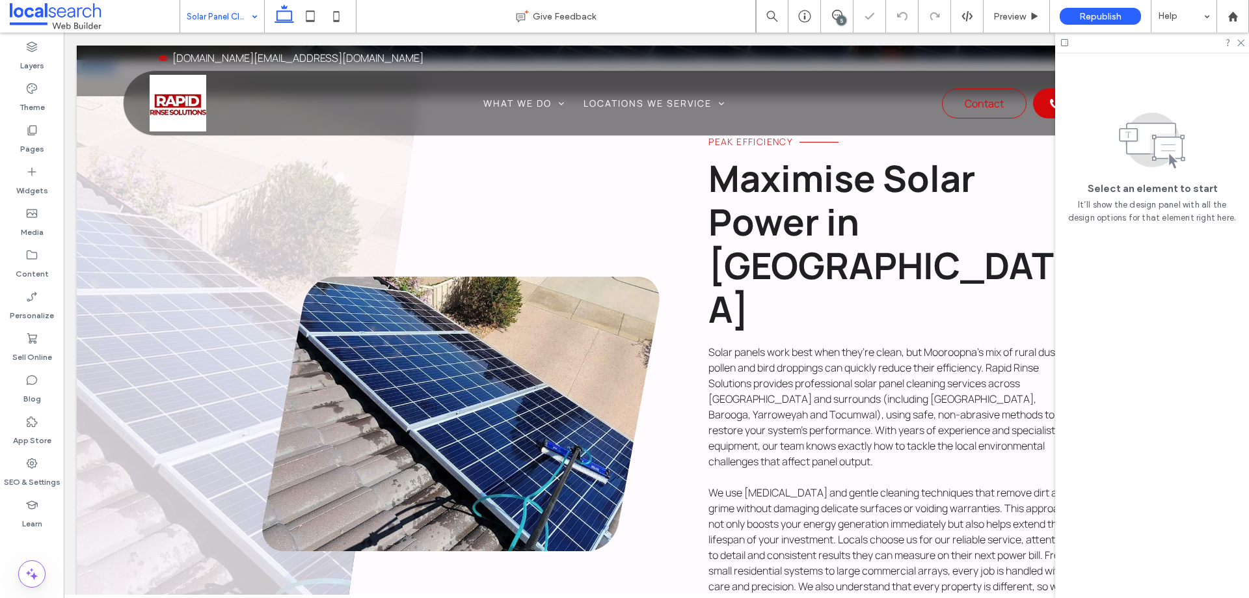
click at [590, 327] on link at bounding box center [461, 414] width 398 height 275
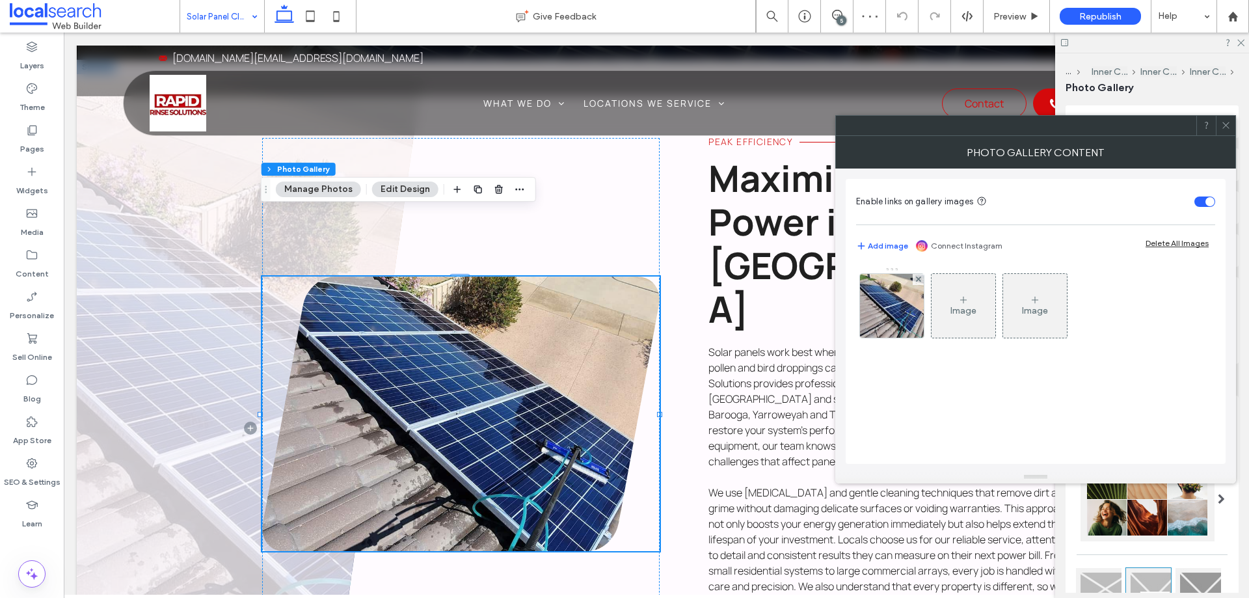
click at [1225, 131] on span at bounding box center [1226, 126] width 10 height 20
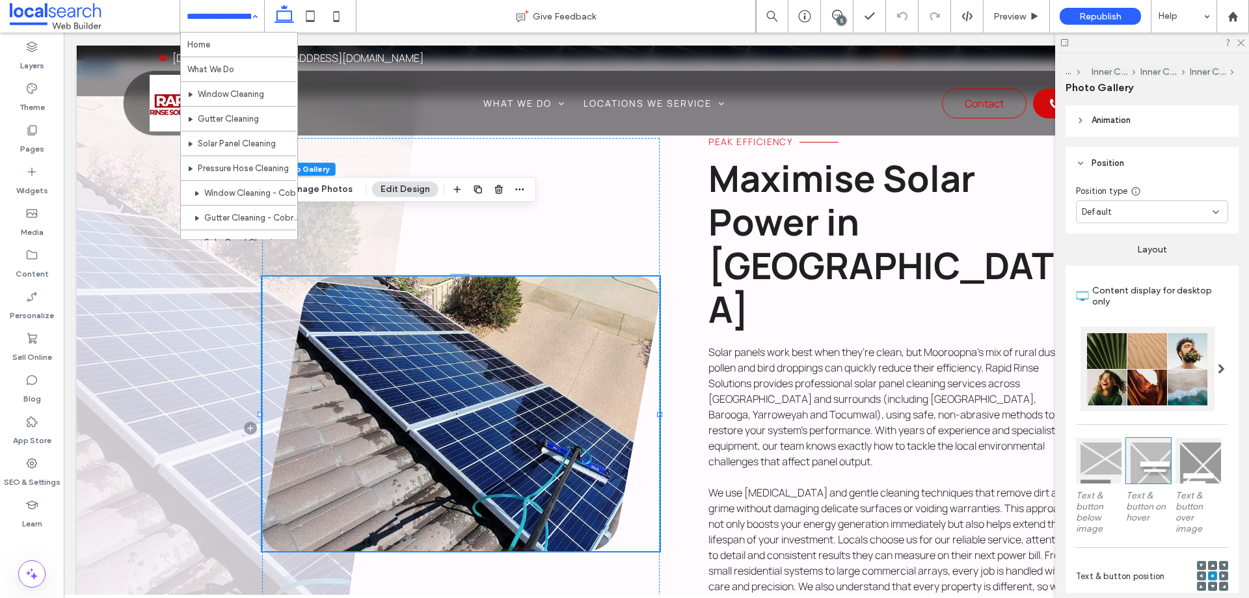
scroll to position [63, 0]
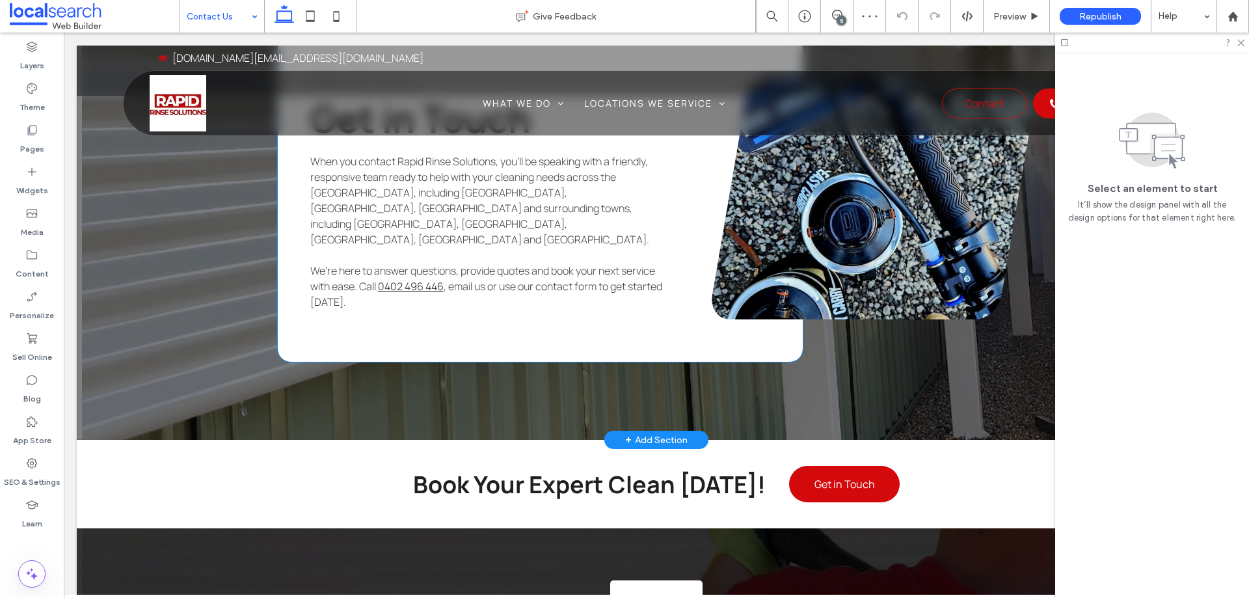
scroll to position [1302, 0]
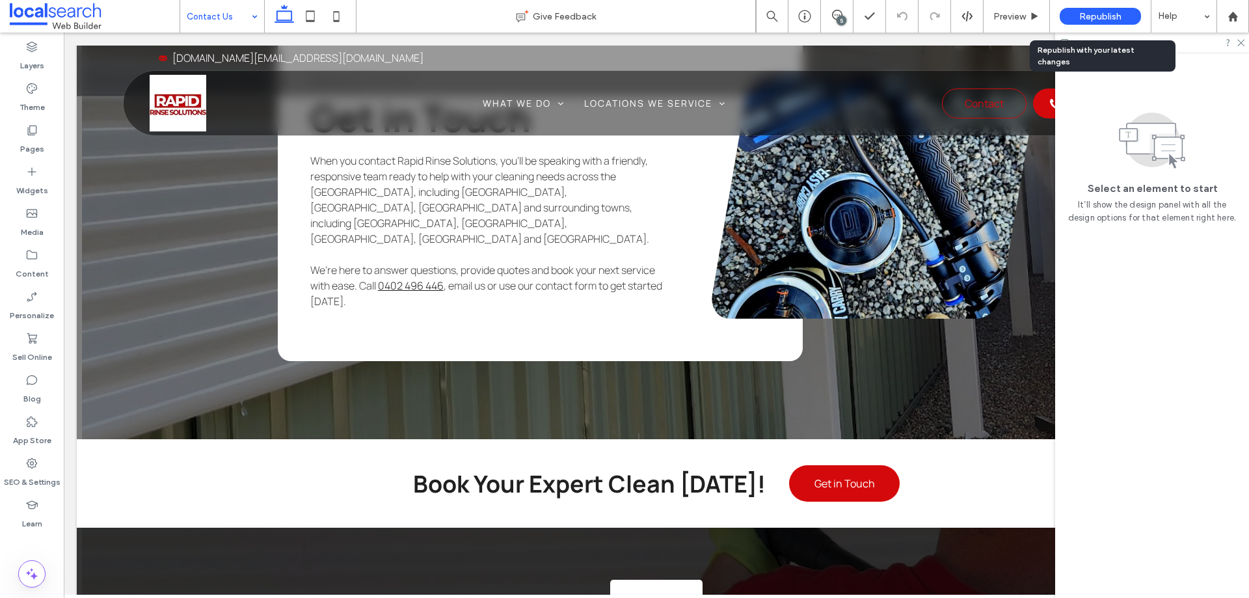
click at [1074, 17] on div "Republish" at bounding box center [1100, 16] width 81 height 17
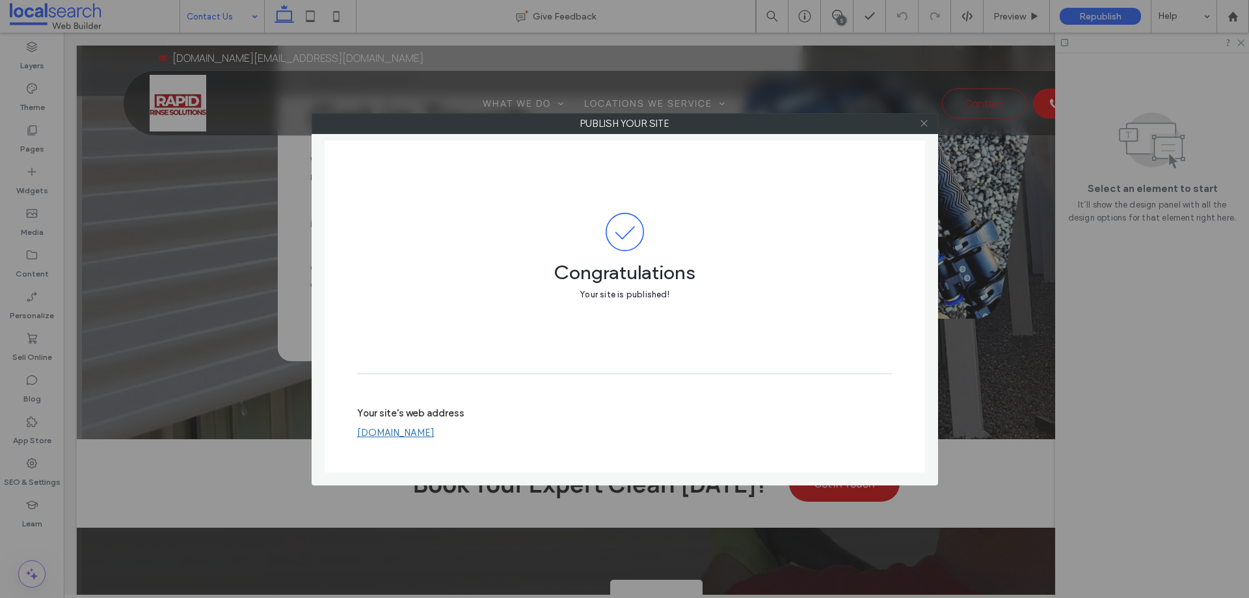
click at [923, 124] on icon at bounding box center [925, 123] width 10 height 10
